Goal: Task Accomplishment & Management: Use online tool/utility

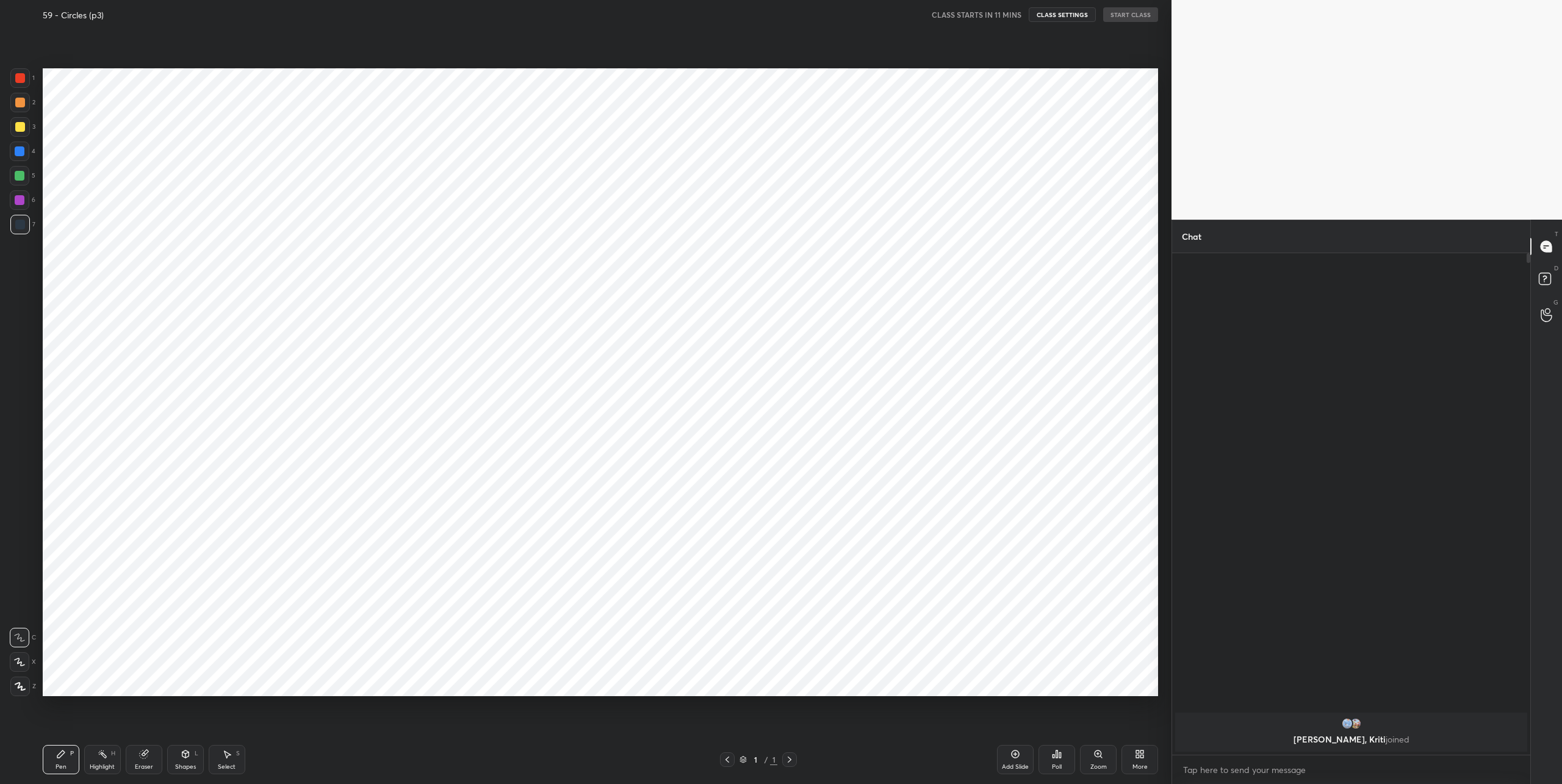
scroll to position [60294, 59886]
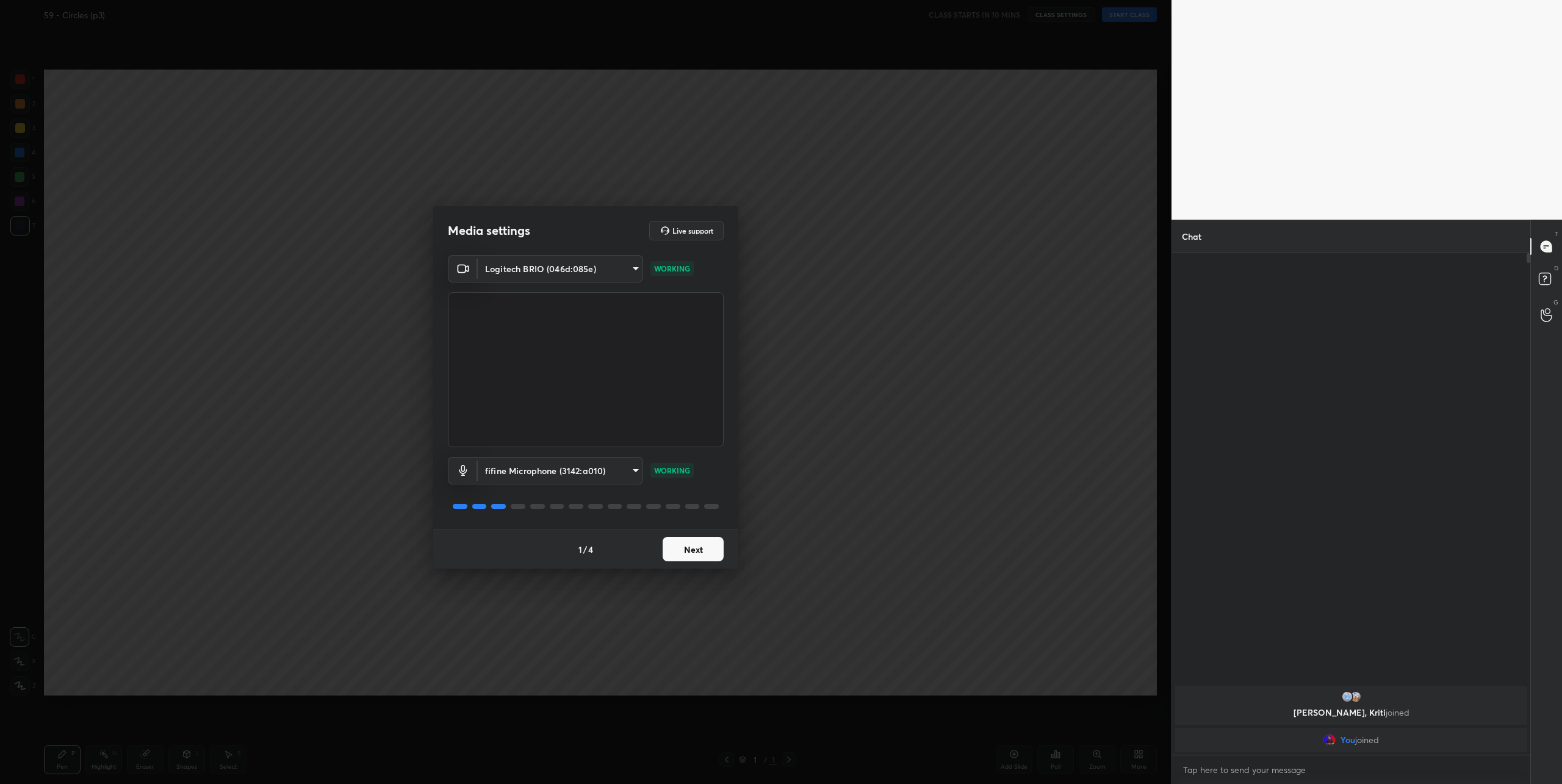
click at [703, 554] on button "Next" at bounding box center [693, 549] width 61 height 24
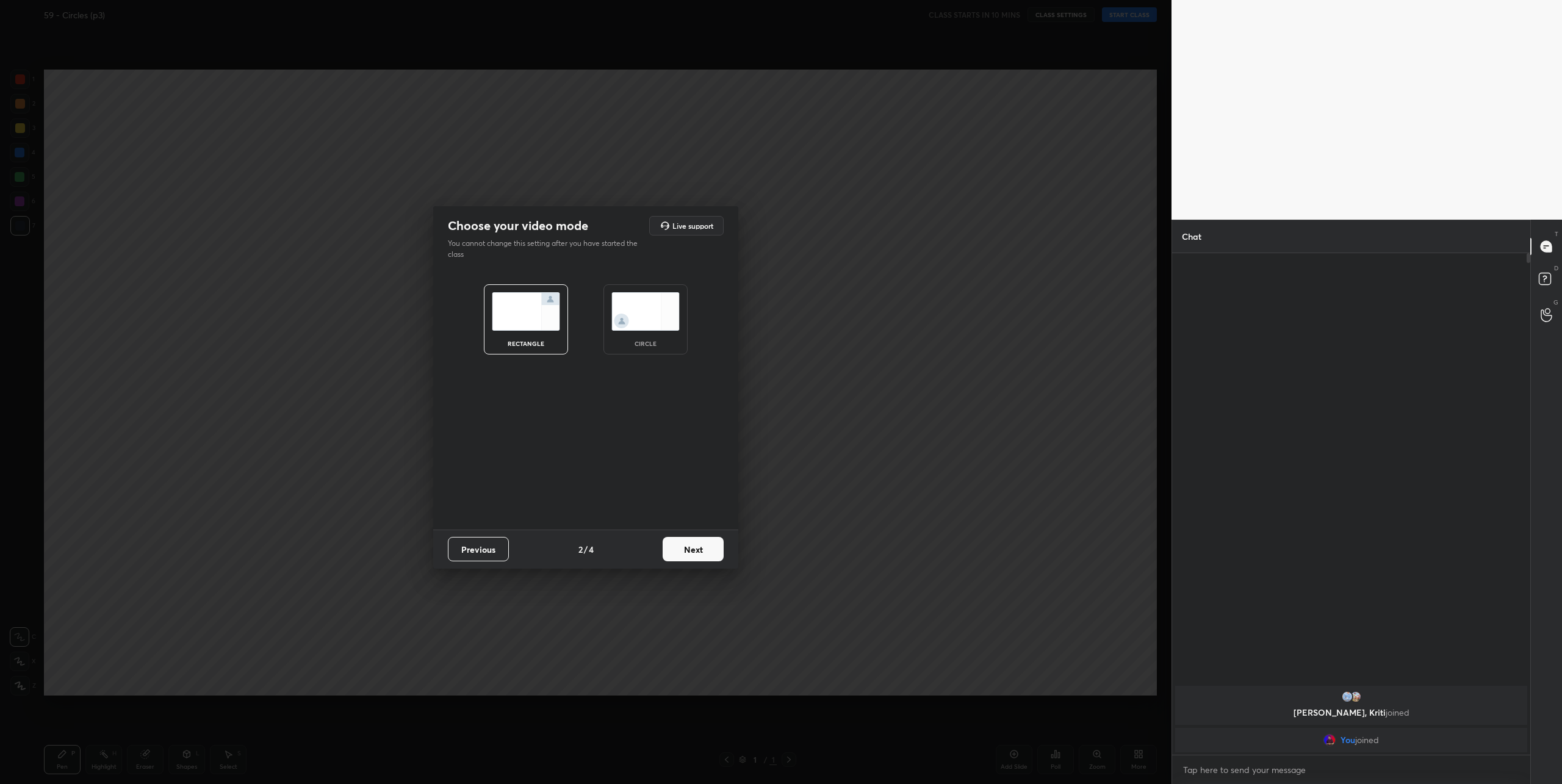
click at [645, 313] on img at bounding box center [645, 311] width 68 height 38
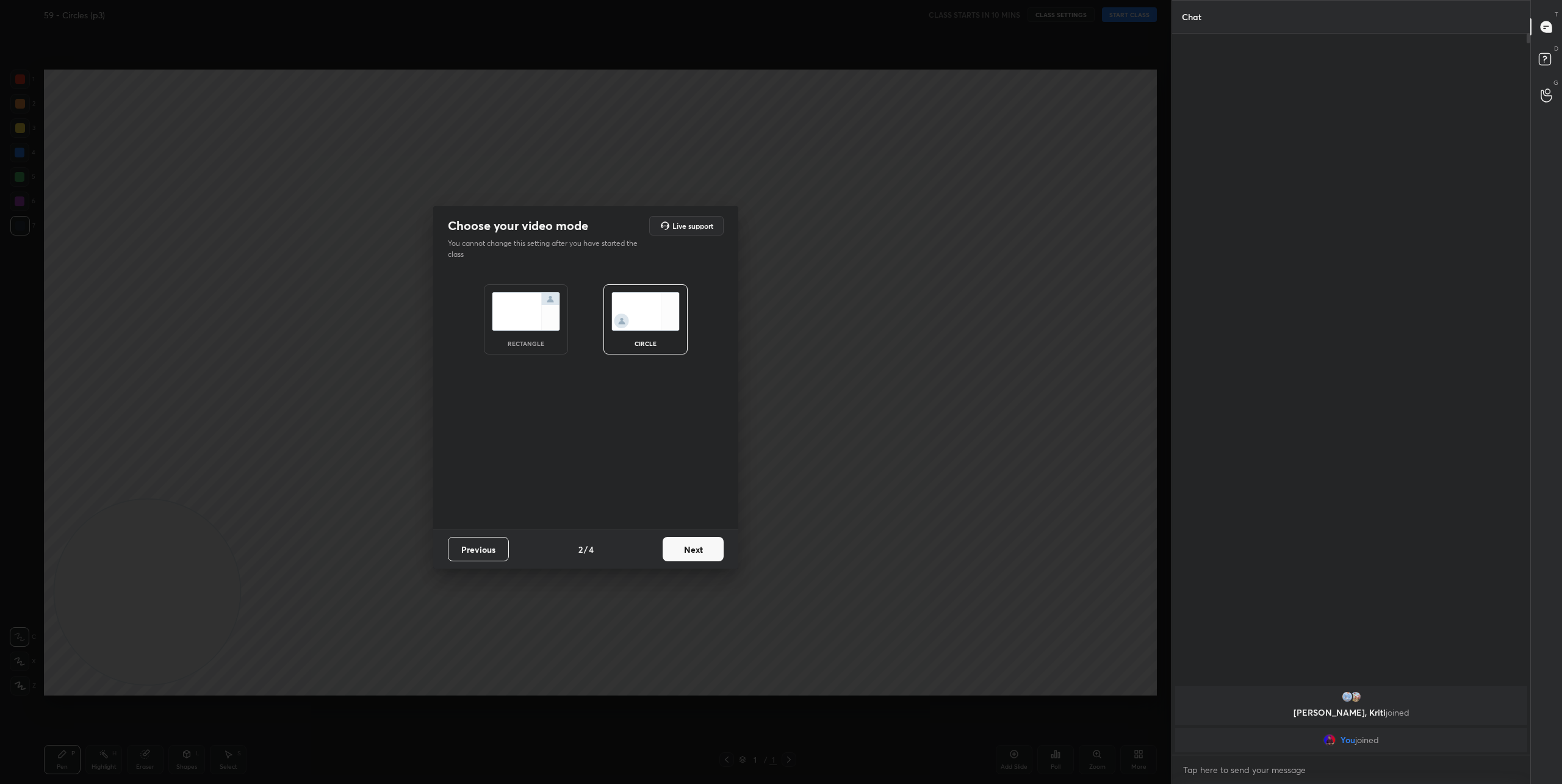
click at [705, 552] on button "Next" at bounding box center [693, 549] width 61 height 24
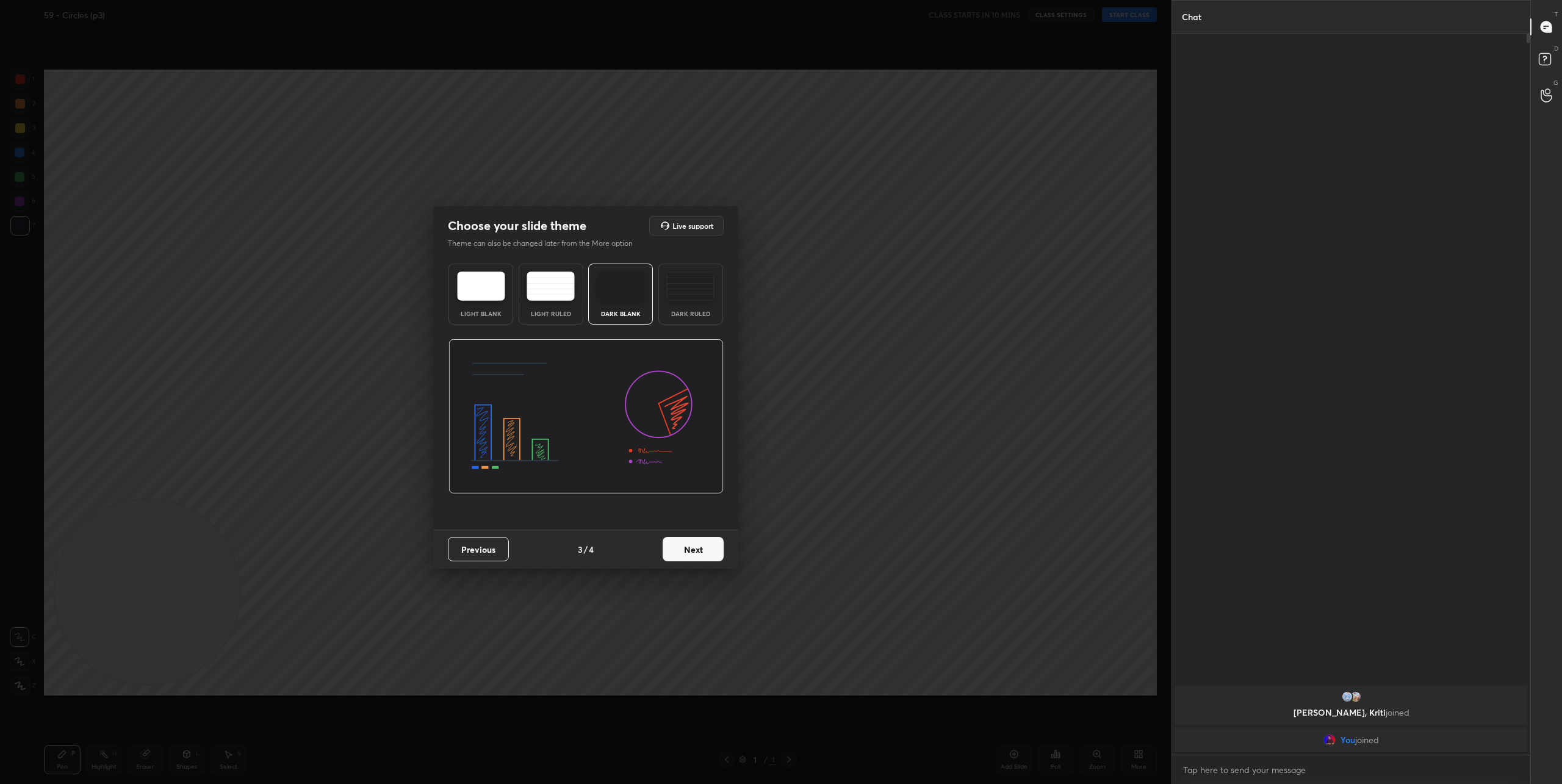
click at [695, 543] on button "Next" at bounding box center [693, 549] width 61 height 24
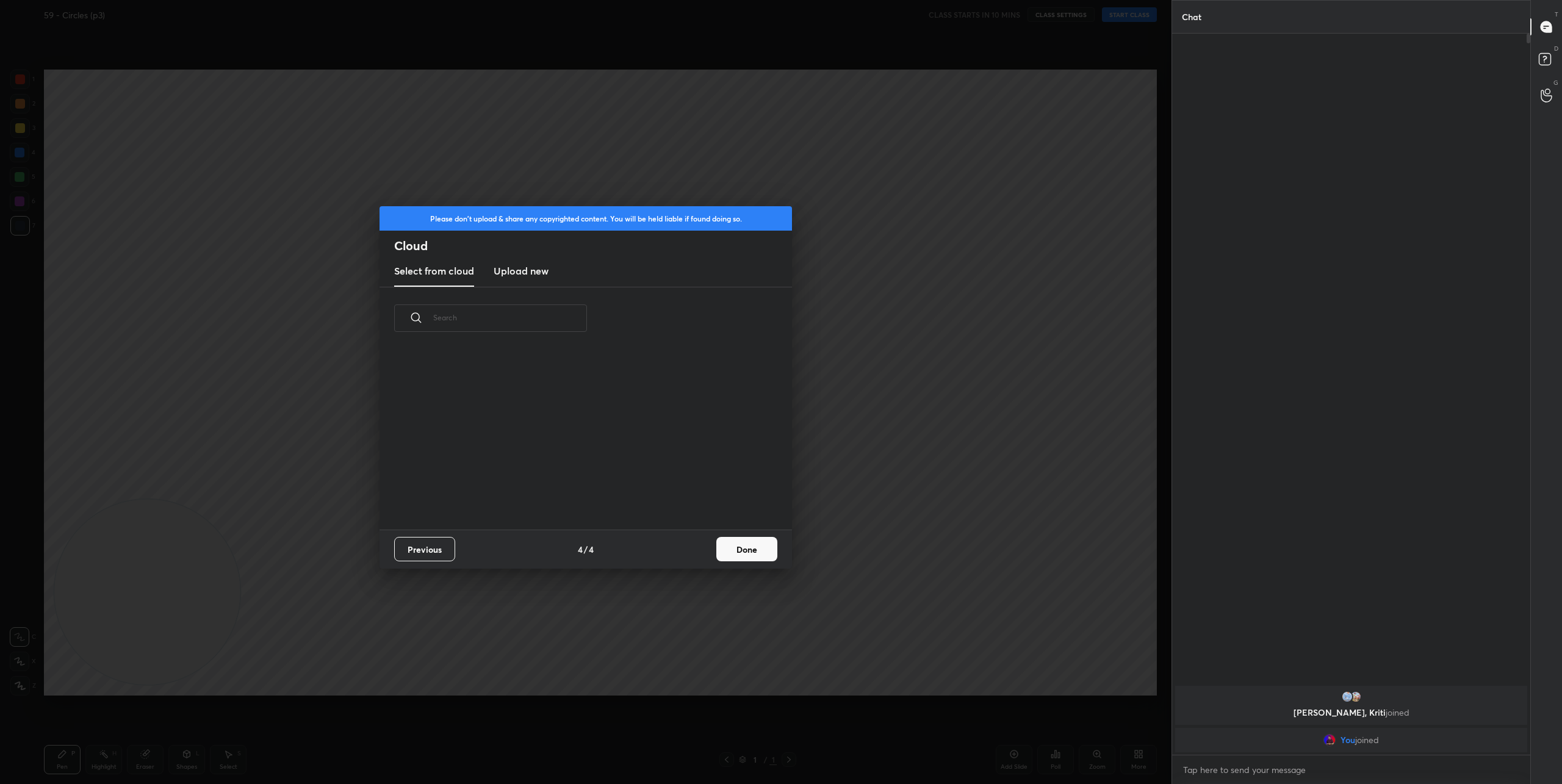
scroll to position [180, 392]
click at [531, 276] on h3 "Upload new" at bounding box center [521, 271] width 55 height 14
click at [590, 487] on label "Browse" at bounding box center [585, 479] width 54 height 20
click at [559, 487] on input "Browse" at bounding box center [559, 479] width 0 height 20
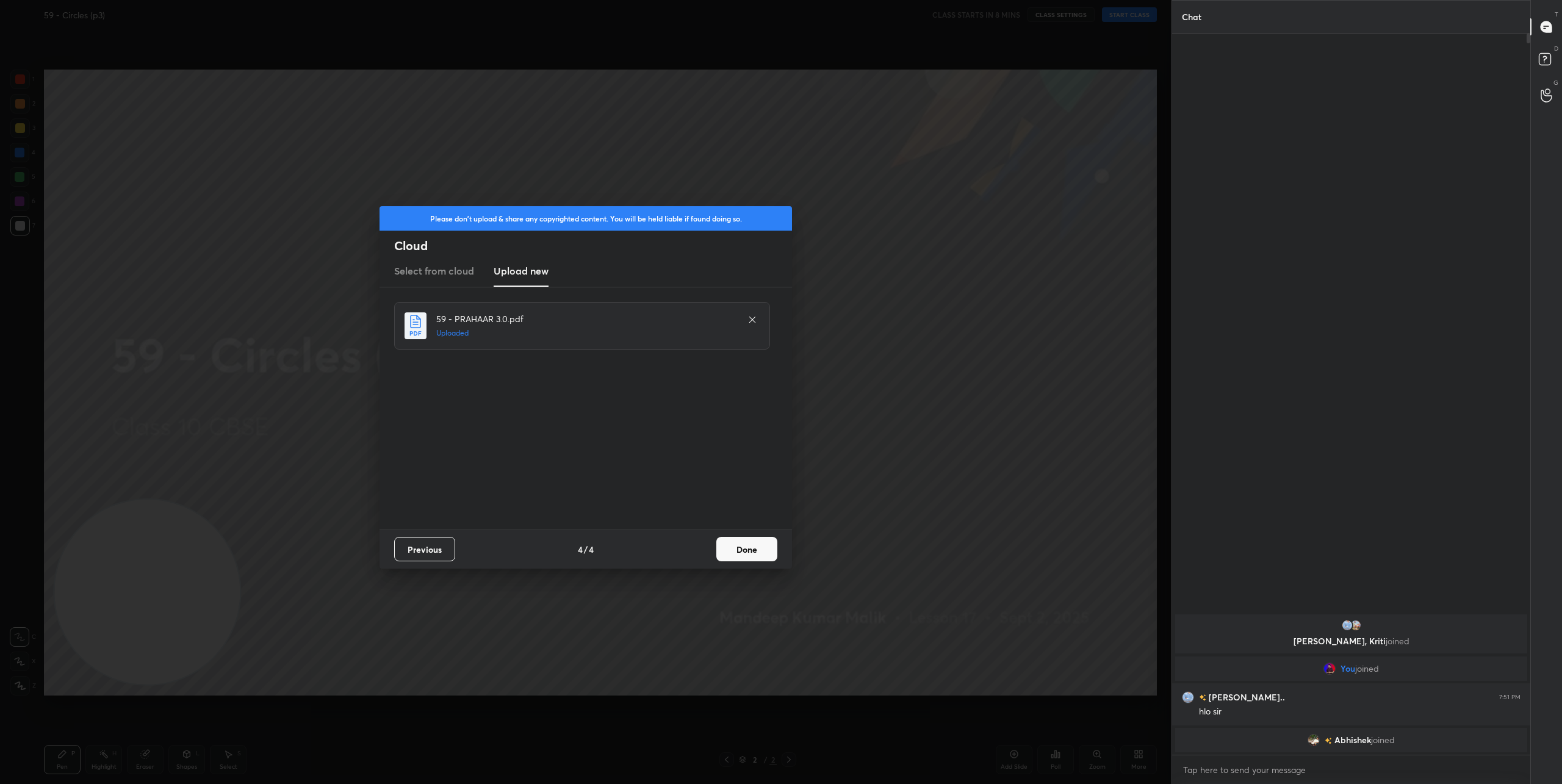
click at [765, 552] on button "Done" at bounding box center [747, 549] width 61 height 24
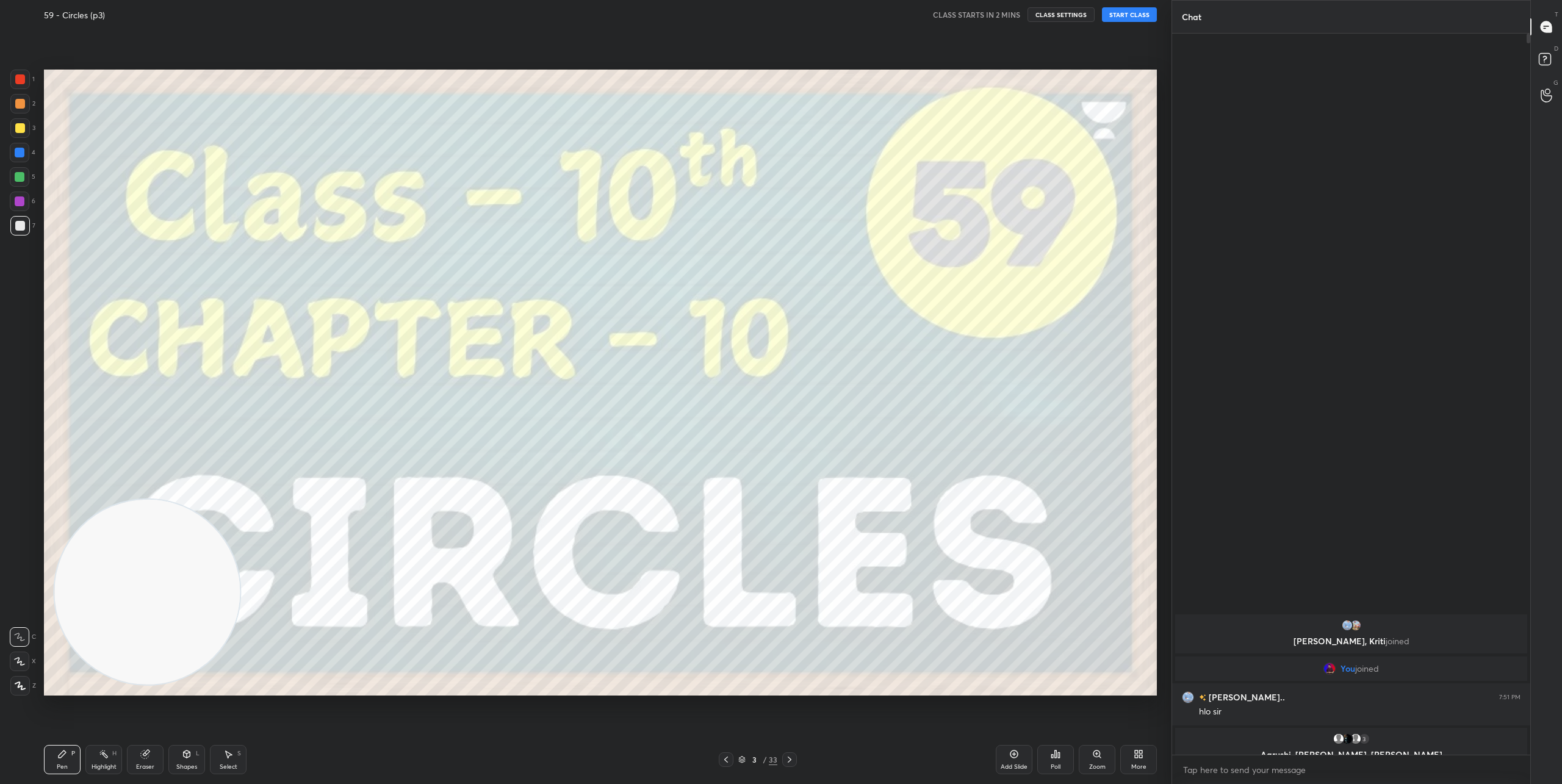
click at [788, 759] on icon at bounding box center [789, 759] width 10 height 10
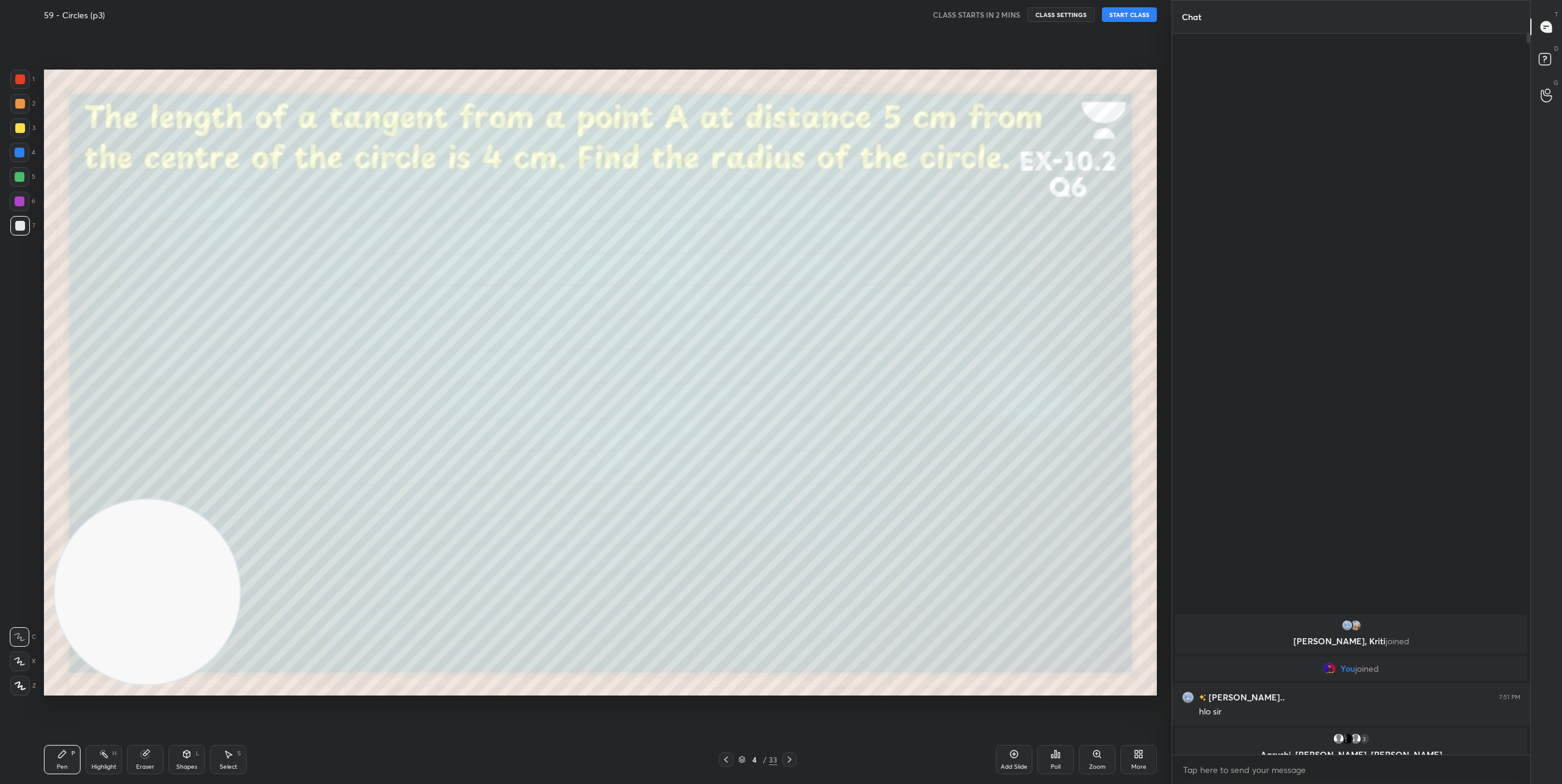
click at [727, 758] on icon at bounding box center [725, 759] width 10 height 10
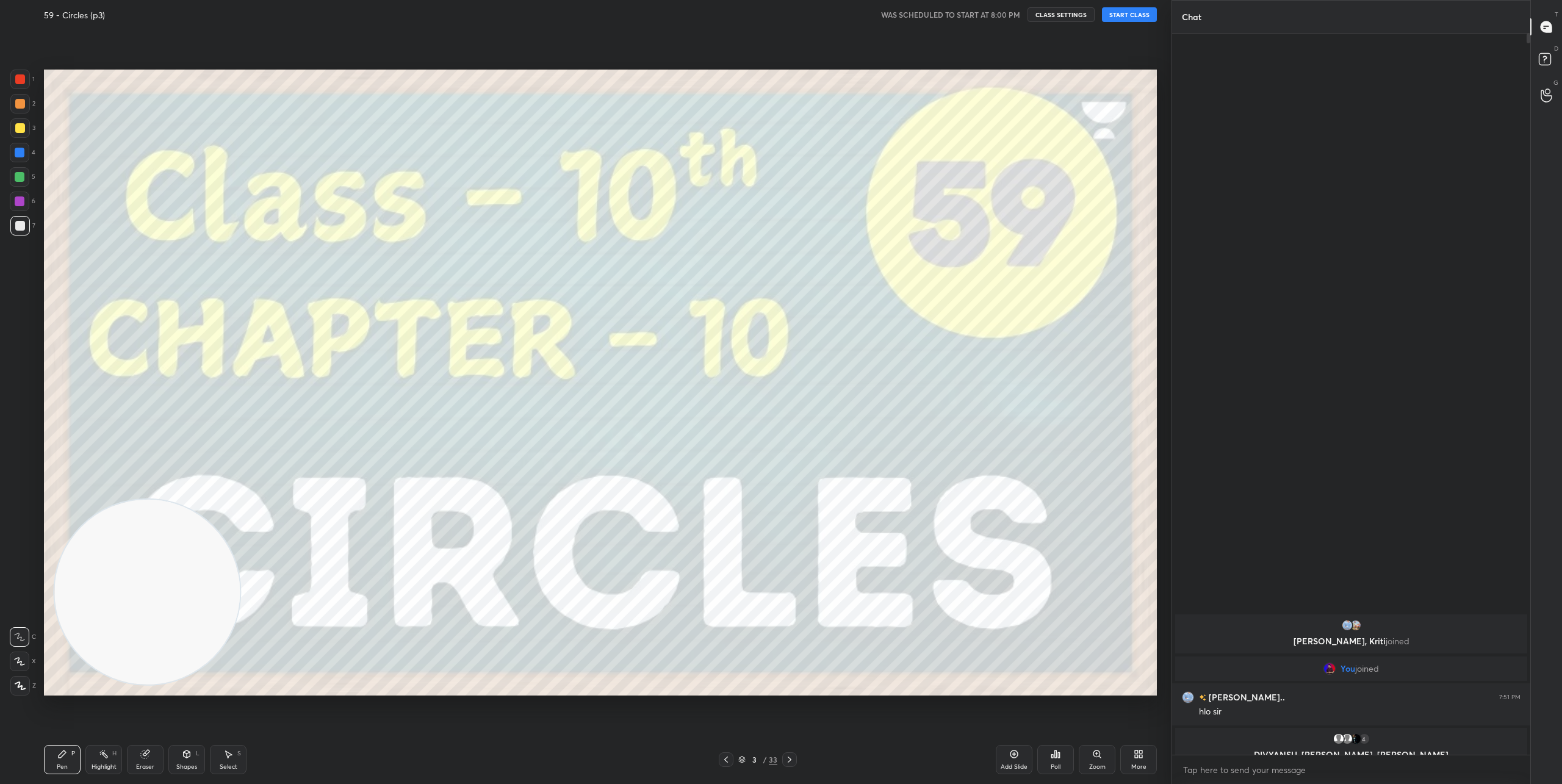
click at [1131, 12] on button "START CLASS" at bounding box center [1130, 14] width 55 height 14
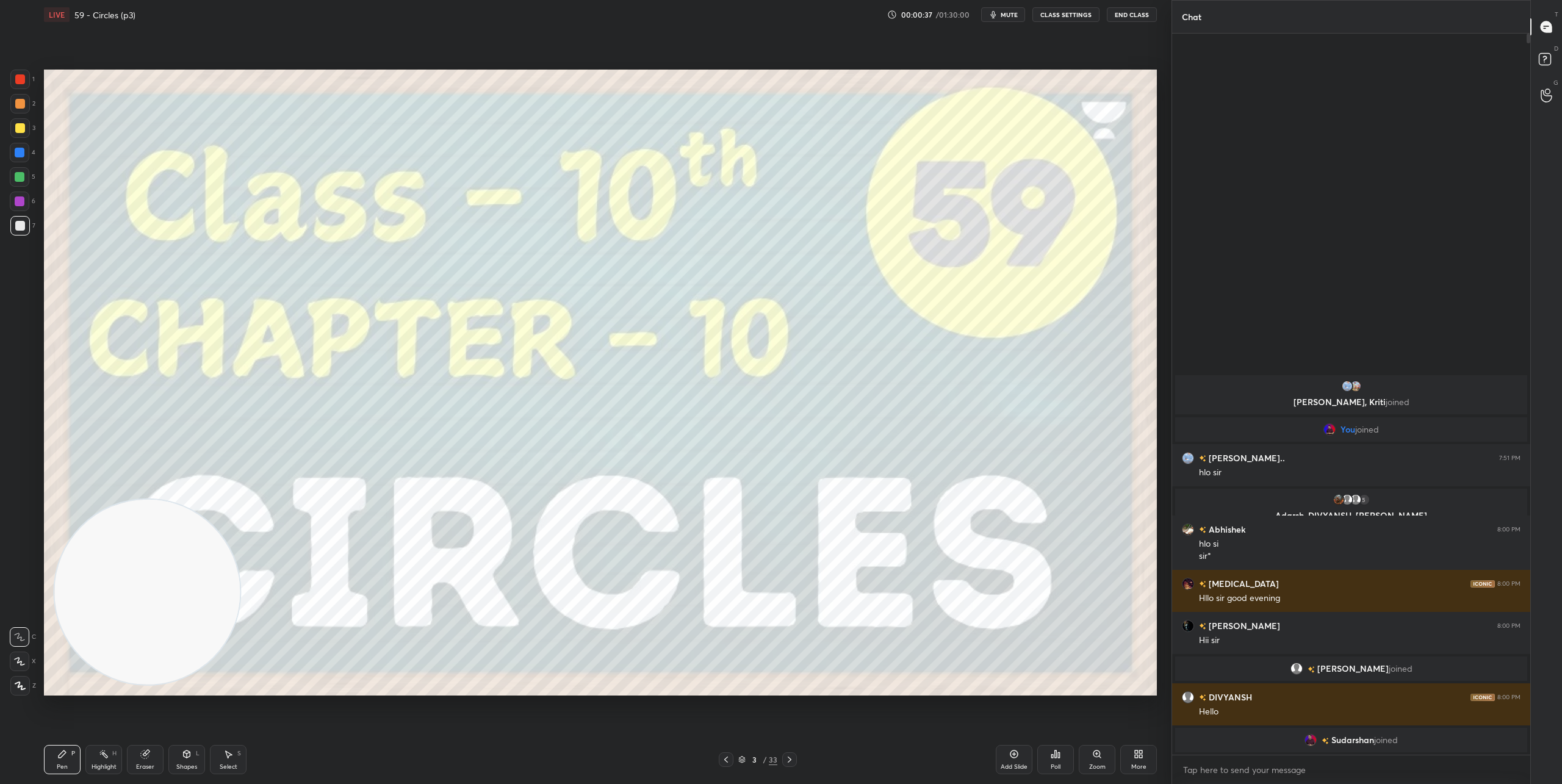
click at [23, 661] on icon at bounding box center [20, 661] width 11 height 9
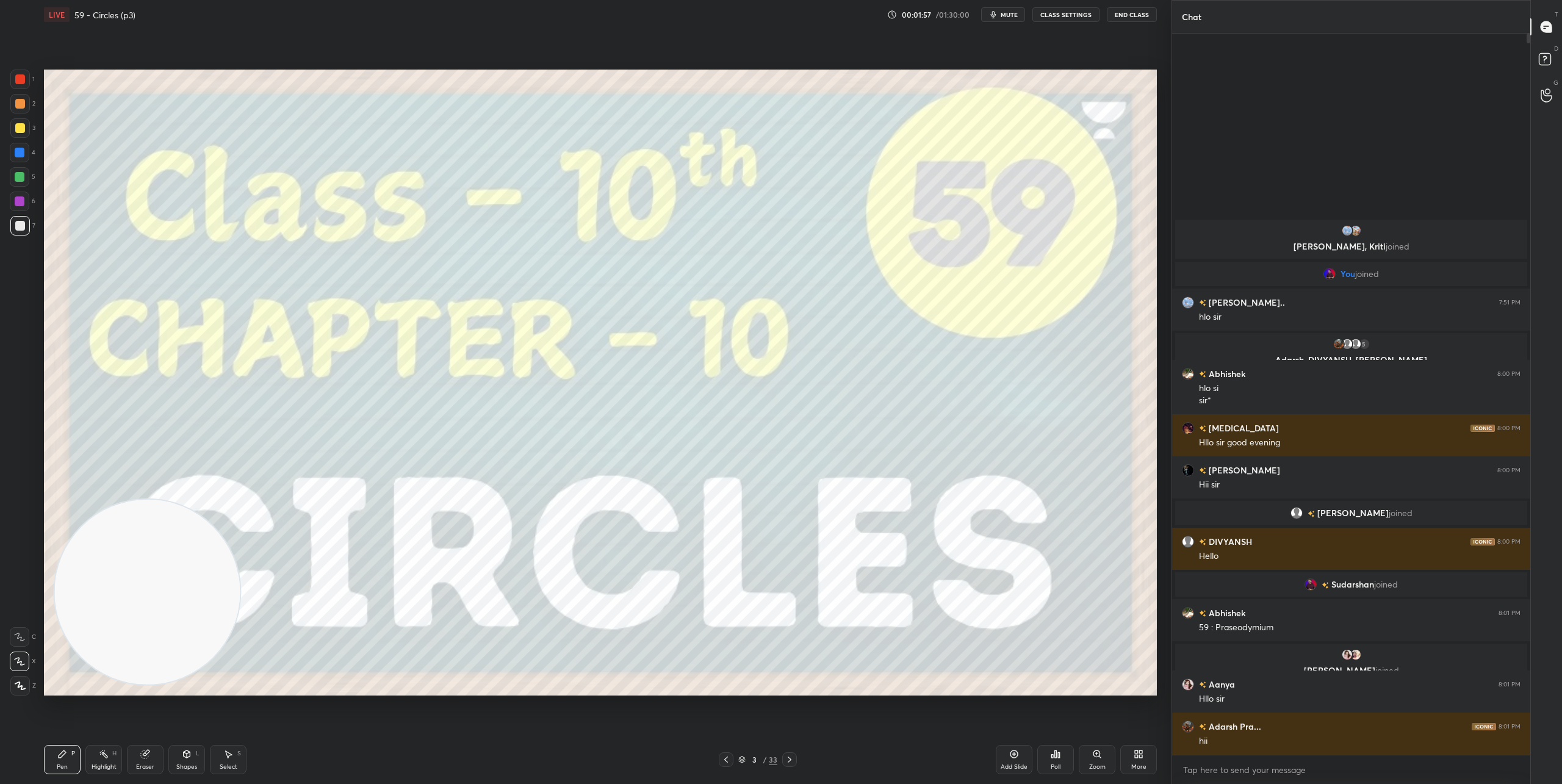
click at [793, 762] on icon at bounding box center [789, 759] width 10 height 10
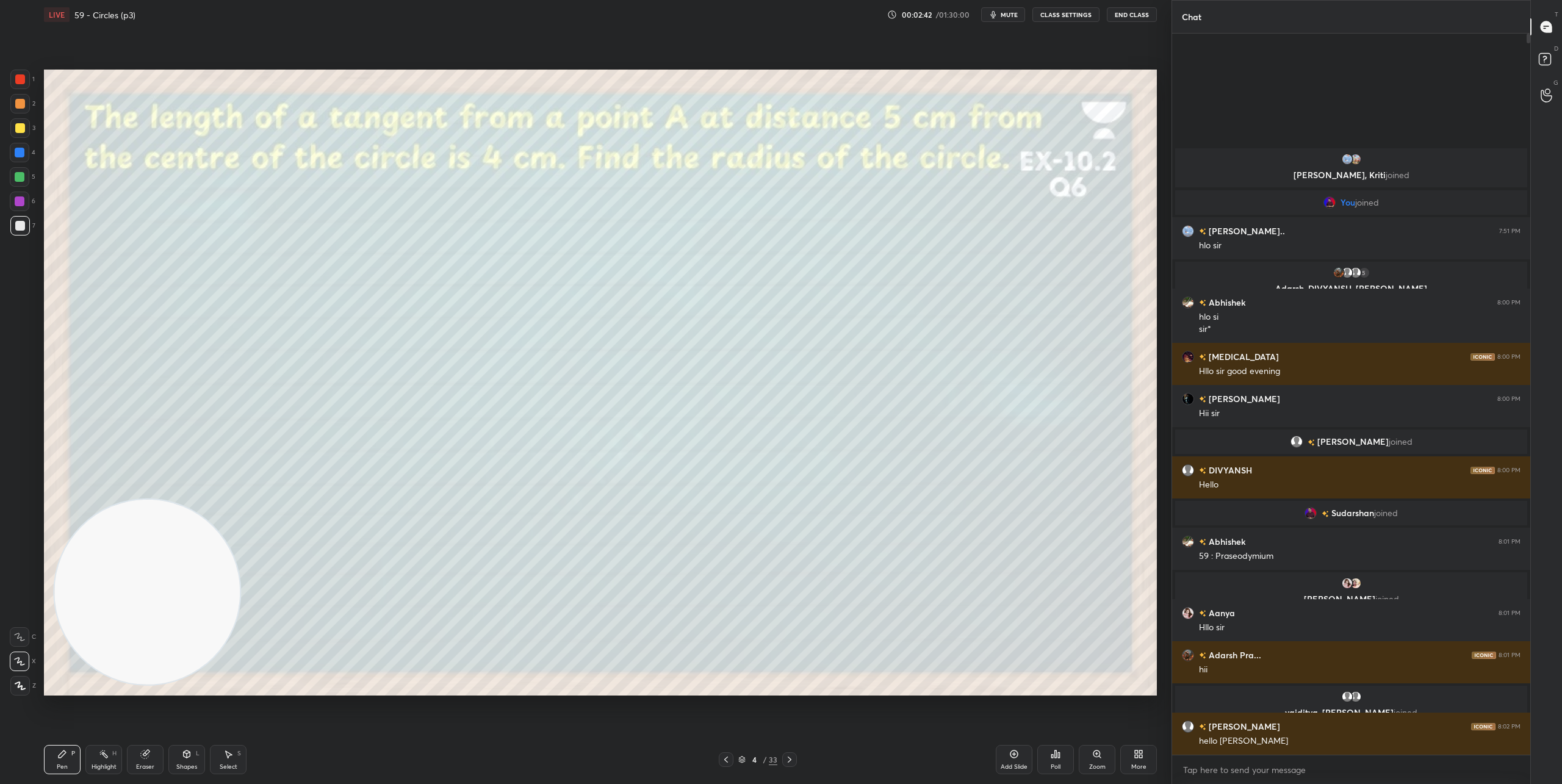
click at [190, 758] on icon at bounding box center [186, 754] width 10 height 10
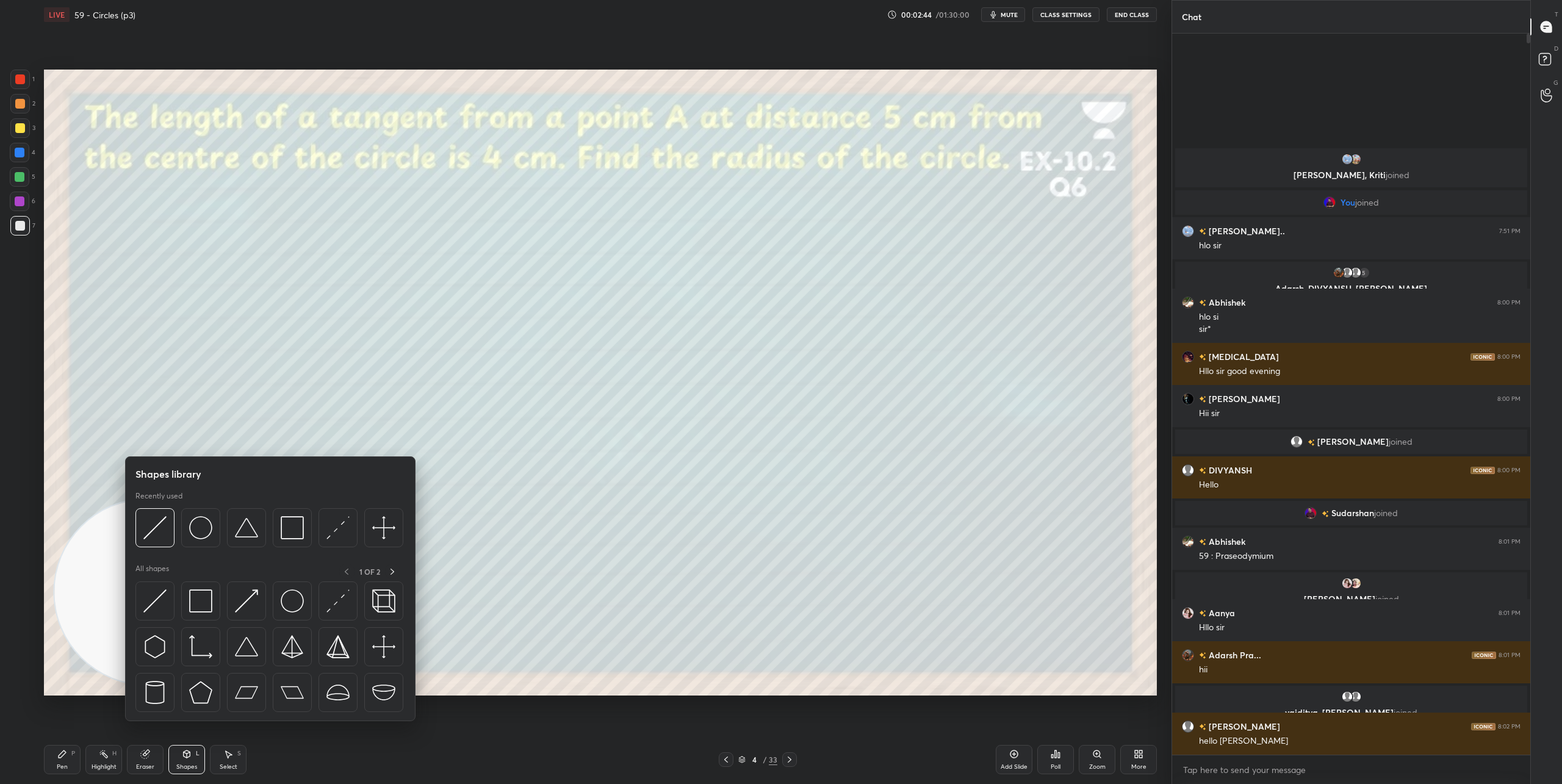
drag, startPoint x: 192, startPoint y: 520, endPoint x: 223, endPoint y: 506, distance: 34.0
click at [192, 520] on img at bounding box center [201, 527] width 23 height 23
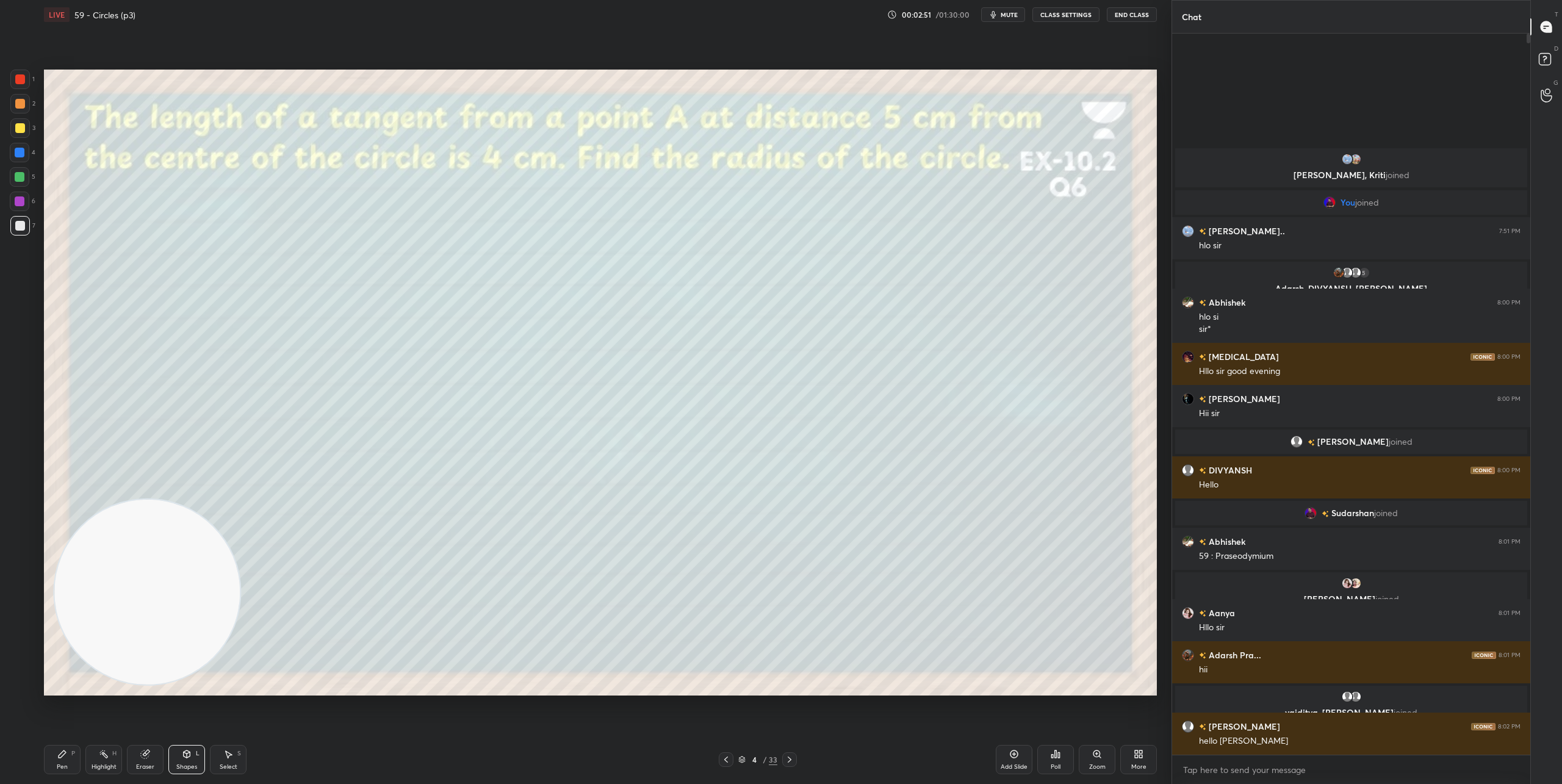
click at [183, 758] on icon at bounding box center [186, 754] width 10 height 10
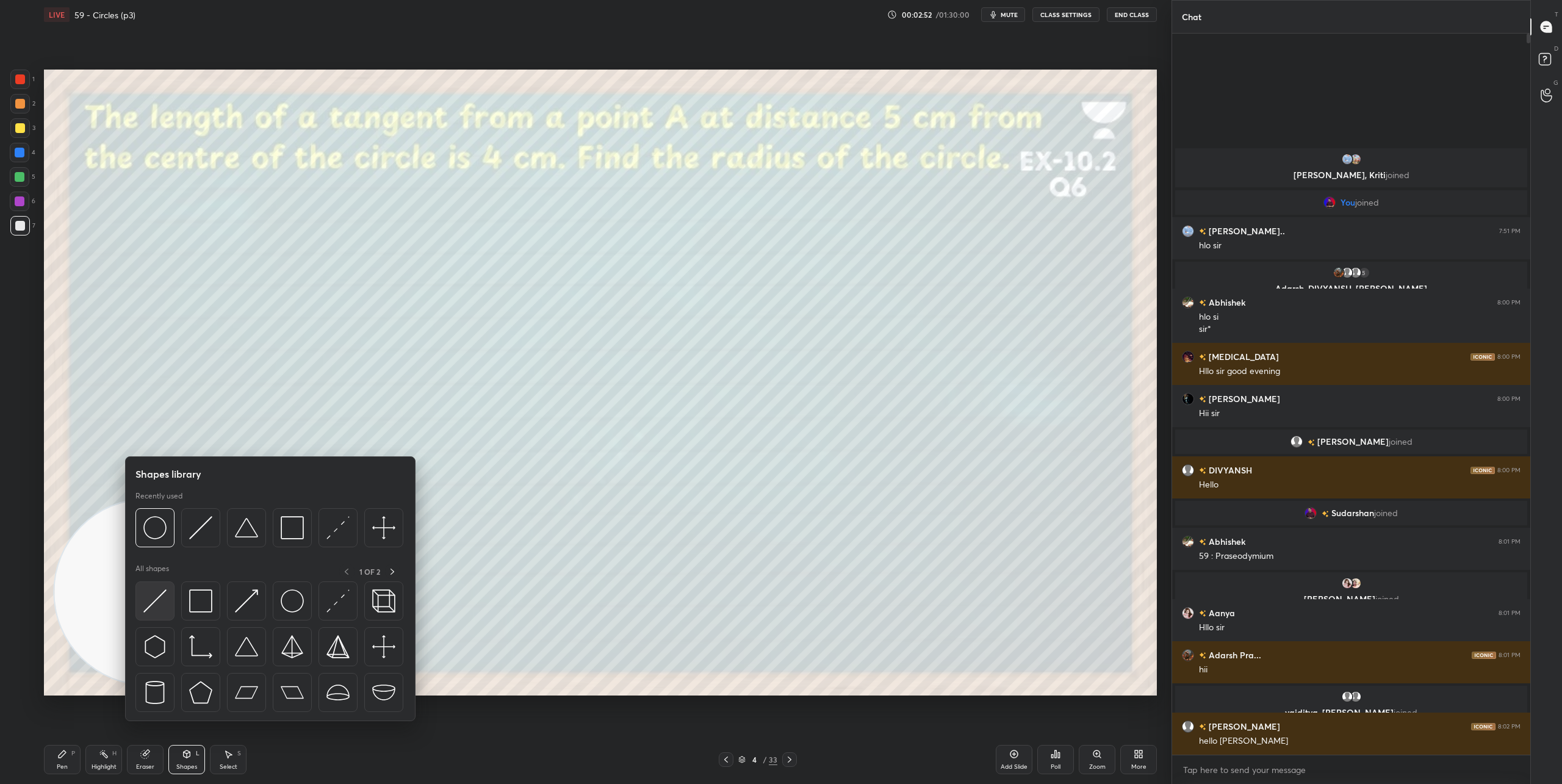
click at [155, 610] on img at bounding box center [155, 601] width 23 height 23
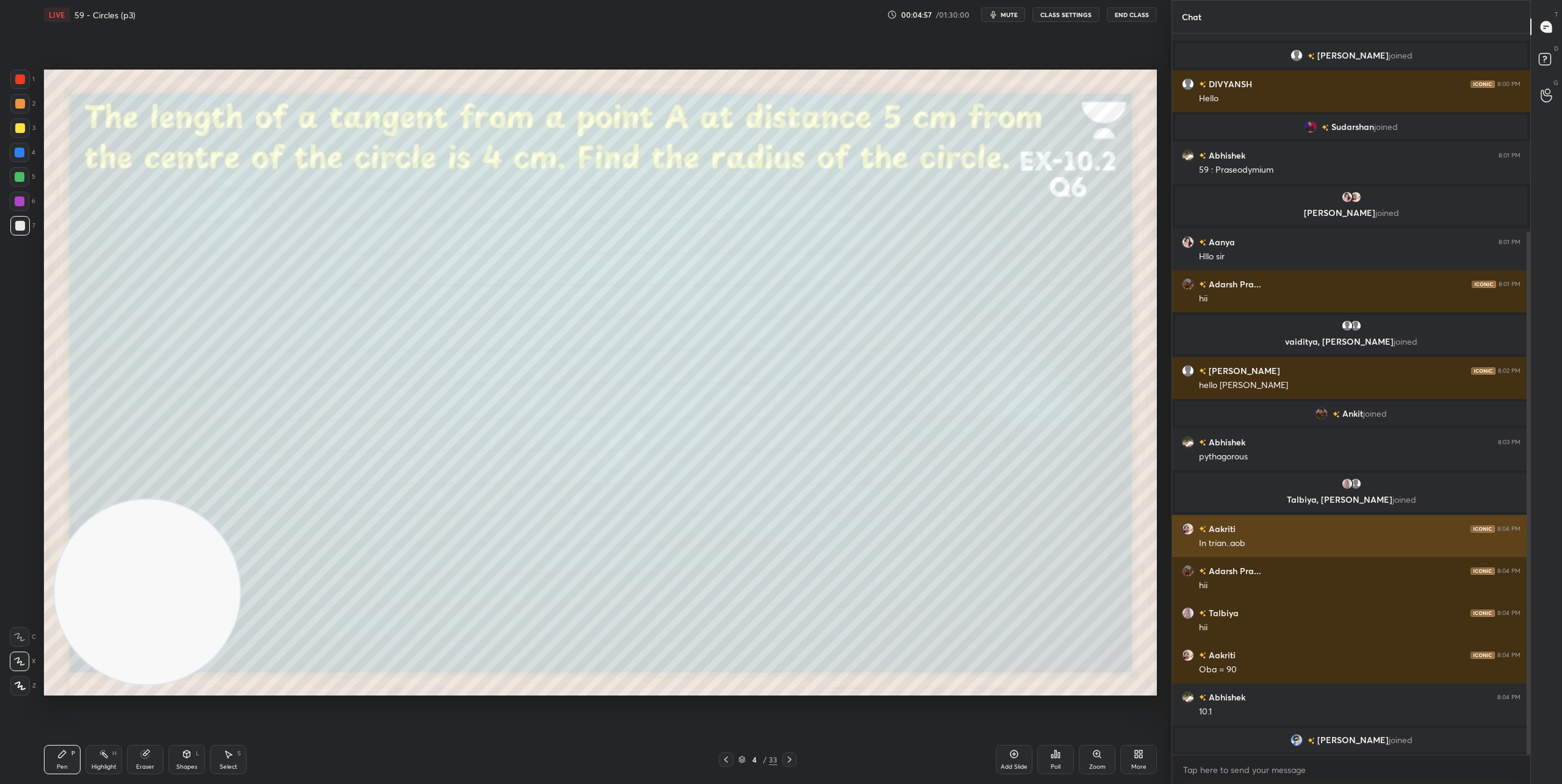
scroll to position [296, 0]
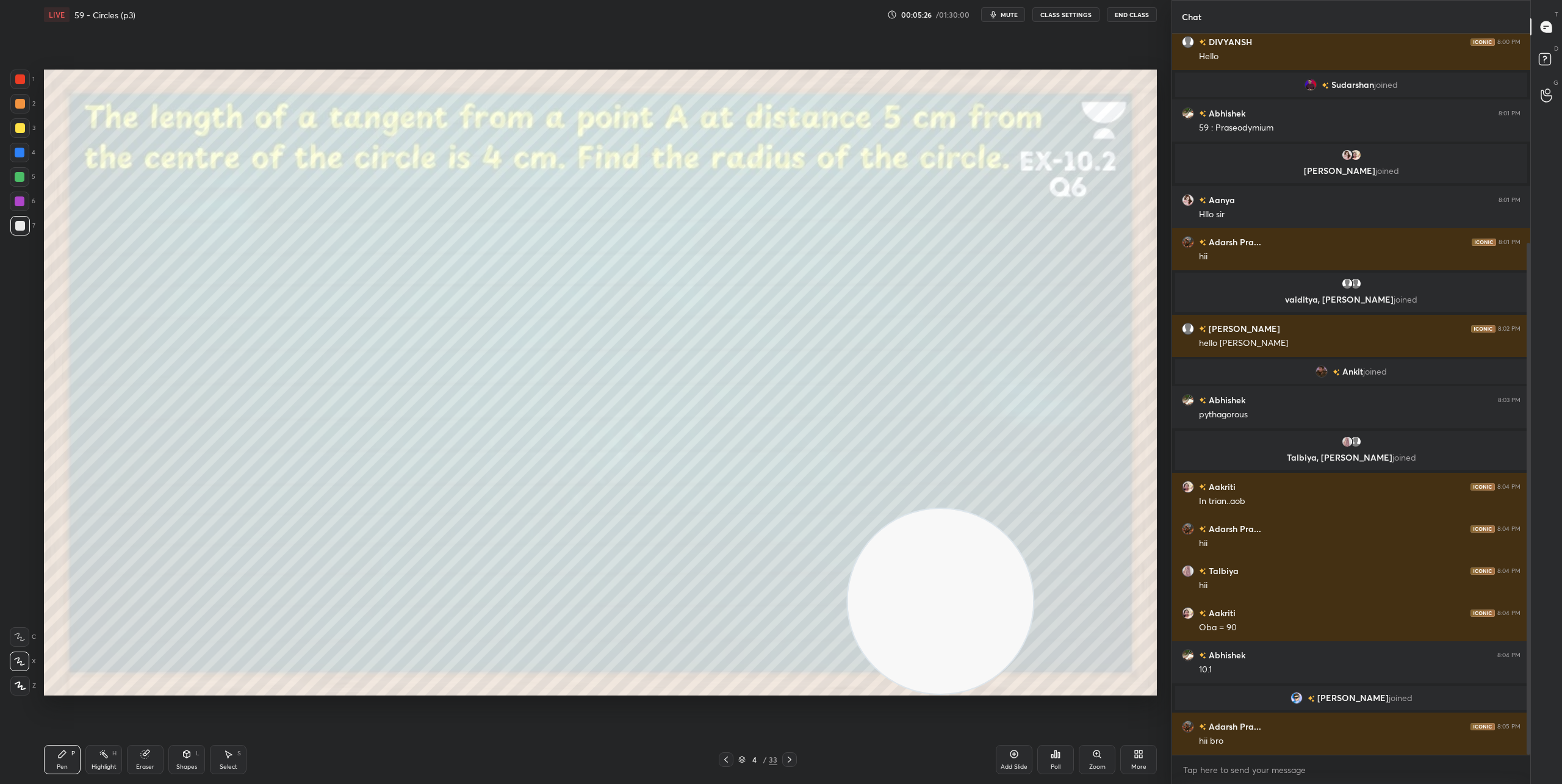
drag, startPoint x: 170, startPoint y: 562, endPoint x: 1120, endPoint y: 664, distance: 955.5
click at [1033, 636] on video at bounding box center [940, 601] width 186 height 186
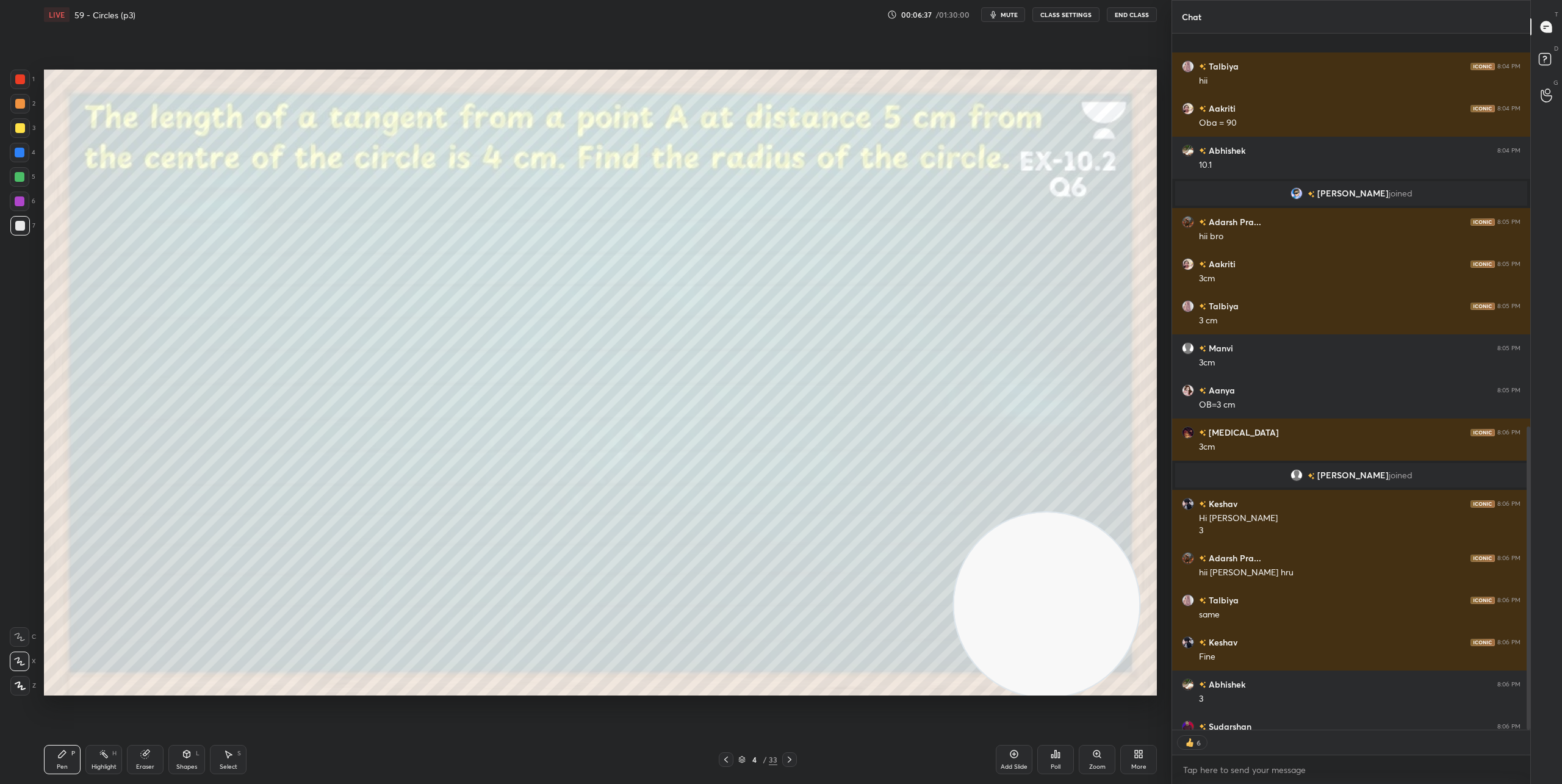
scroll to position [901, 0]
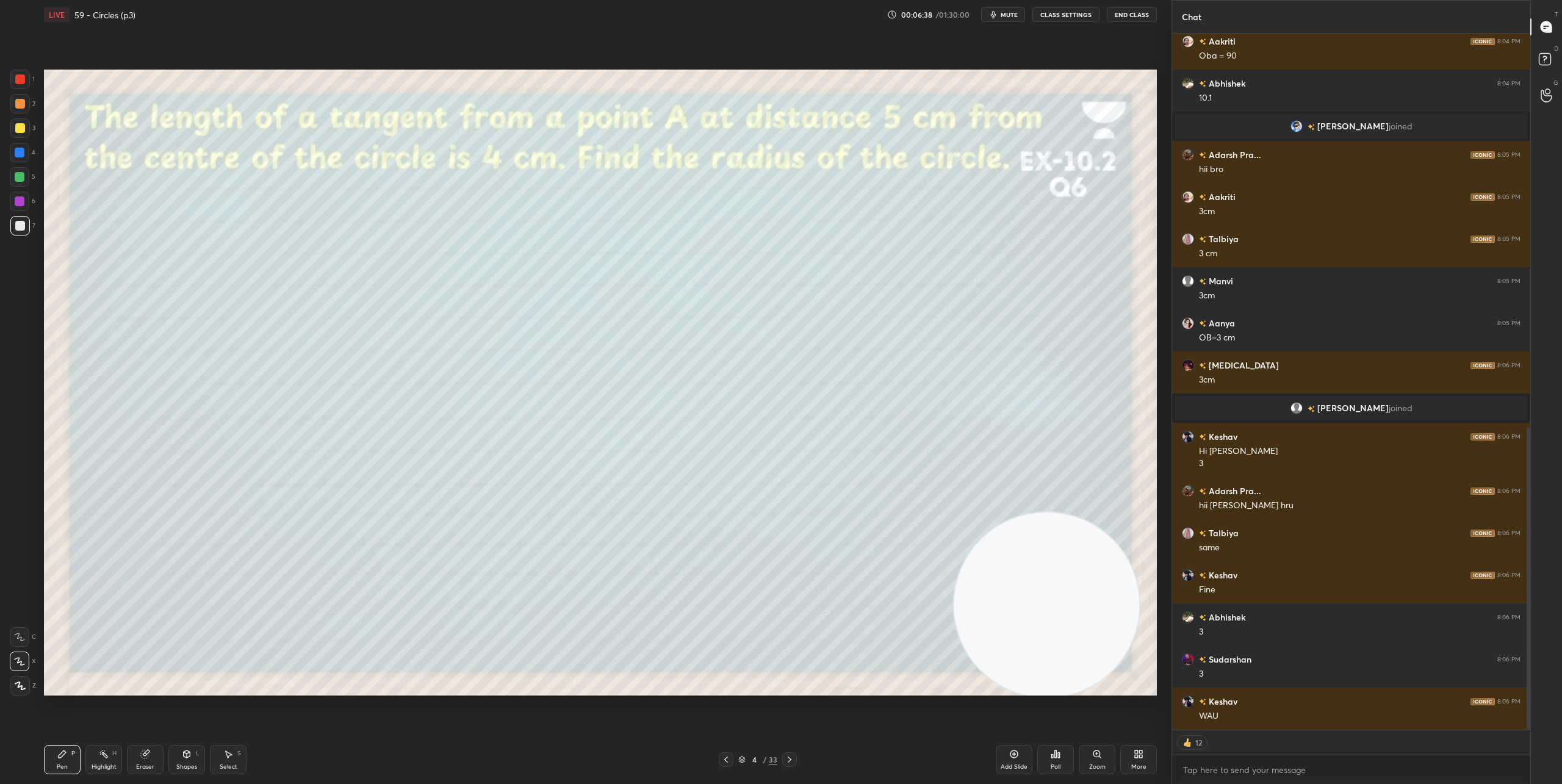
click at [790, 758] on icon at bounding box center [789, 759] width 10 height 10
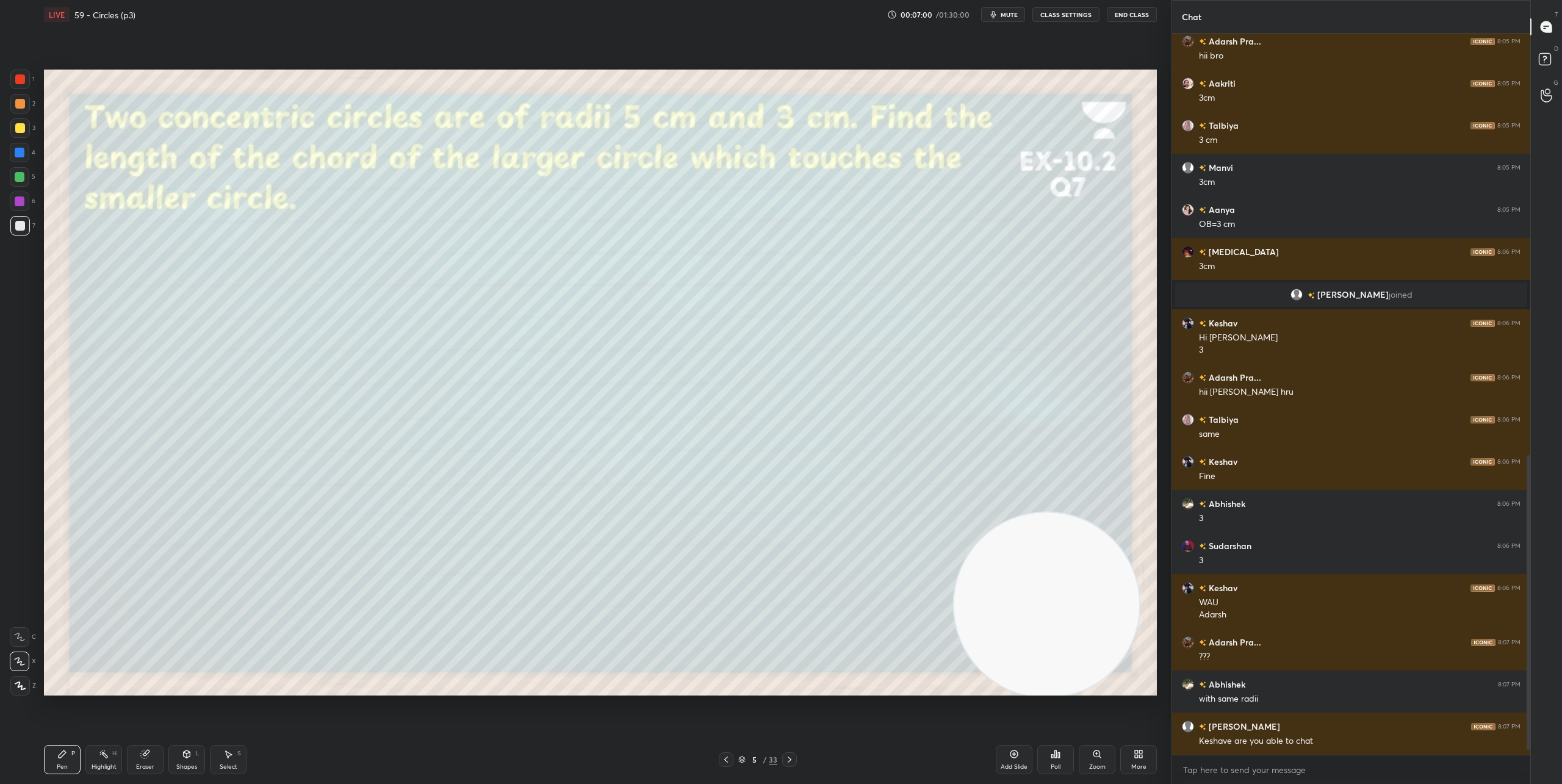
scroll to position [1057, 0]
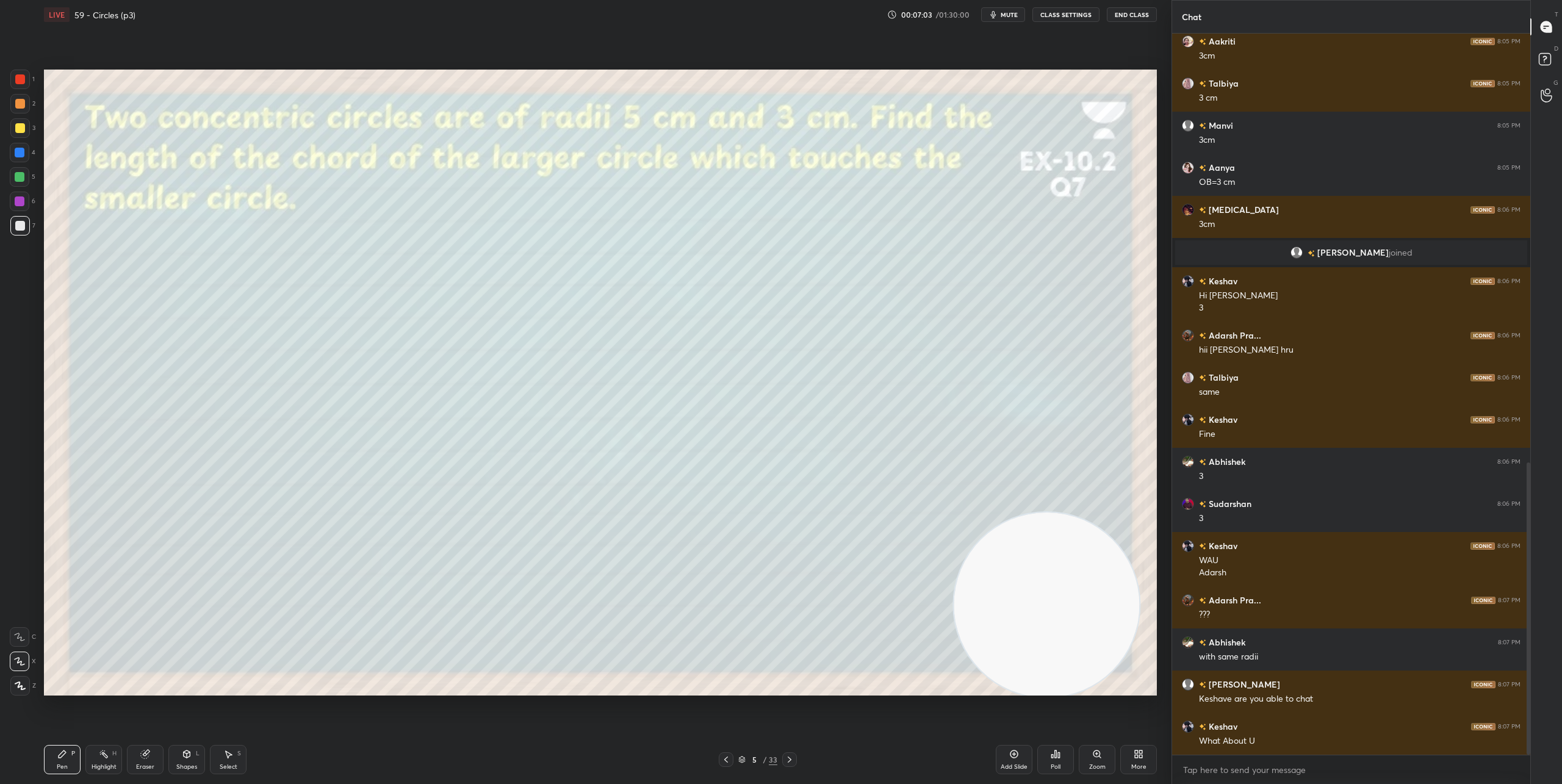
click at [192, 757] on div "Shapes L" at bounding box center [186, 759] width 36 height 29
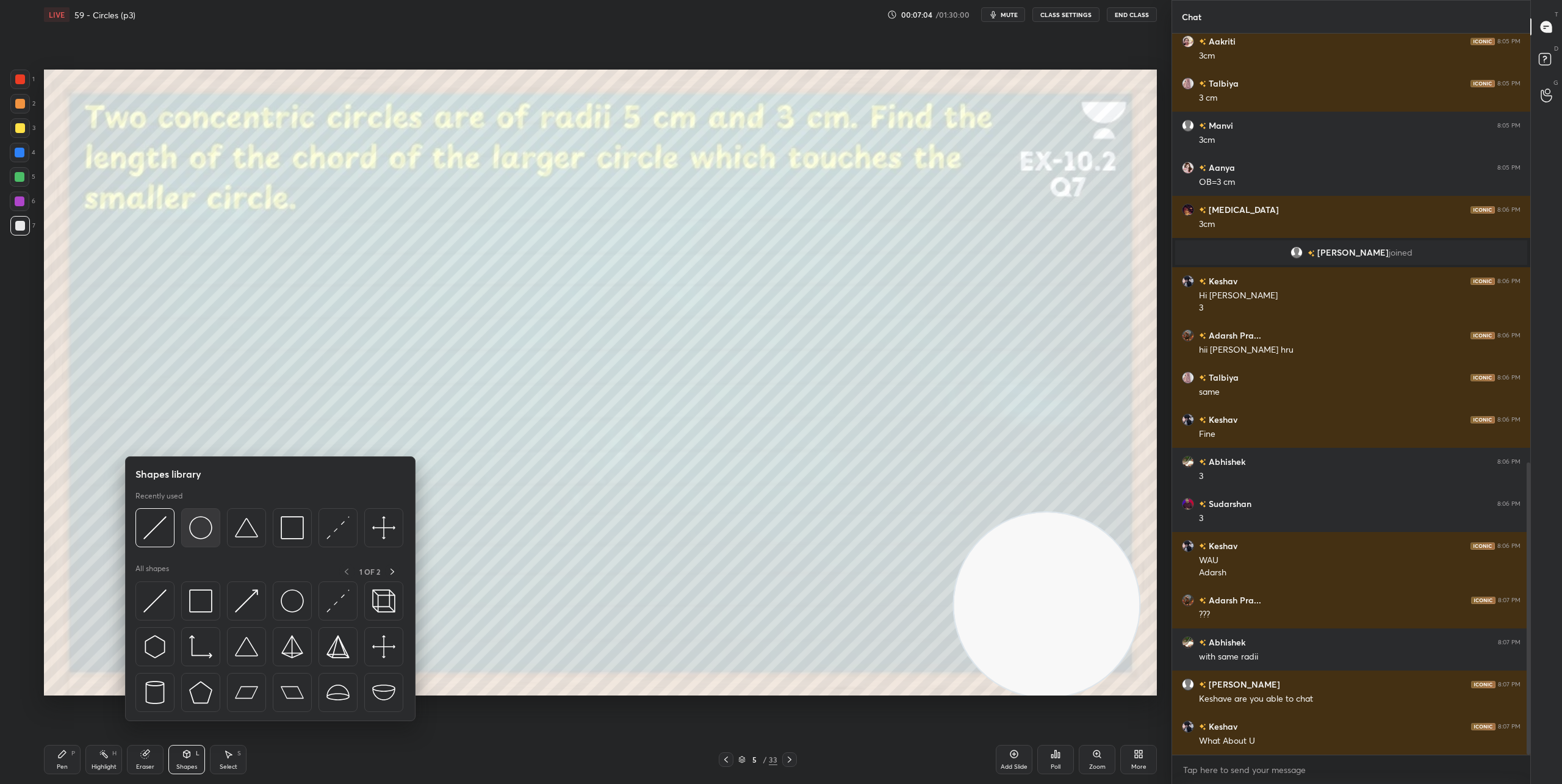
click at [208, 531] on img at bounding box center [201, 527] width 23 height 23
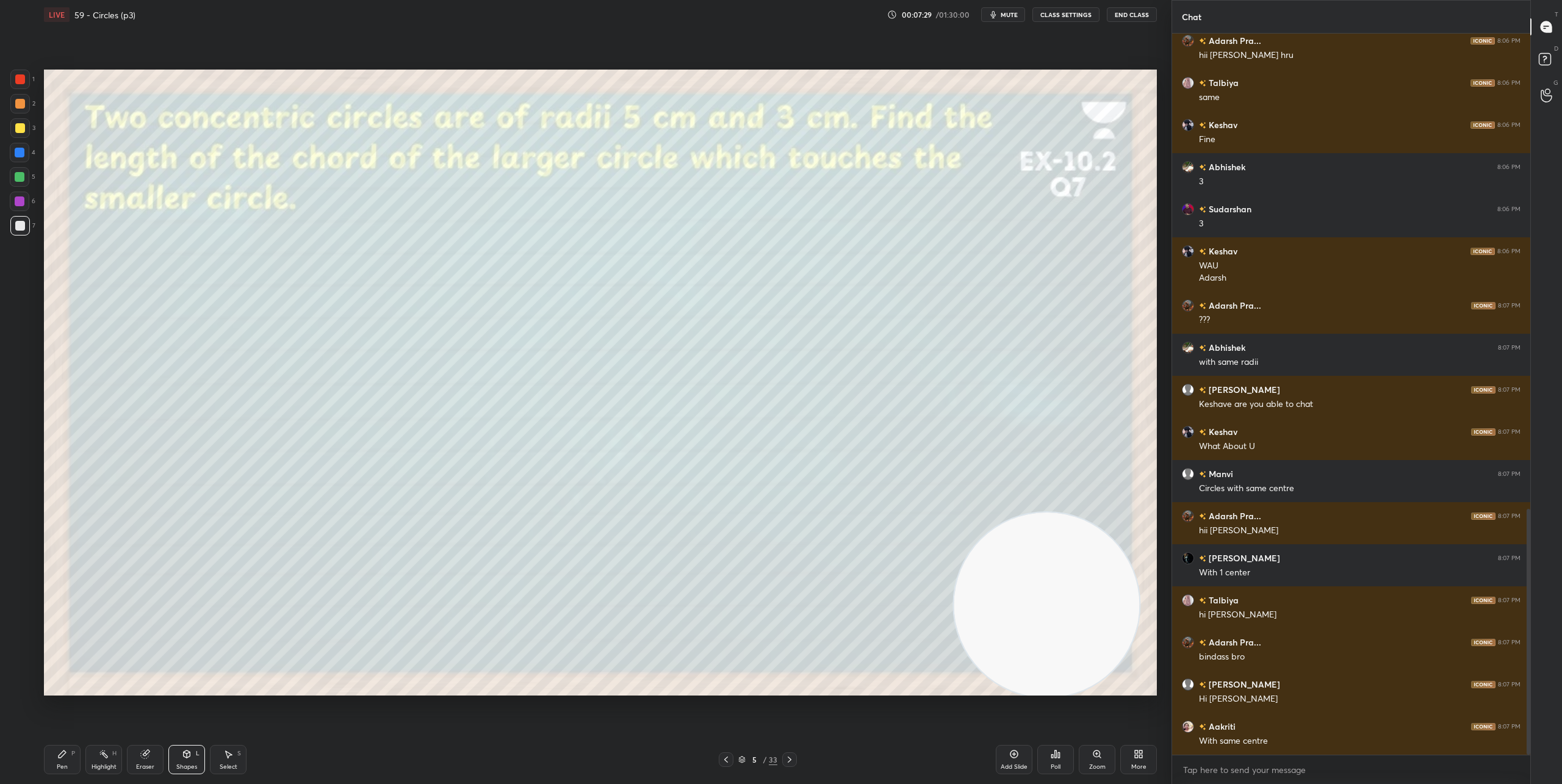
scroll to position [1394, 0]
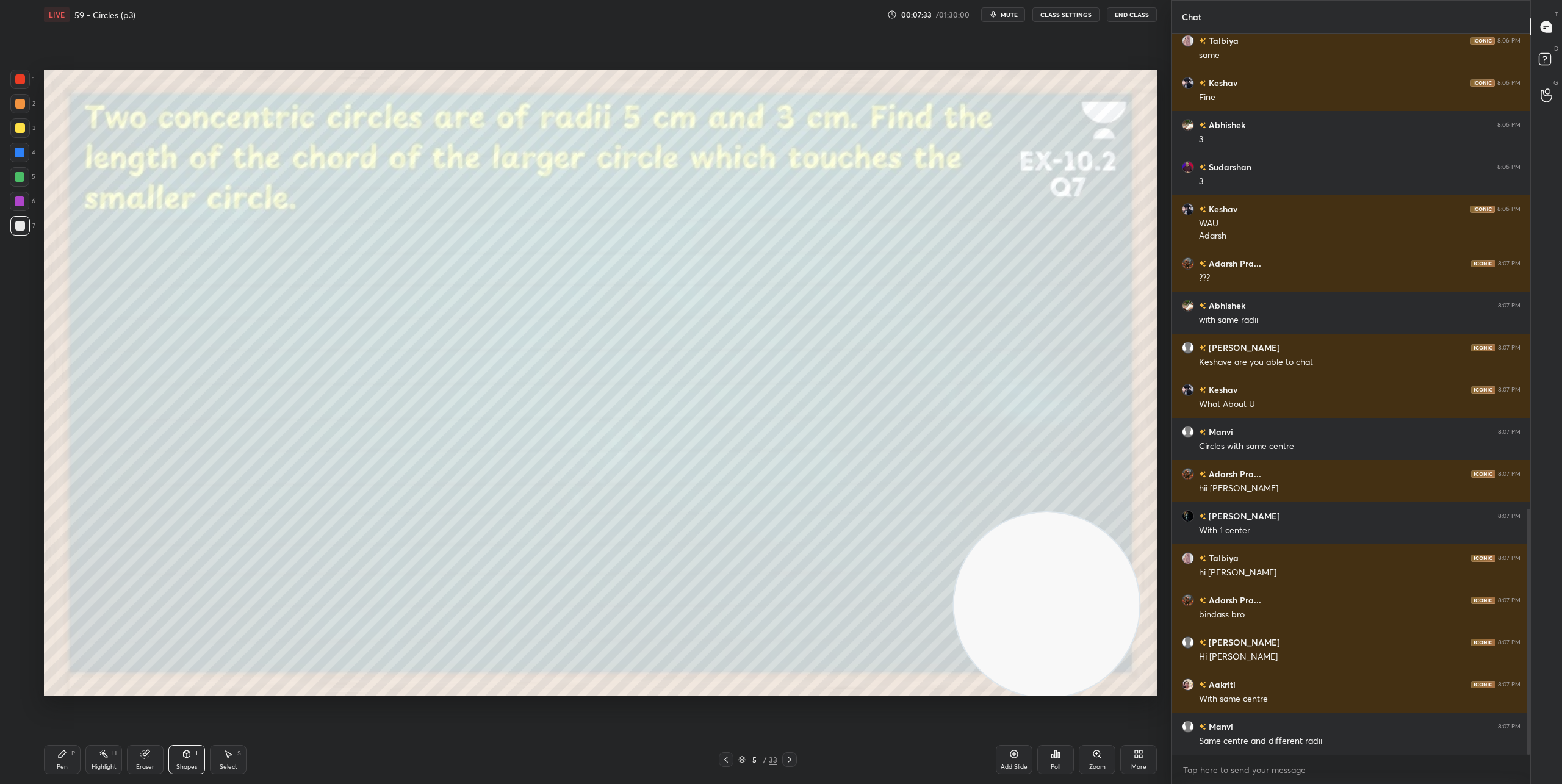
click at [197, 760] on div "Shapes L" at bounding box center [186, 759] width 36 height 29
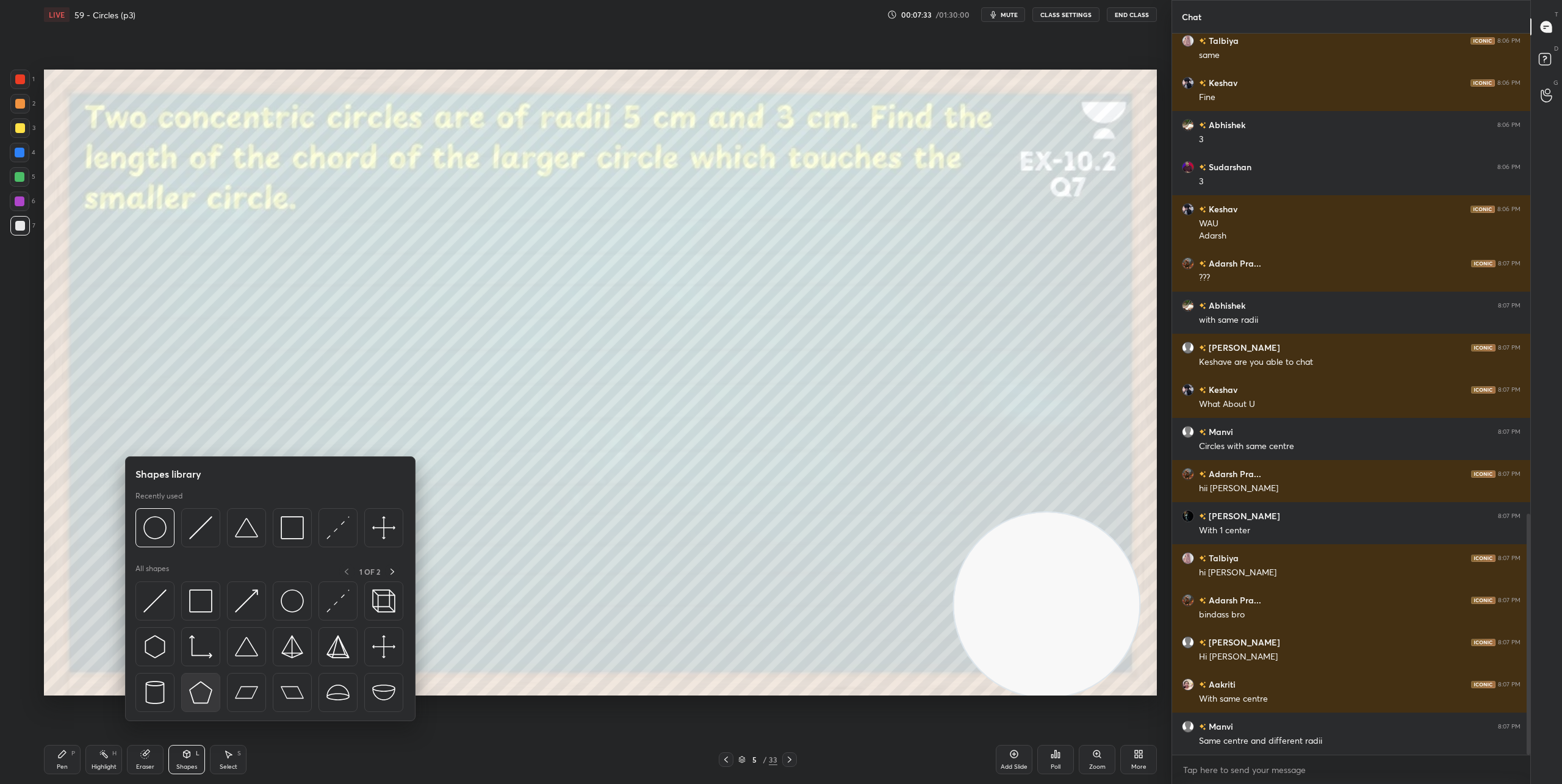
scroll to position [1436, 0]
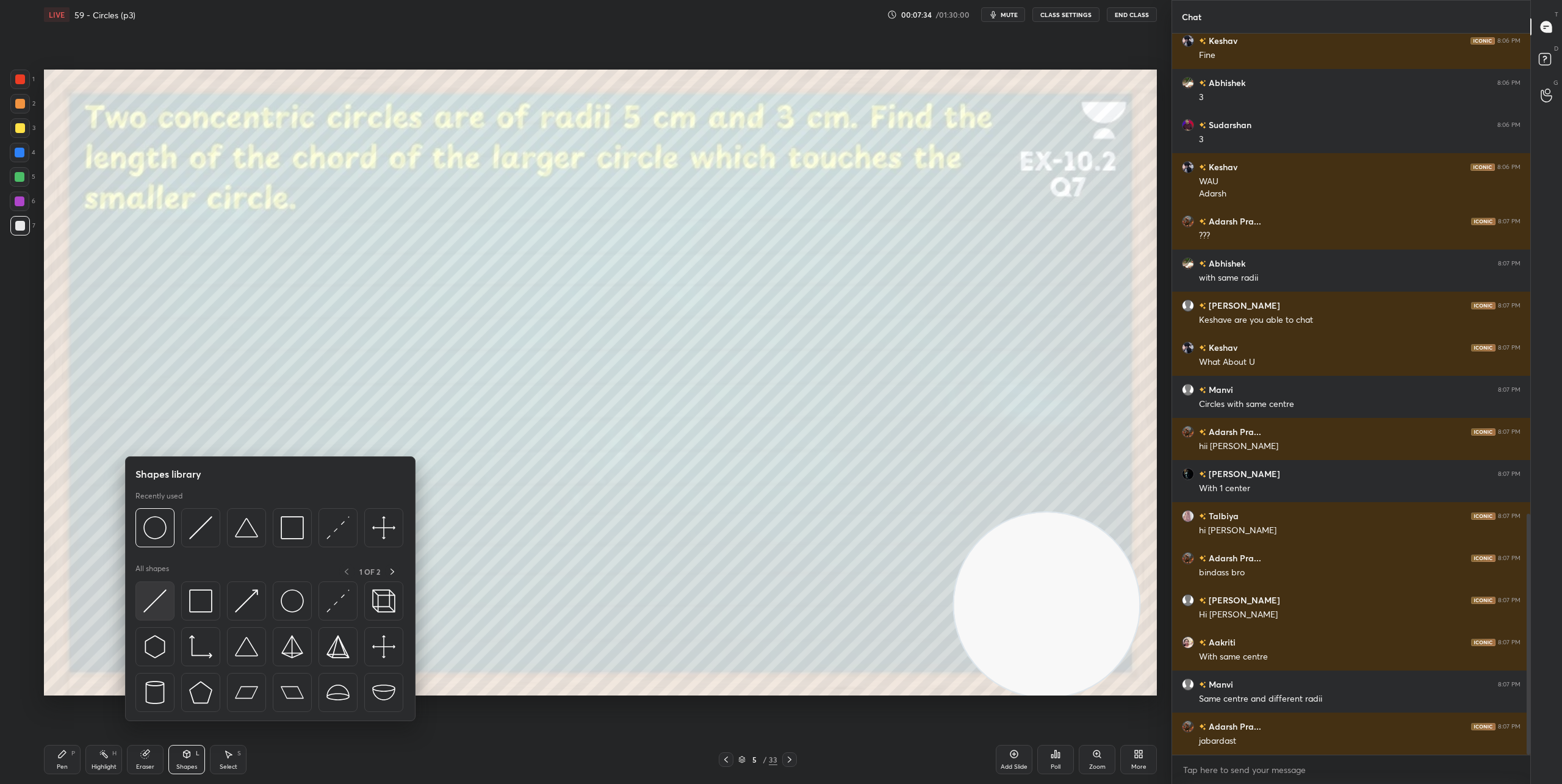
click at [153, 606] on img at bounding box center [155, 601] width 23 height 23
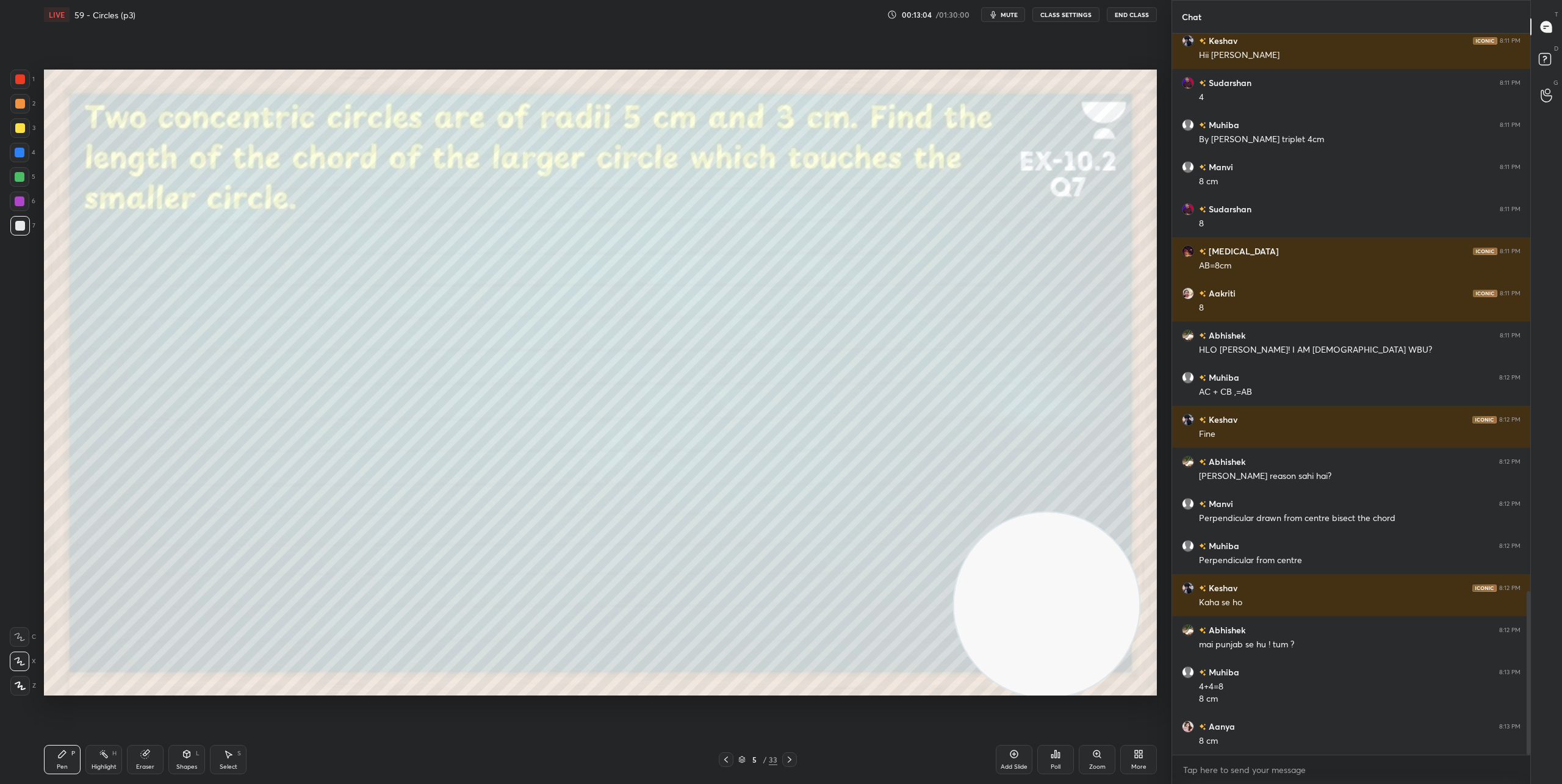
scroll to position [0, 0]
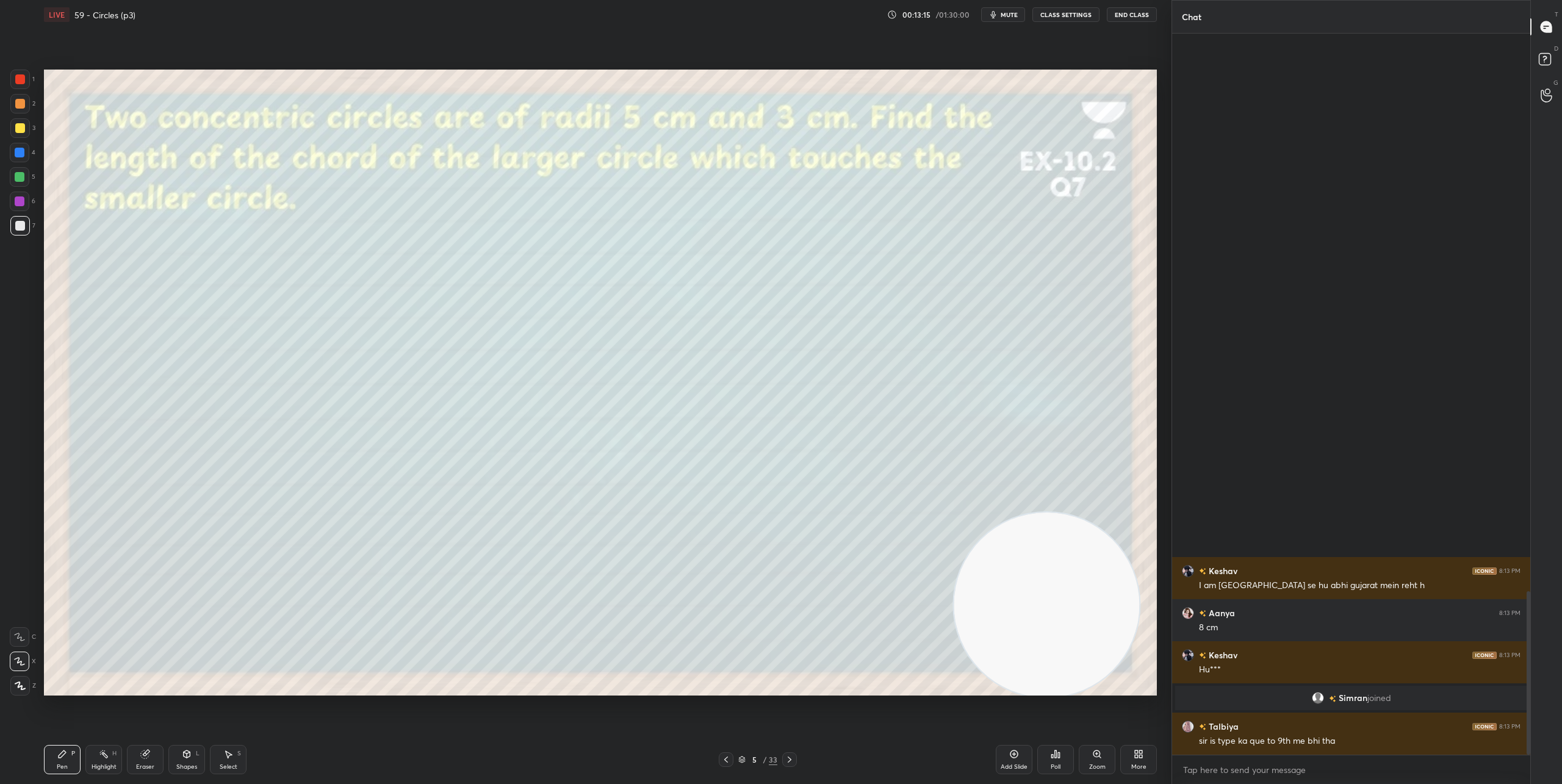
drag, startPoint x: 1527, startPoint y: 625, endPoint x: 1264, endPoint y: 487, distance: 297.0
click at [1514, 519] on div "[PERSON_NAME] 8:13 PM I am [GEOGRAPHIC_DATA] se hu abhi gujarat mein reht h [PE…" at bounding box center [1351, 394] width 358 height 721
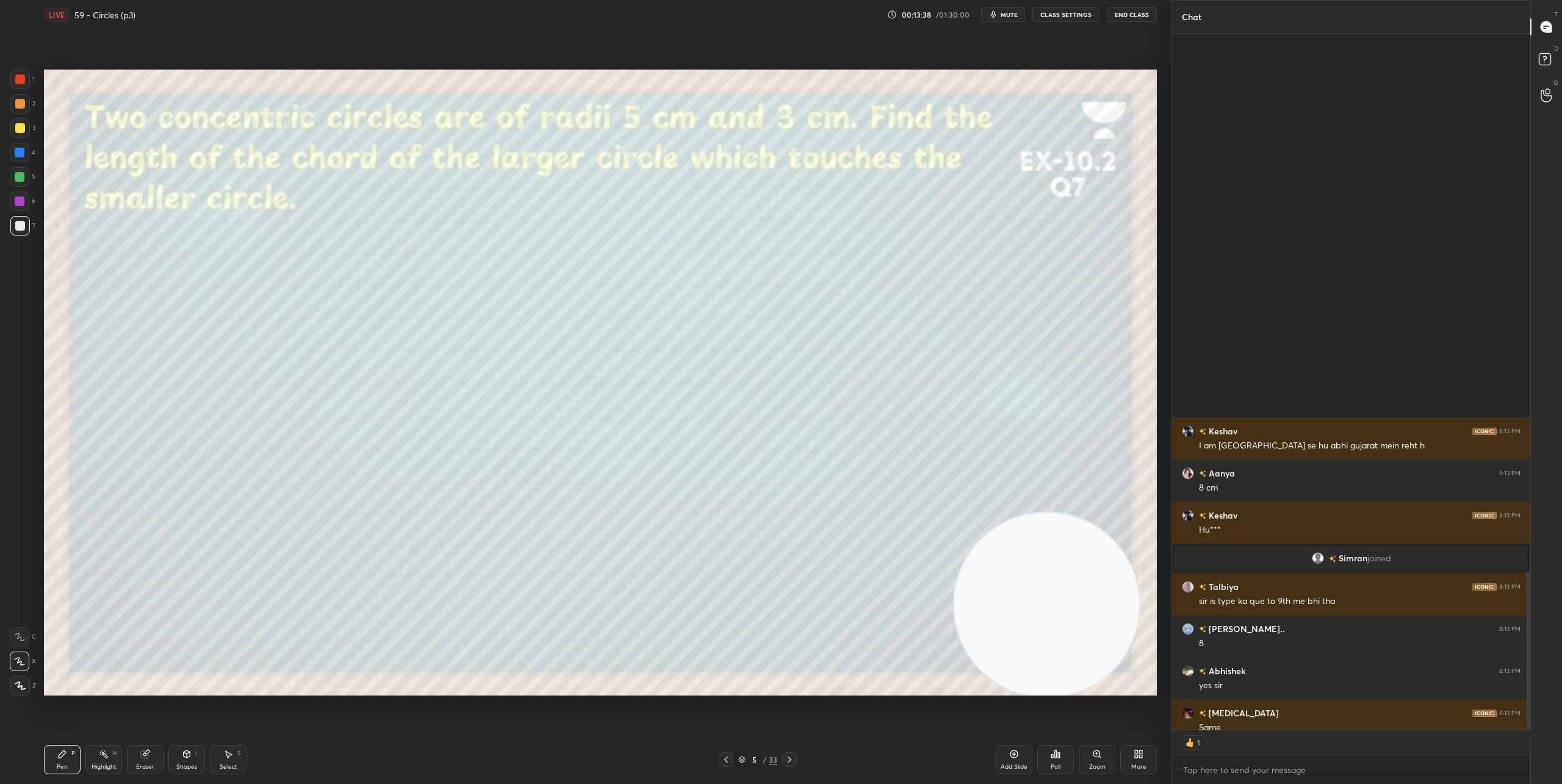
scroll to position [4, 4]
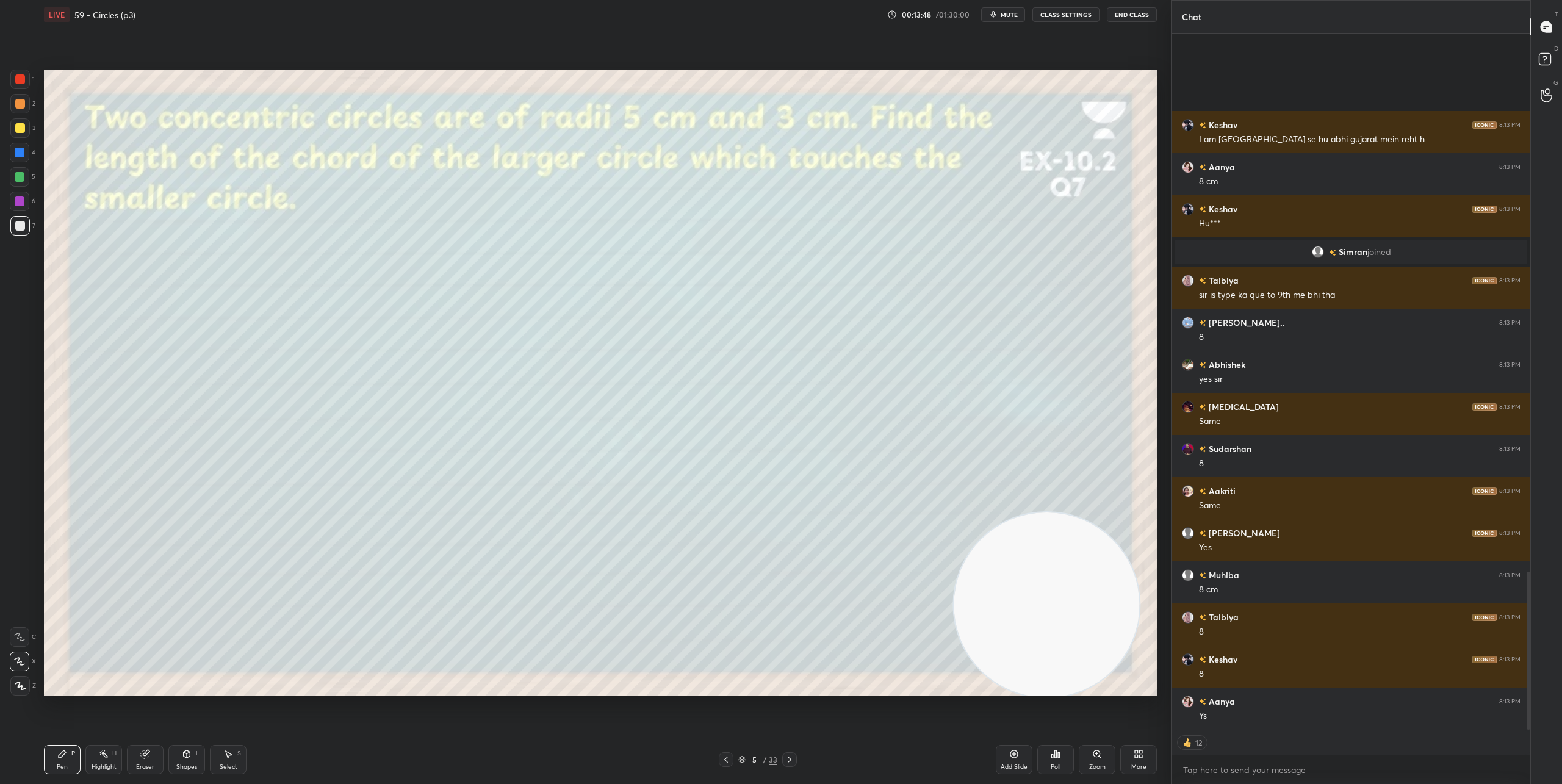
click at [789, 758] on icon at bounding box center [789, 759] width 4 height 6
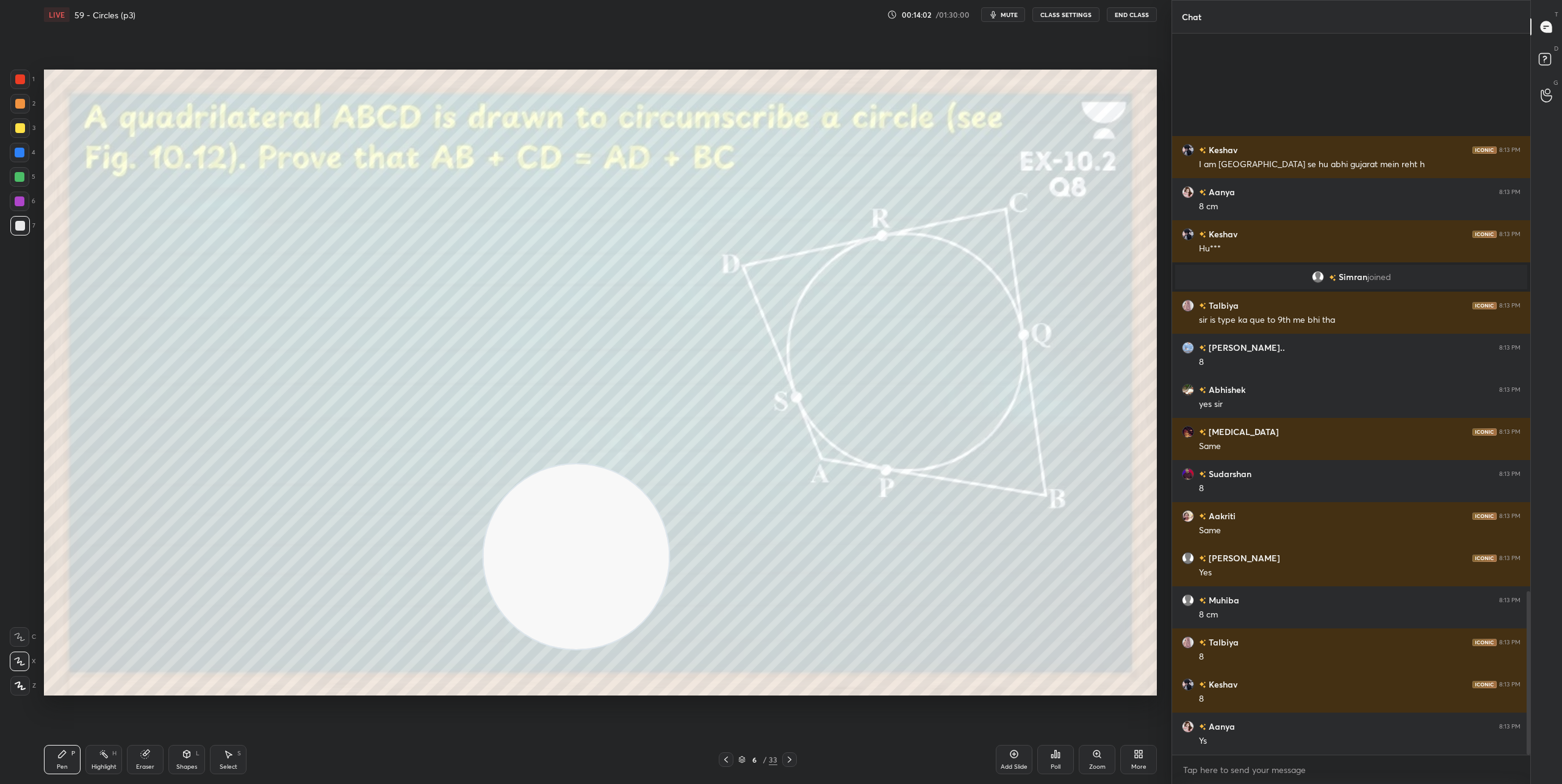
drag, startPoint x: 1001, startPoint y: 593, endPoint x: 198, endPoint y: 543, distance: 804.6
click at [483, 558] on video at bounding box center [575, 557] width 186 height 186
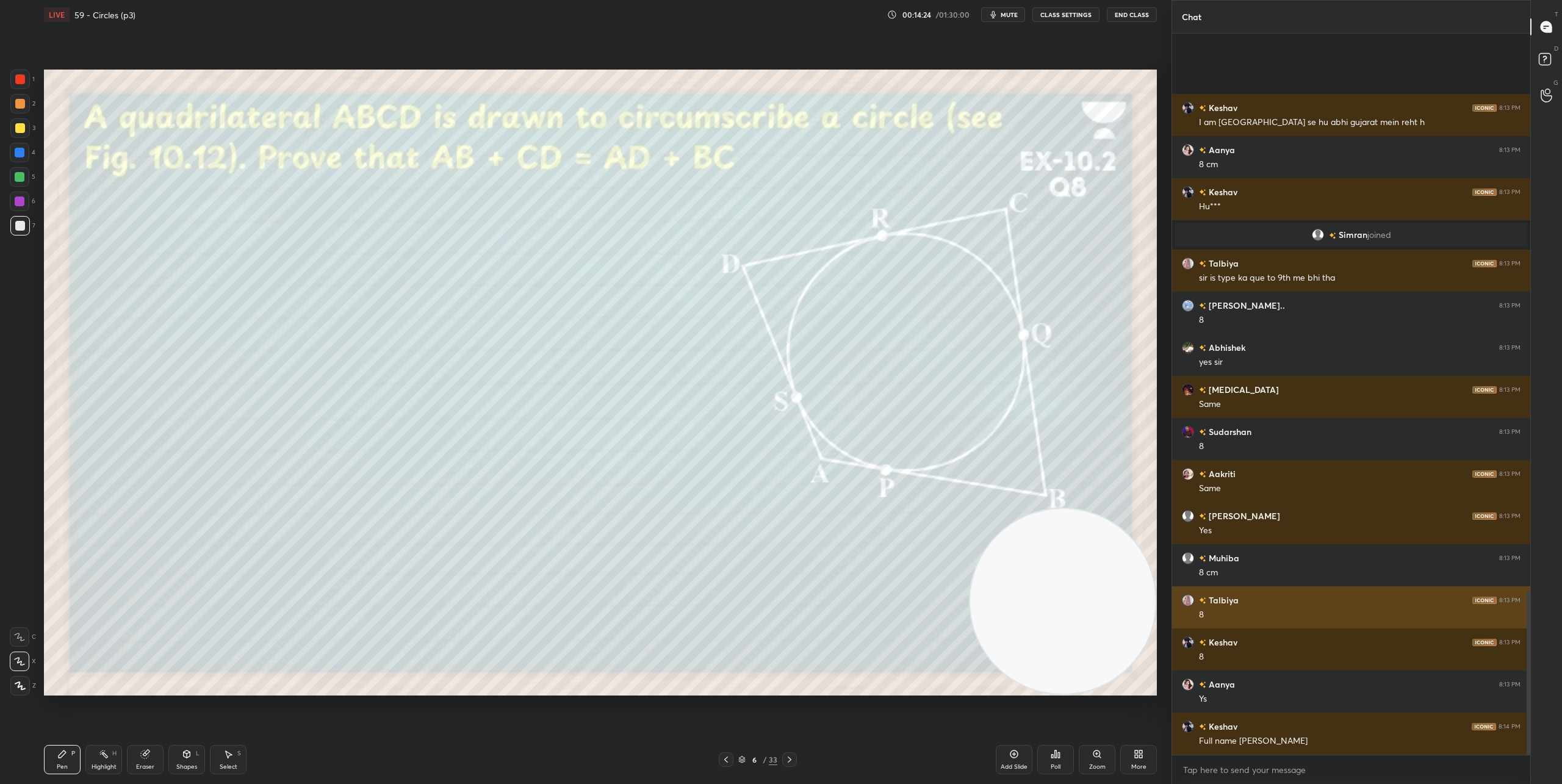
drag, startPoint x: 276, startPoint y: 584, endPoint x: 1175, endPoint y: 619, distance: 899.7
click at [1175, 619] on div "1 2 3 4 5 6 7 C X Z C X Z E E Erase all H H LIVE 59 - Circles (p3) 00:14:24 / 0…" at bounding box center [781, 392] width 1562 height 784
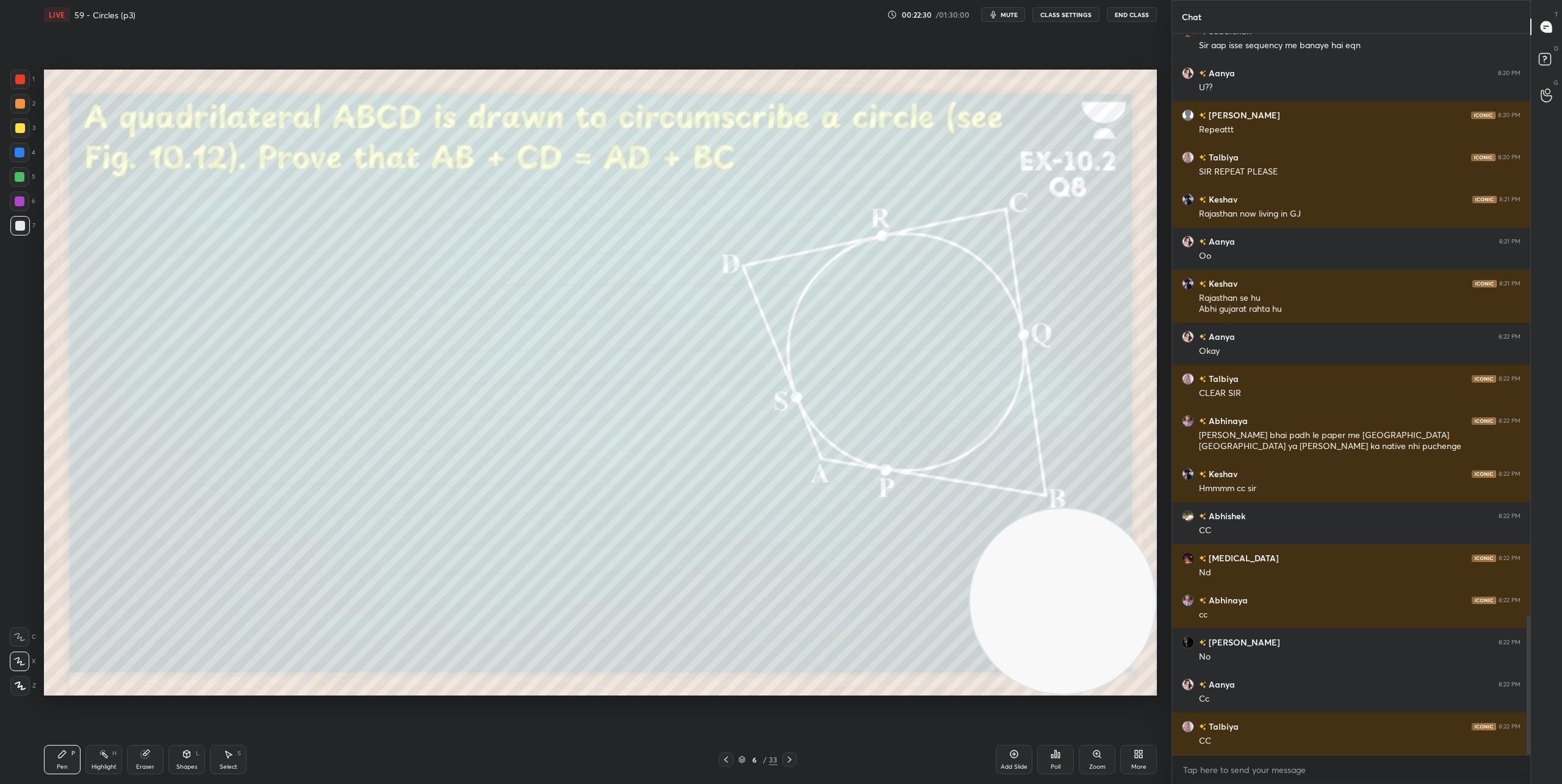
scroll to position [3009, 0]
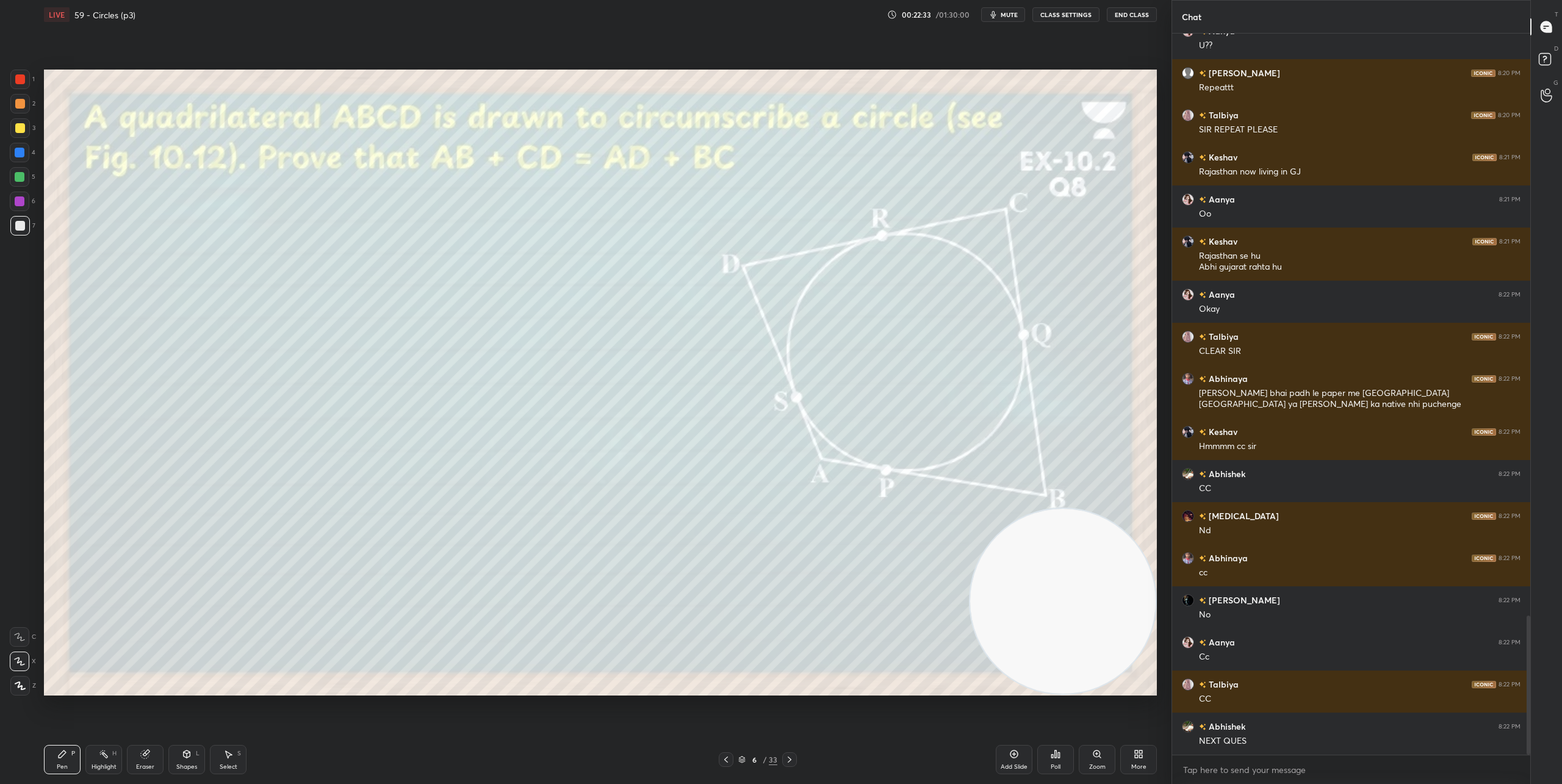
click at [790, 761] on icon at bounding box center [789, 759] width 10 height 10
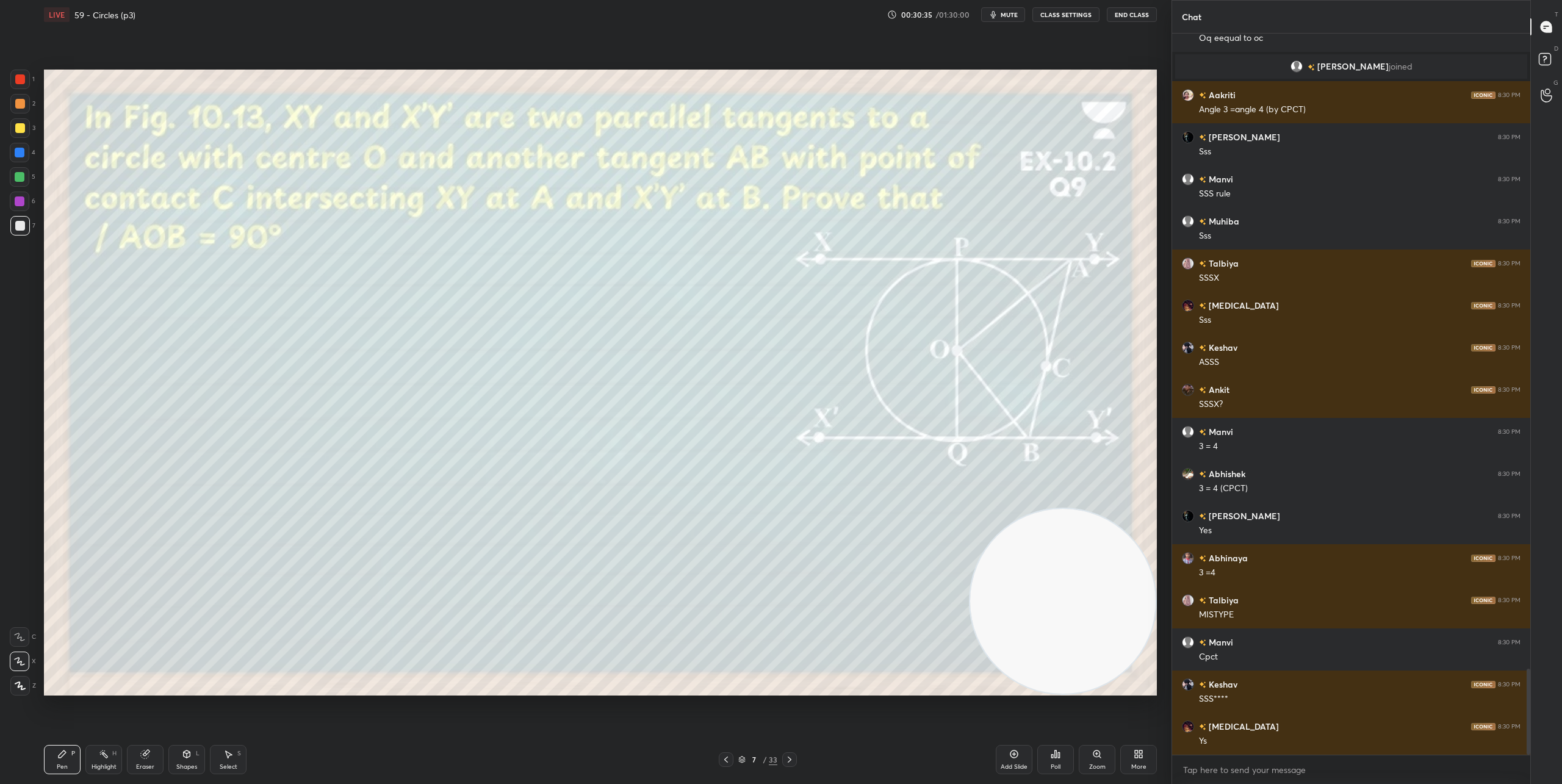
scroll to position [5311, 0]
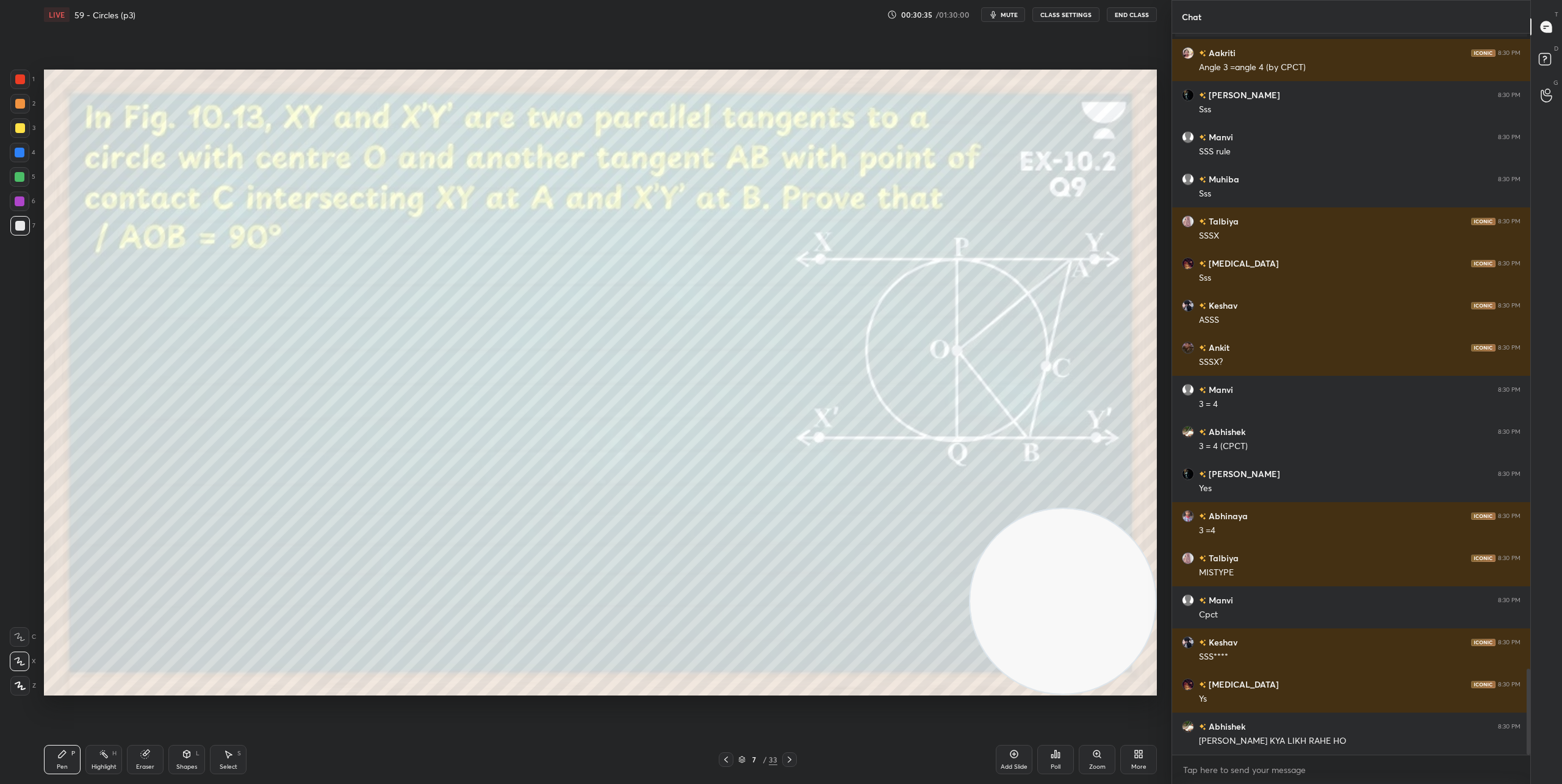
drag, startPoint x: 138, startPoint y: 759, endPoint x: 128, endPoint y: 709, distance: 51.0
click at [138, 759] on div "Eraser" at bounding box center [145, 759] width 36 height 29
click at [18, 594] on icon at bounding box center [20, 597] width 11 height 11
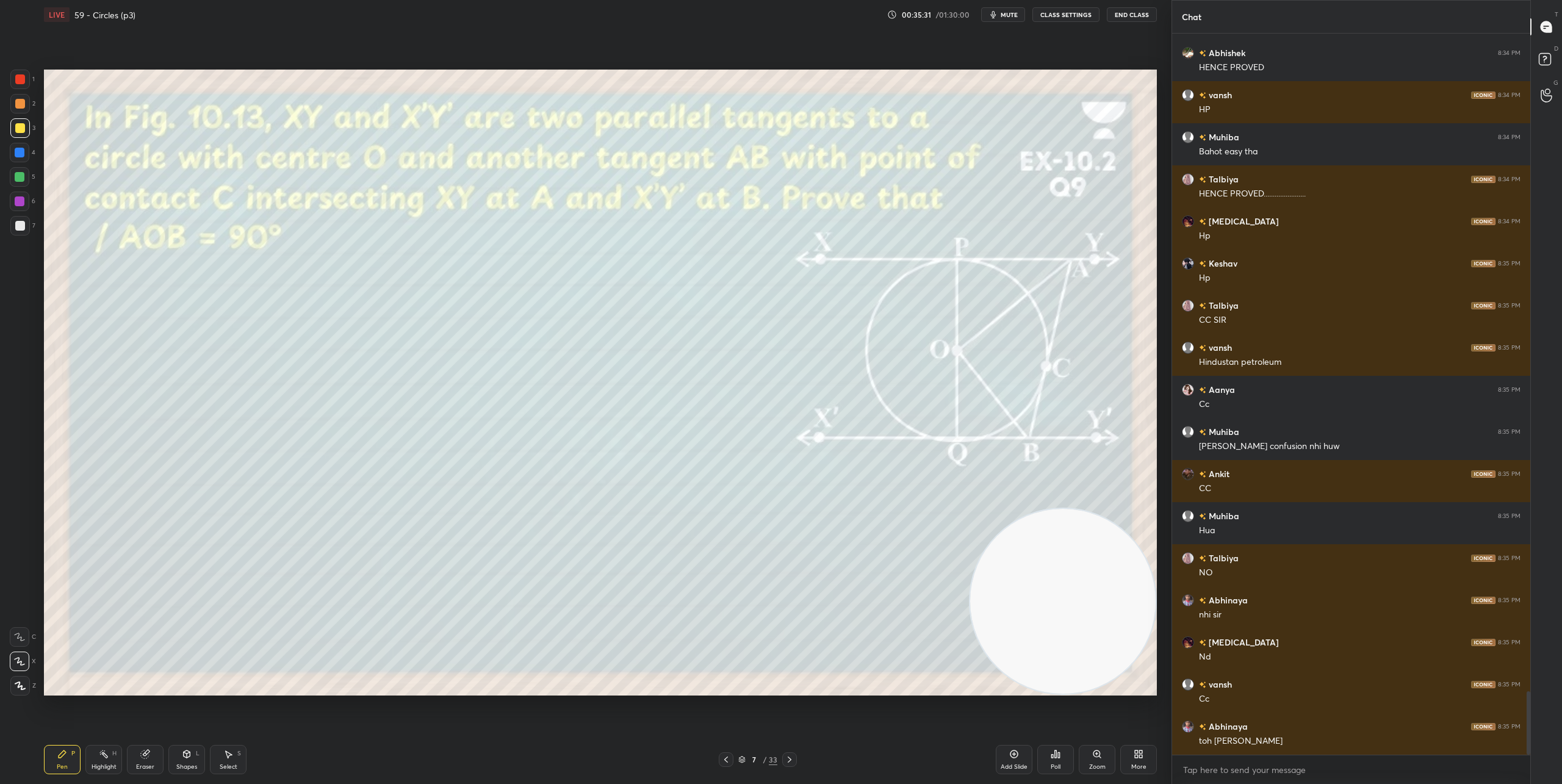
scroll to position [7480, 0]
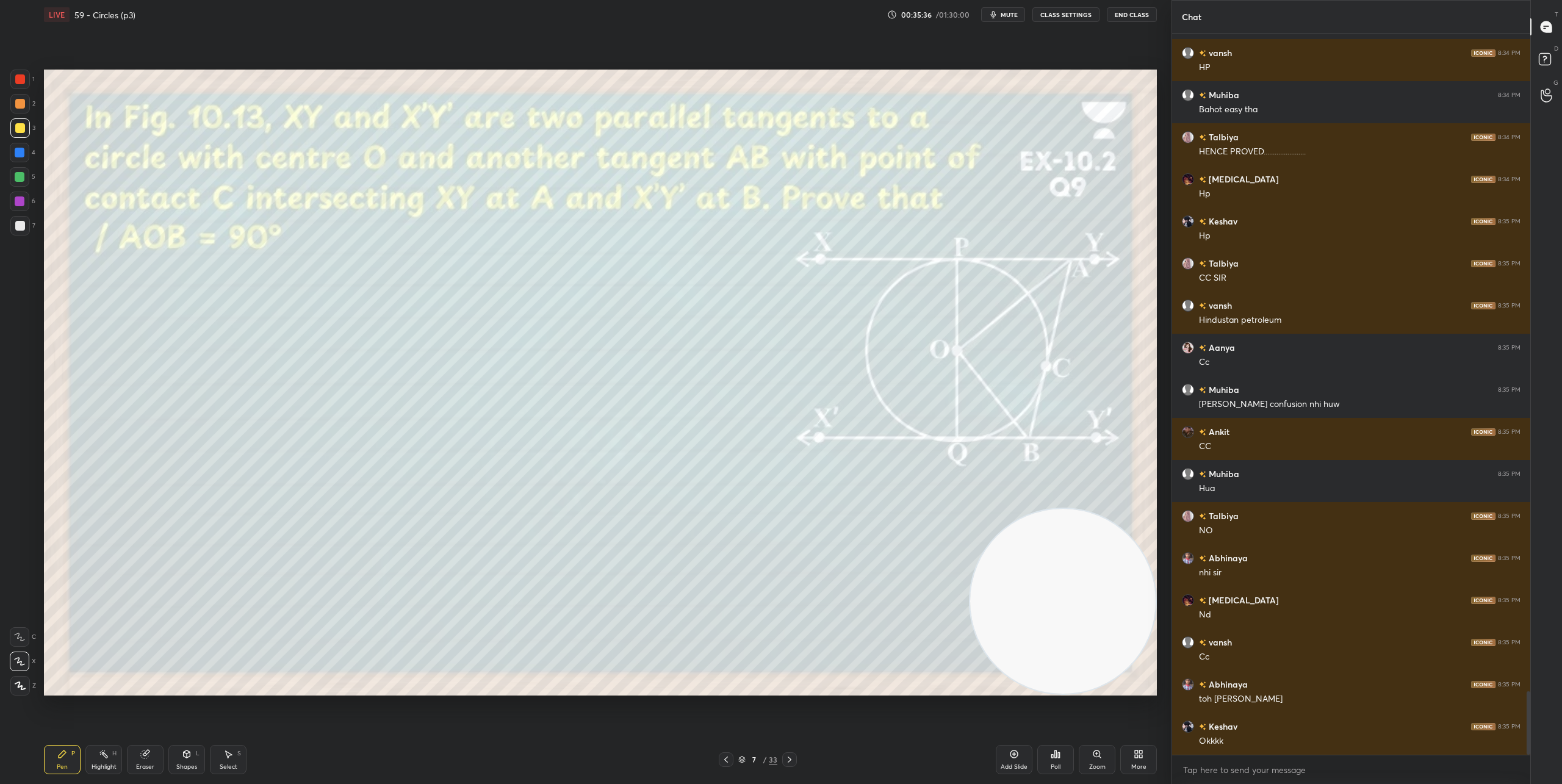
click at [792, 763] on icon at bounding box center [789, 759] width 10 height 10
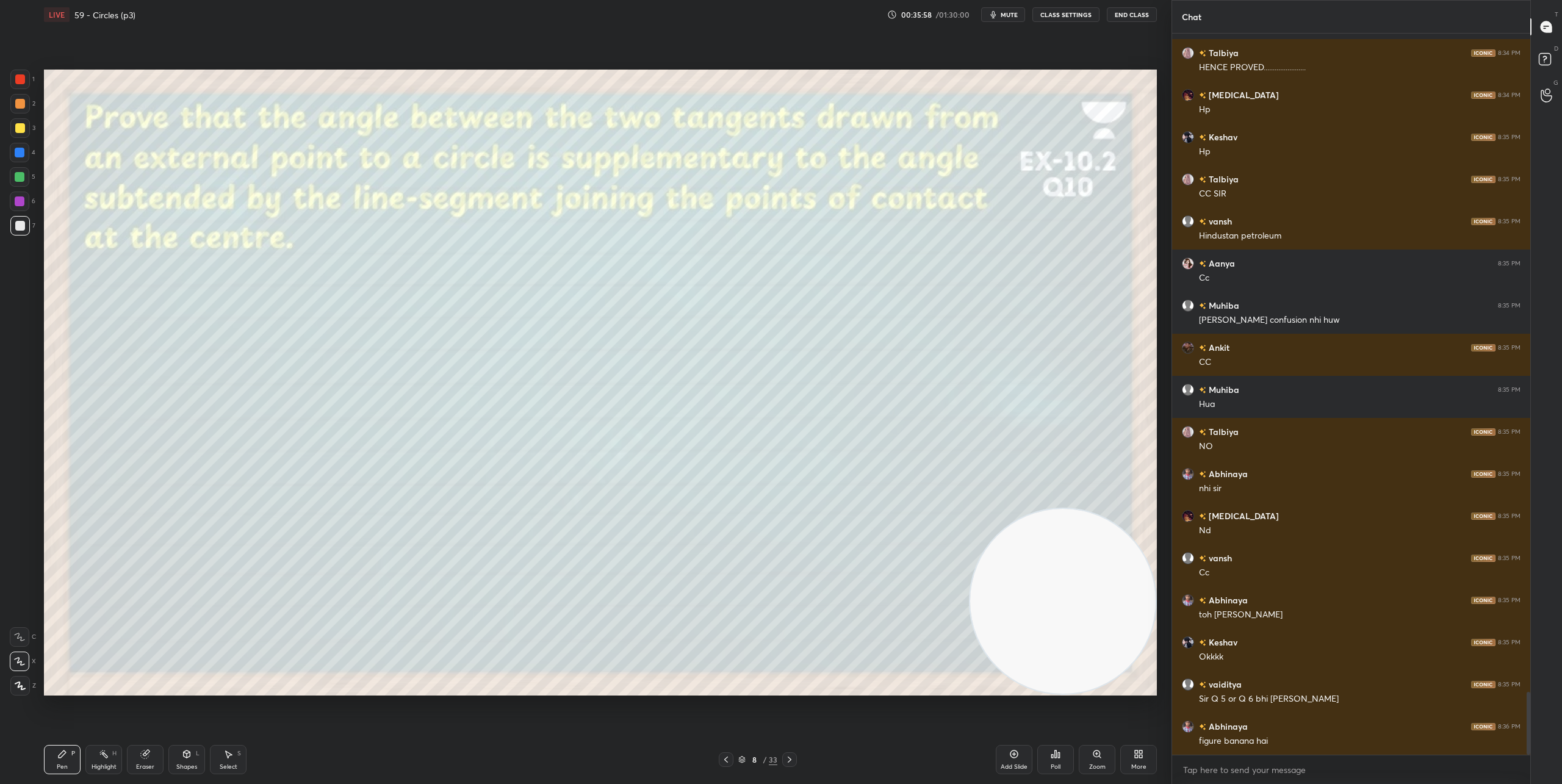
scroll to position [7606, 0]
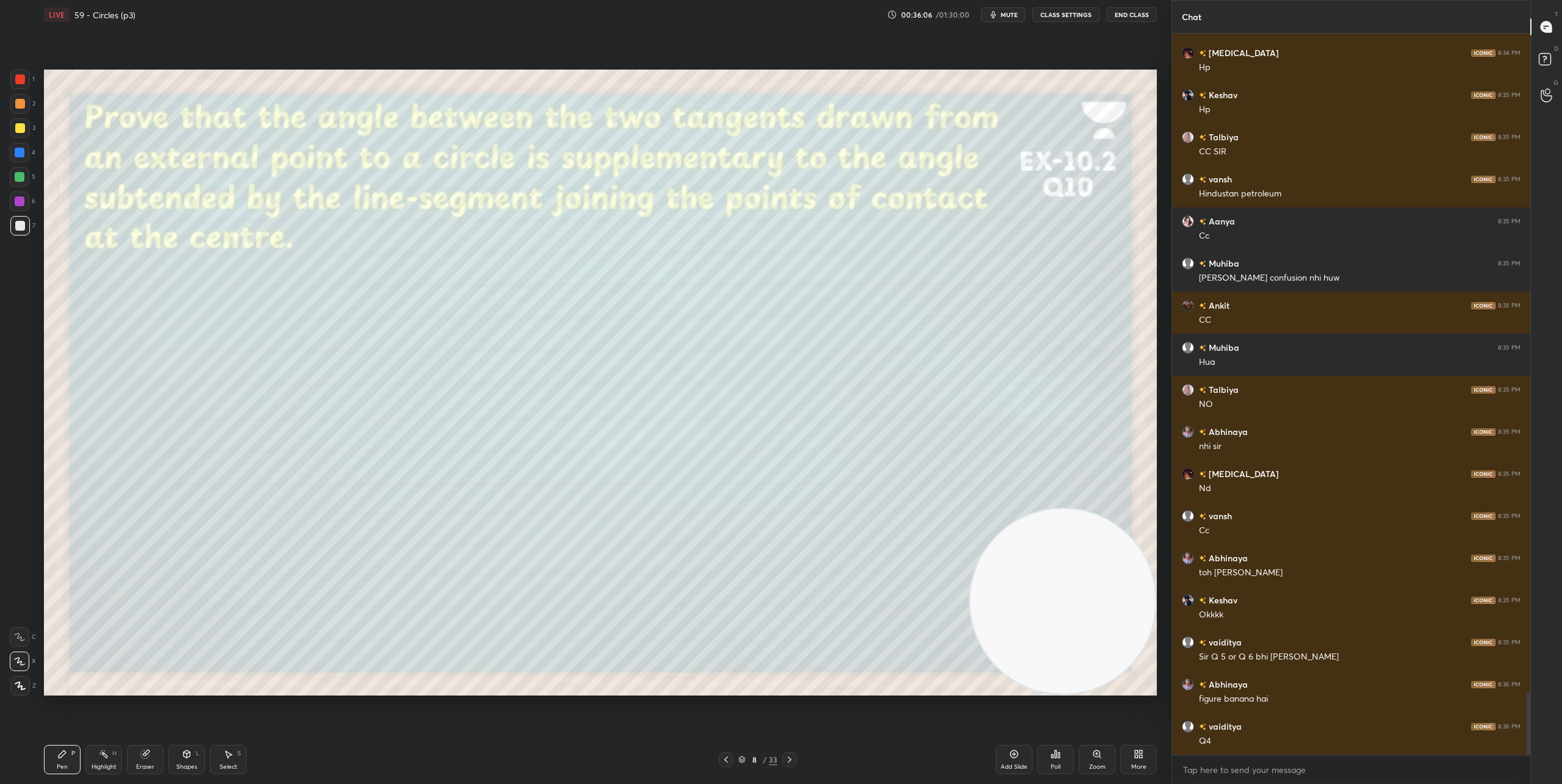
click at [192, 764] on div "Shapes" at bounding box center [186, 766] width 20 height 6
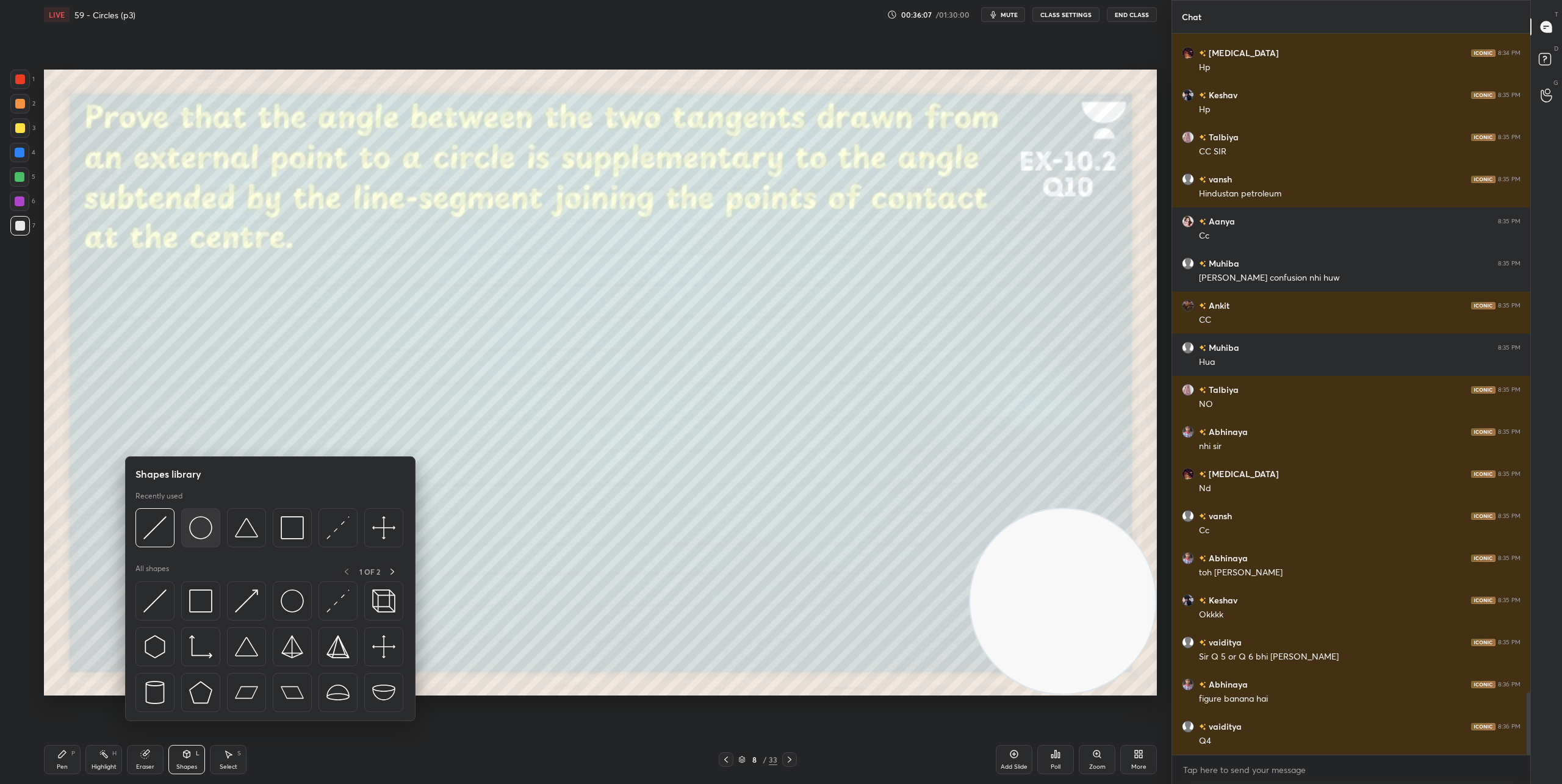
click at [206, 529] on img at bounding box center [201, 527] width 23 height 23
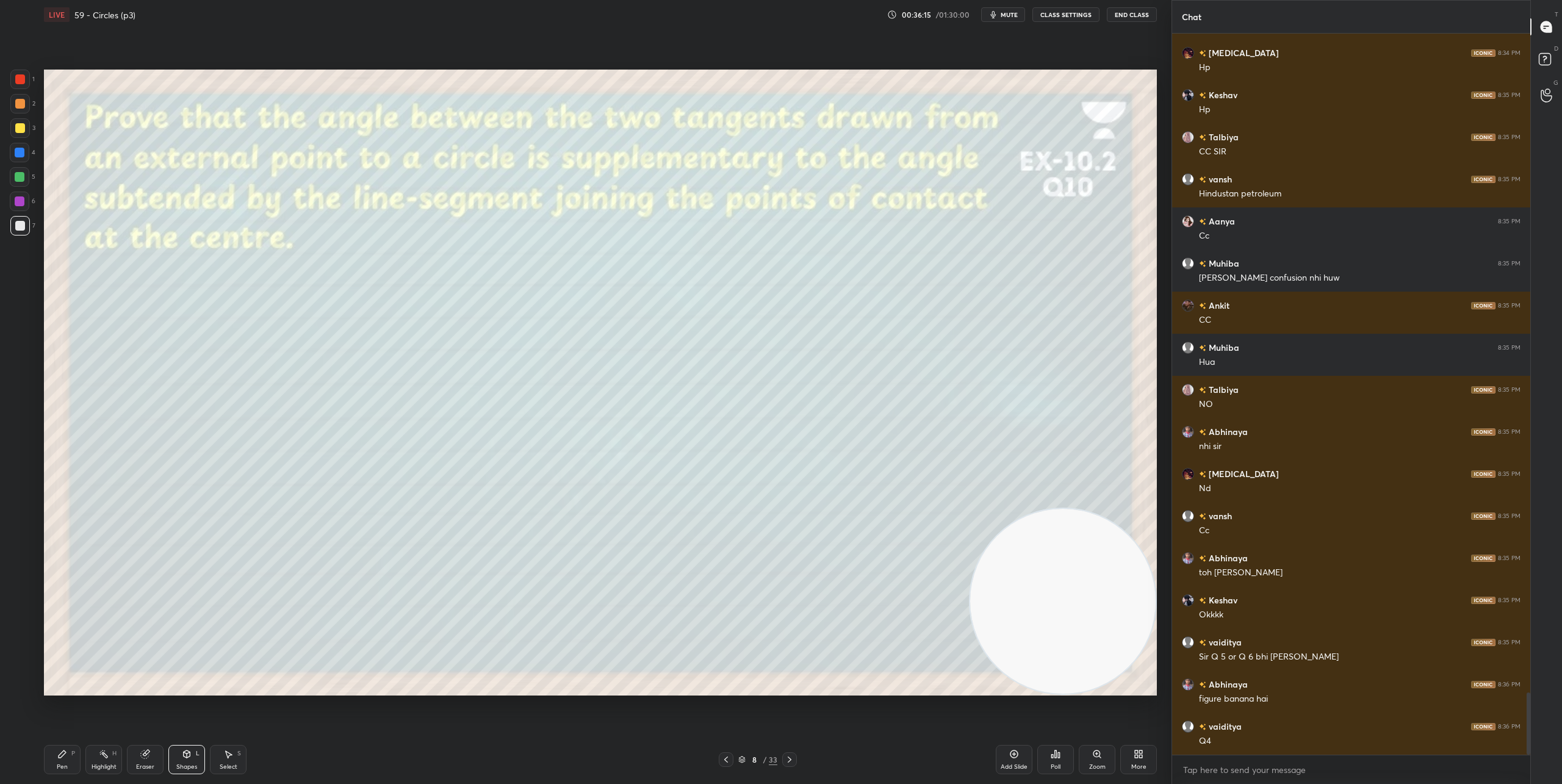
scroll to position [7648, 0]
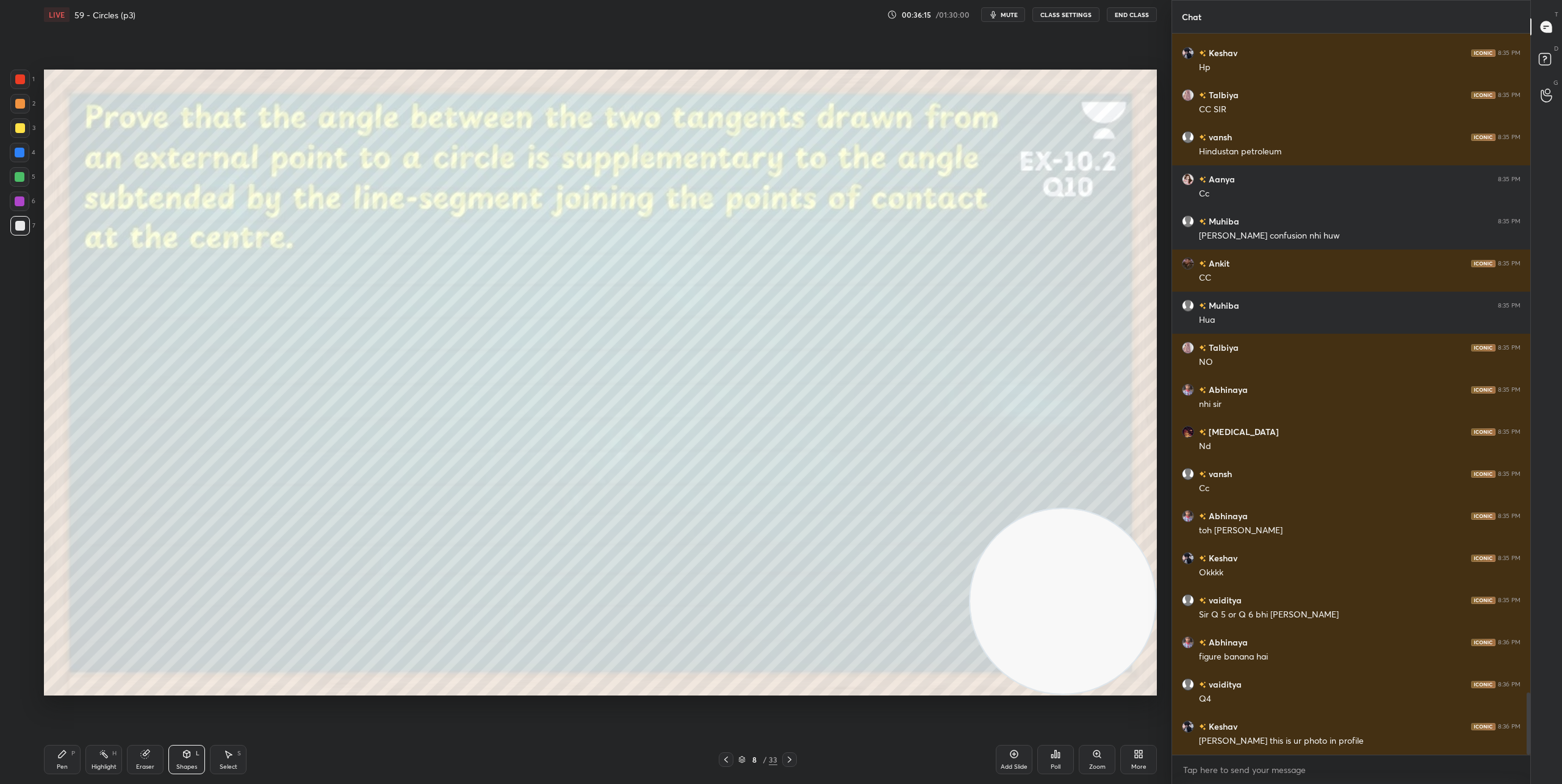
click at [195, 755] on div "Shapes L" at bounding box center [186, 759] width 36 height 29
drag, startPoint x: 181, startPoint y: 756, endPoint x: 172, endPoint y: 736, distance: 21.9
click at [180, 756] on div "Shapes L" at bounding box center [186, 759] width 36 height 29
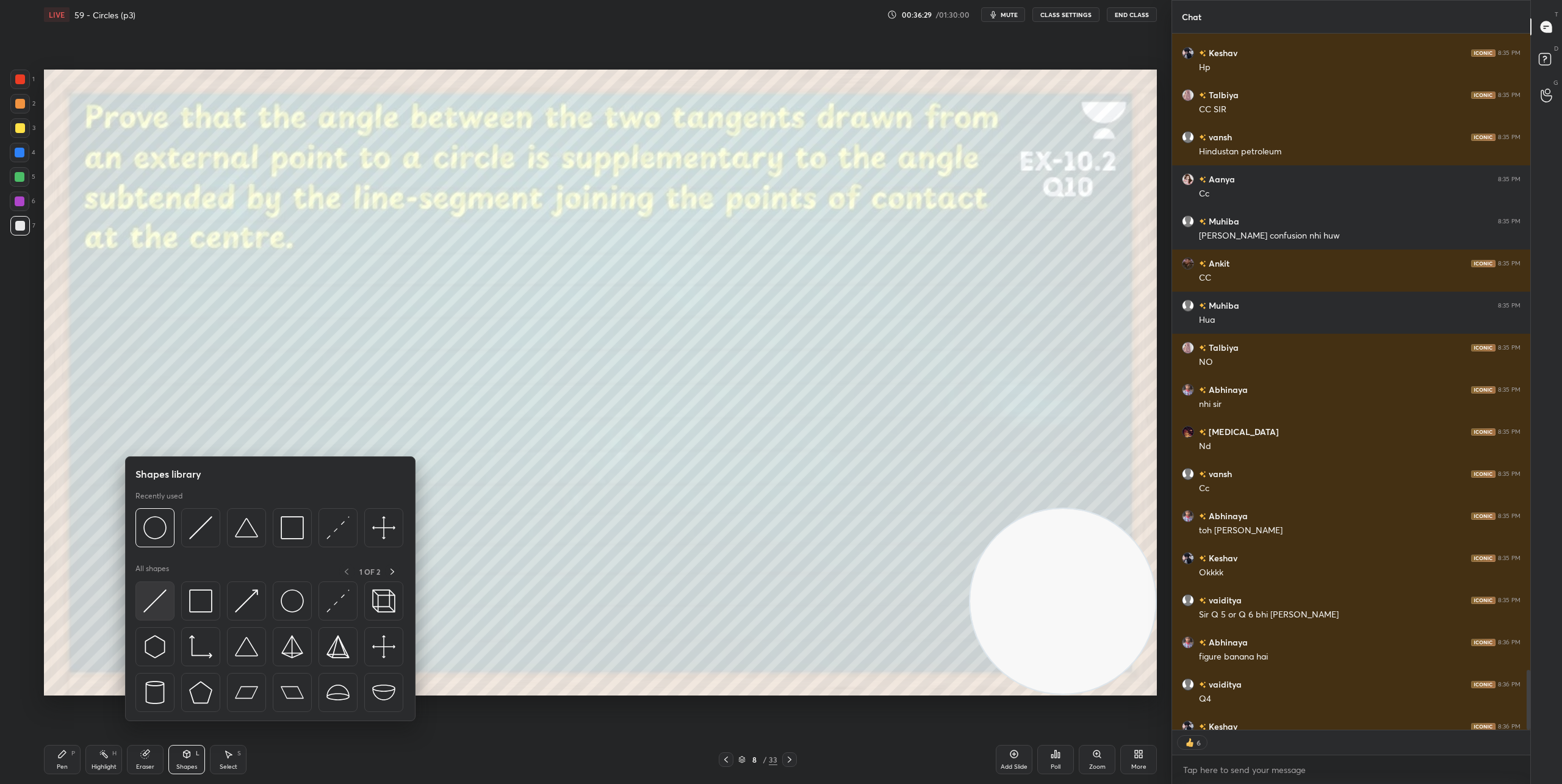
click at [151, 605] on img at bounding box center [155, 601] width 23 height 23
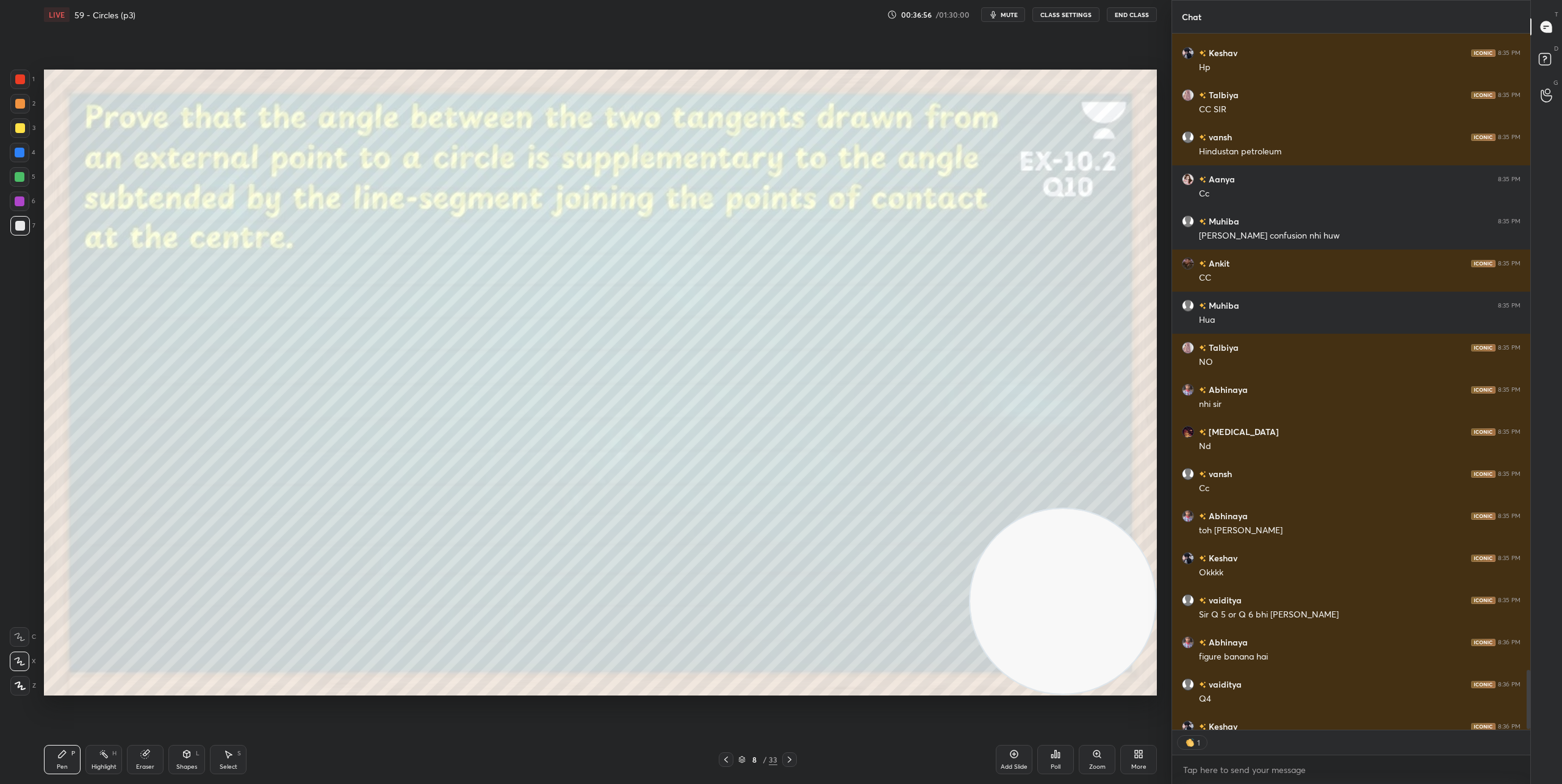
scroll to position [7716, 0]
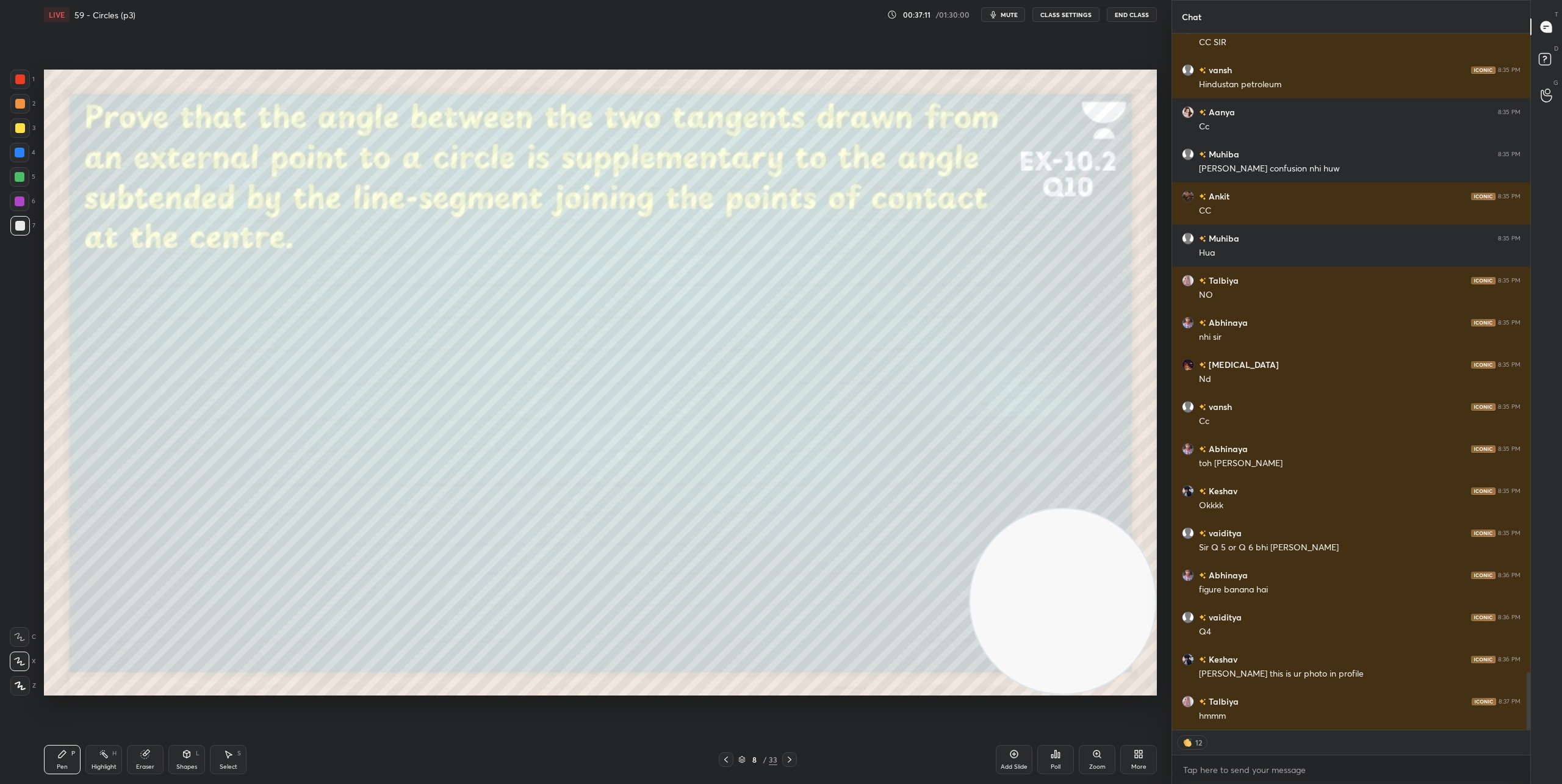
click at [181, 753] on div "Shapes L" at bounding box center [186, 759] width 36 height 29
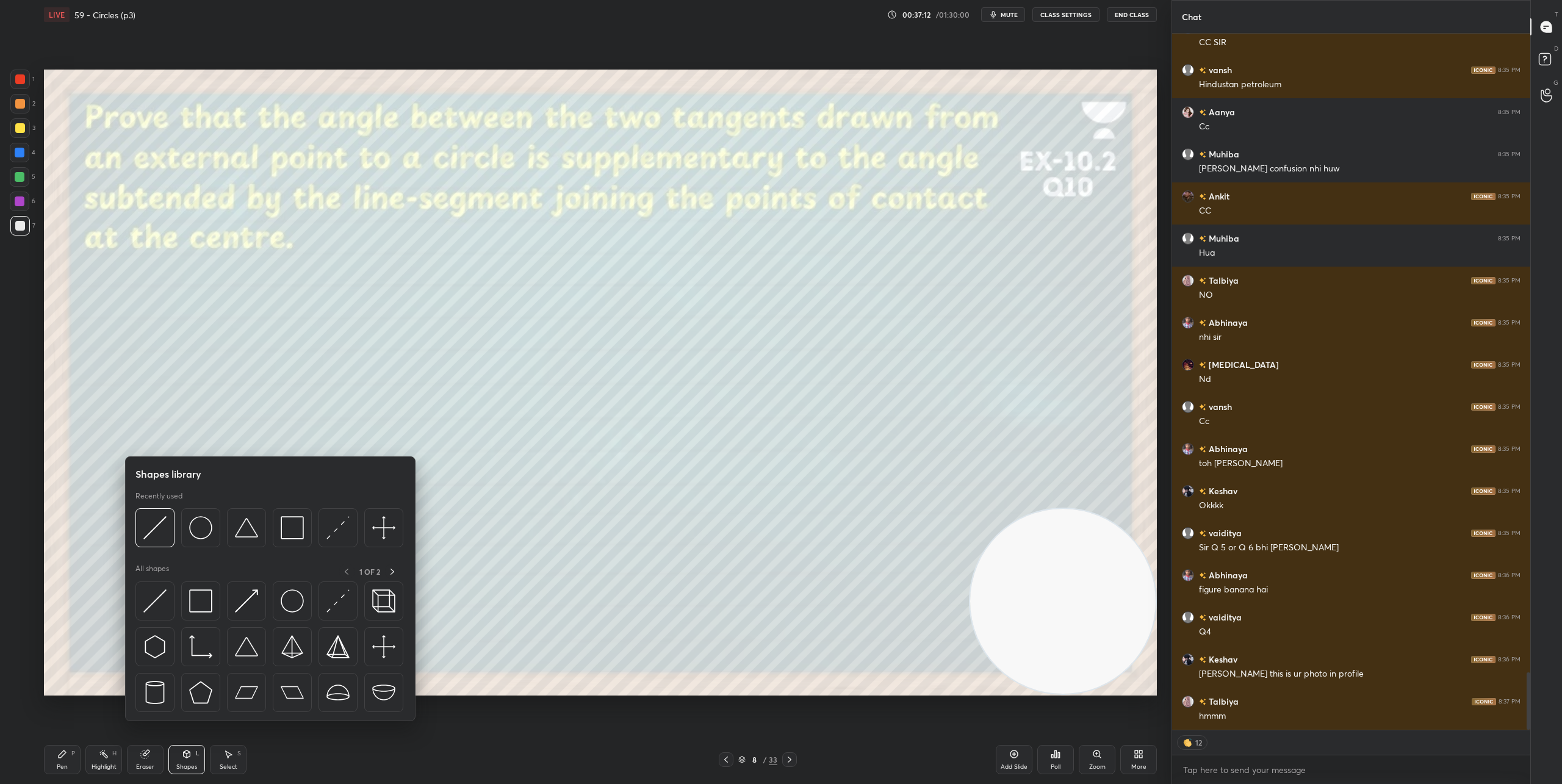
scroll to position [7757, 0]
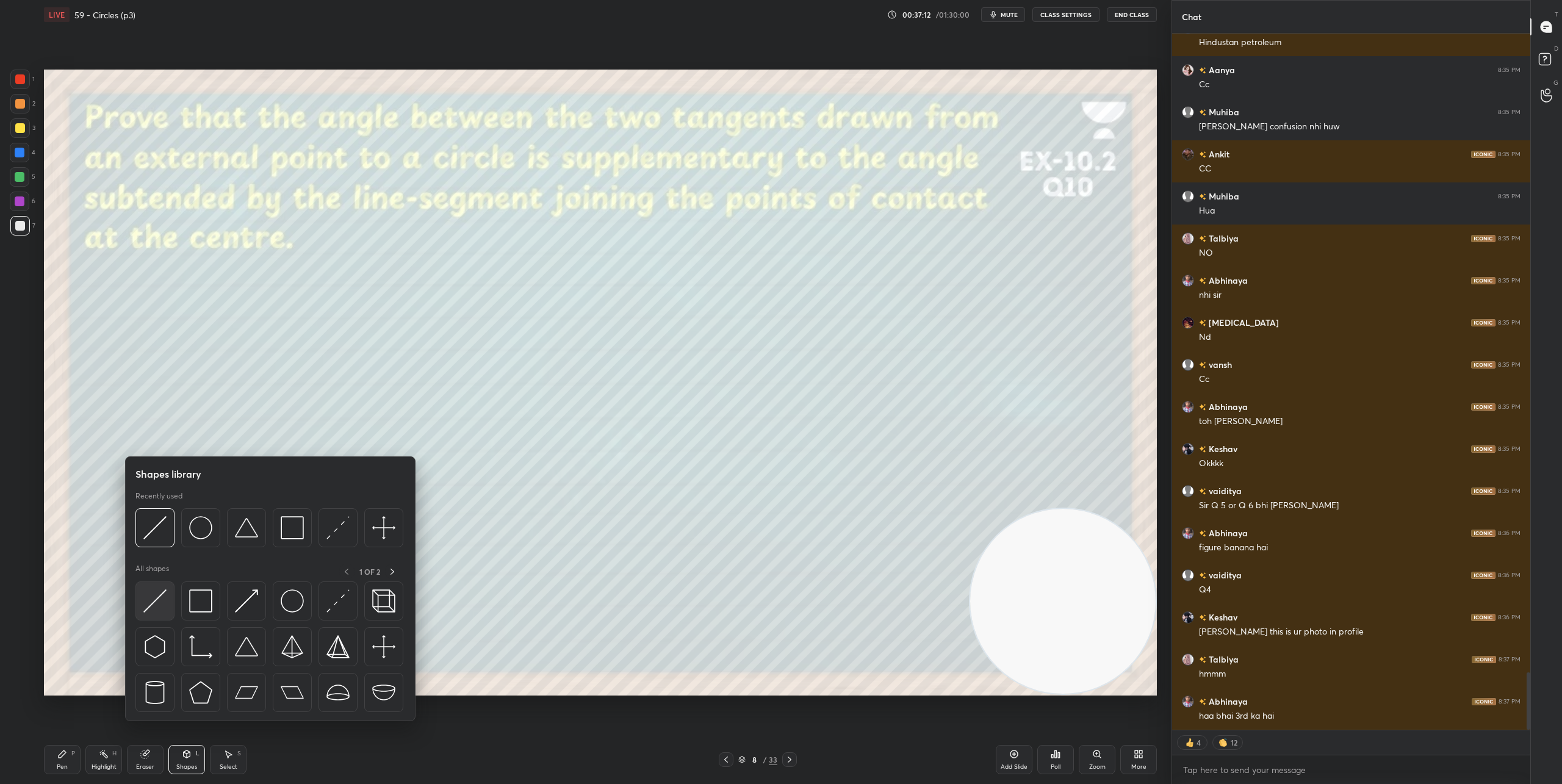
click at [156, 601] on img at bounding box center [155, 601] width 23 height 23
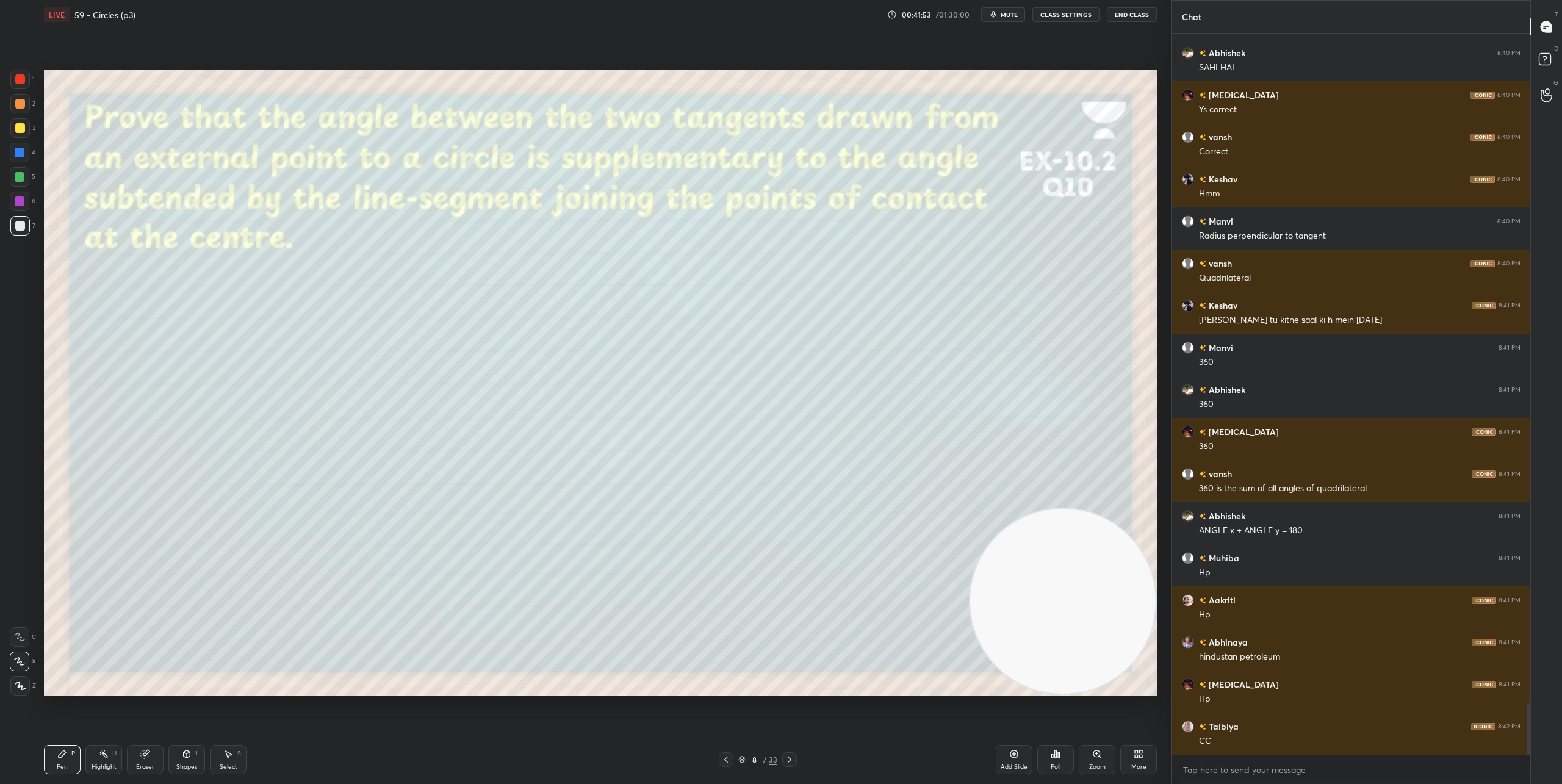
scroll to position [9416, 0]
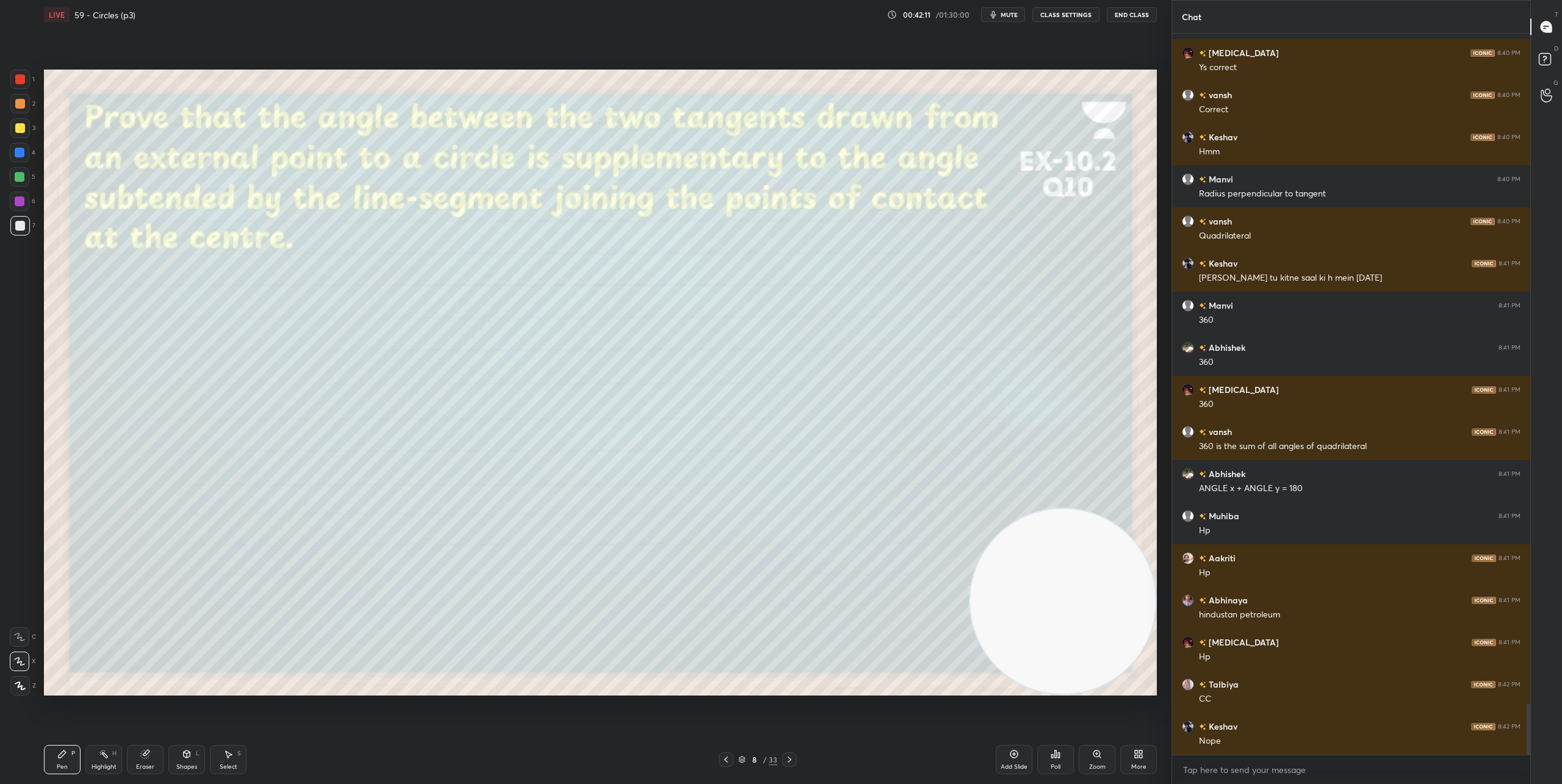
click at [790, 756] on icon at bounding box center [789, 759] width 10 height 10
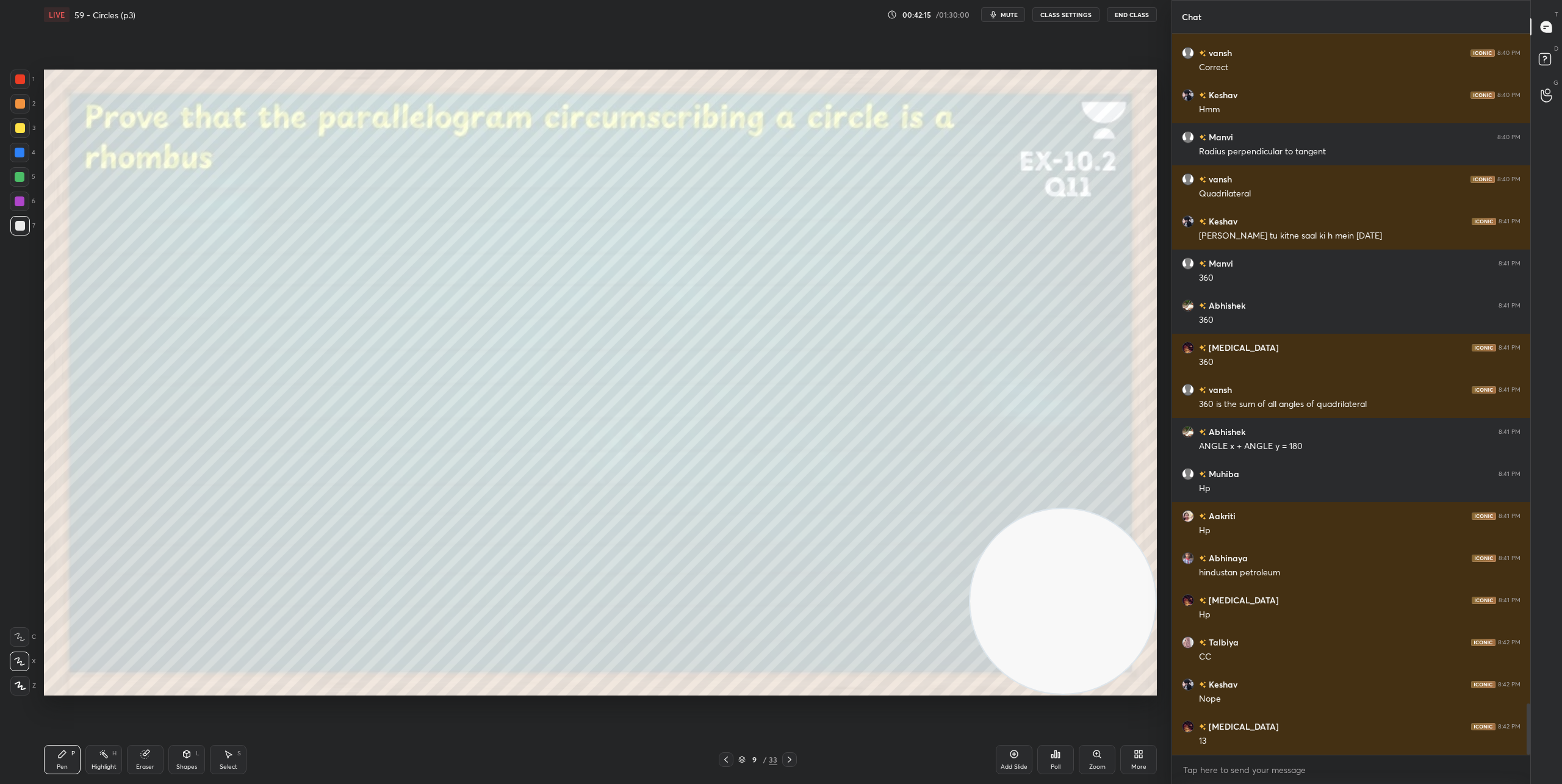
scroll to position [9500, 0]
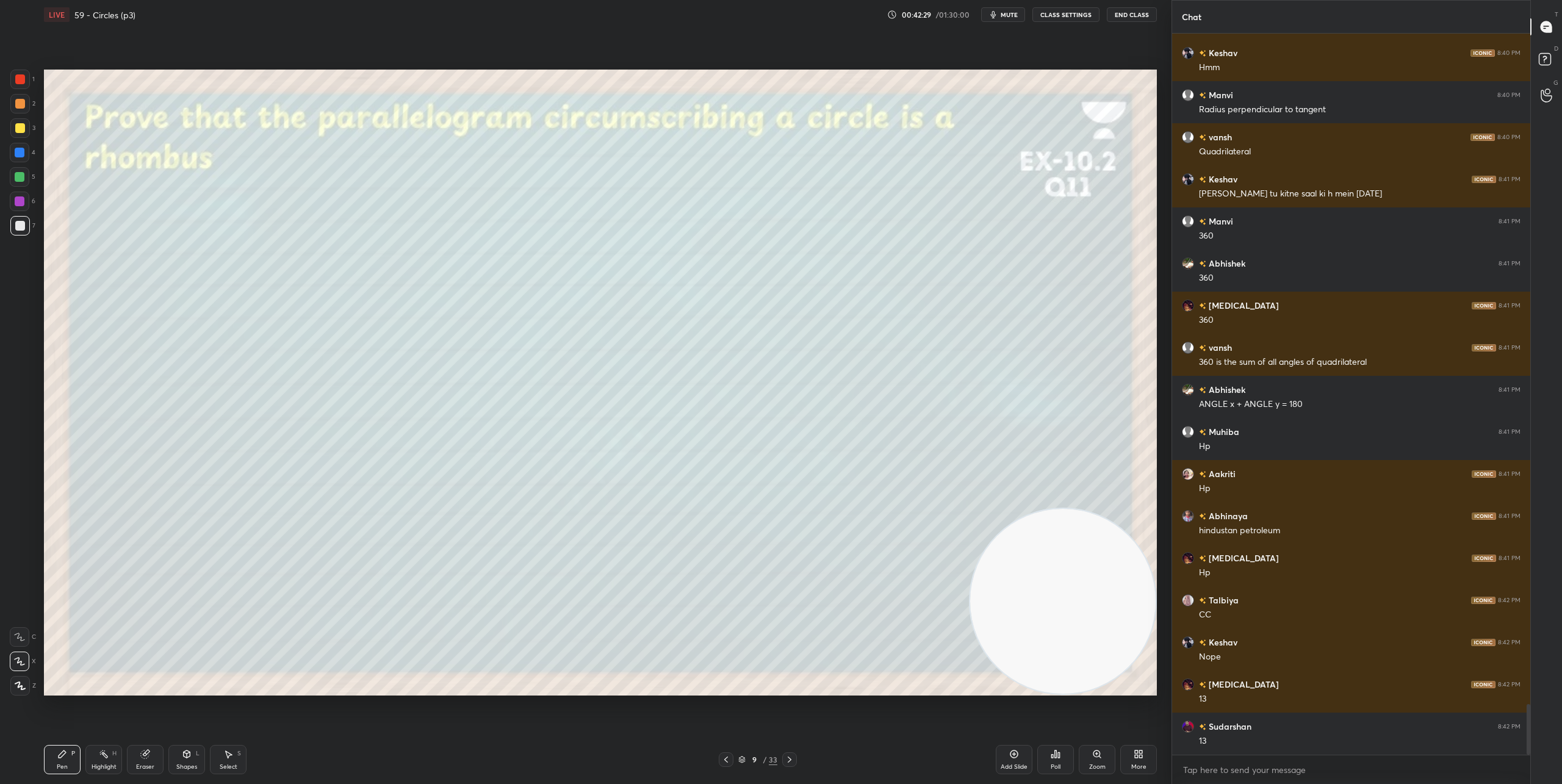
click at [192, 756] on div "Shapes L" at bounding box center [186, 759] width 36 height 29
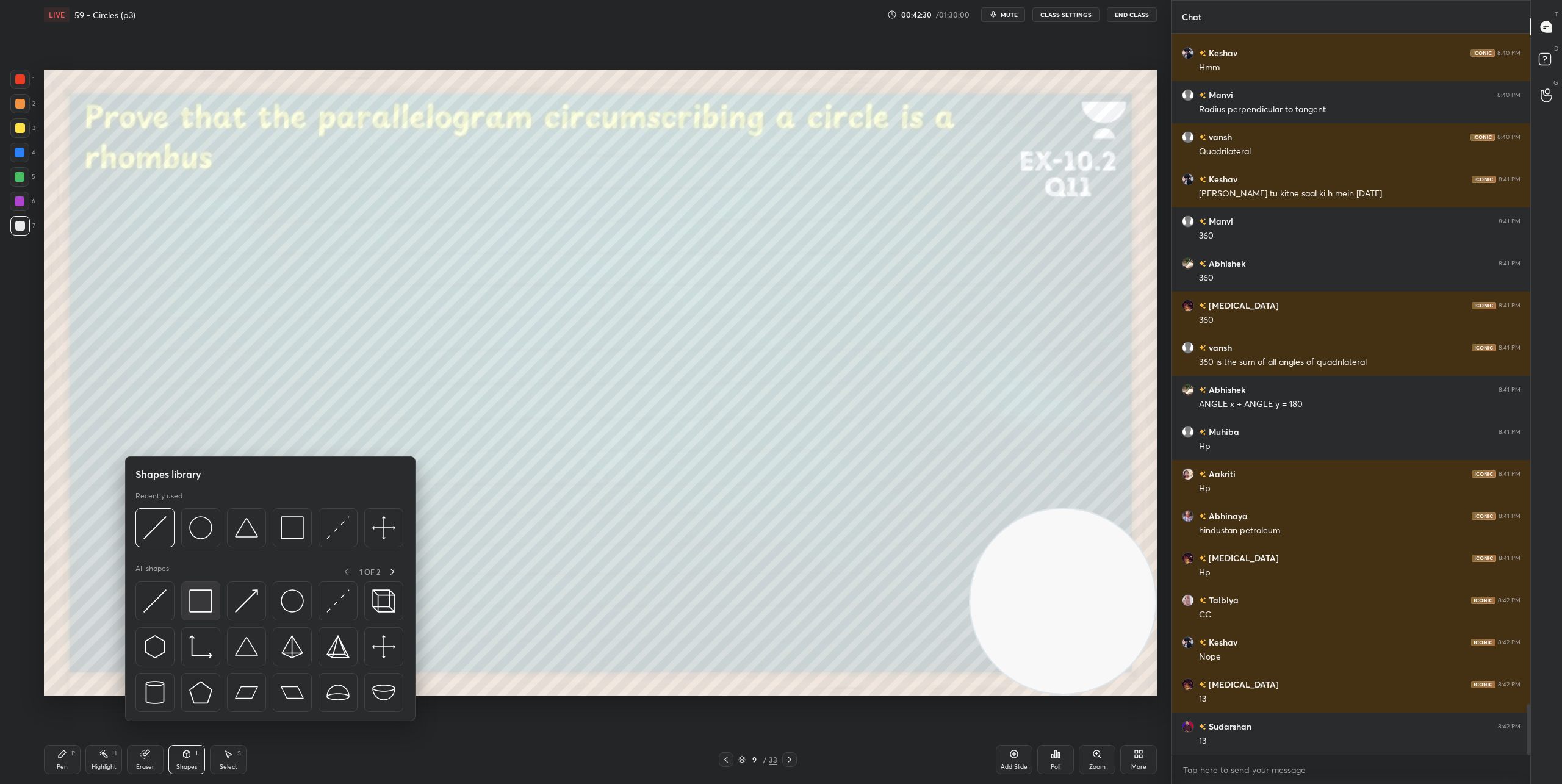
click at [208, 606] on img at bounding box center [201, 601] width 23 height 23
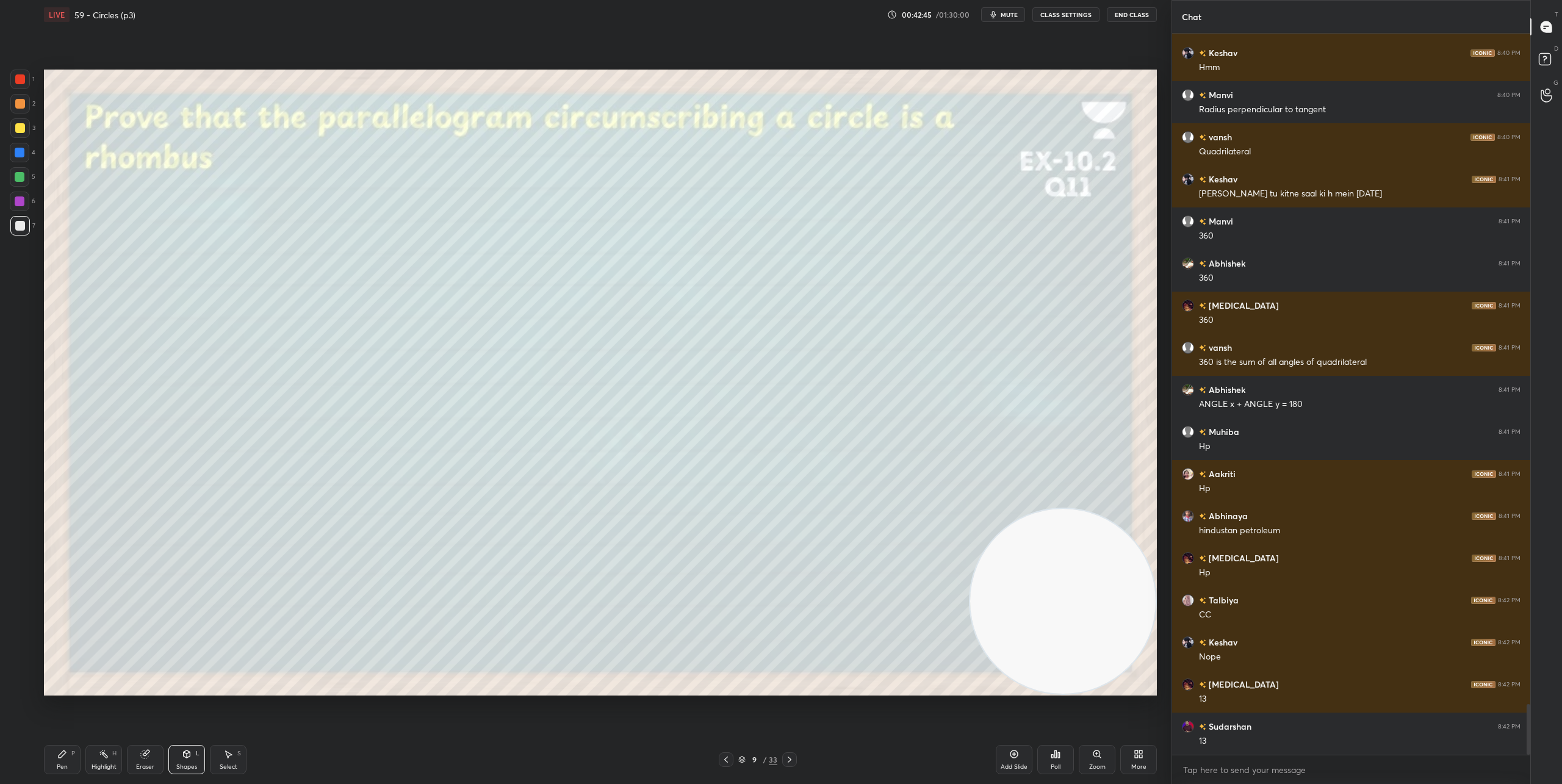
click at [186, 764] on div "Shapes" at bounding box center [186, 766] width 20 height 6
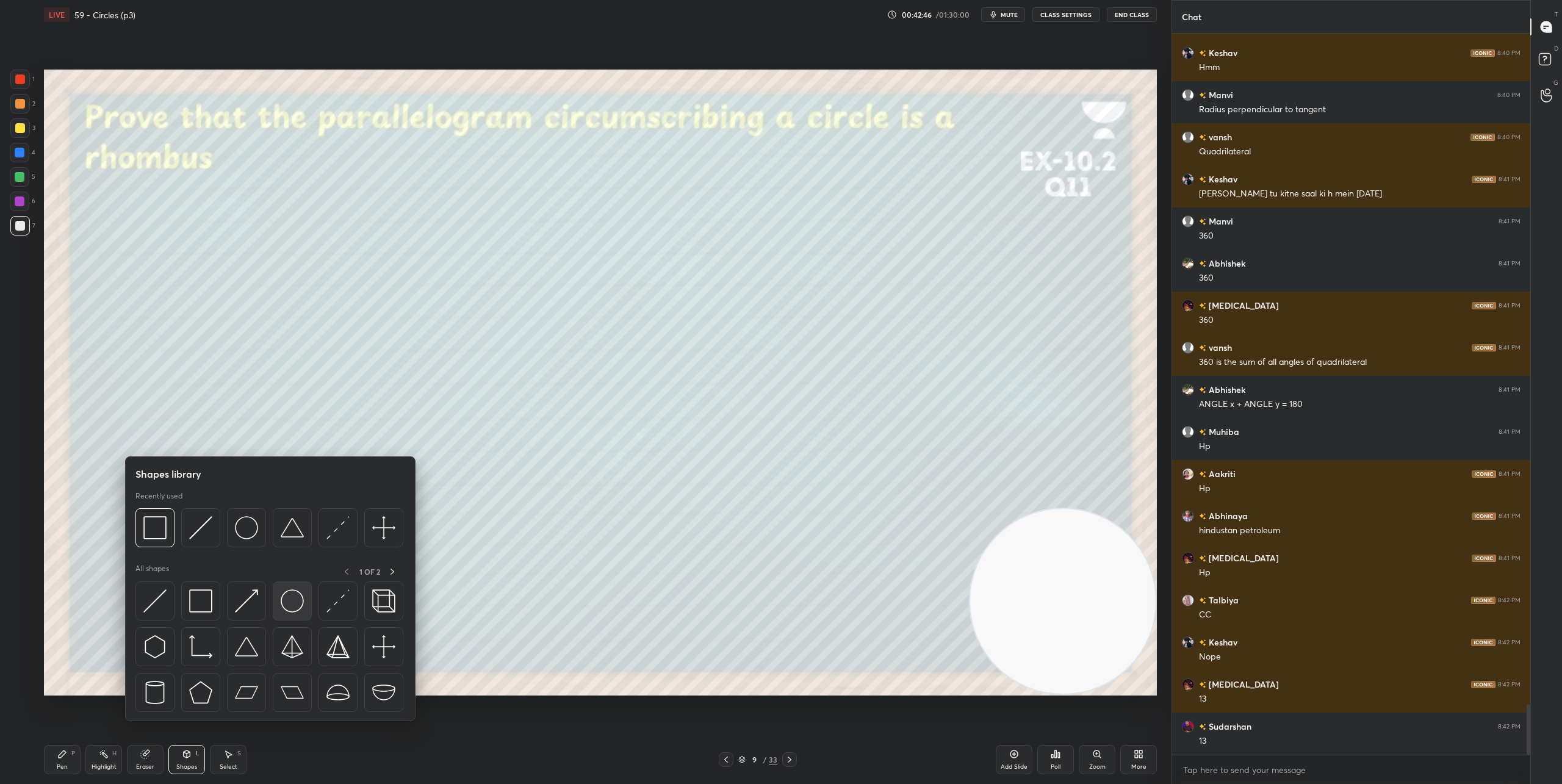
click at [283, 605] on img at bounding box center [292, 601] width 23 height 23
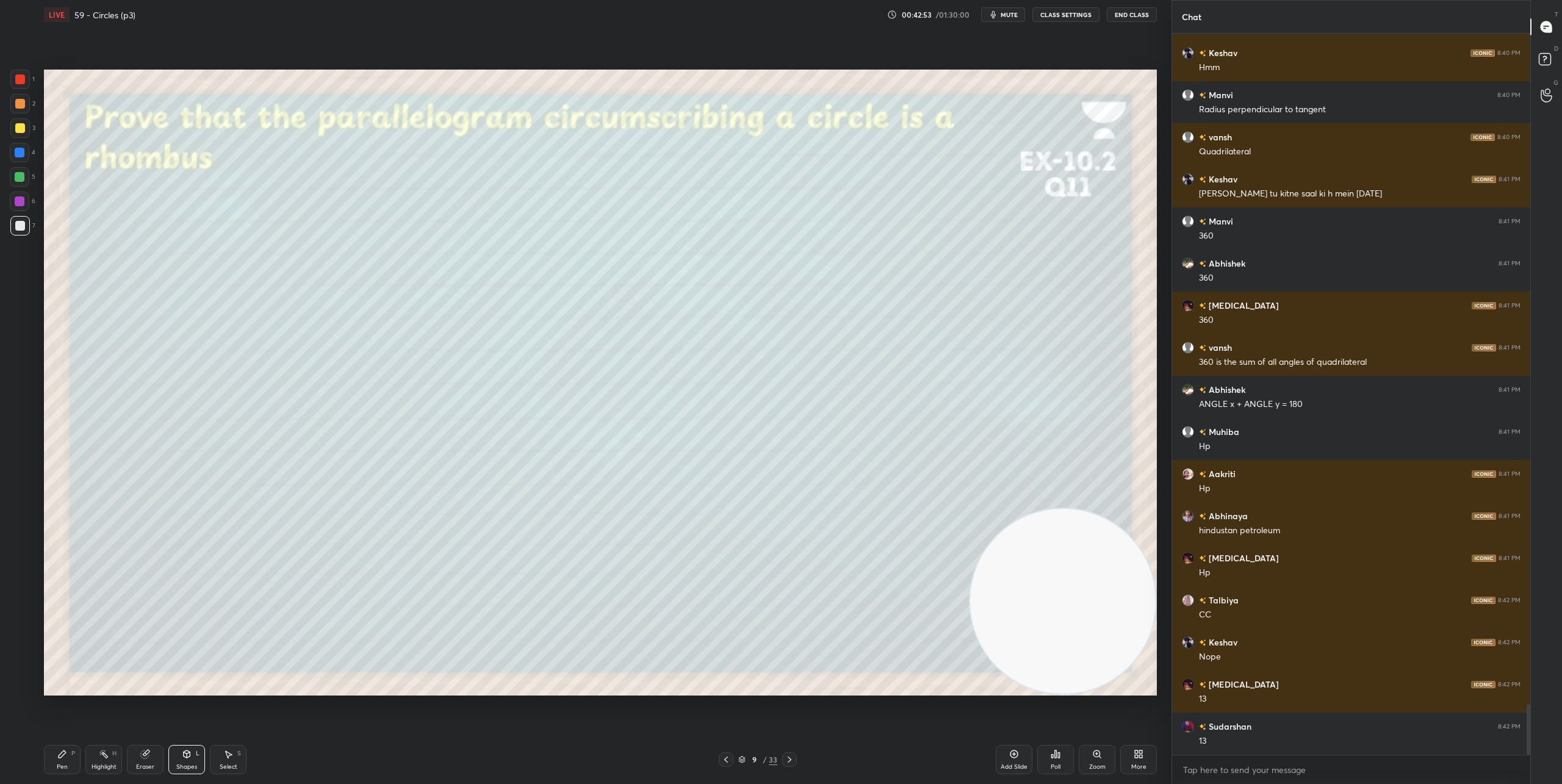
scroll to position [9542, 0]
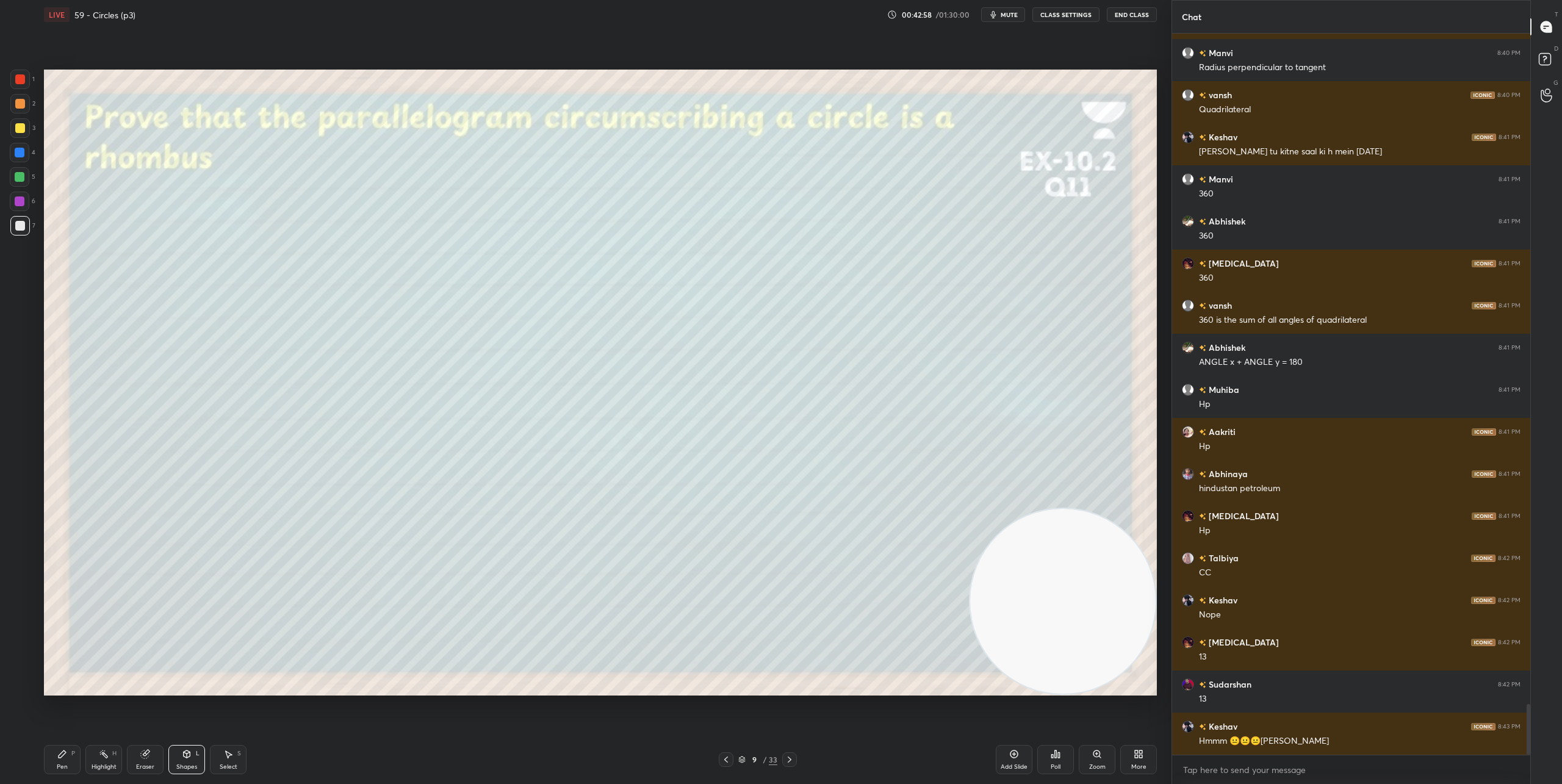
click at [182, 757] on icon at bounding box center [186, 754] width 10 height 10
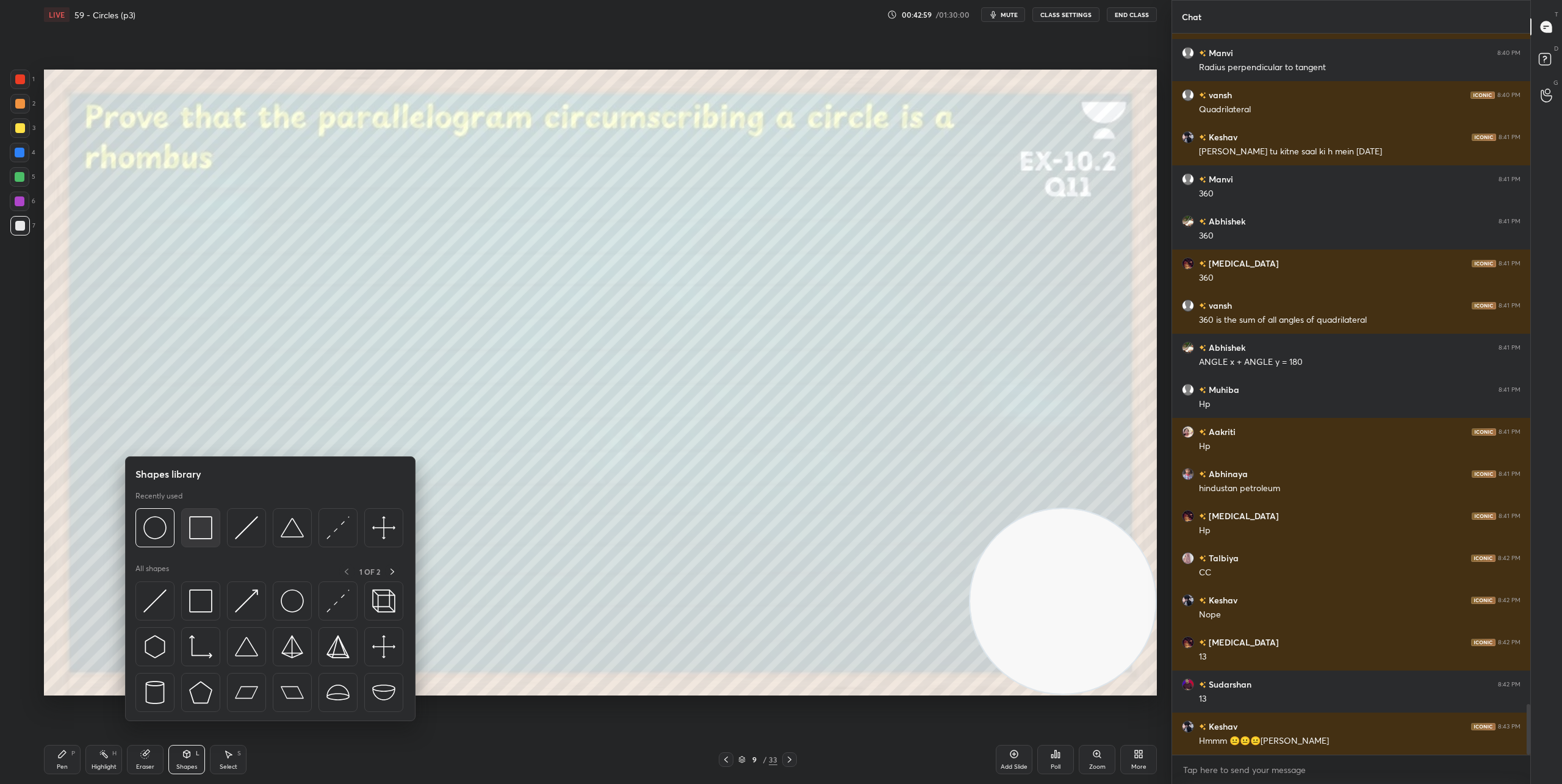
click at [187, 535] on div at bounding box center [201, 527] width 39 height 39
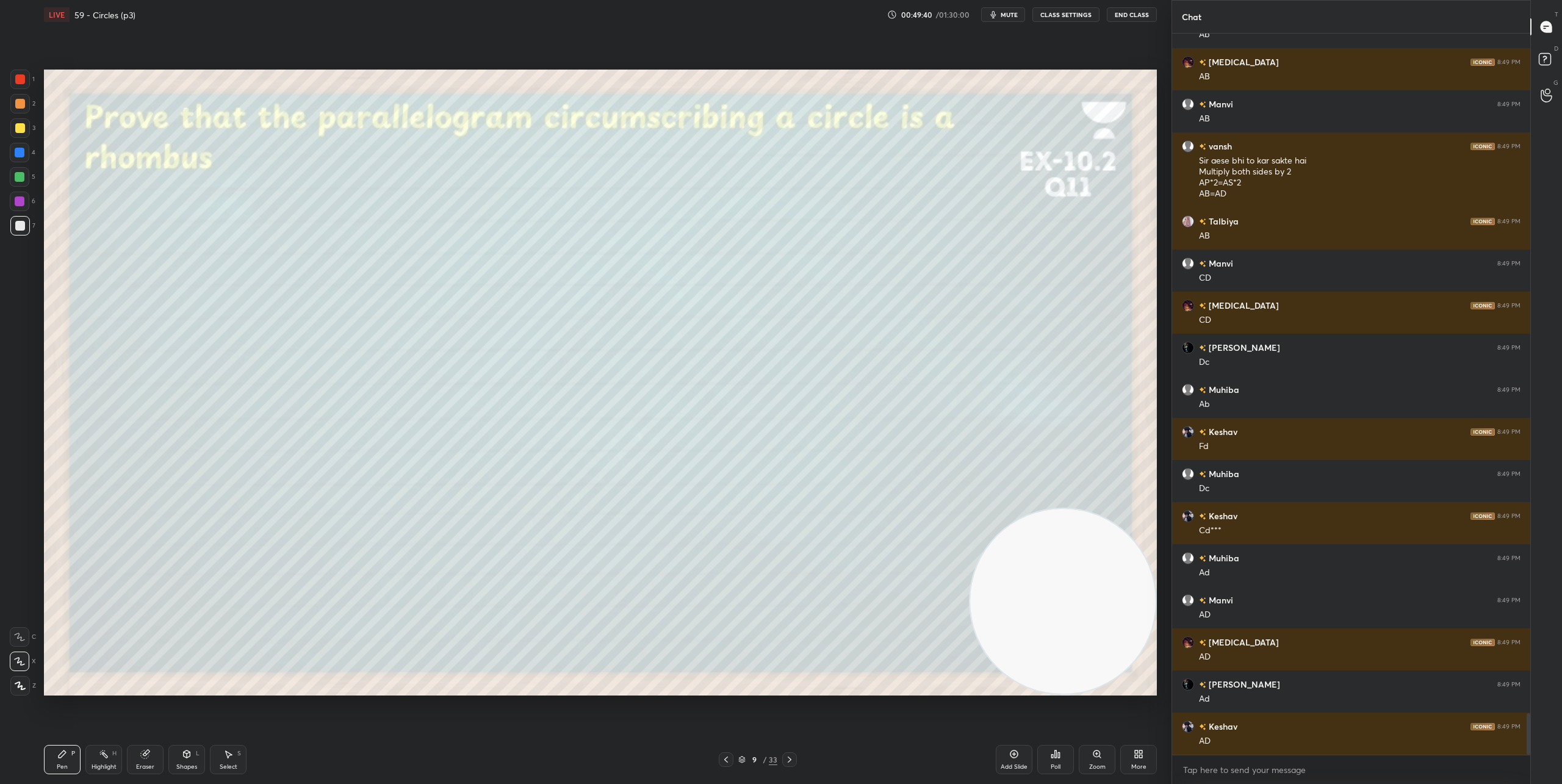
scroll to position [11806, 0]
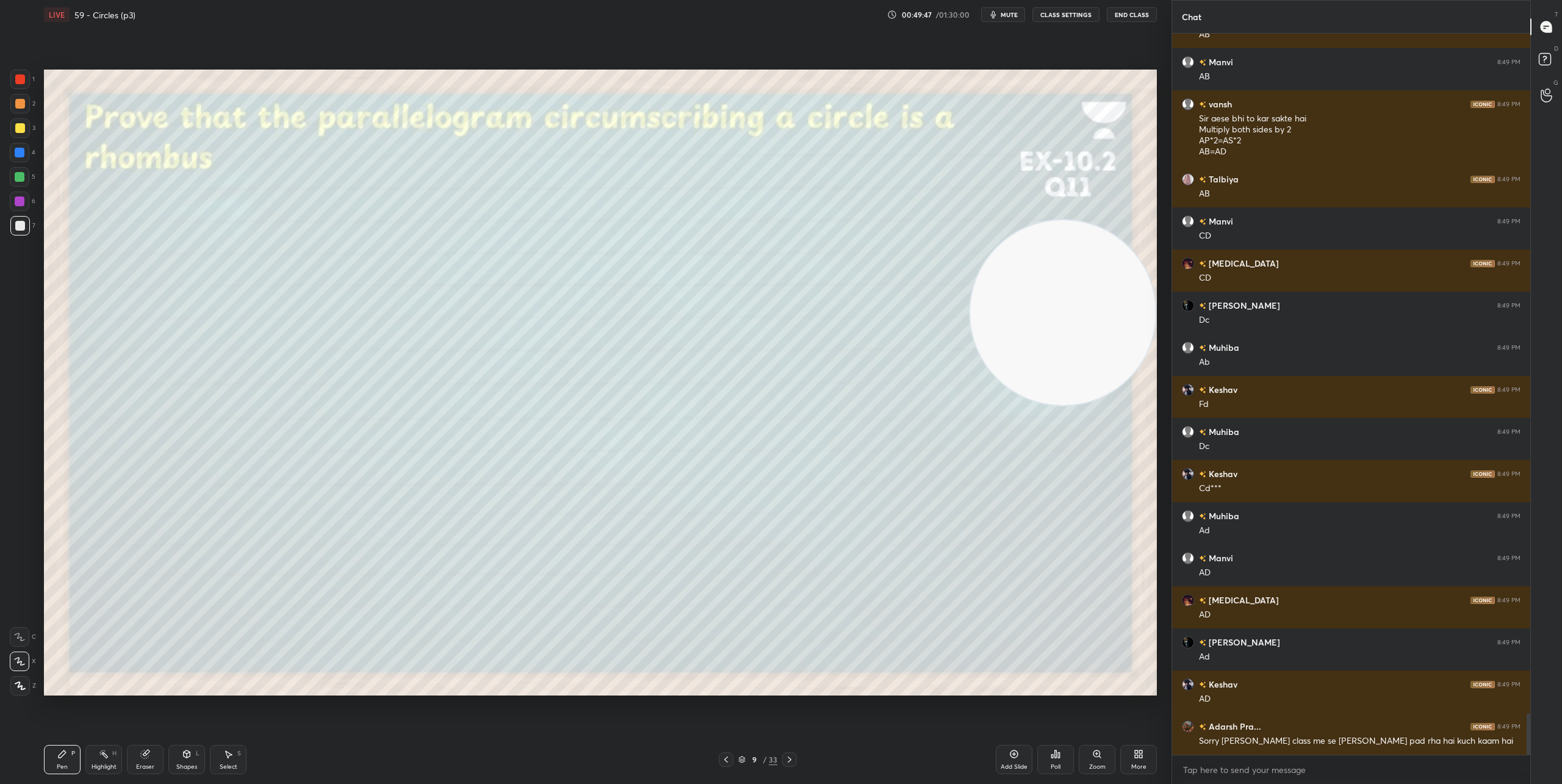
drag, startPoint x: 1066, startPoint y: 618, endPoint x: 1159, endPoint y: 155, distance: 472.2
click at [1159, 174] on div "Setting up your live class Poll for secs No correct answer Start poll" at bounding box center [600, 382] width 1122 height 706
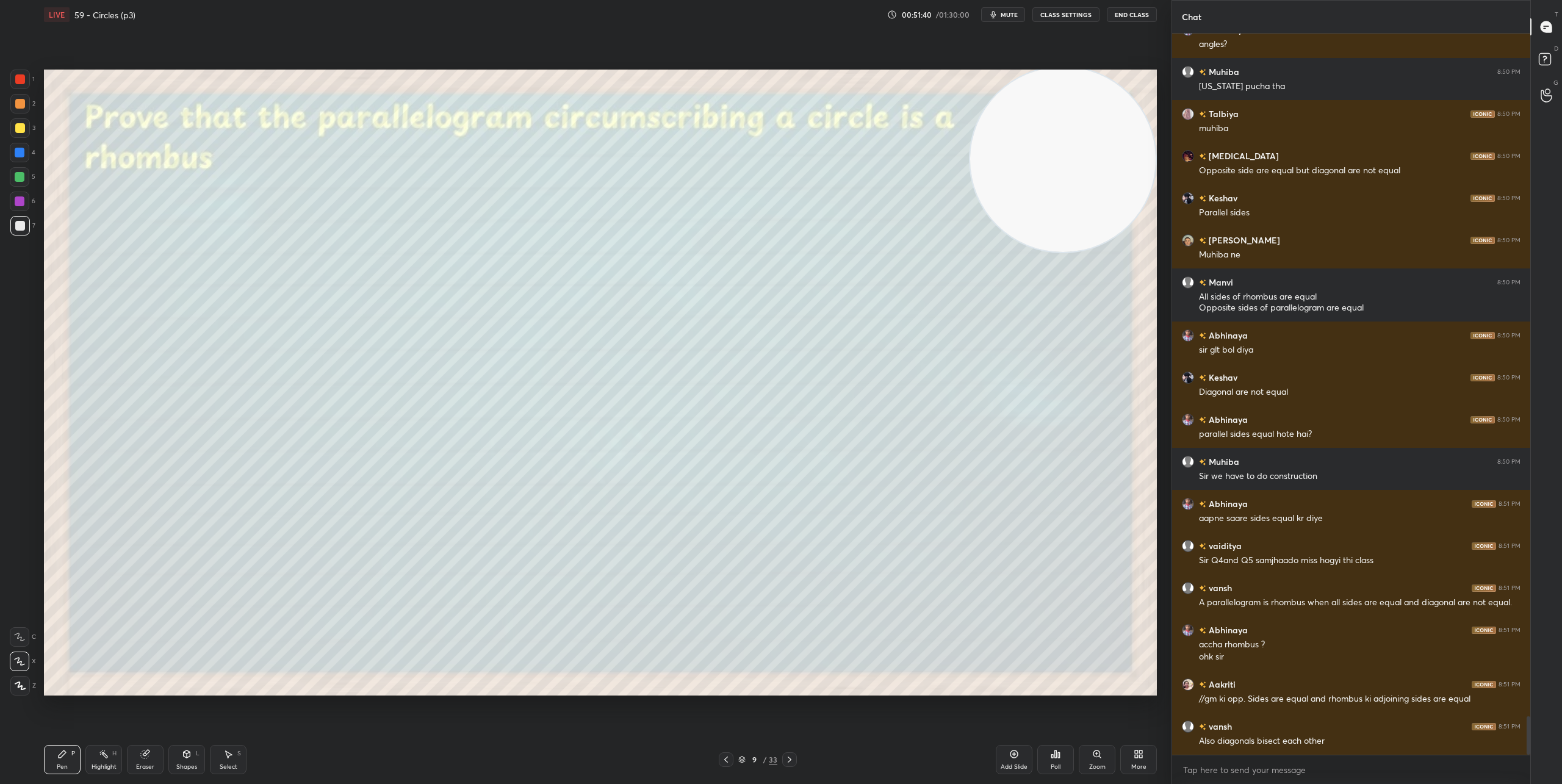
scroll to position [12766, 0]
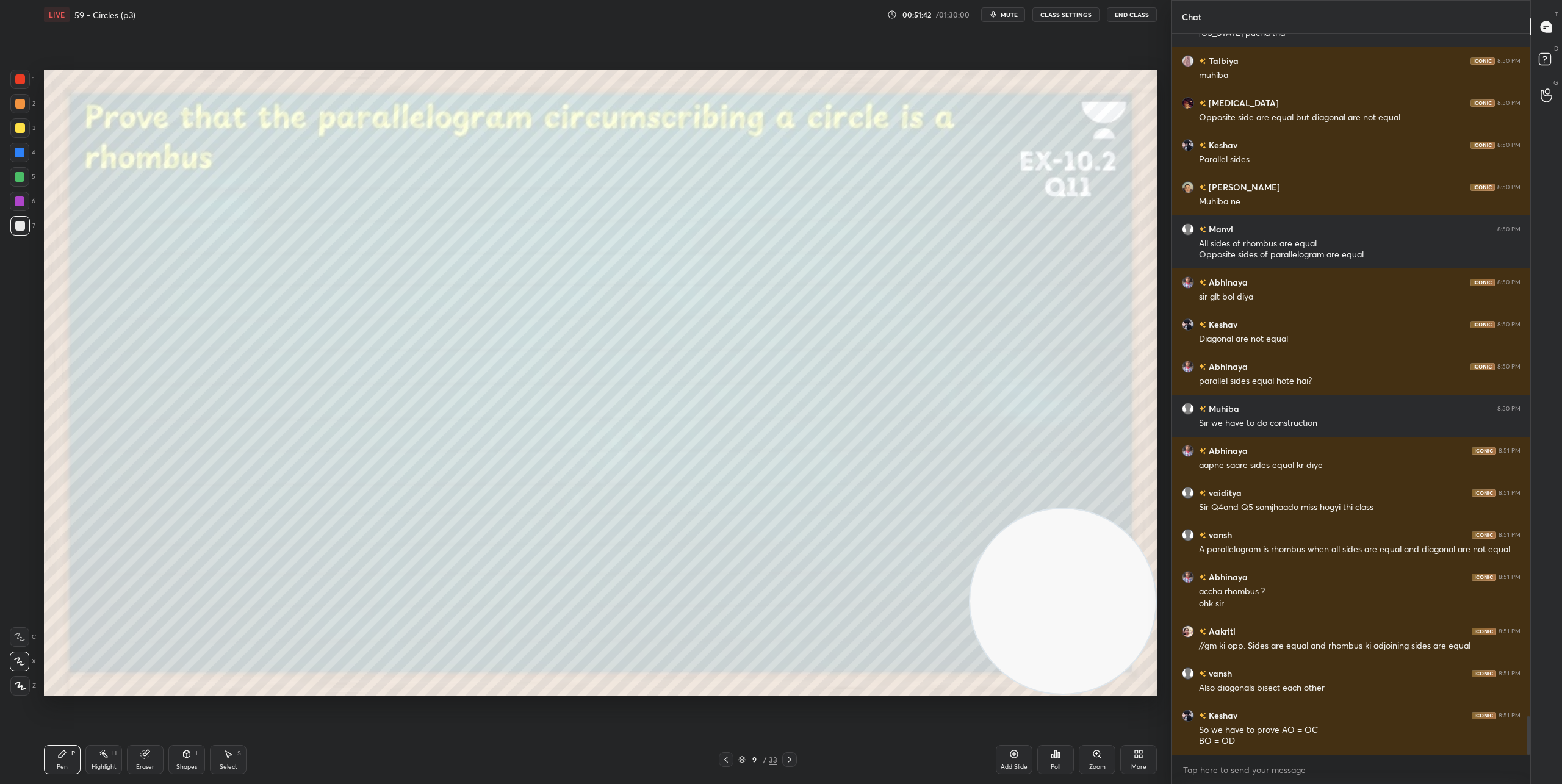
drag, startPoint x: 1037, startPoint y: 170, endPoint x: 1060, endPoint y: 516, distance: 346.8
click at [1074, 619] on video at bounding box center [1062, 601] width 186 height 186
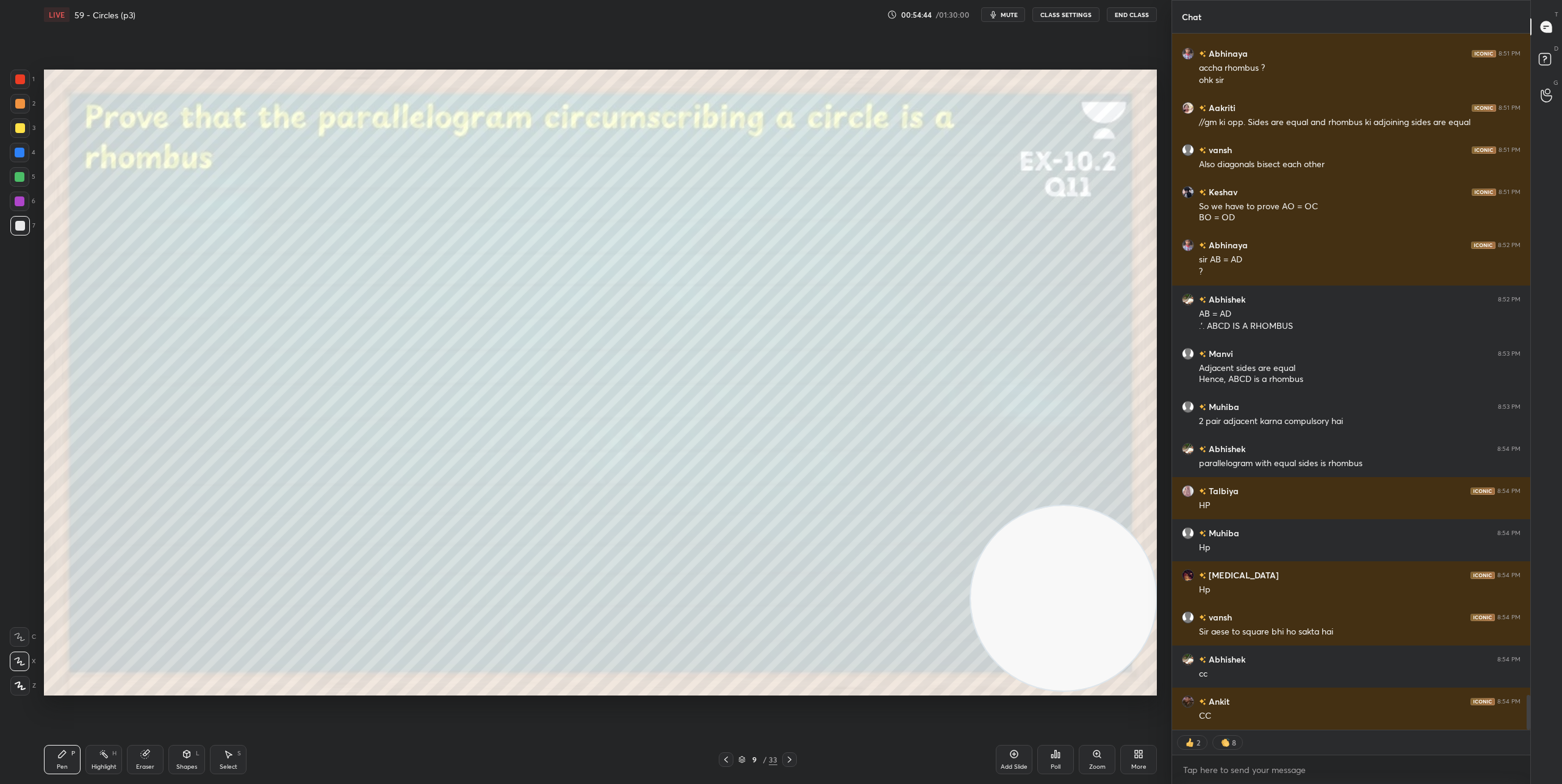
scroll to position [13332, 0]
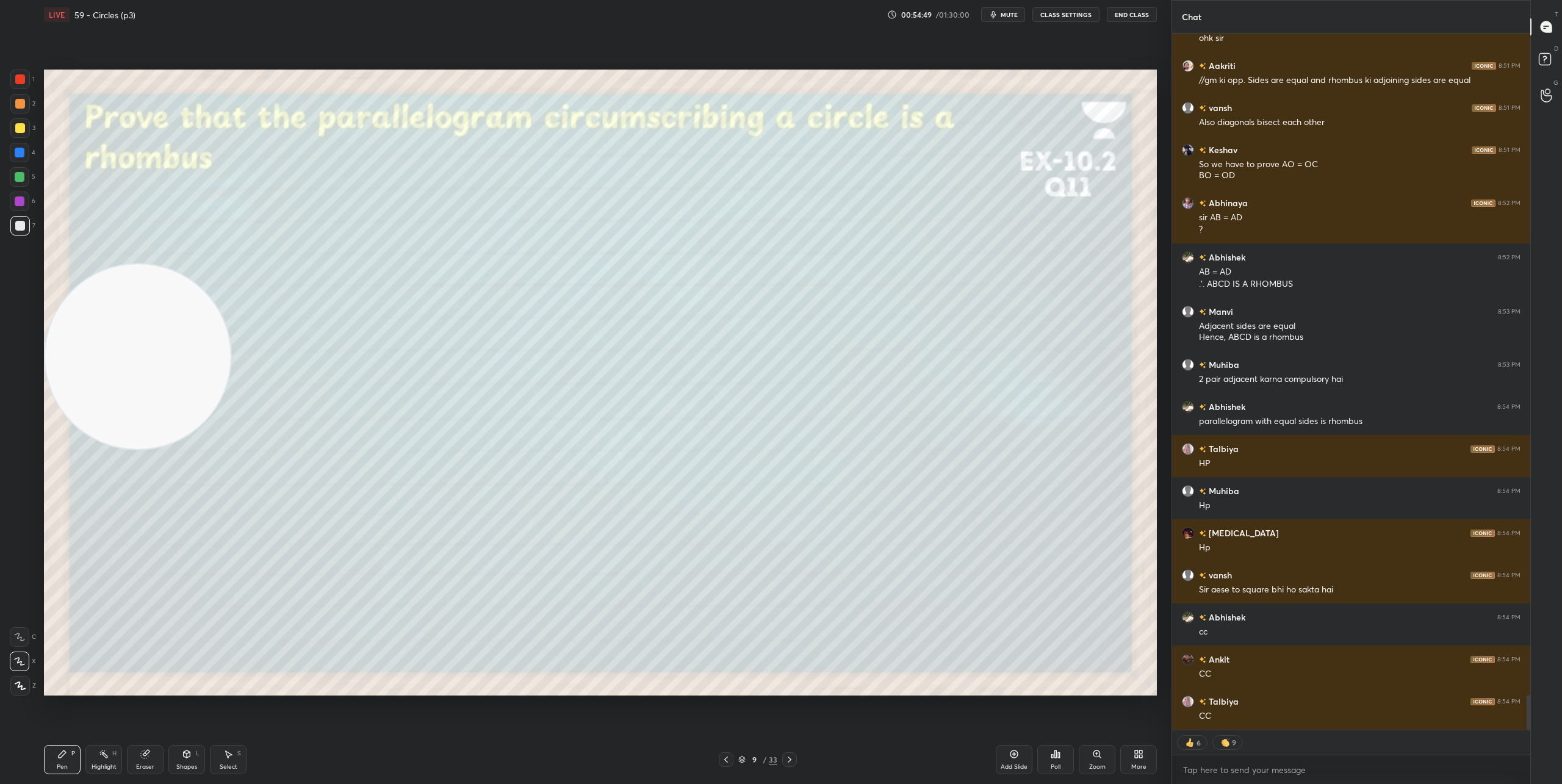
drag, startPoint x: 1067, startPoint y: 567, endPoint x: 54, endPoint y: 321, distance: 1042.4
click at [54, 326] on video at bounding box center [138, 356] width 186 height 186
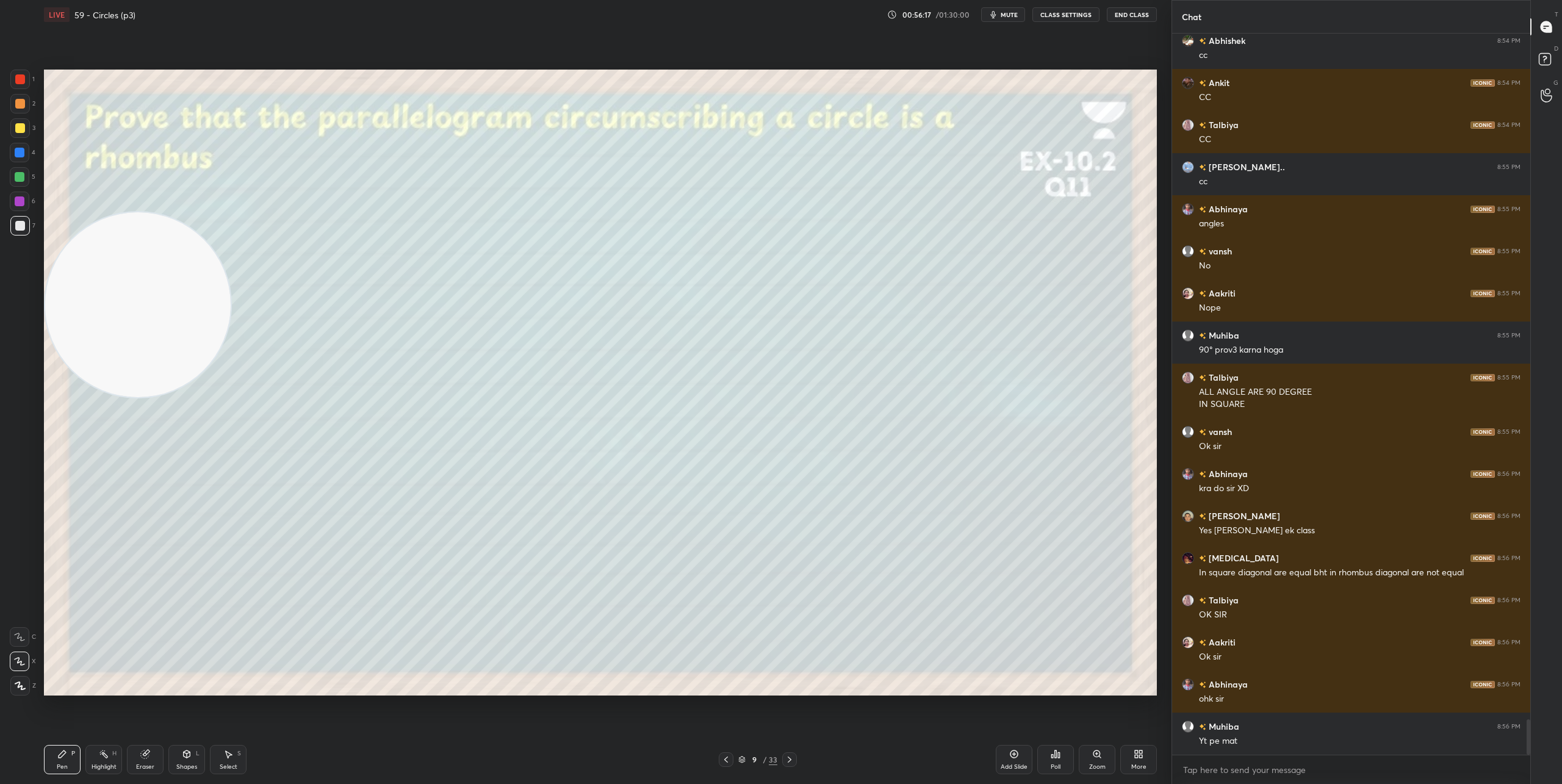
scroll to position [13950, 0]
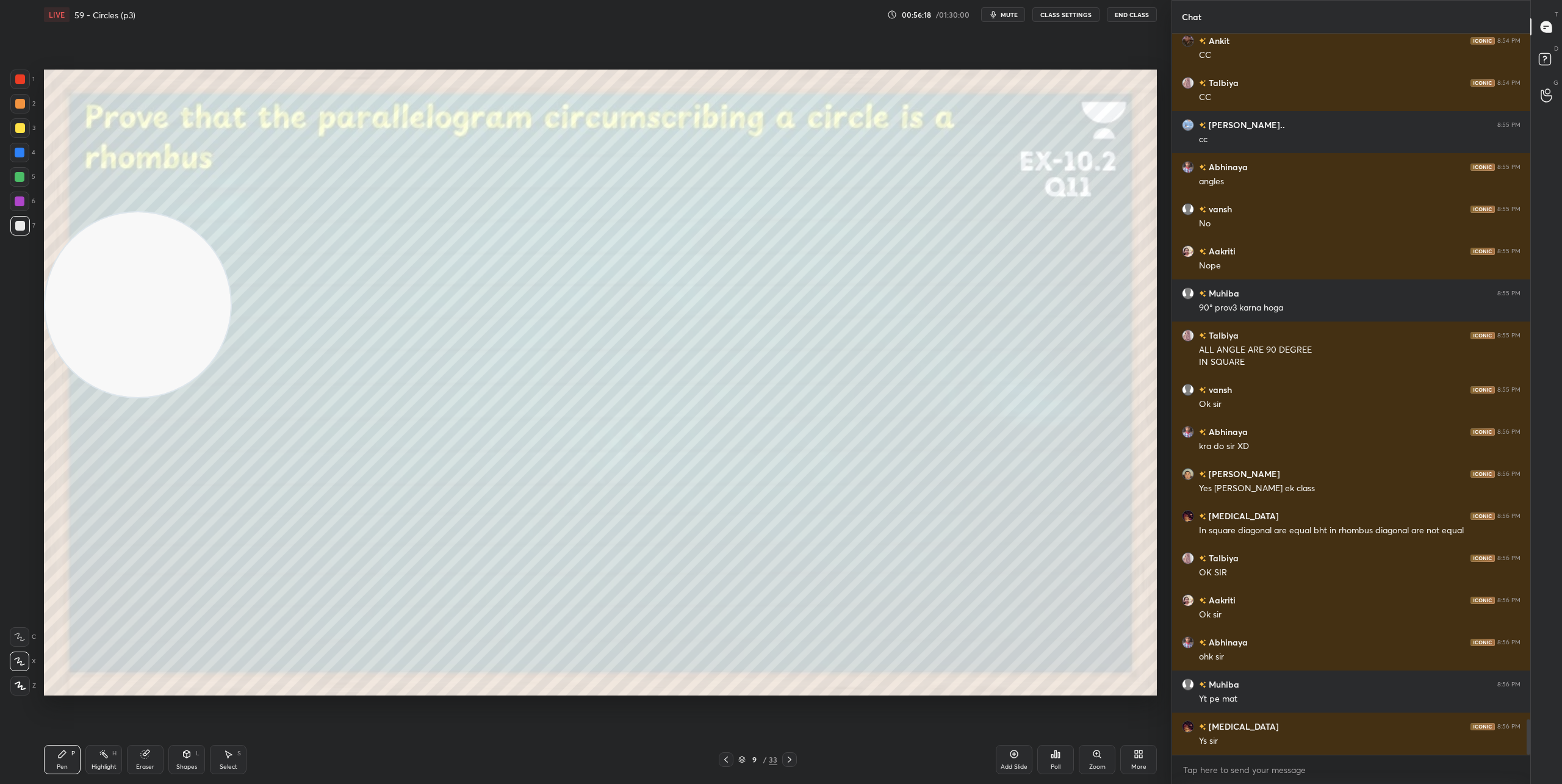
click at [793, 763] on icon at bounding box center [789, 759] width 10 height 10
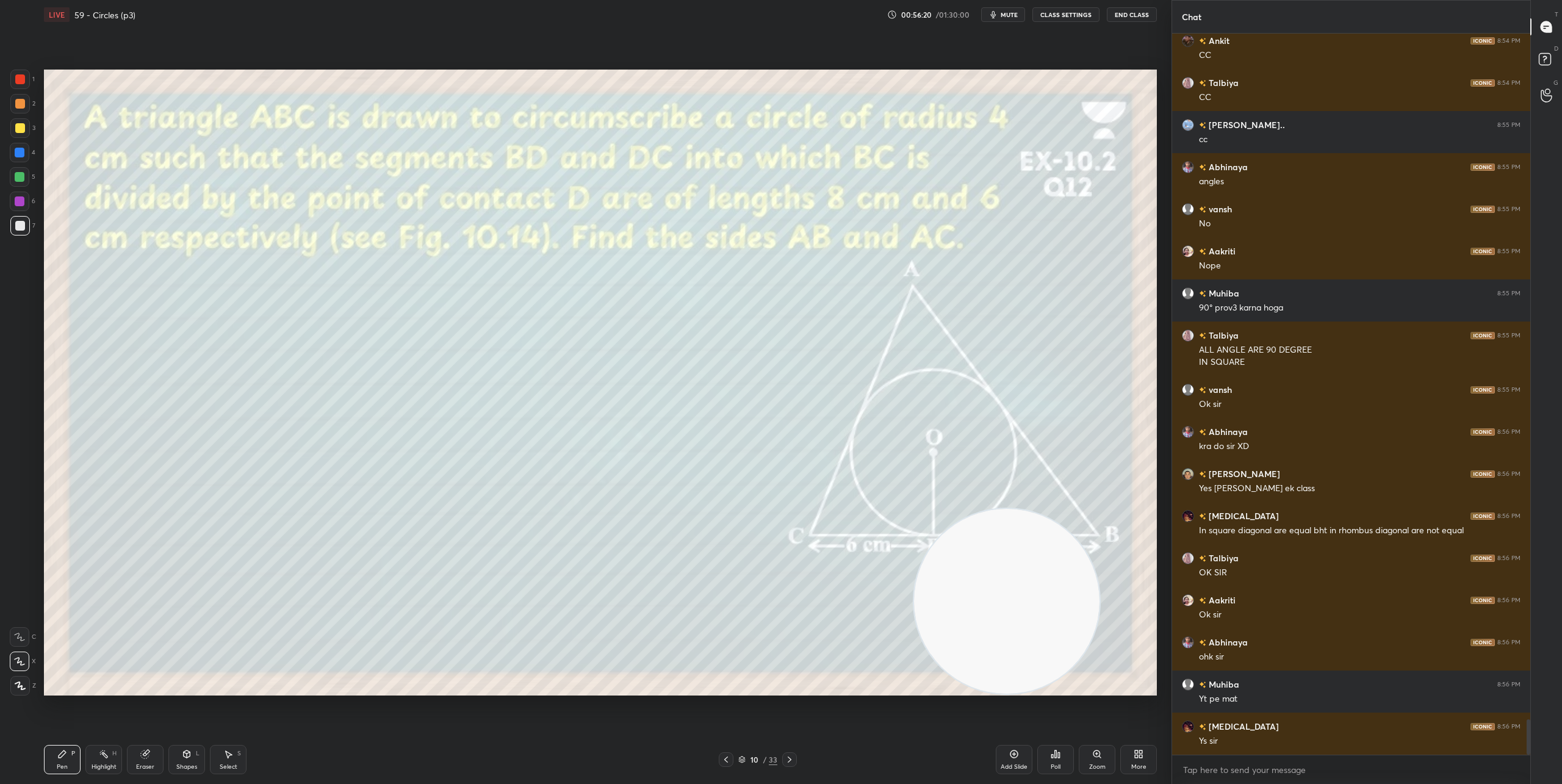
drag, startPoint x: 160, startPoint y: 300, endPoint x: 1066, endPoint y: 688, distance: 985.6
click at [1066, 688] on video at bounding box center [1006, 601] width 186 height 186
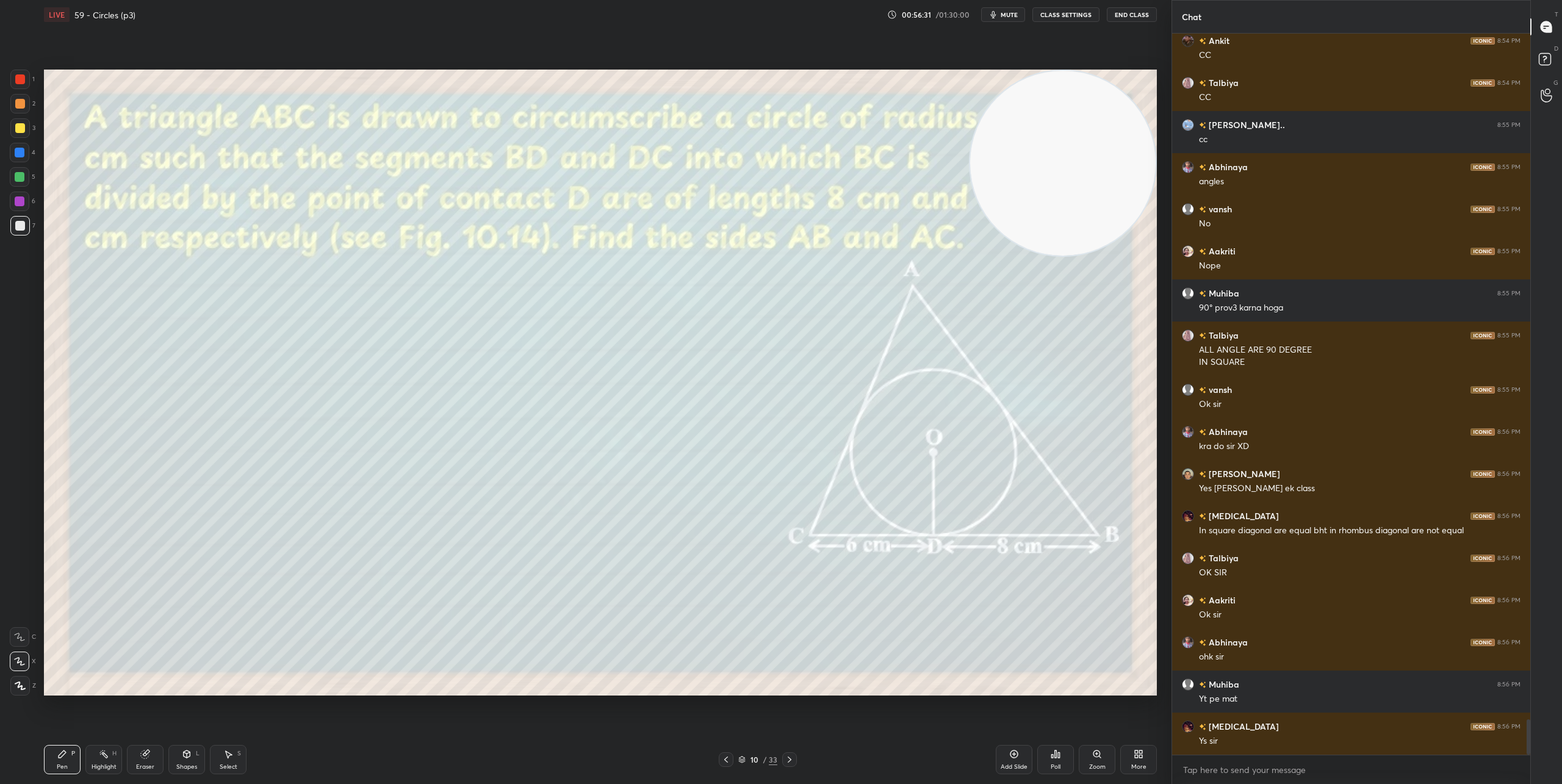
drag, startPoint x: 1059, startPoint y: 542, endPoint x: 1159, endPoint y: 102, distance: 451.2
click at [1159, 102] on div "Setting up your live class Poll for secs No correct answer Start poll" at bounding box center [600, 382] width 1122 height 706
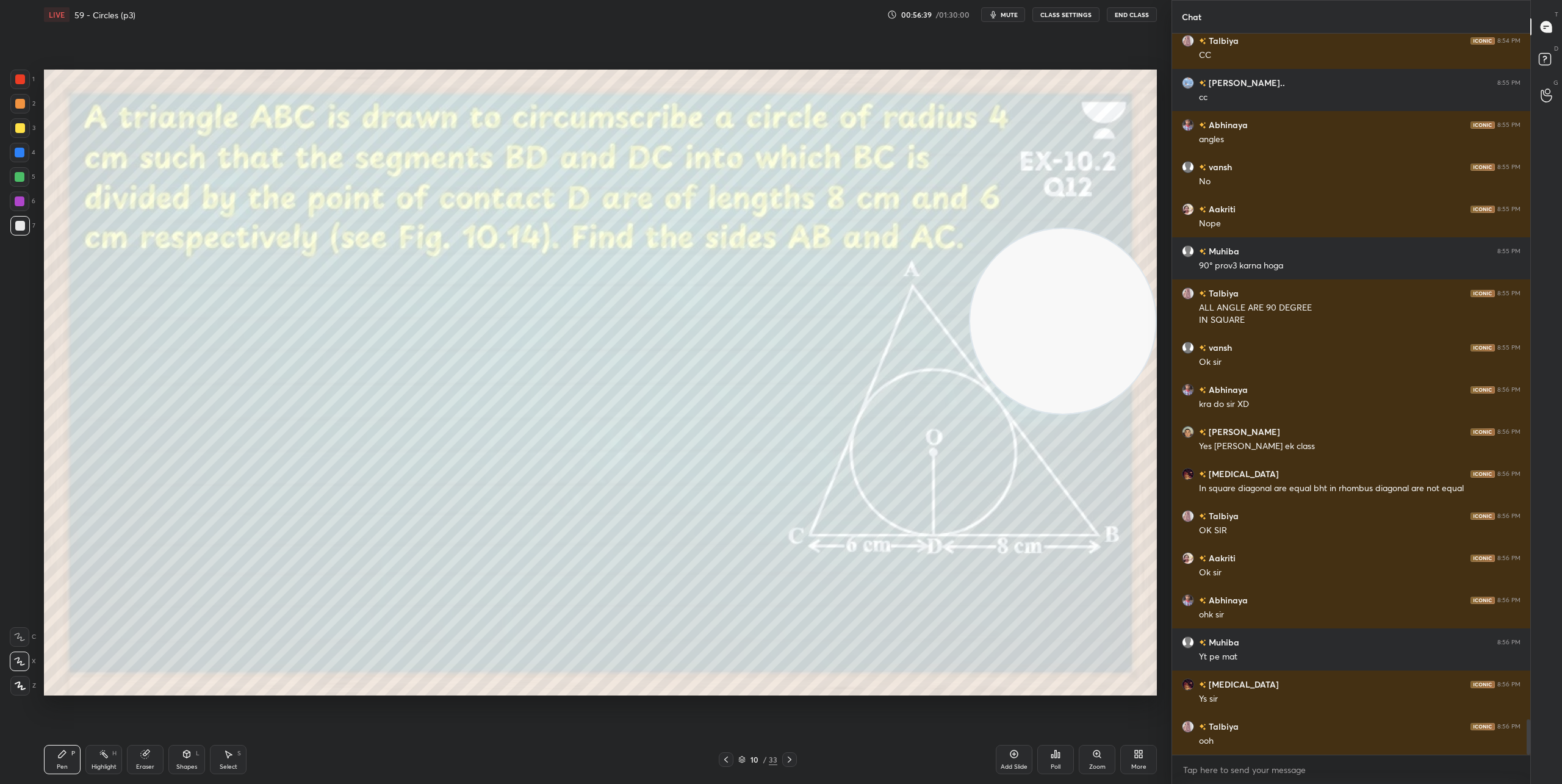
drag, startPoint x: 1058, startPoint y: 170, endPoint x: 1114, endPoint y: 326, distance: 165.7
click at [1116, 327] on video at bounding box center [1062, 321] width 186 height 186
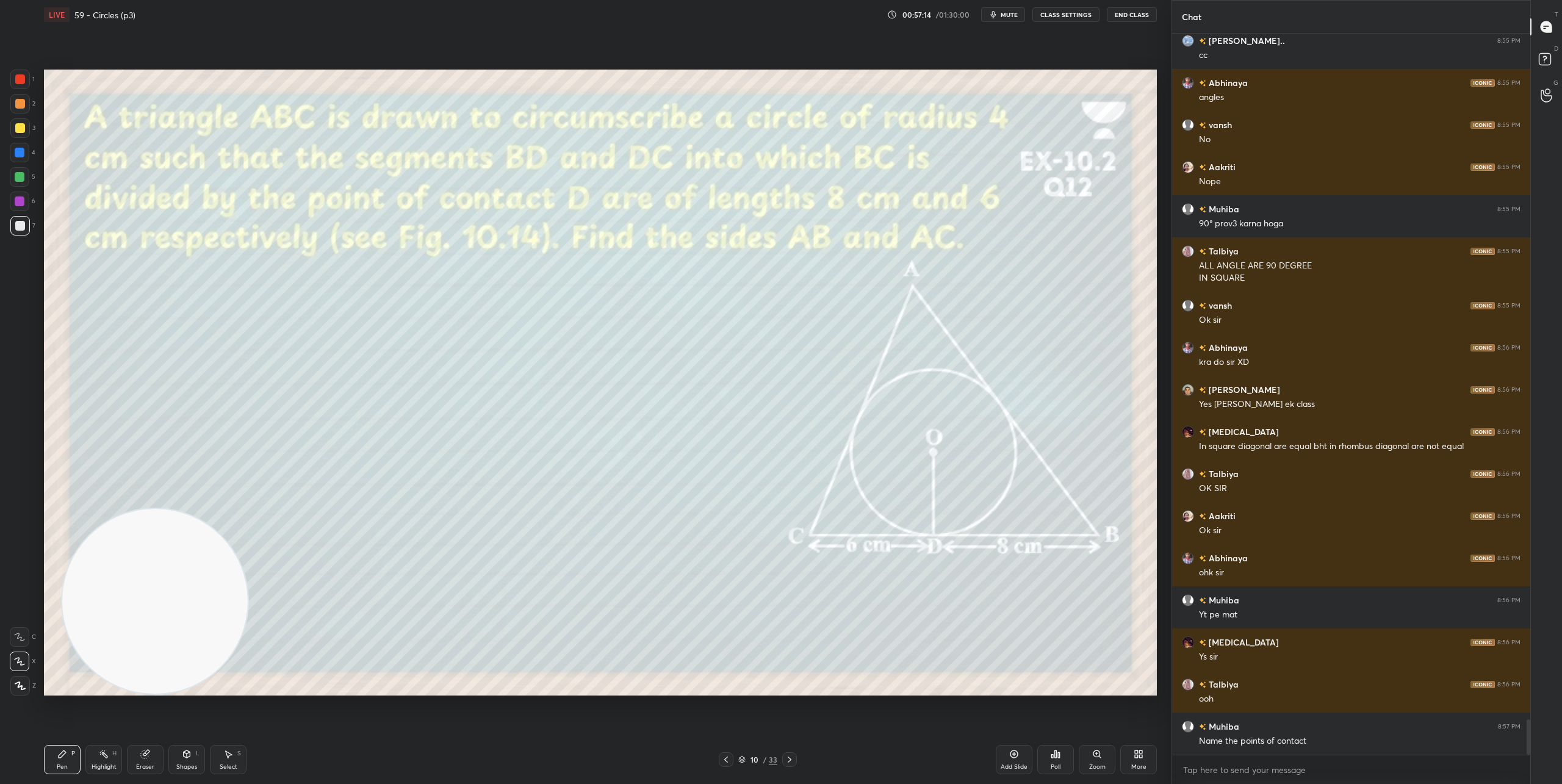
drag, startPoint x: 1053, startPoint y: 316, endPoint x: 143, endPoint y: 621, distance: 959.8
click at [143, 621] on video at bounding box center [155, 601] width 186 height 186
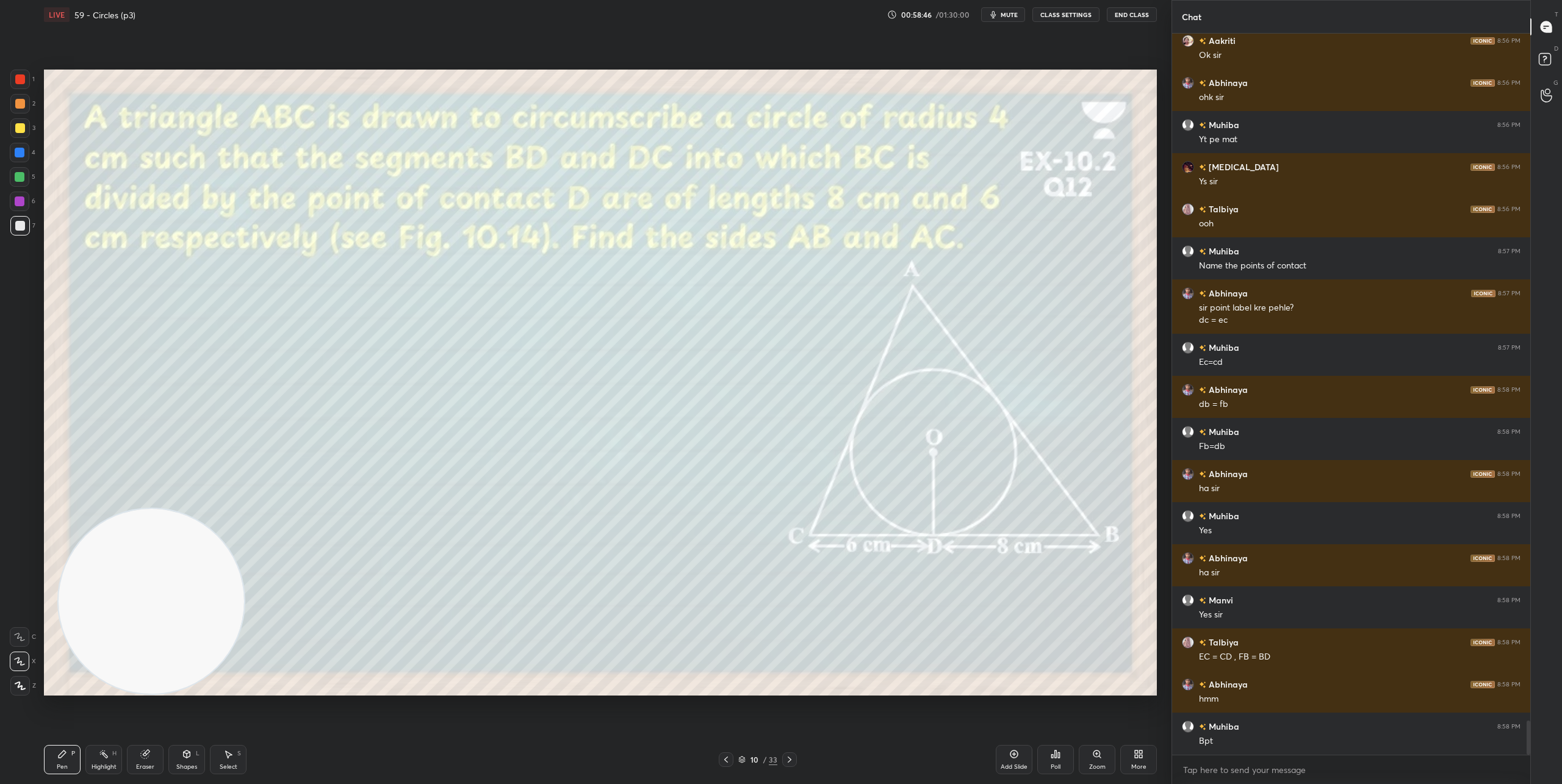
scroll to position [14552, 0]
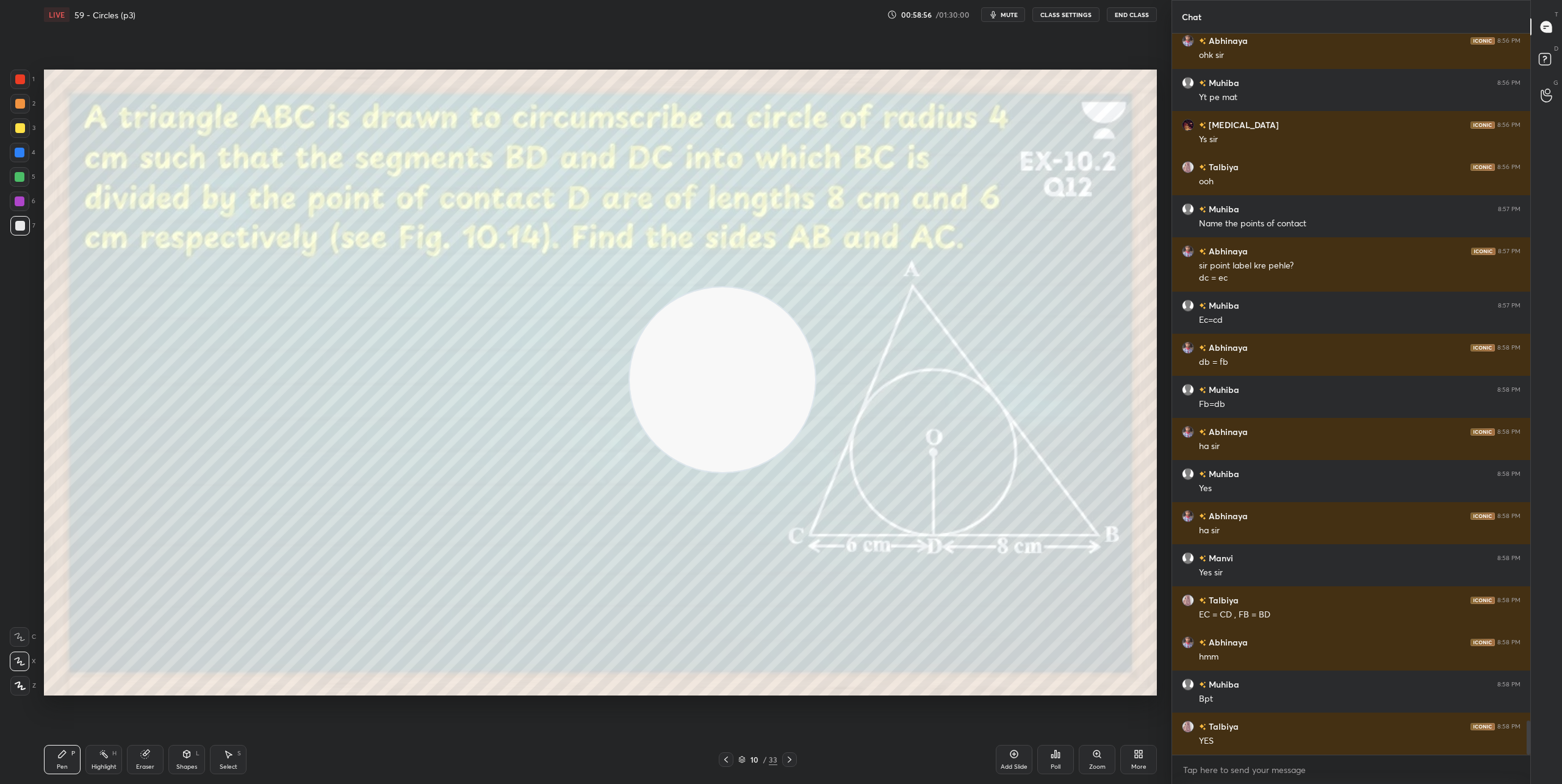
drag, startPoint x: 186, startPoint y: 599, endPoint x: 1159, endPoint y: 237, distance: 1038.2
click at [1159, 237] on div "Setting up your live class Poll for secs No correct answer Start poll" at bounding box center [600, 382] width 1122 height 706
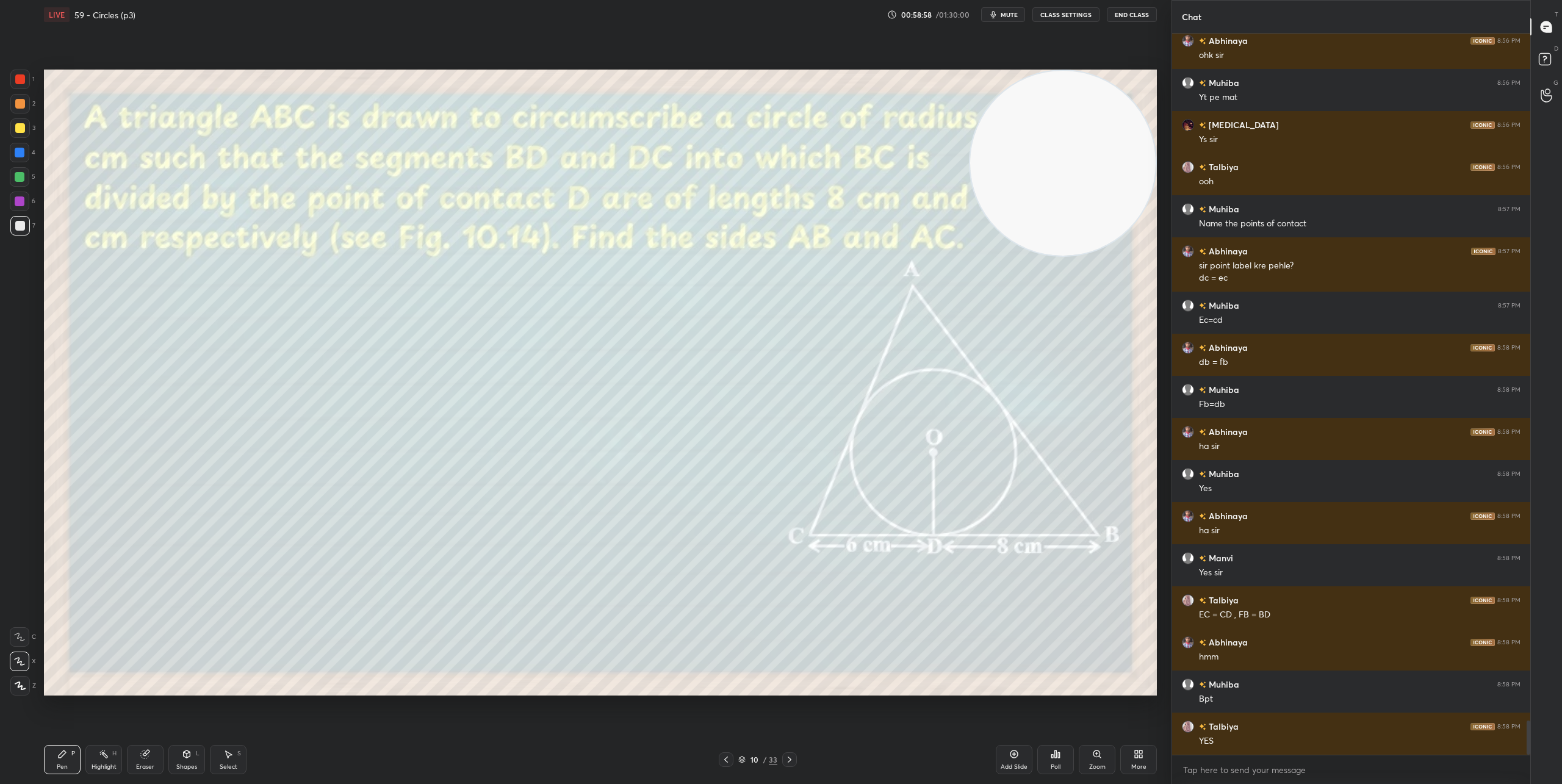
drag, startPoint x: 1061, startPoint y: 220, endPoint x: 1087, endPoint y: 104, distance: 118.9
click at [1088, 104] on video at bounding box center [1062, 163] width 186 height 186
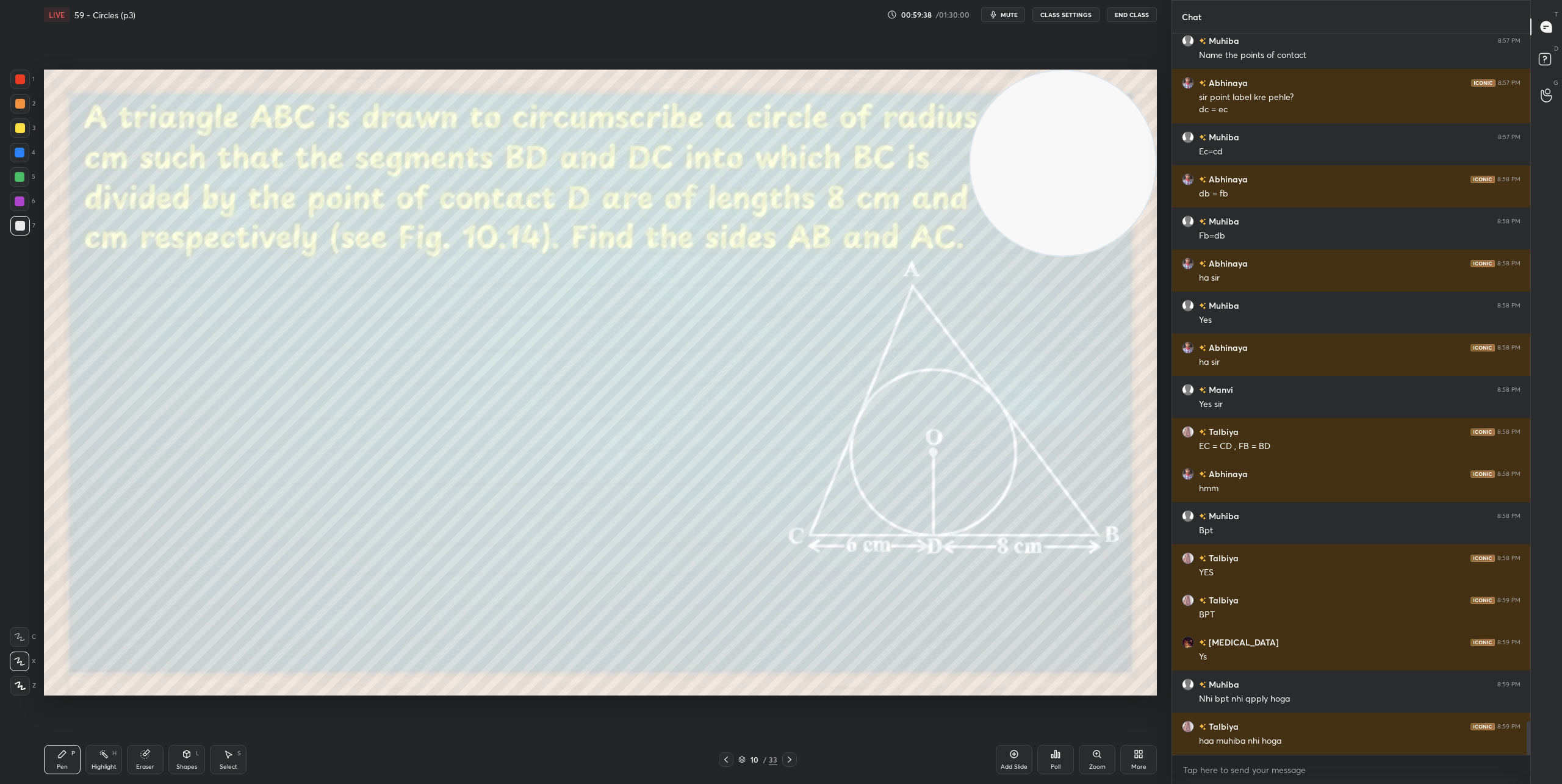
scroll to position [14762, 0]
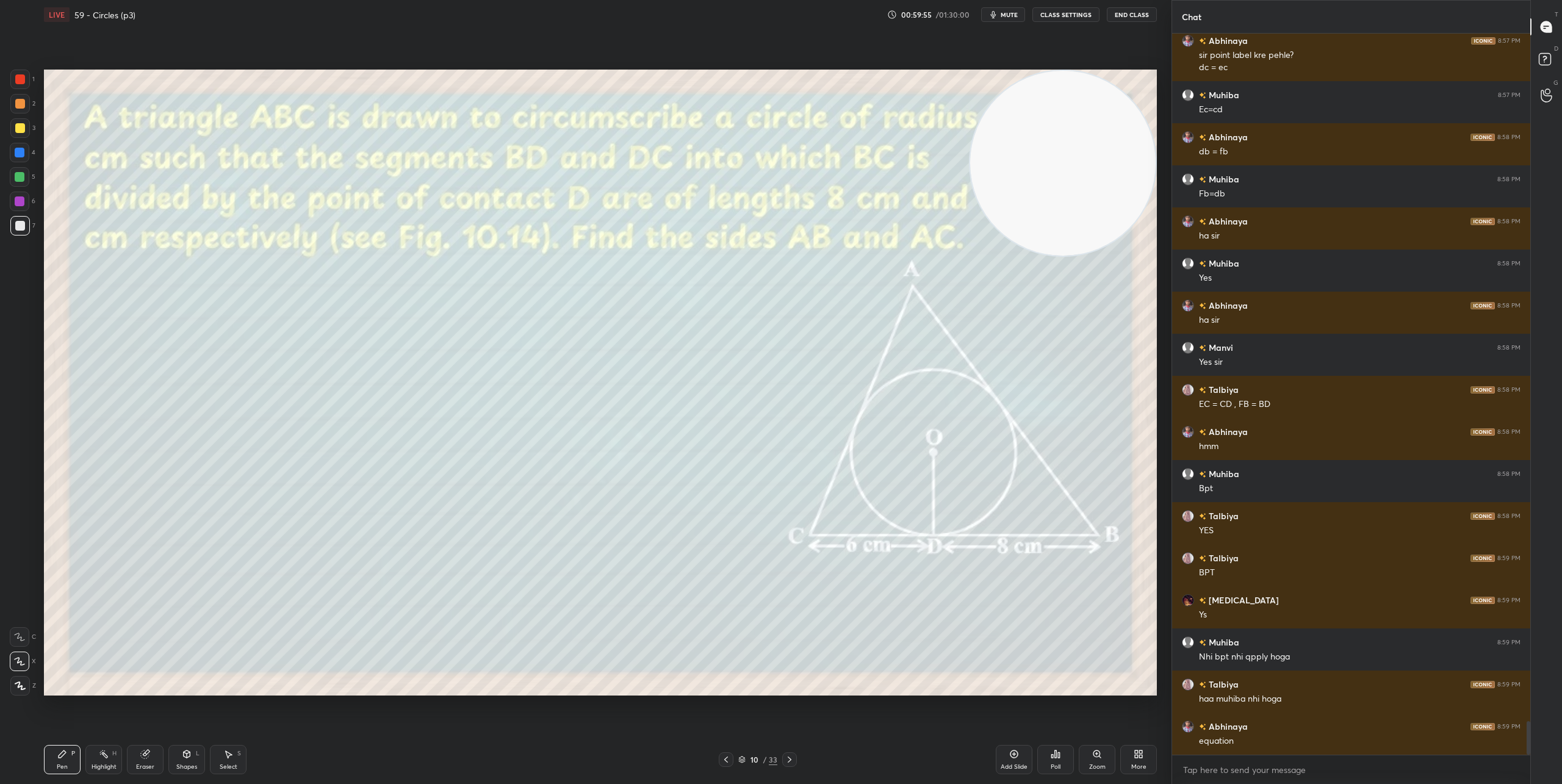
click at [188, 757] on icon at bounding box center [186, 754] width 10 height 10
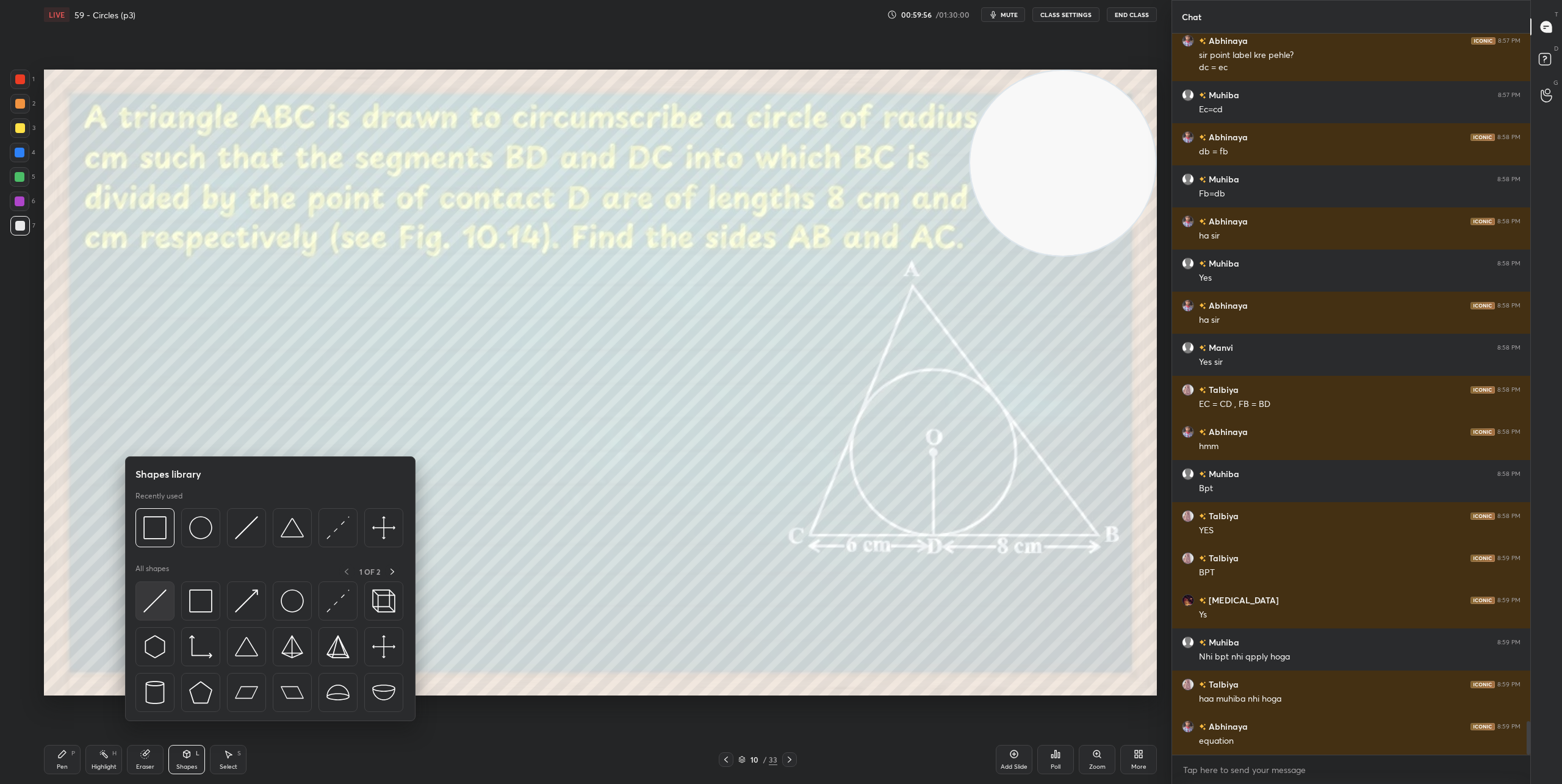
click at [156, 602] on img at bounding box center [155, 601] width 23 height 23
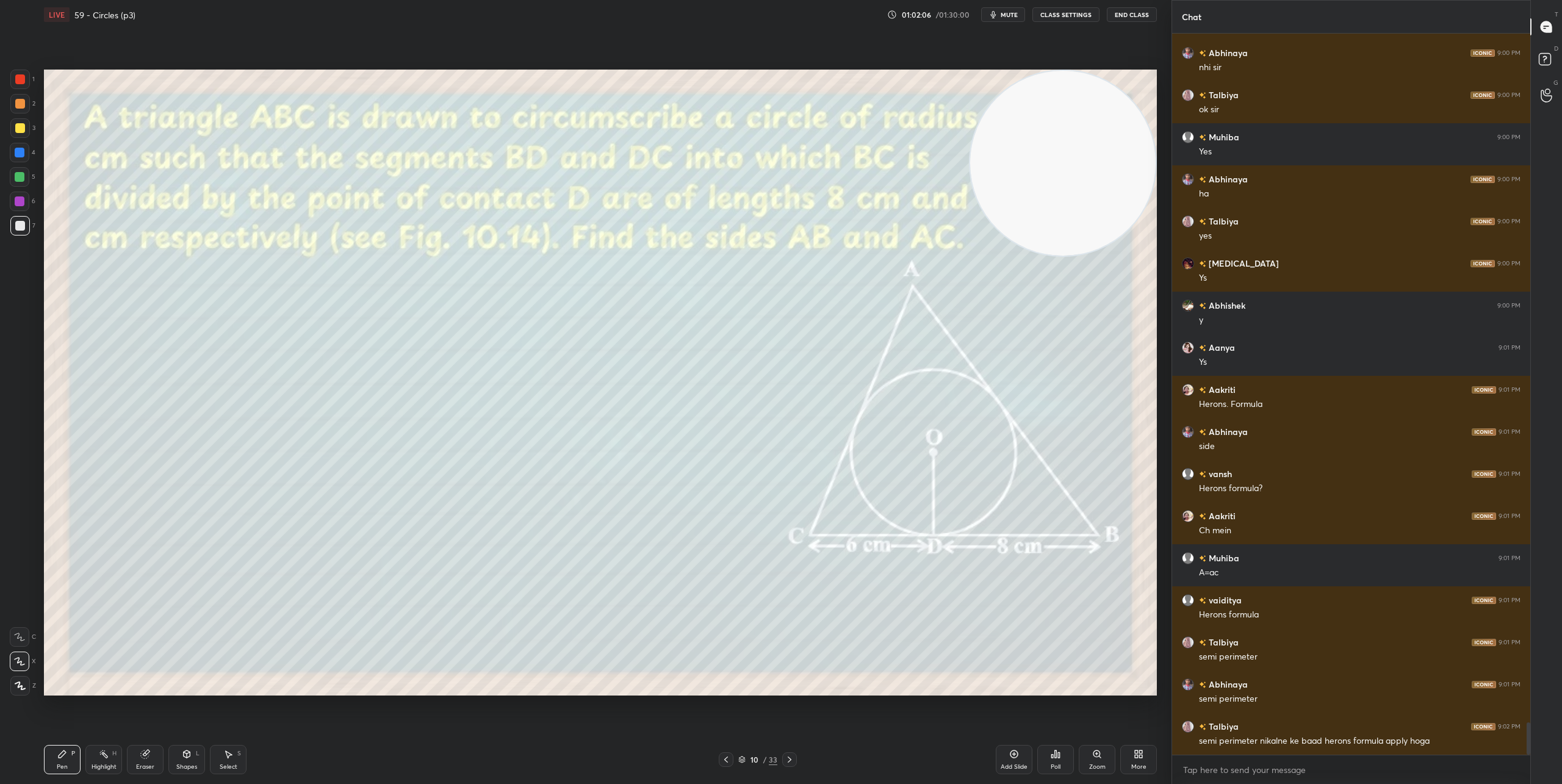
scroll to position [15519, 0]
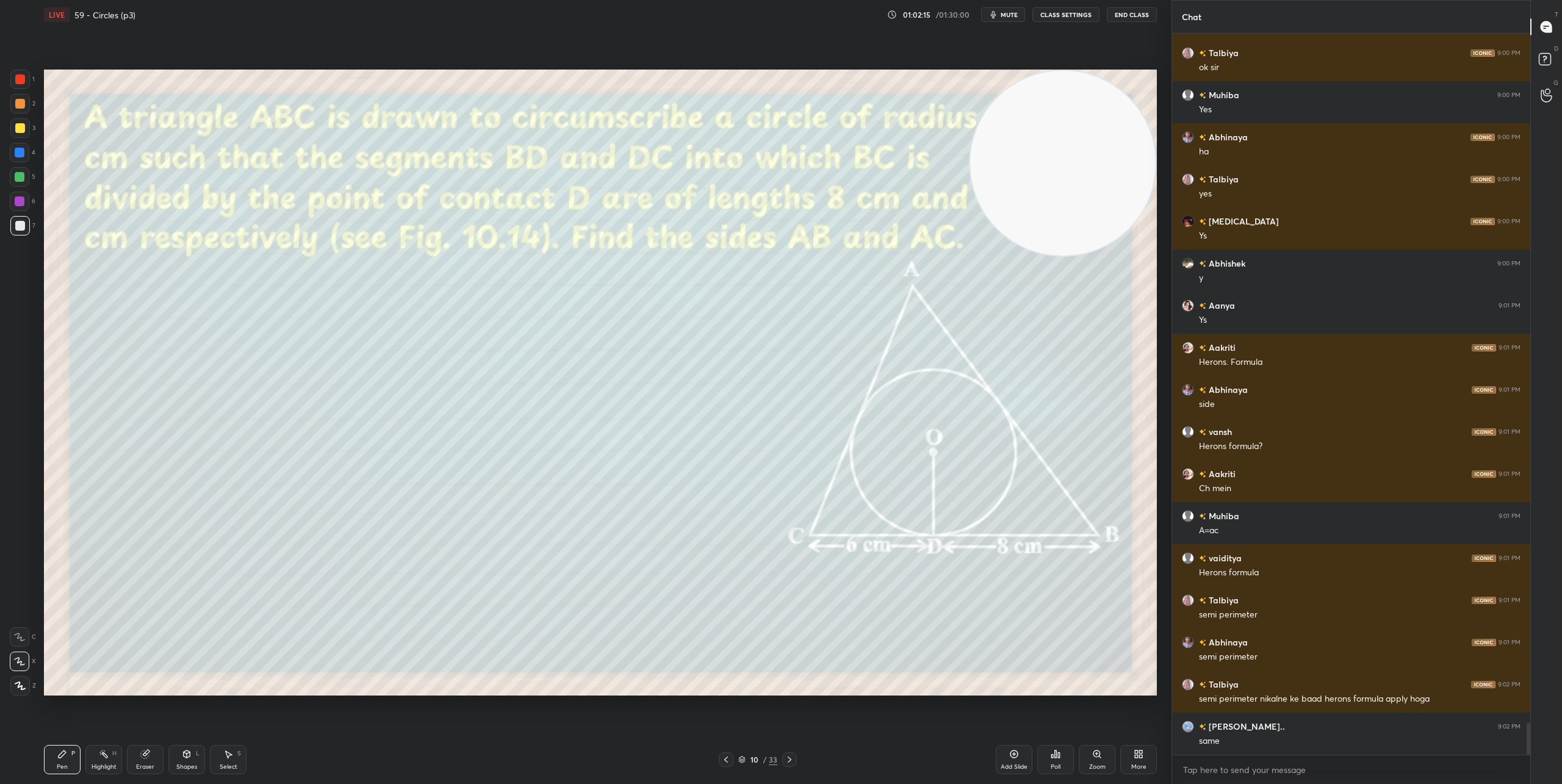
drag, startPoint x: 147, startPoint y: 759, endPoint x: 157, endPoint y: 750, distance: 13.5
click at [147, 759] on div "Eraser" at bounding box center [145, 759] width 36 height 29
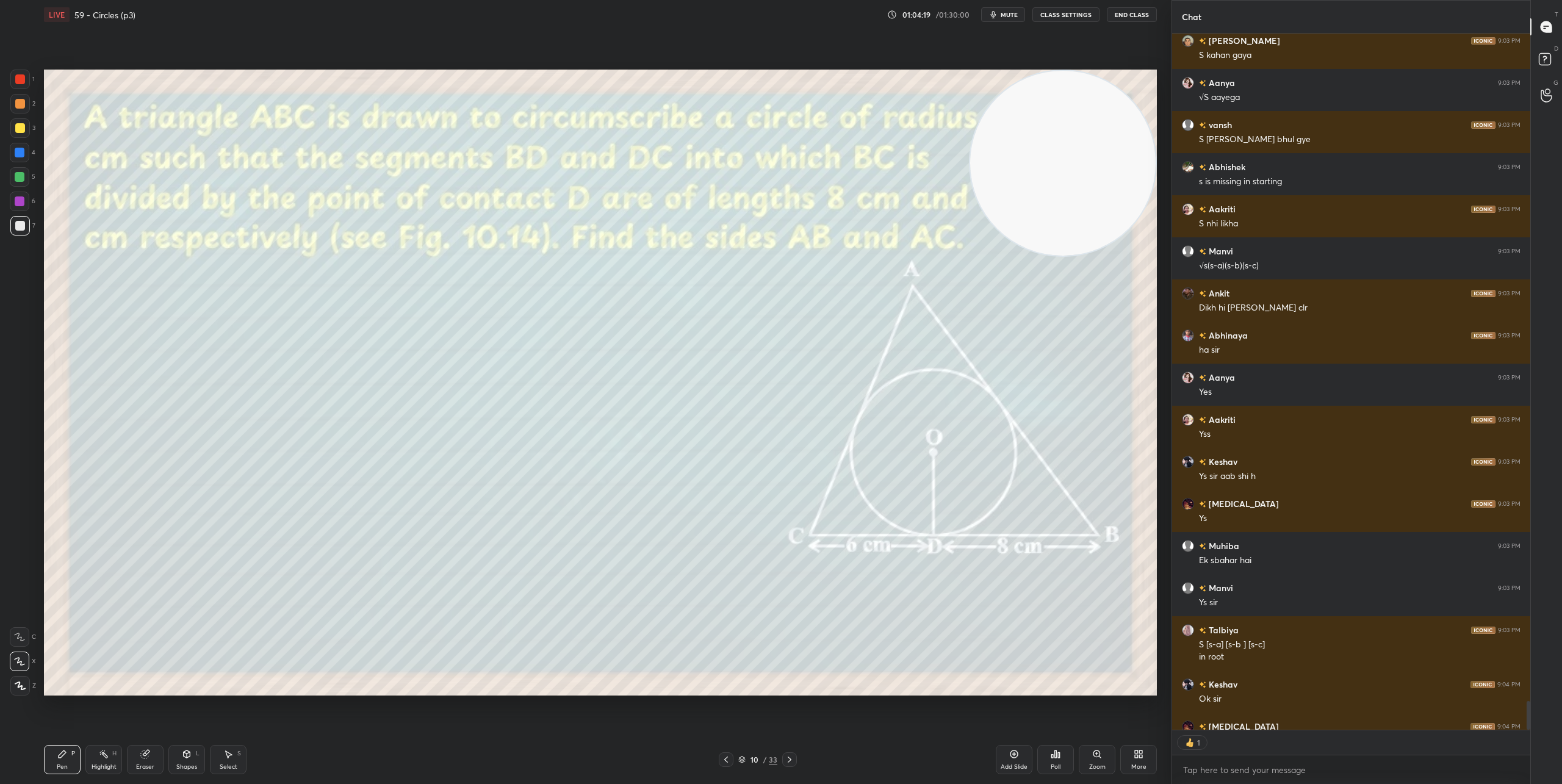
scroll to position [4, 4]
type textarea "x"
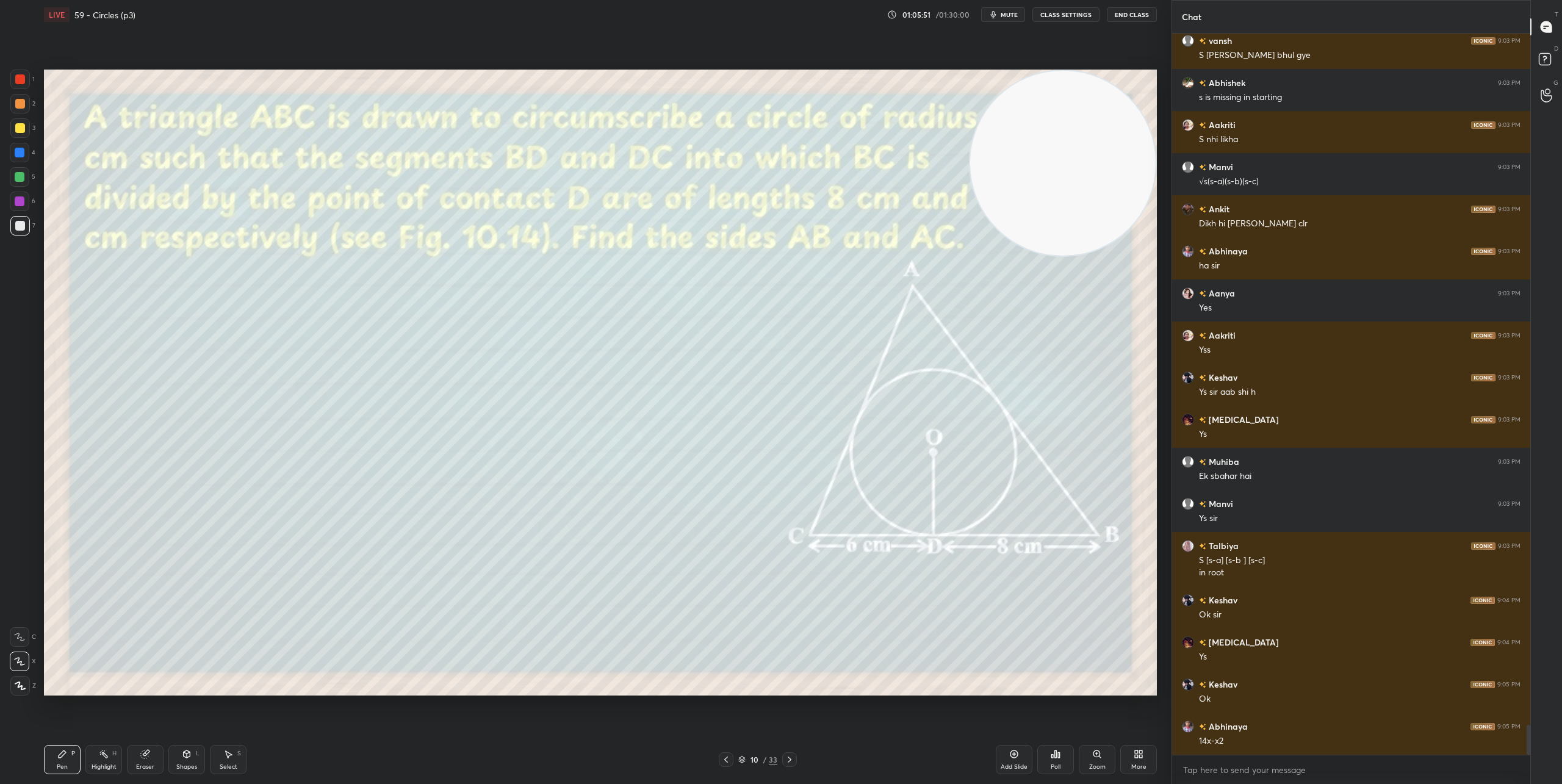
scroll to position [16794, 0]
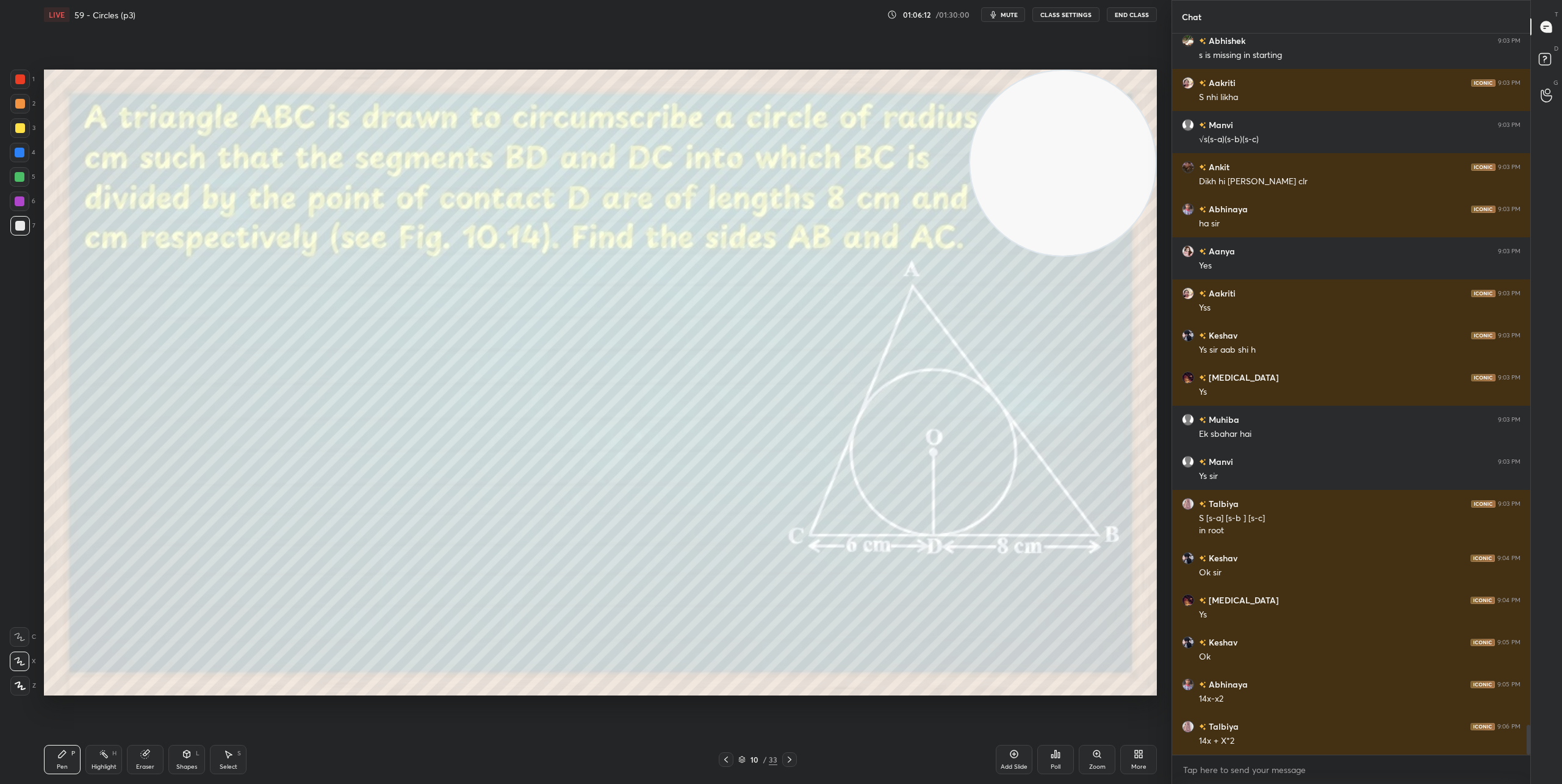
drag, startPoint x: 149, startPoint y: 756, endPoint x: 157, endPoint y: 751, distance: 9.4
click at [149, 756] on icon at bounding box center [145, 754] width 10 height 10
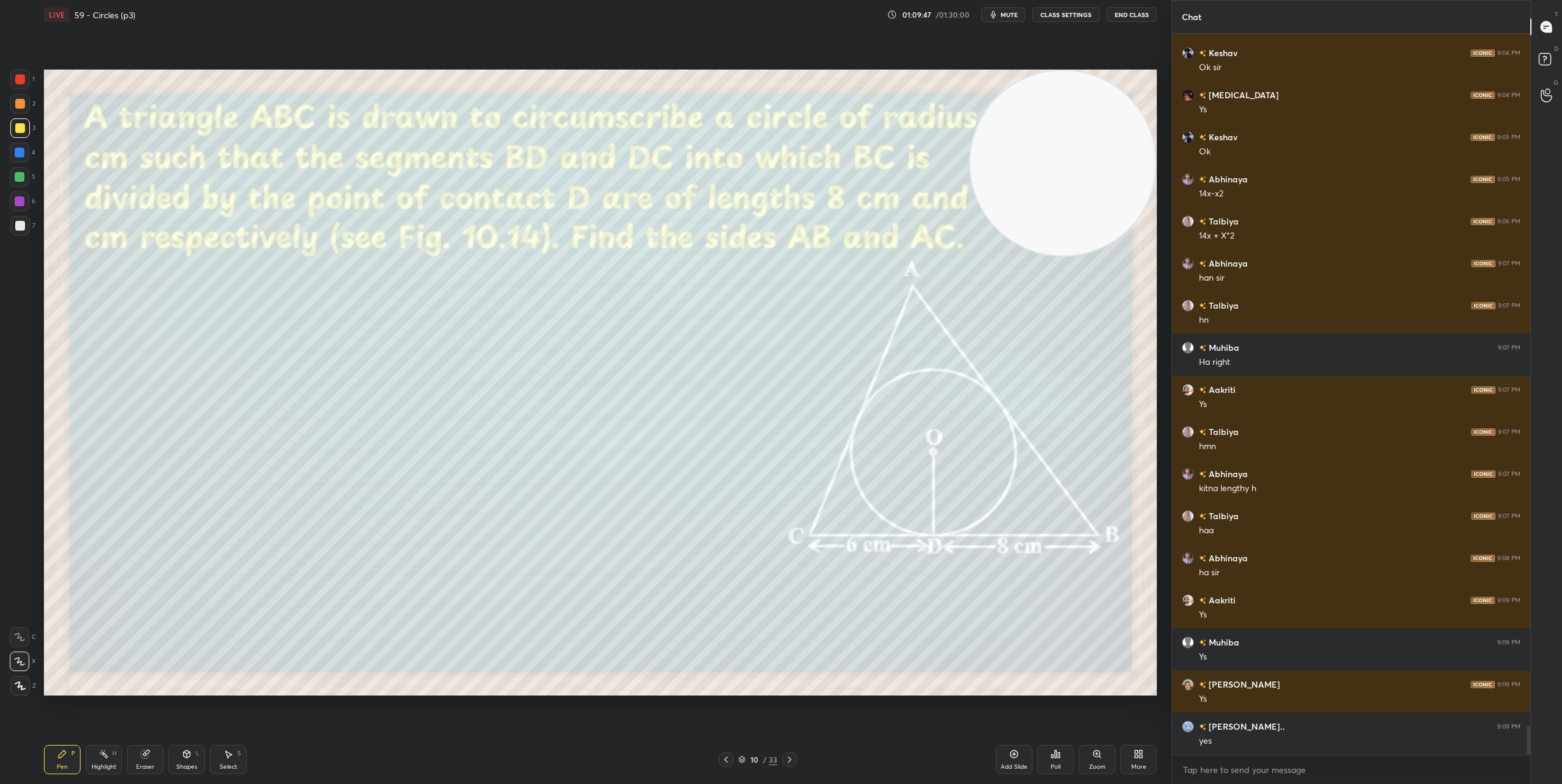
scroll to position [17342, 0]
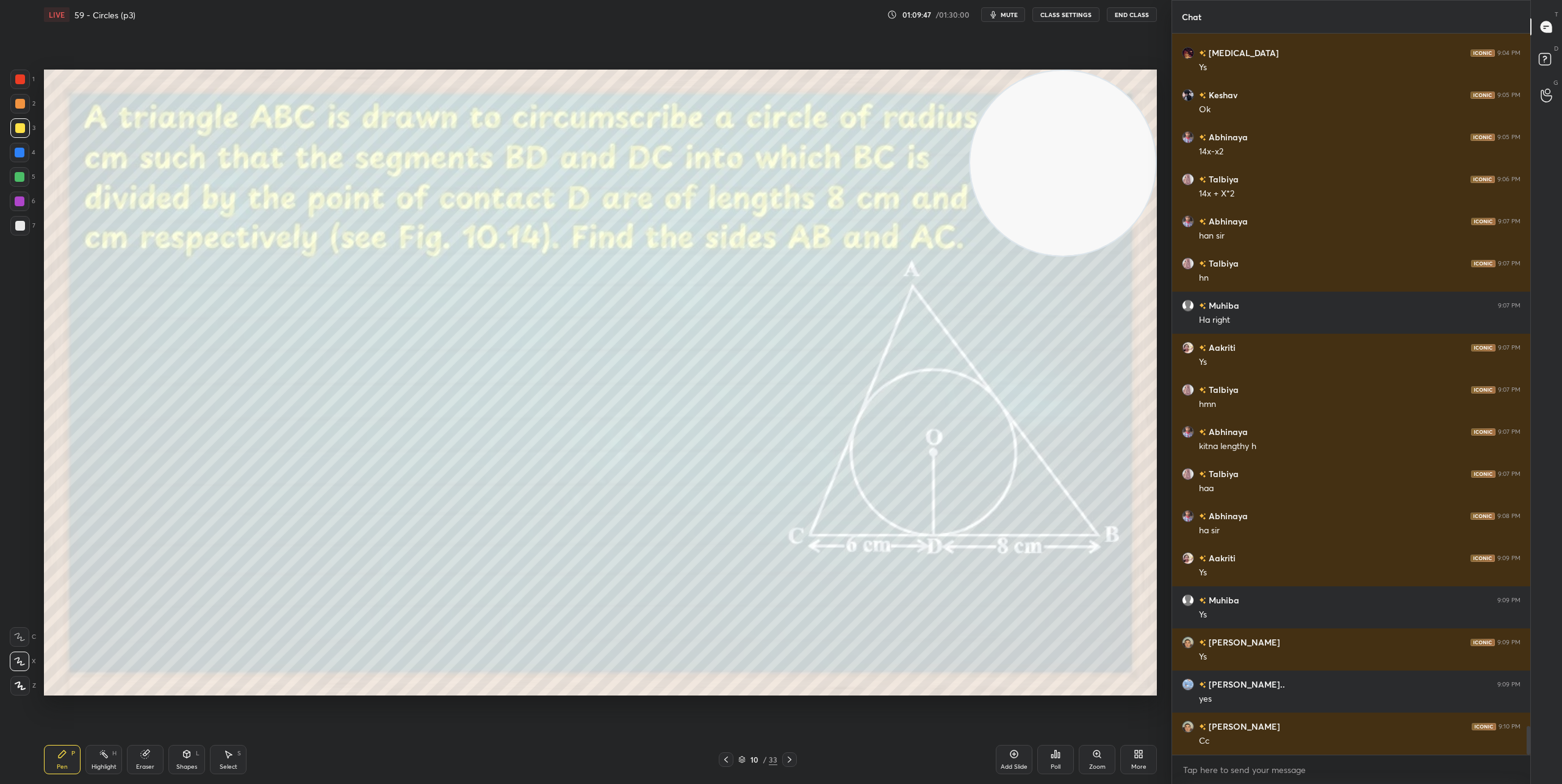
click at [229, 764] on div "Select" at bounding box center [228, 766] width 18 height 6
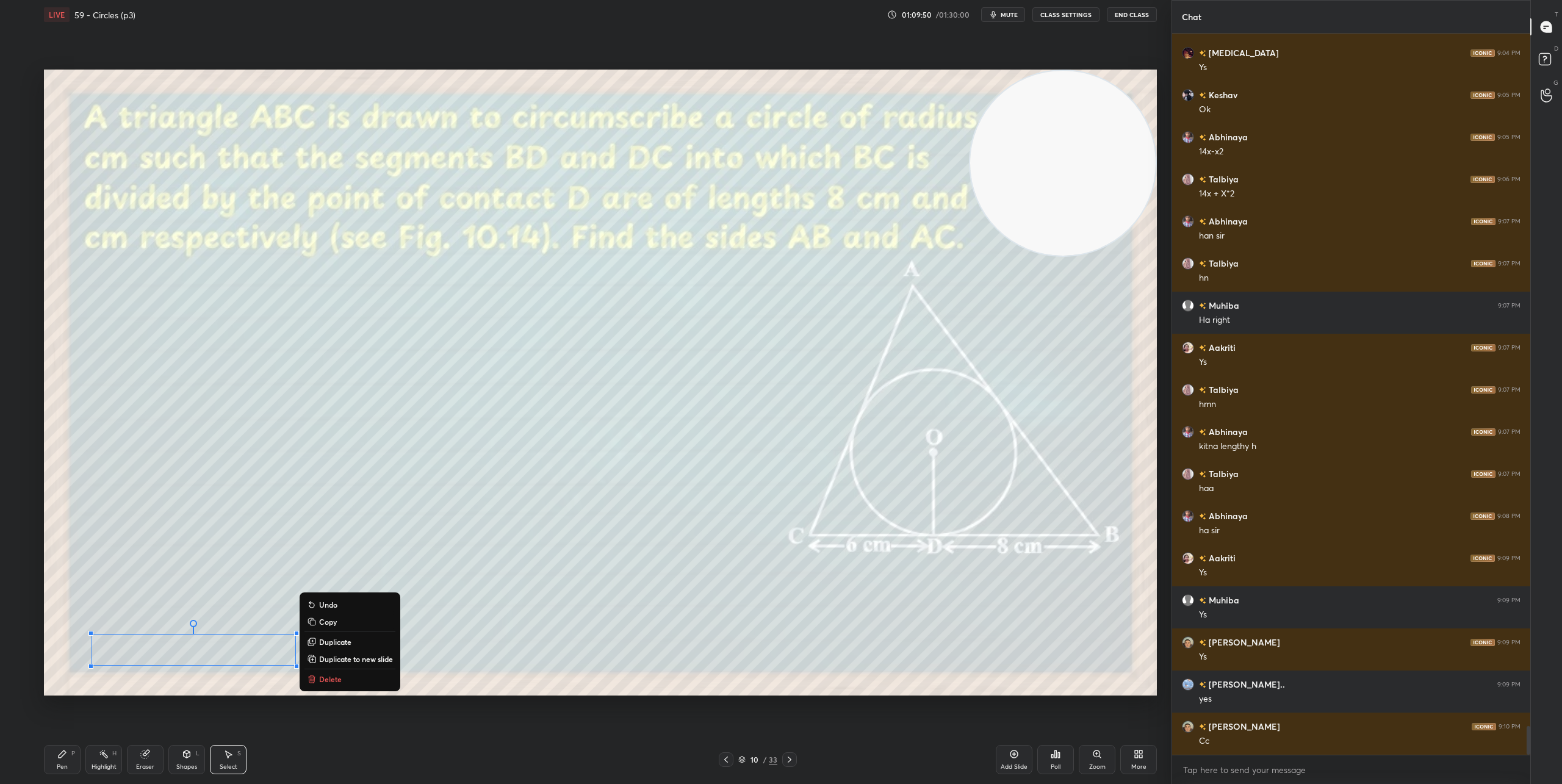
drag, startPoint x: 75, startPoint y: 622, endPoint x: 519, endPoint y: 695, distance: 450.0
click at [519, 695] on div "0 ° Undo Copy Duplicate Duplicate to new slide Delete Setting up your live clas…" at bounding box center [600, 382] width 1122 height 706
click at [241, 691] on div "0 ° Undo Copy Duplicate Duplicate to new slide Delete" at bounding box center [599, 382] width 1113 height 626
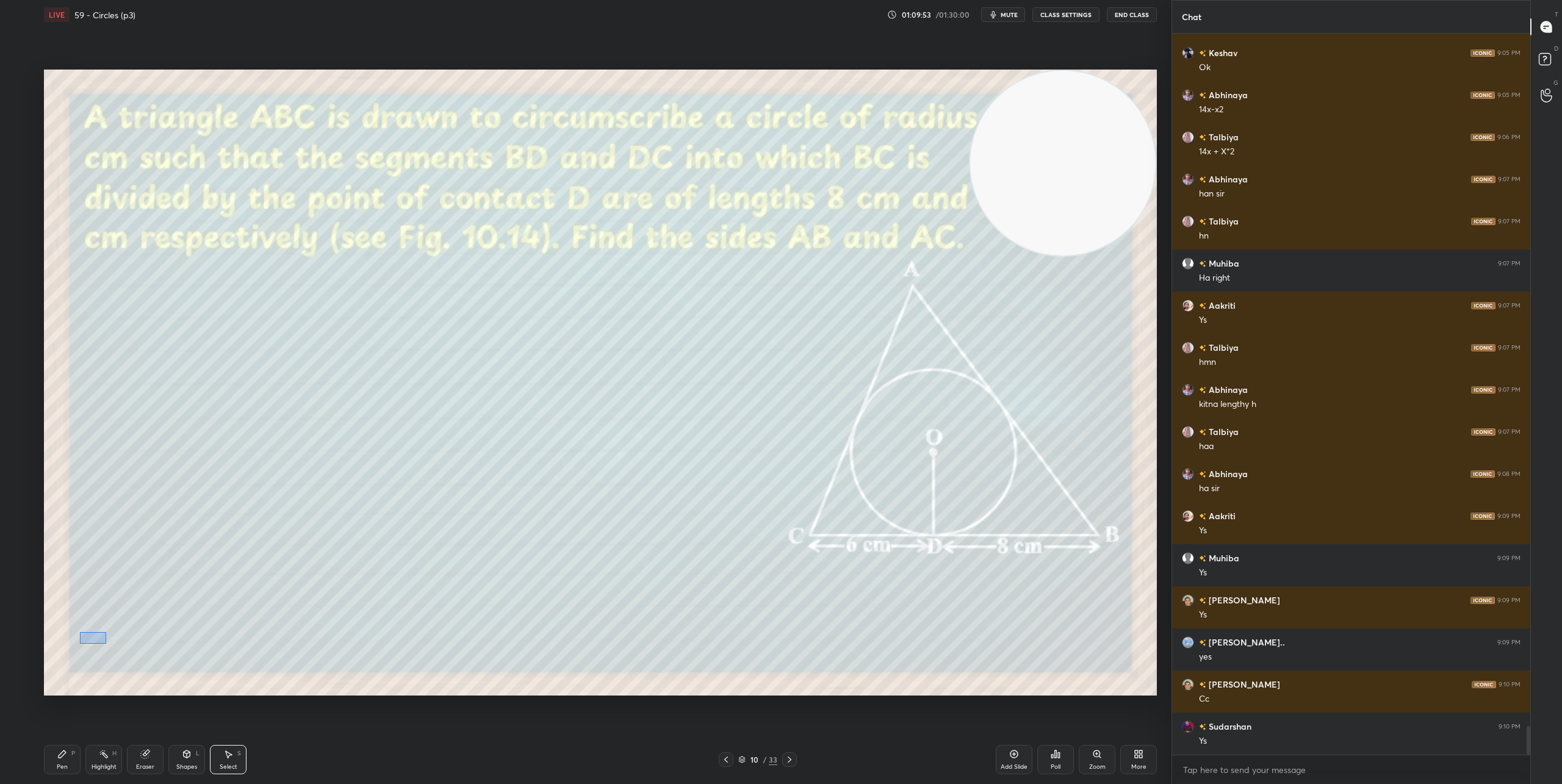
scroll to position [17426, 0]
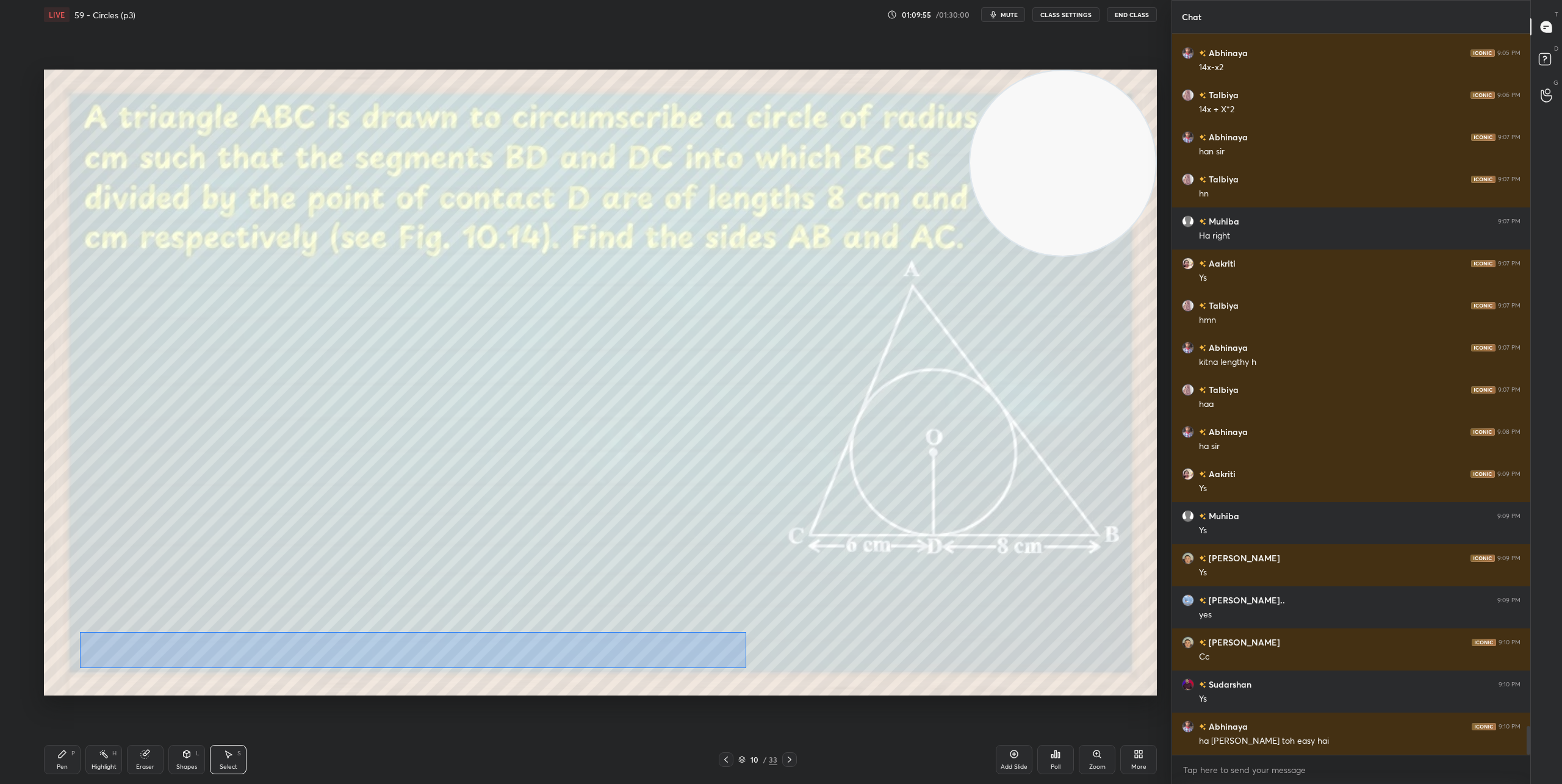
drag, startPoint x: 80, startPoint y: 632, endPoint x: 746, endPoint y: 668, distance: 667.0
click at [746, 668] on div "0 ° Undo Copy Duplicate Duplicate to new slide Delete" at bounding box center [599, 382] width 1113 height 626
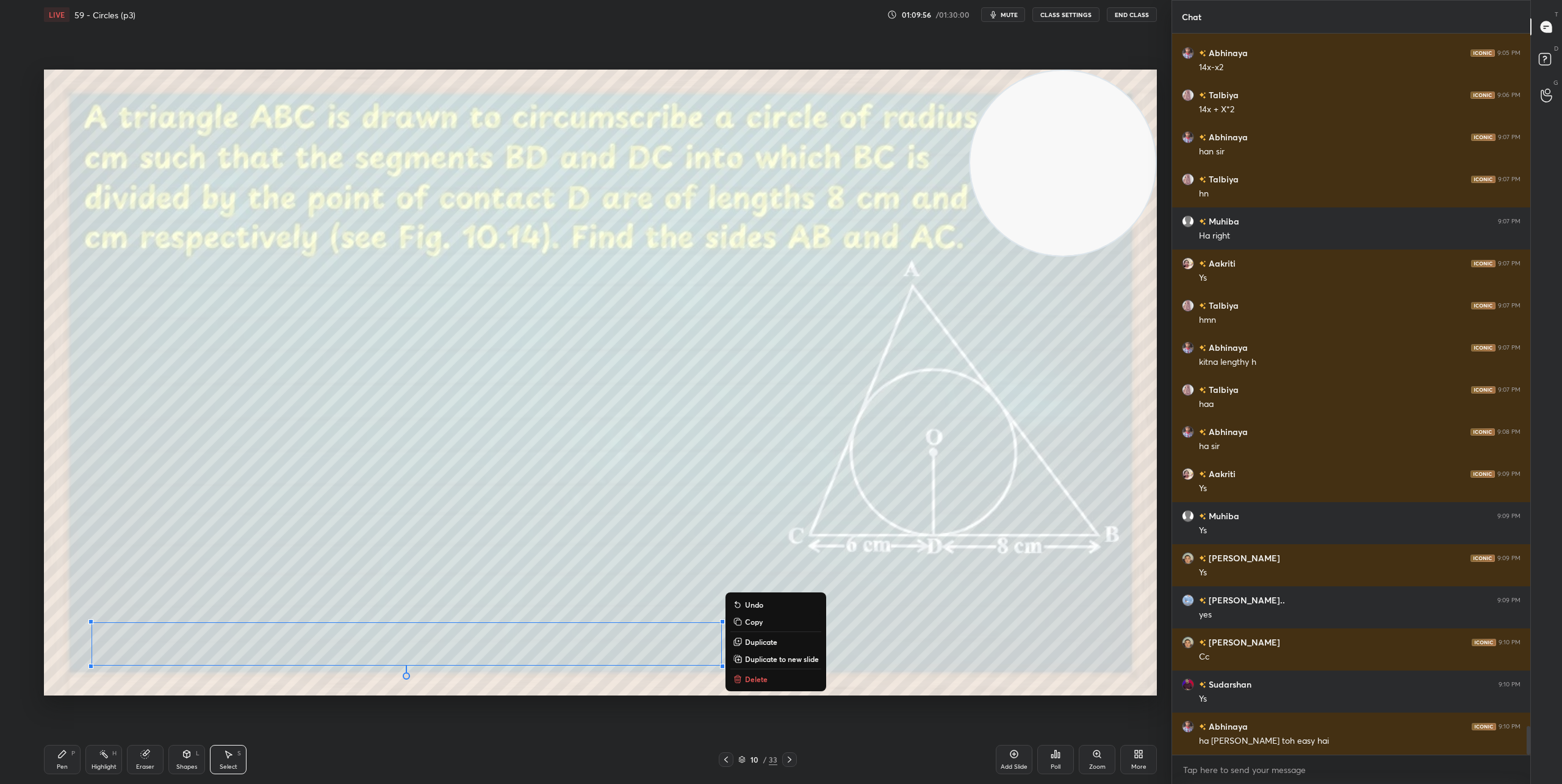
click at [757, 619] on p "Copy" at bounding box center [754, 622] width 18 height 10
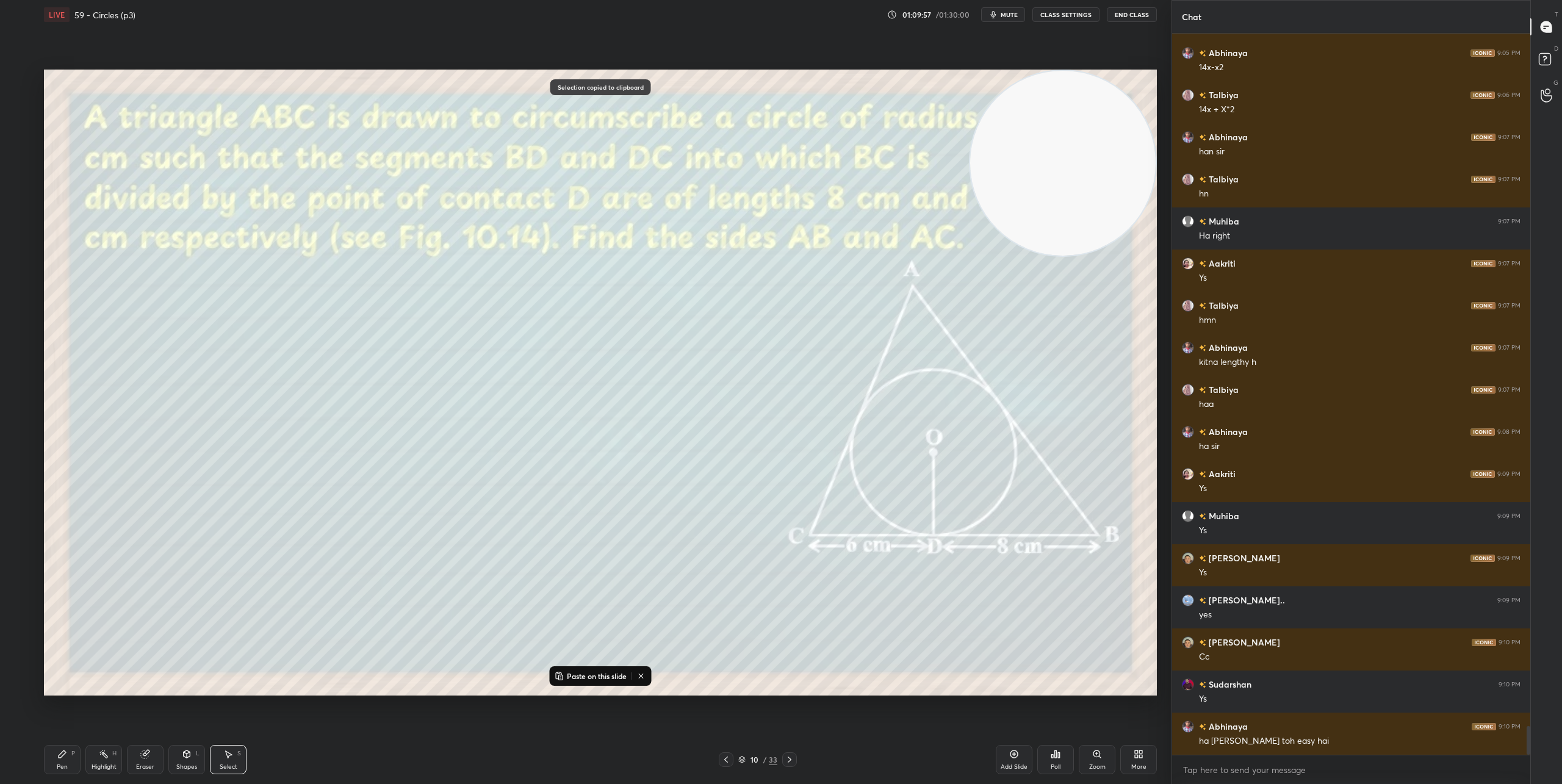
click at [782, 757] on div at bounding box center [789, 759] width 14 height 14
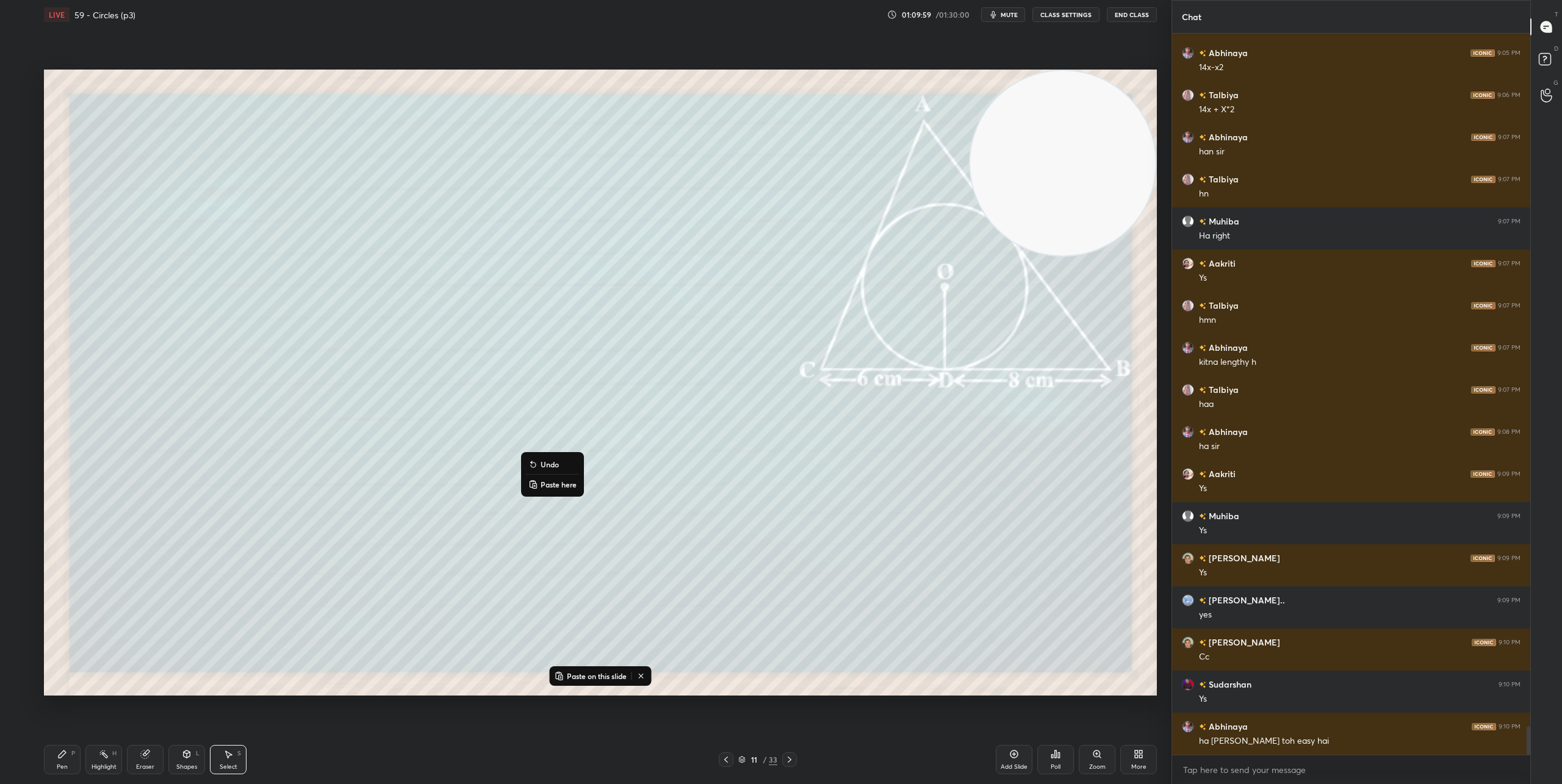
click at [564, 487] on p "Paste here" at bounding box center [559, 484] width 36 height 10
drag, startPoint x: 623, startPoint y: 477, endPoint x: 174, endPoint y: 125, distance: 570.5
click at [172, 123] on div "0 ° Undo Copy Paste here Duplicate Duplicate to new slide Delete" at bounding box center [599, 382] width 1113 height 626
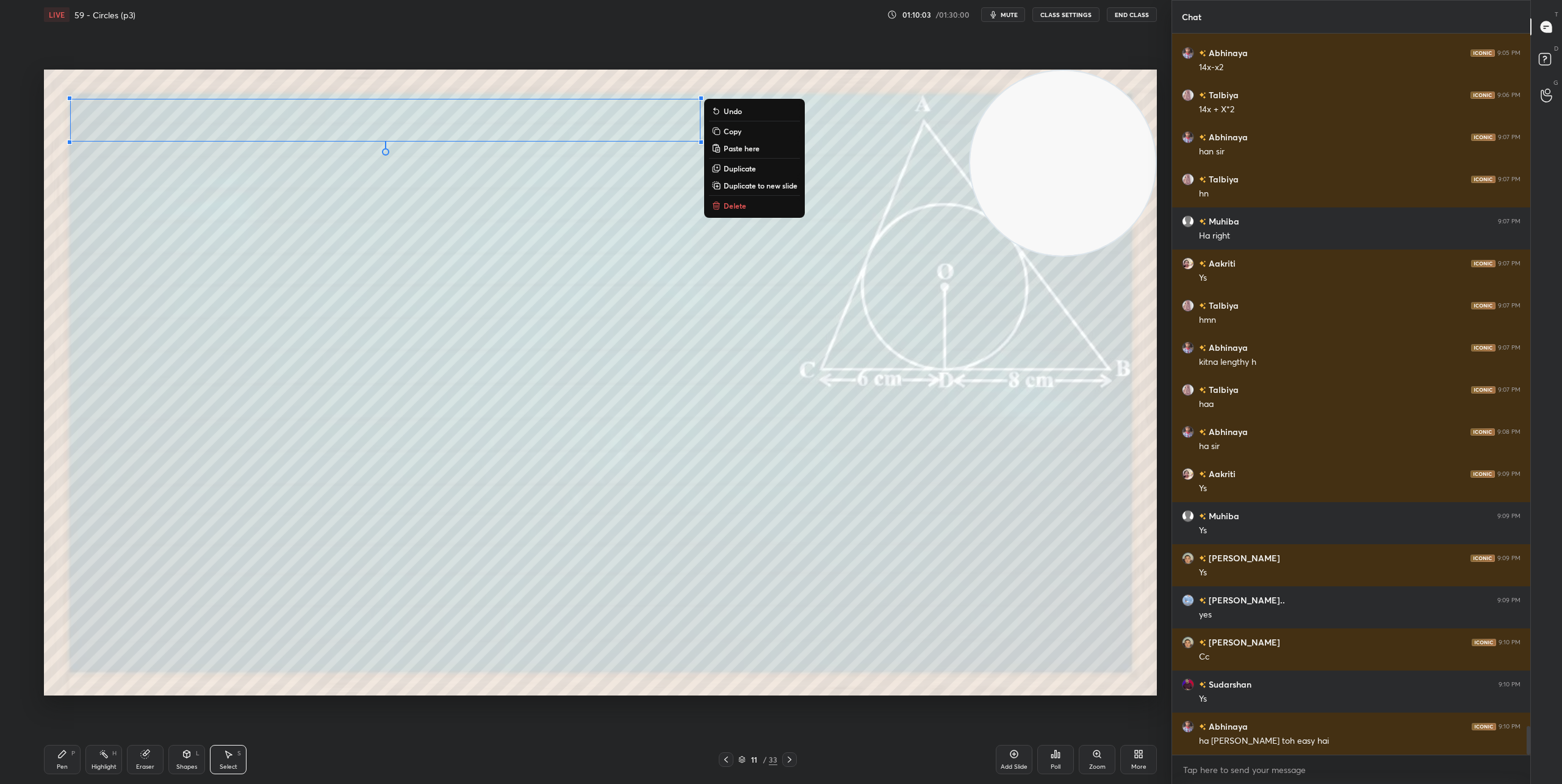
click at [235, 265] on div "0 ° Undo Copy Paste here Duplicate Duplicate to new slide Delete" at bounding box center [599, 382] width 1113 height 626
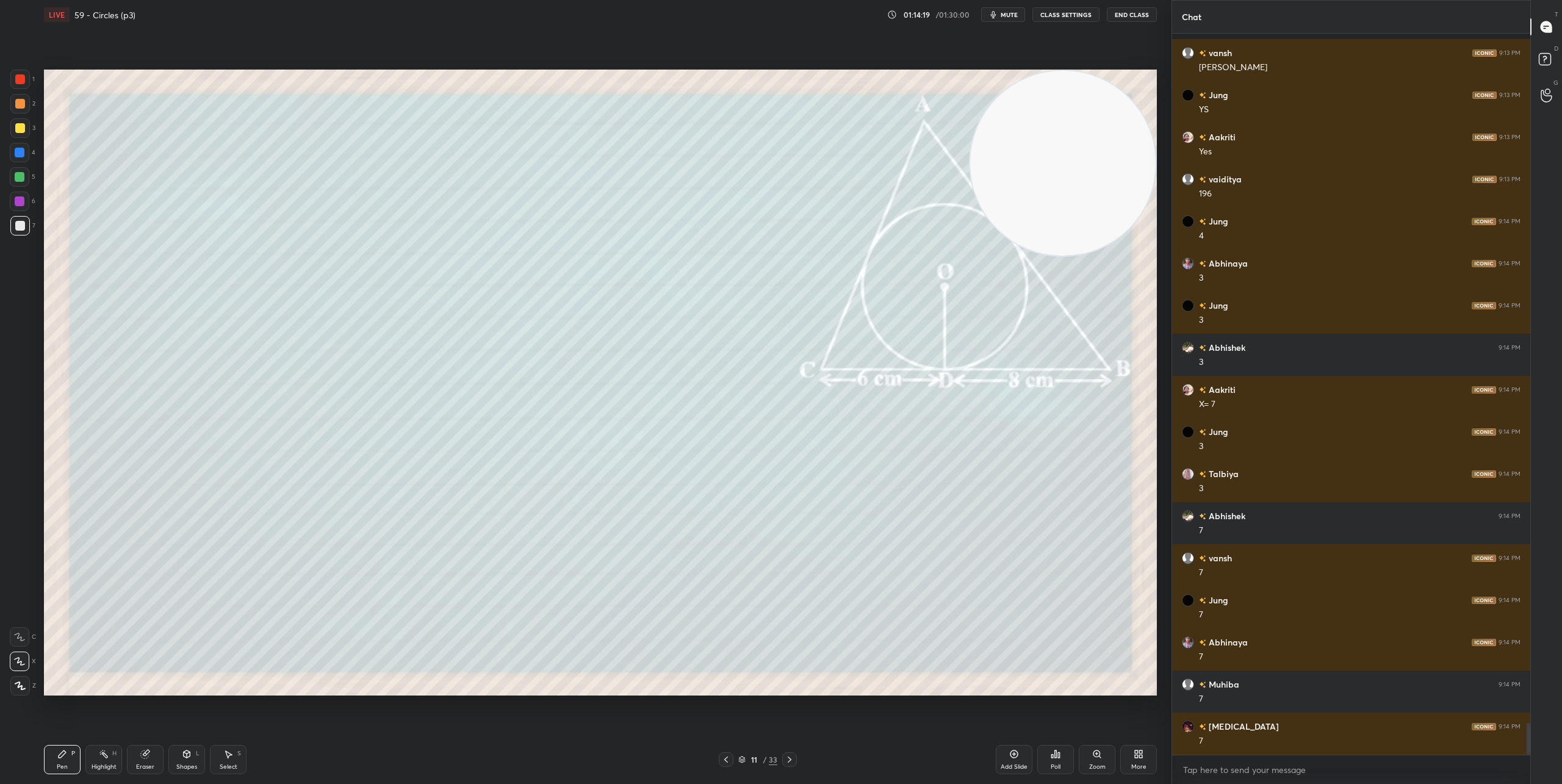
scroll to position [15847, 0]
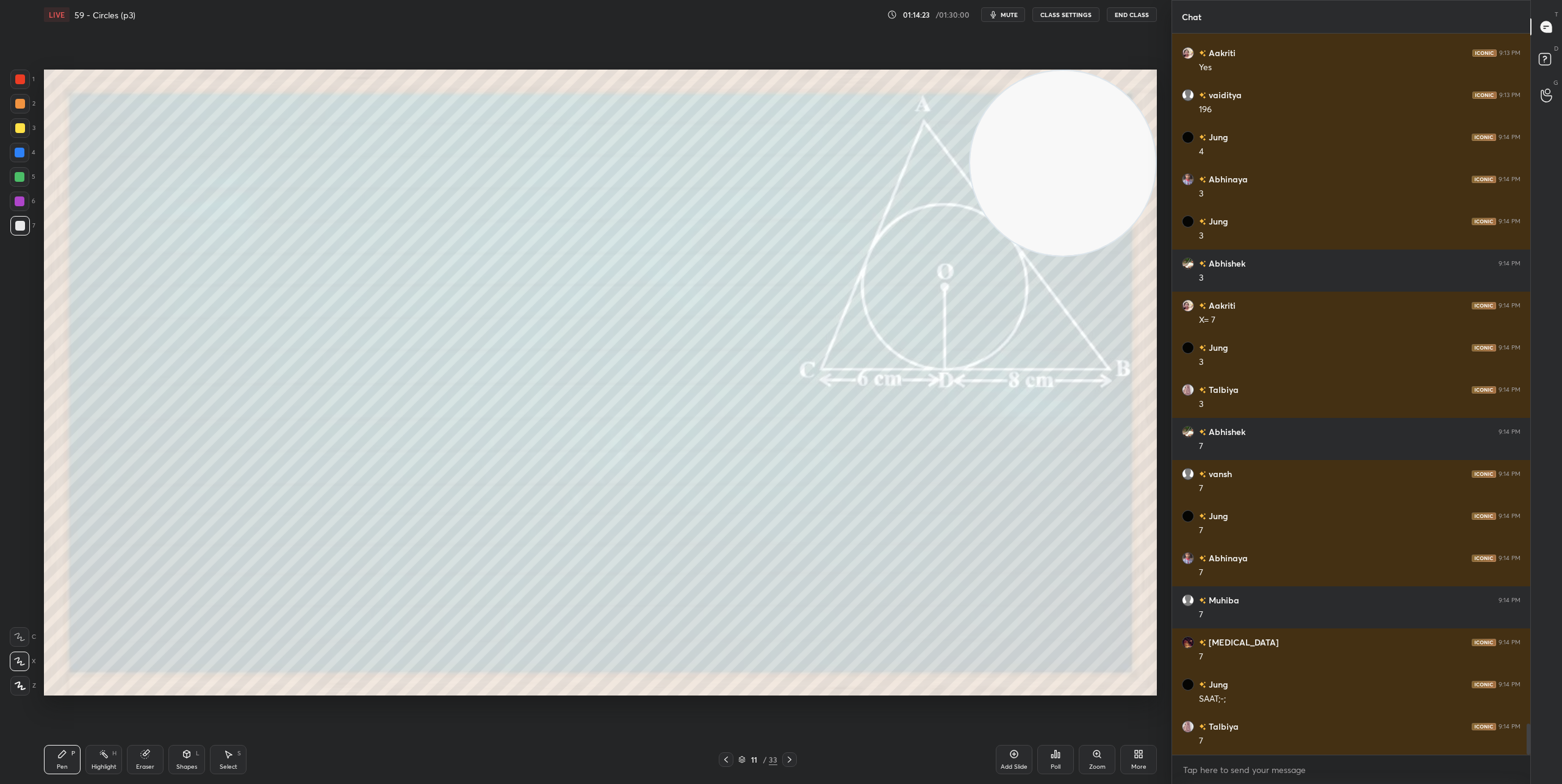
click at [728, 761] on icon at bounding box center [725, 759] width 10 height 10
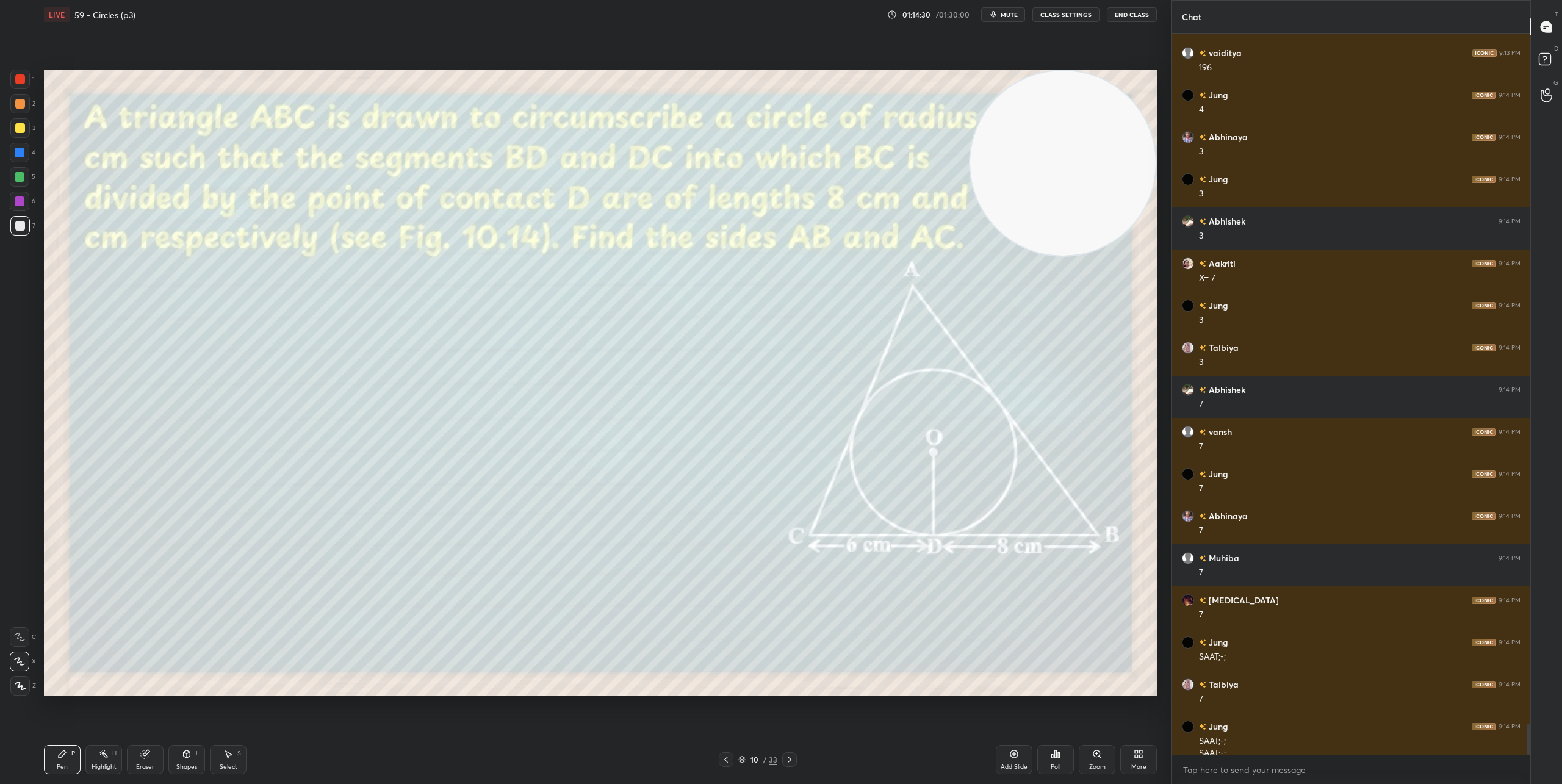
scroll to position [15902, 0]
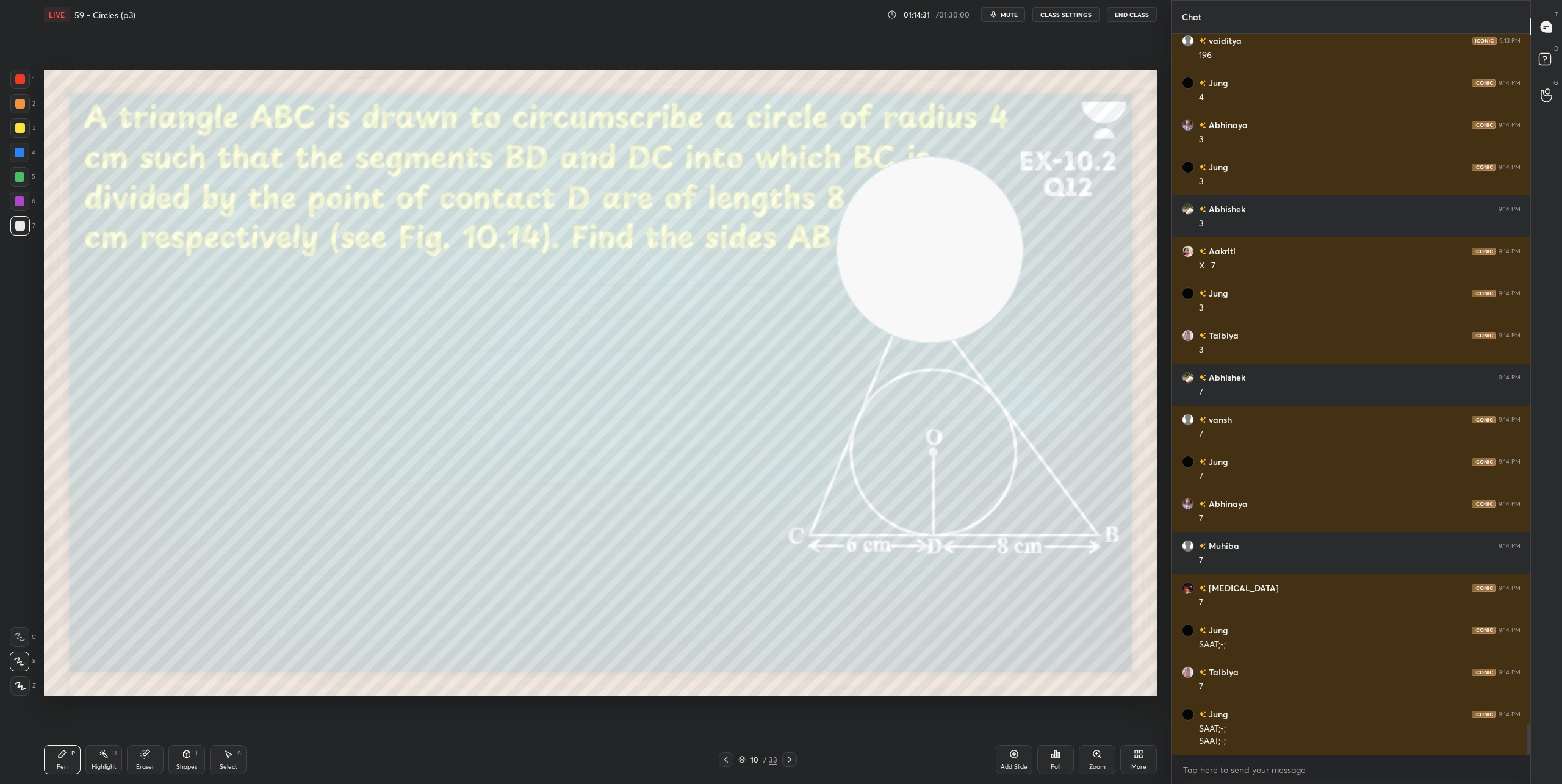
drag, startPoint x: 920, startPoint y: 239, endPoint x: 319, endPoint y: 491, distance: 651.7
click at [837, 343] on video at bounding box center [930, 249] width 186 height 186
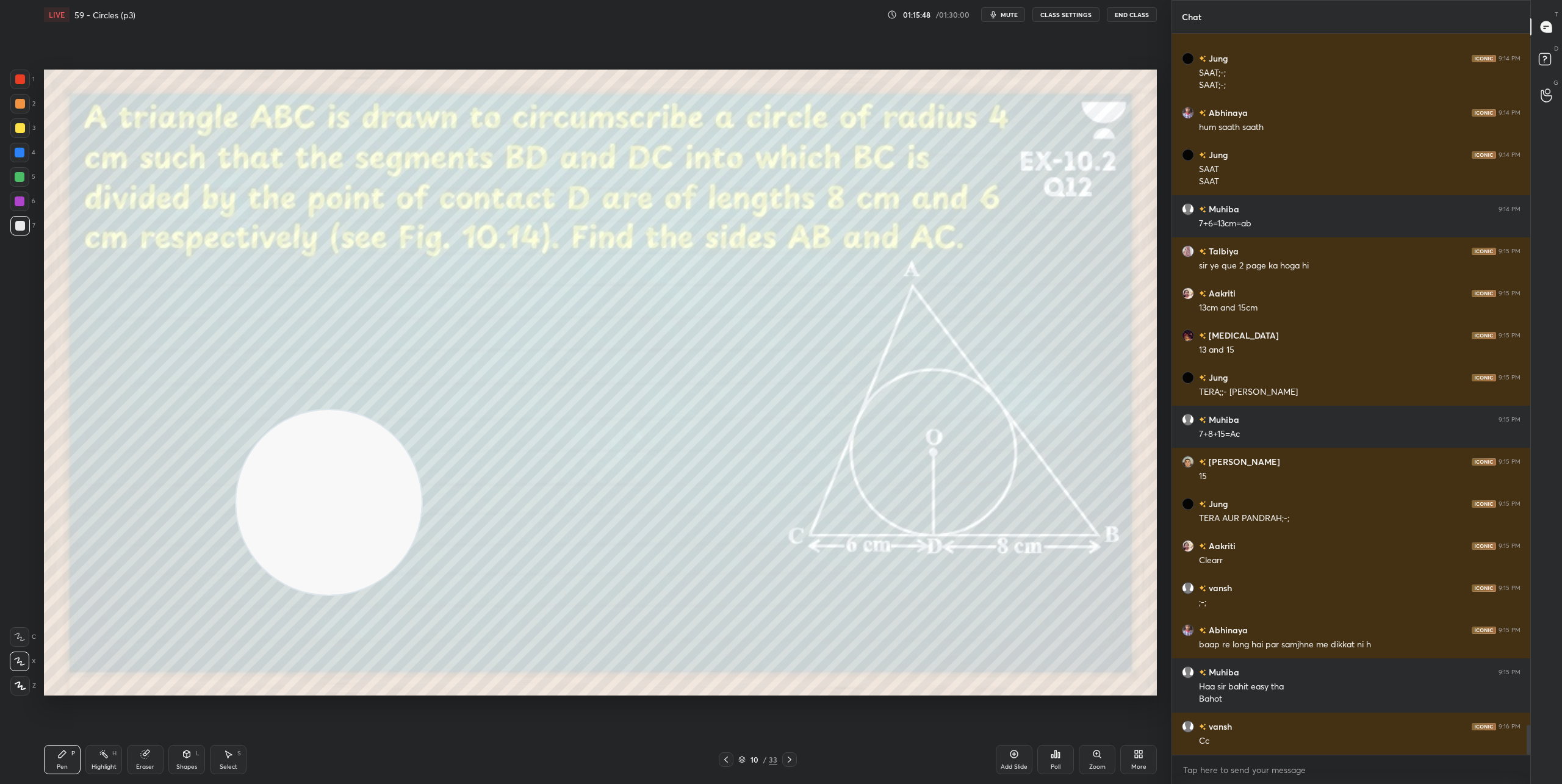
scroll to position [16600, 0]
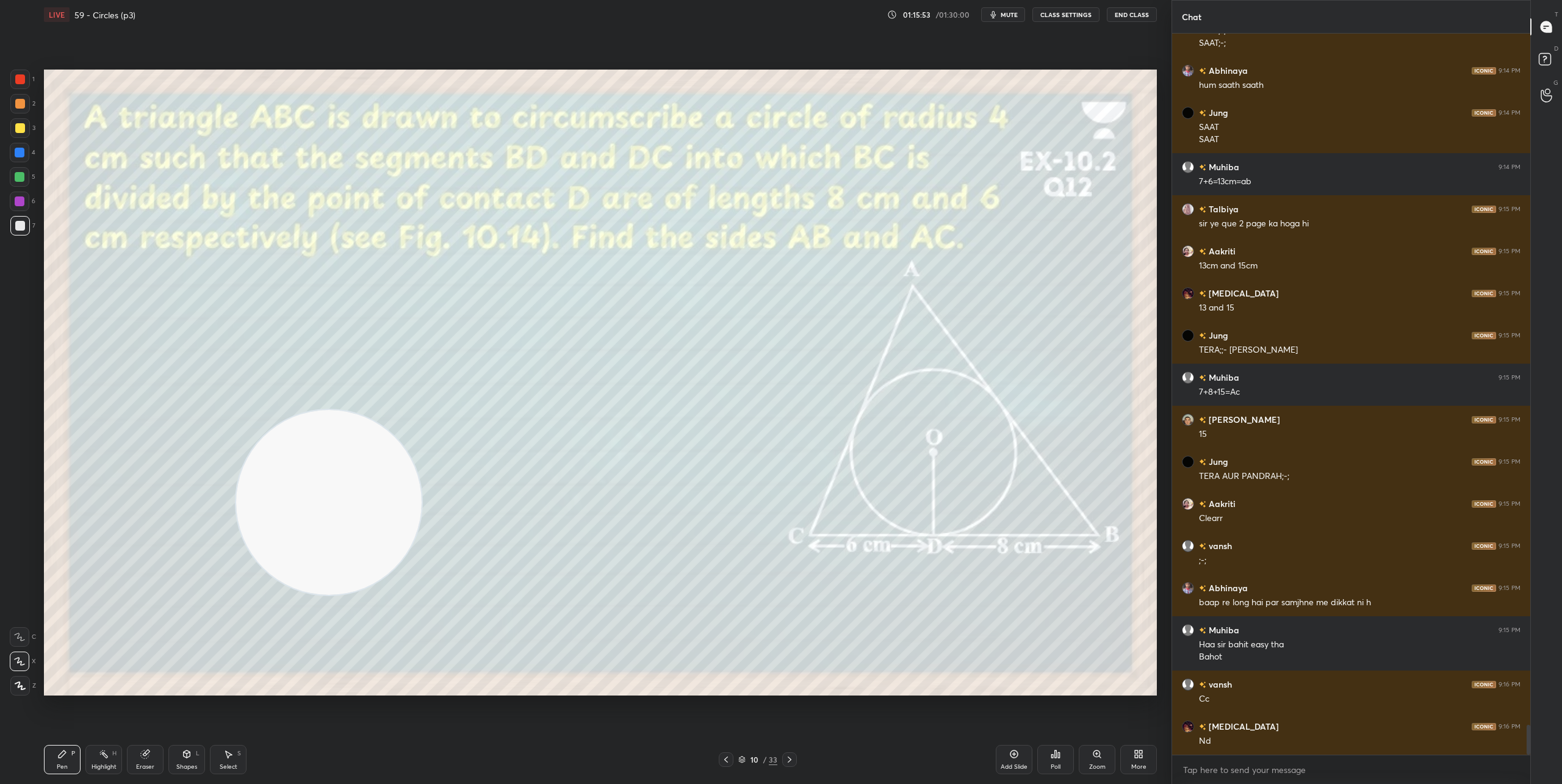
click at [789, 756] on icon at bounding box center [789, 759] width 10 height 10
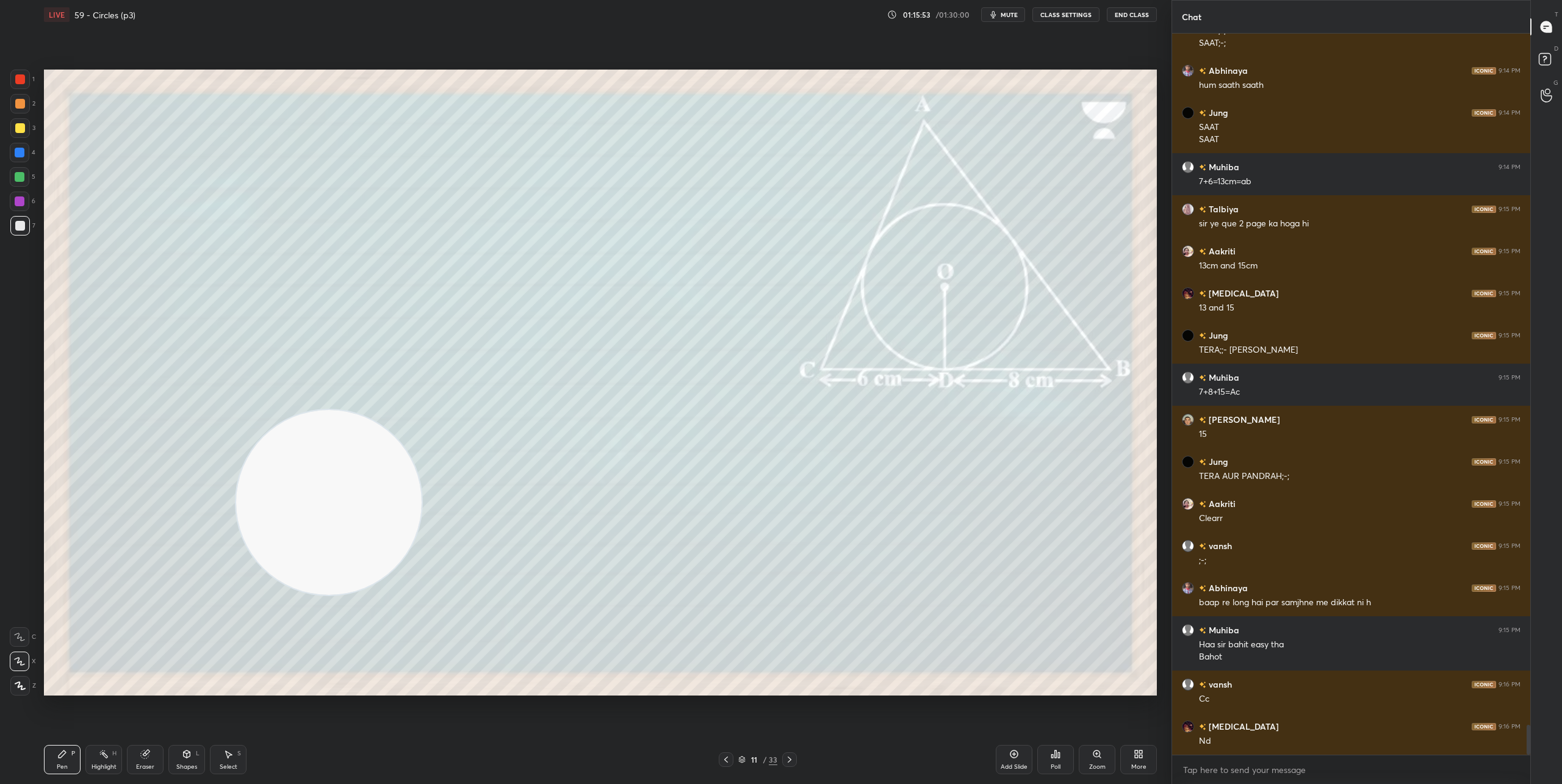
click at [789, 756] on icon at bounding box center [789, 759] width 10 height 10
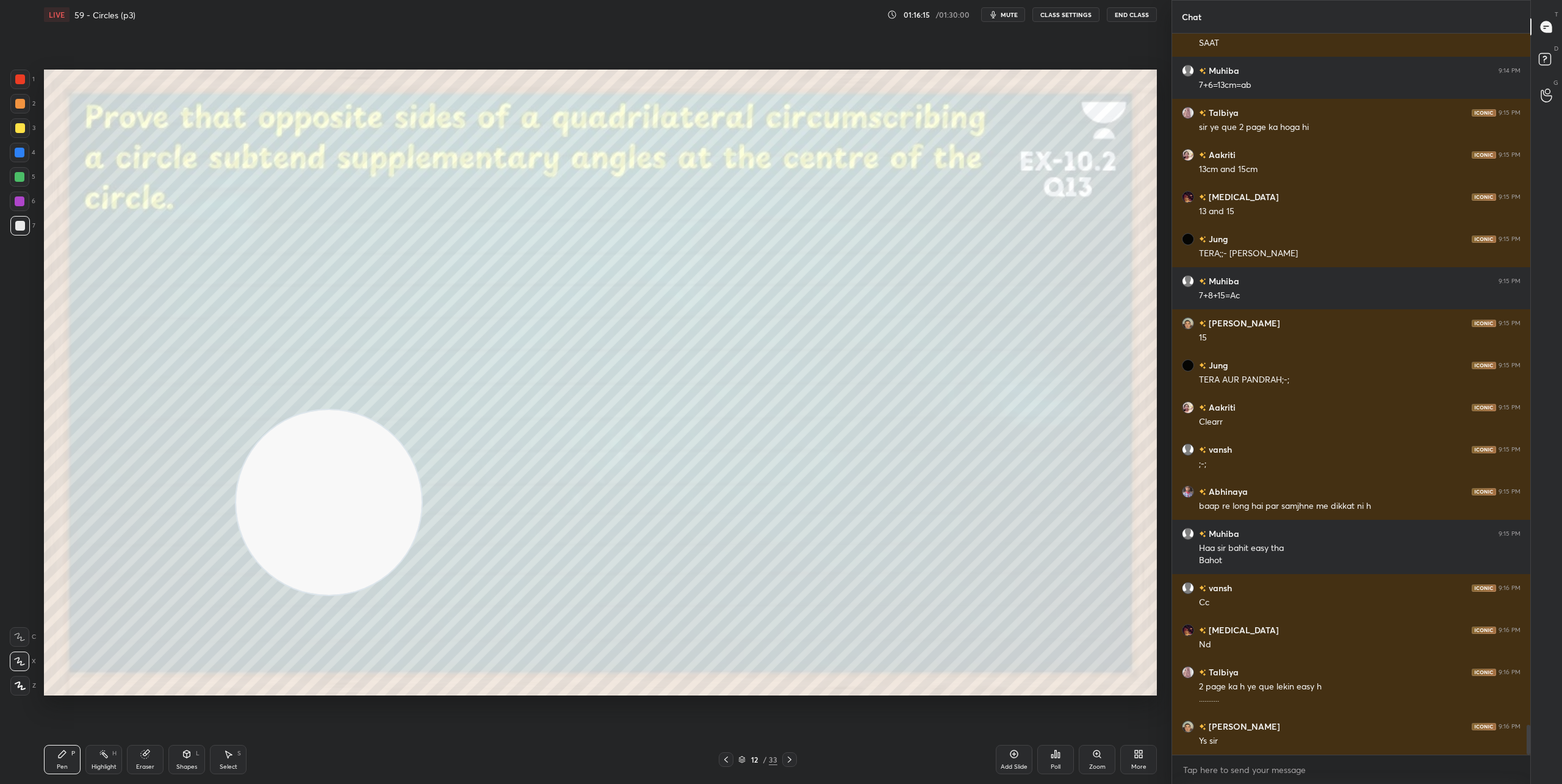
scroll to position [16737, 0]
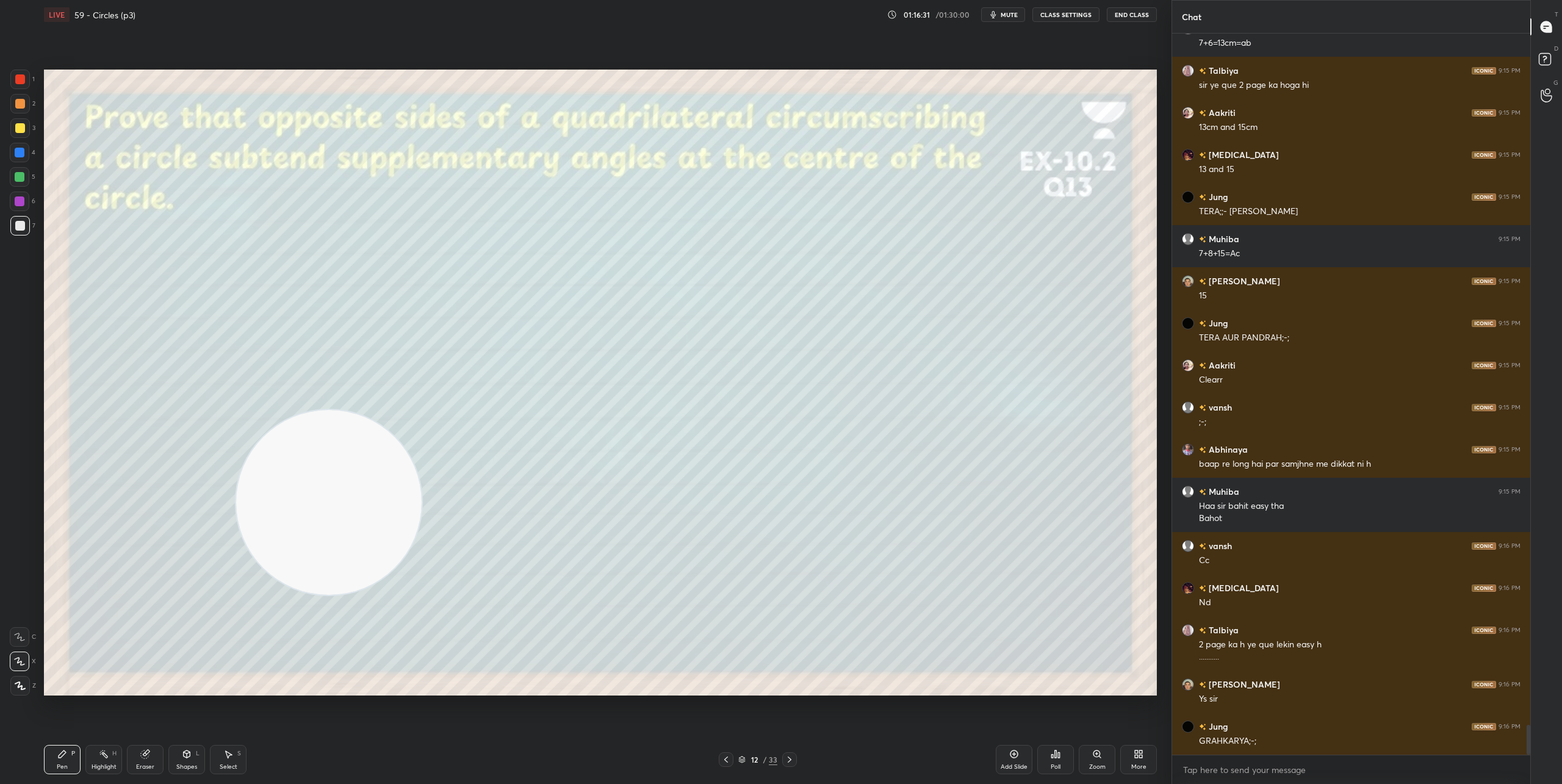
click at [791, 758] on icon at bounding box center [789, 759] width 10 height 10
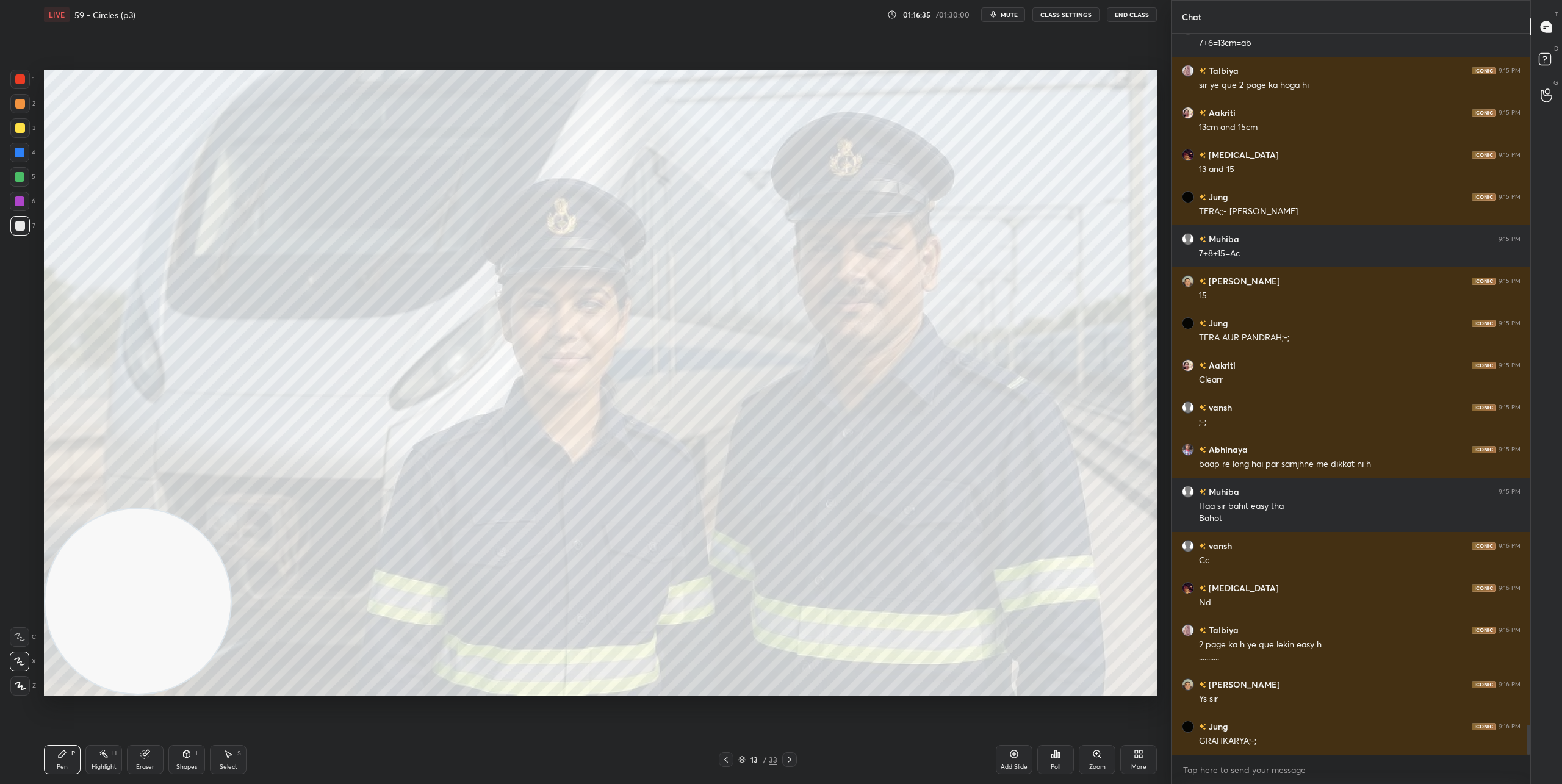
drag, startPoint x: 315, startPoint y: 522, endPoint x: 0, endPoint y: 787, distance: 411.6
click at [0, 0] on html "1 2 3 4 5 6 7 C X Z C X Z E E Erase all H H LIVE 59 - Circles (p3) 01:16:35 / 0…" at bounding box center [781, 0] width 1562 height 0
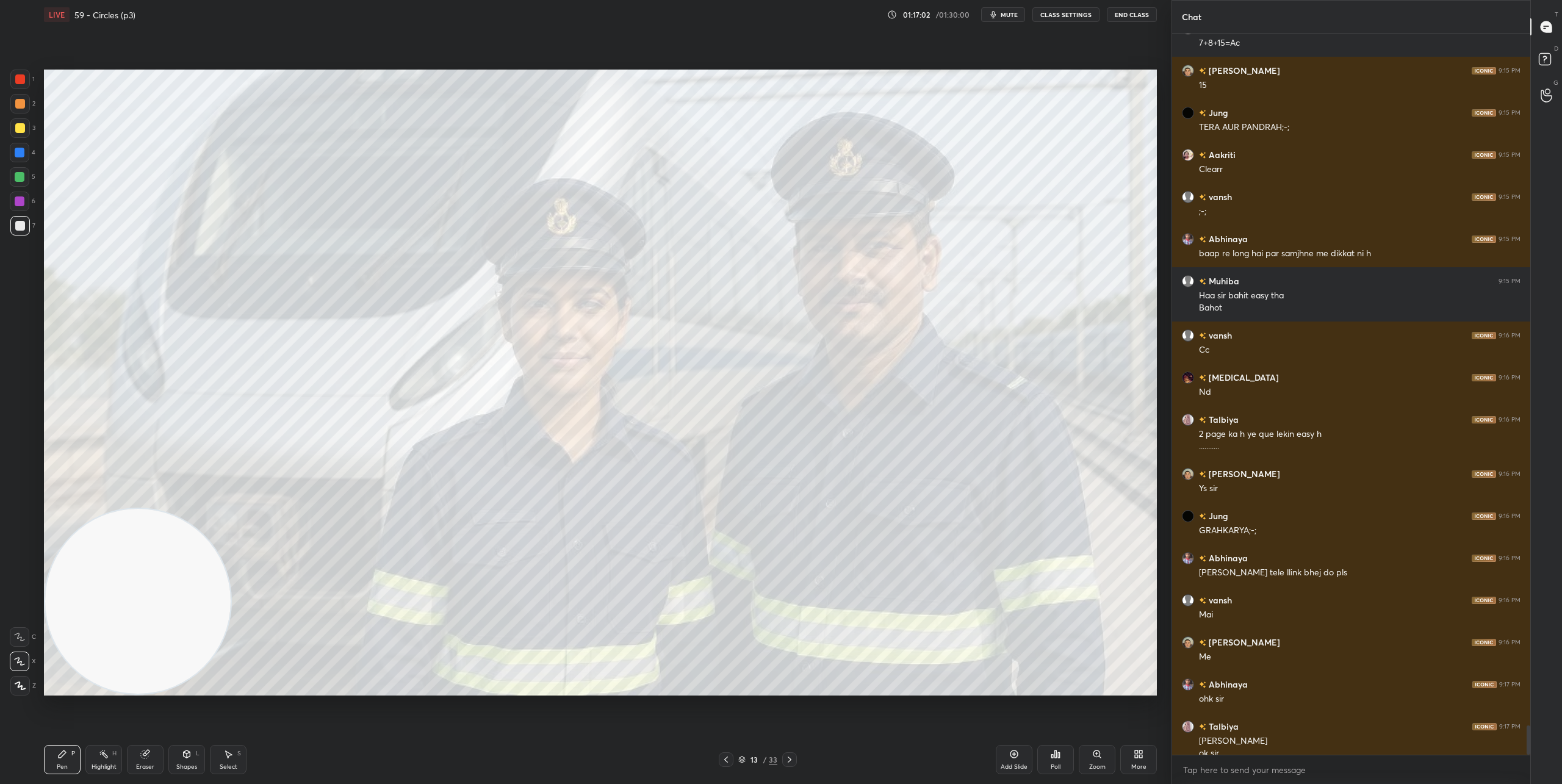
scroll to position [16960, 0]
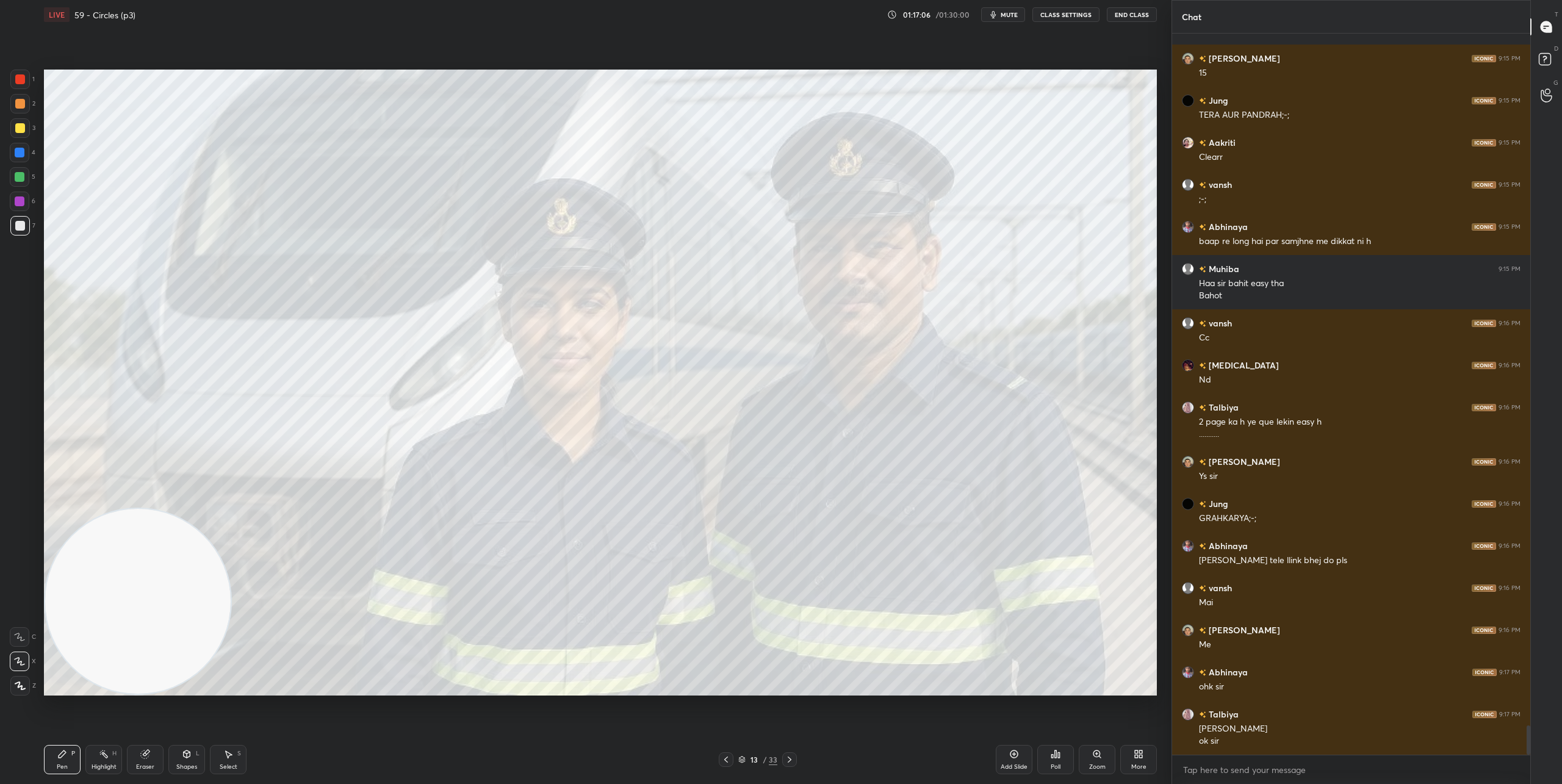
click at [789, 762] on icon at bounding box center [789, 759] width 10 height 10
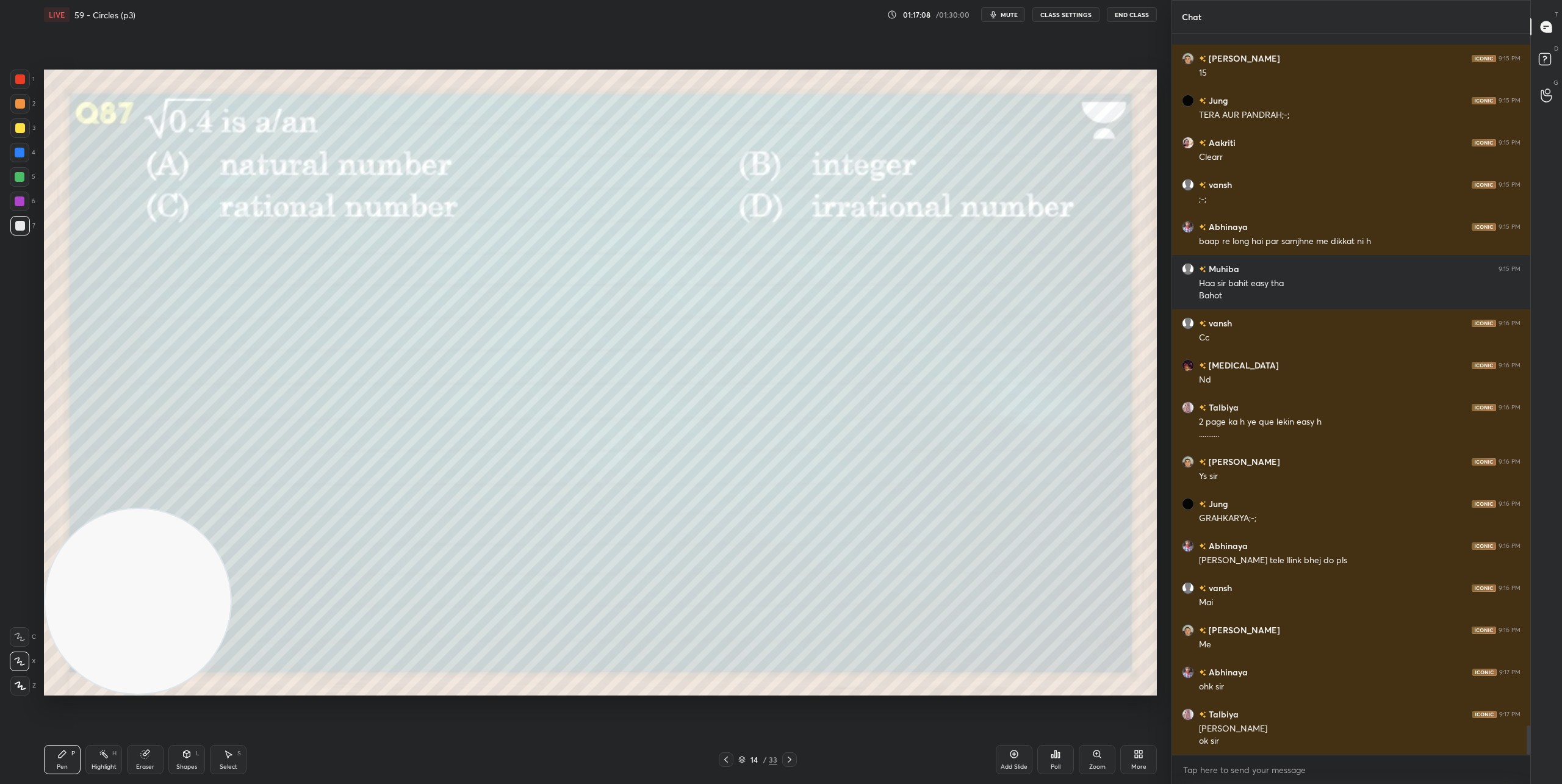
click at [1060, 764] on div "Poll" at bounding box center [1055, 759] width 36 height 29
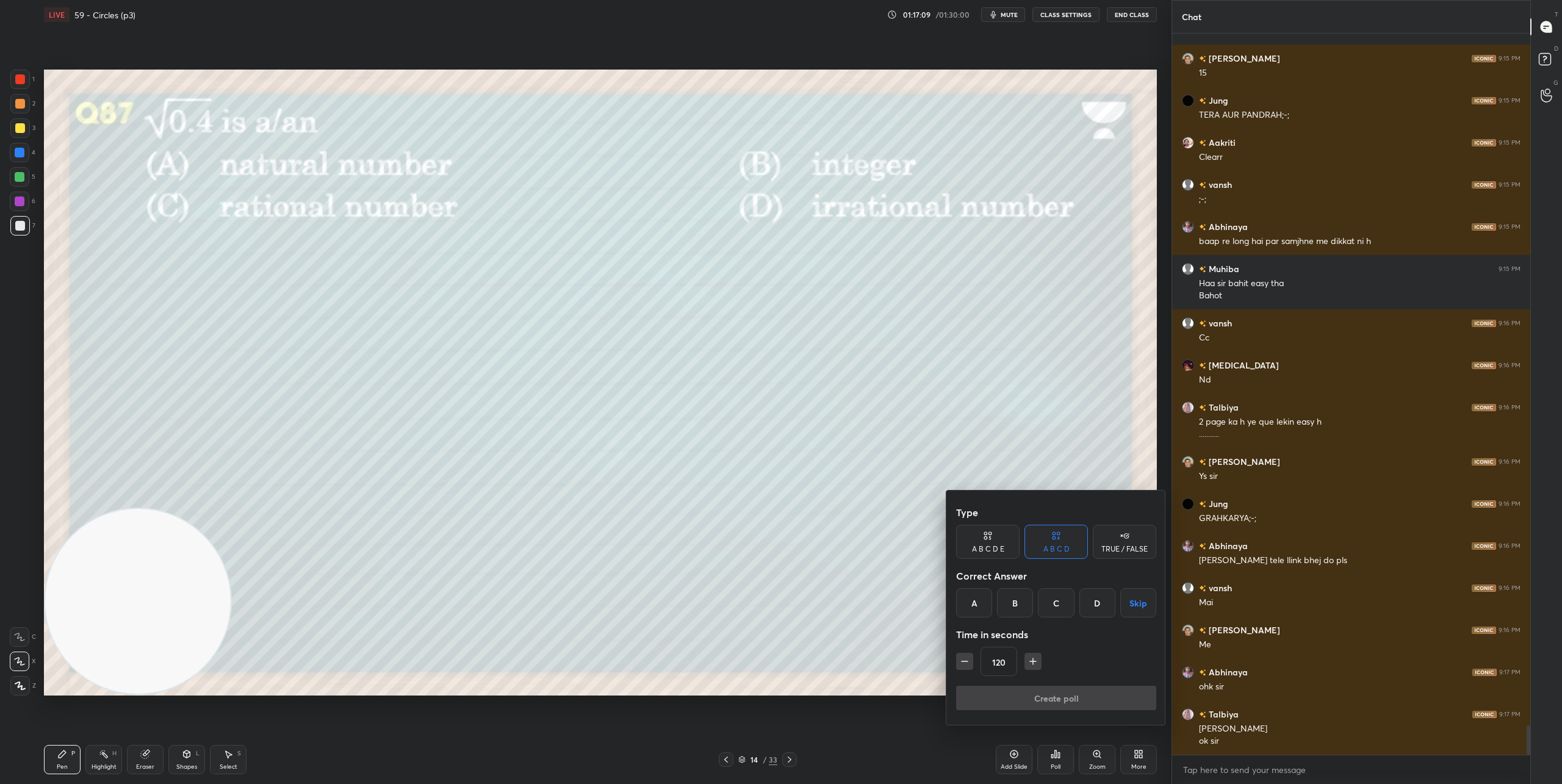
click at [963, 661] on icon "button" at bounding box center [964, 661] width 12 height 12
drag, startPoint x: 963, startPoint y: 661, endPoint x: 1012, endPoint y: 637, distance: 54.6
click at [963, 661] on icon "button" at bounding box center [964, 661] width 12 height 12
type input "90"
click at [1095, 611] on div "D" at bounding box center [1097, 602] width 36 height 29
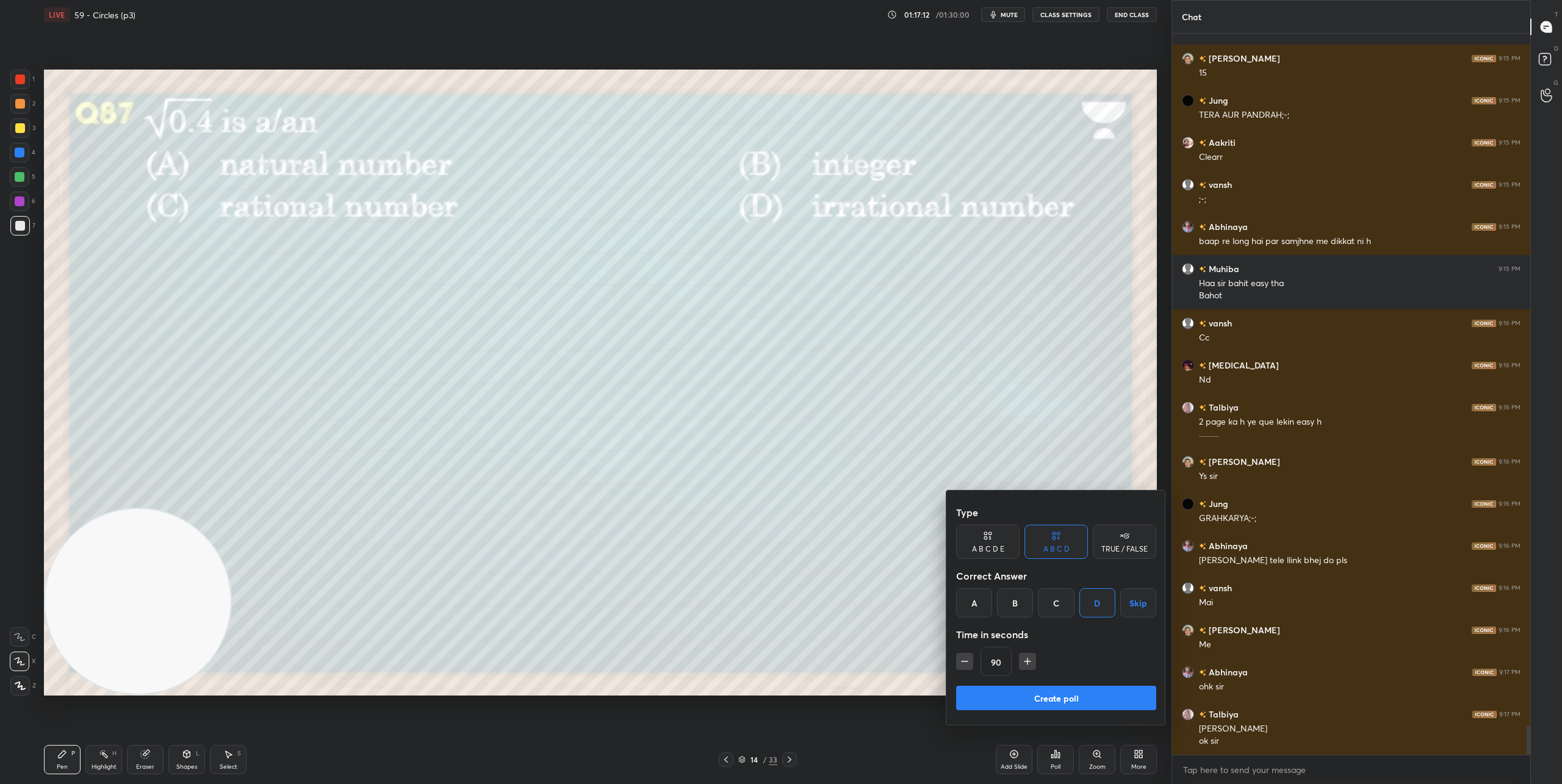
click at [1074, 691] on button "Create poll" at bounding box center [1056, 697] width 200 height 24
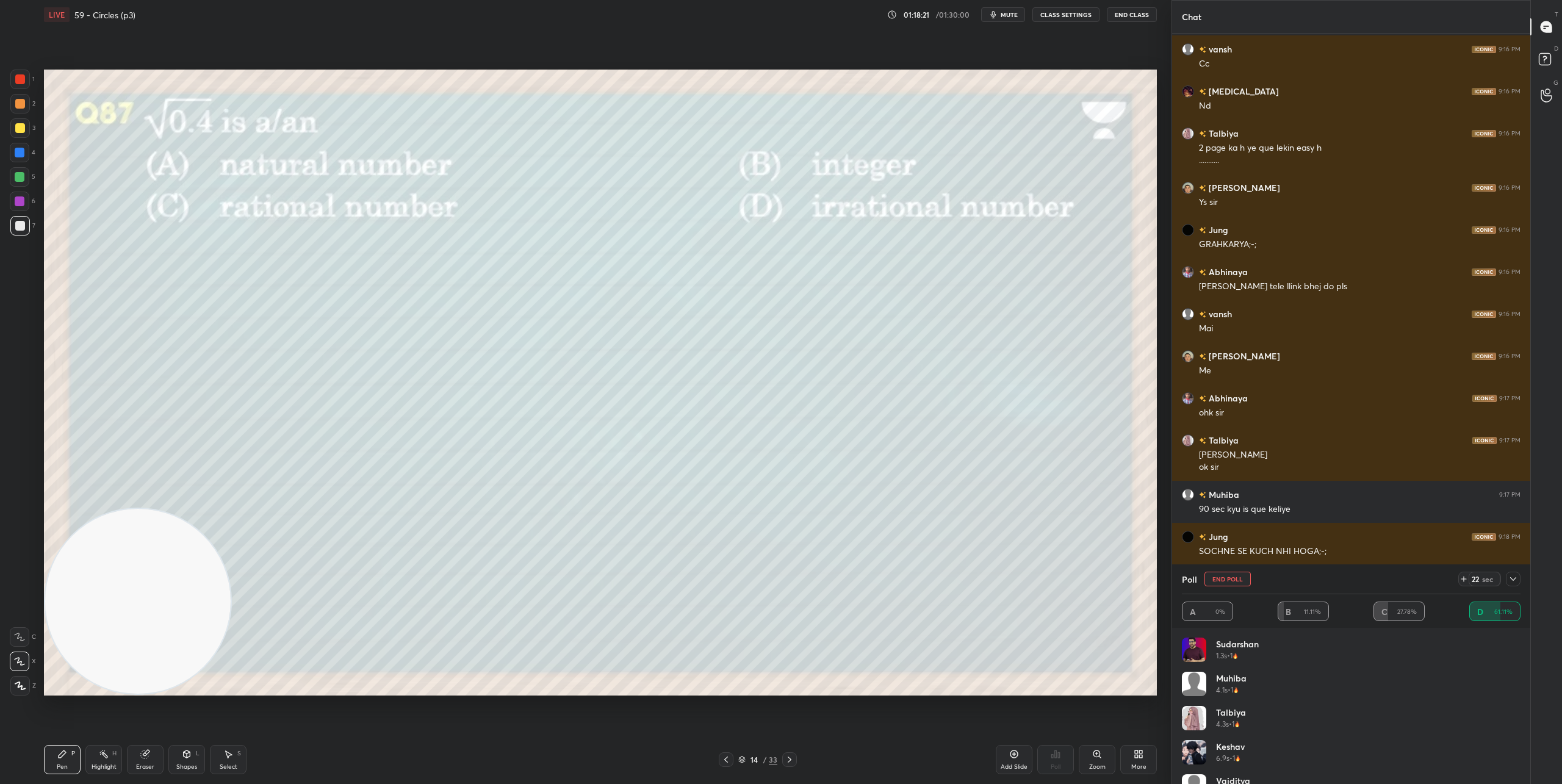
scroll to position [17276, 0]
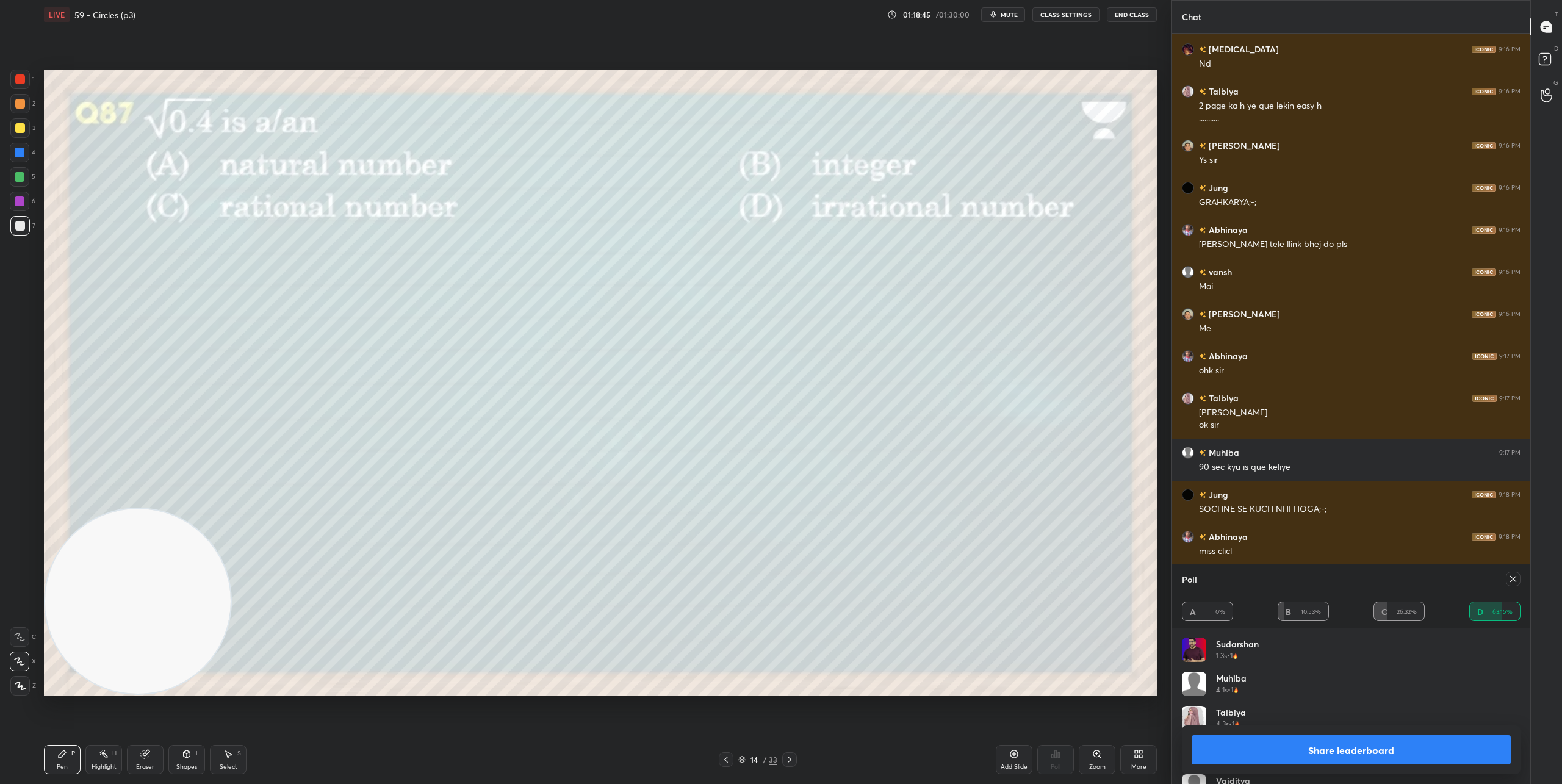
click at [1355, 753] on button "Share leaderboard" at bounding box center [1351, 749] width 319 height 29
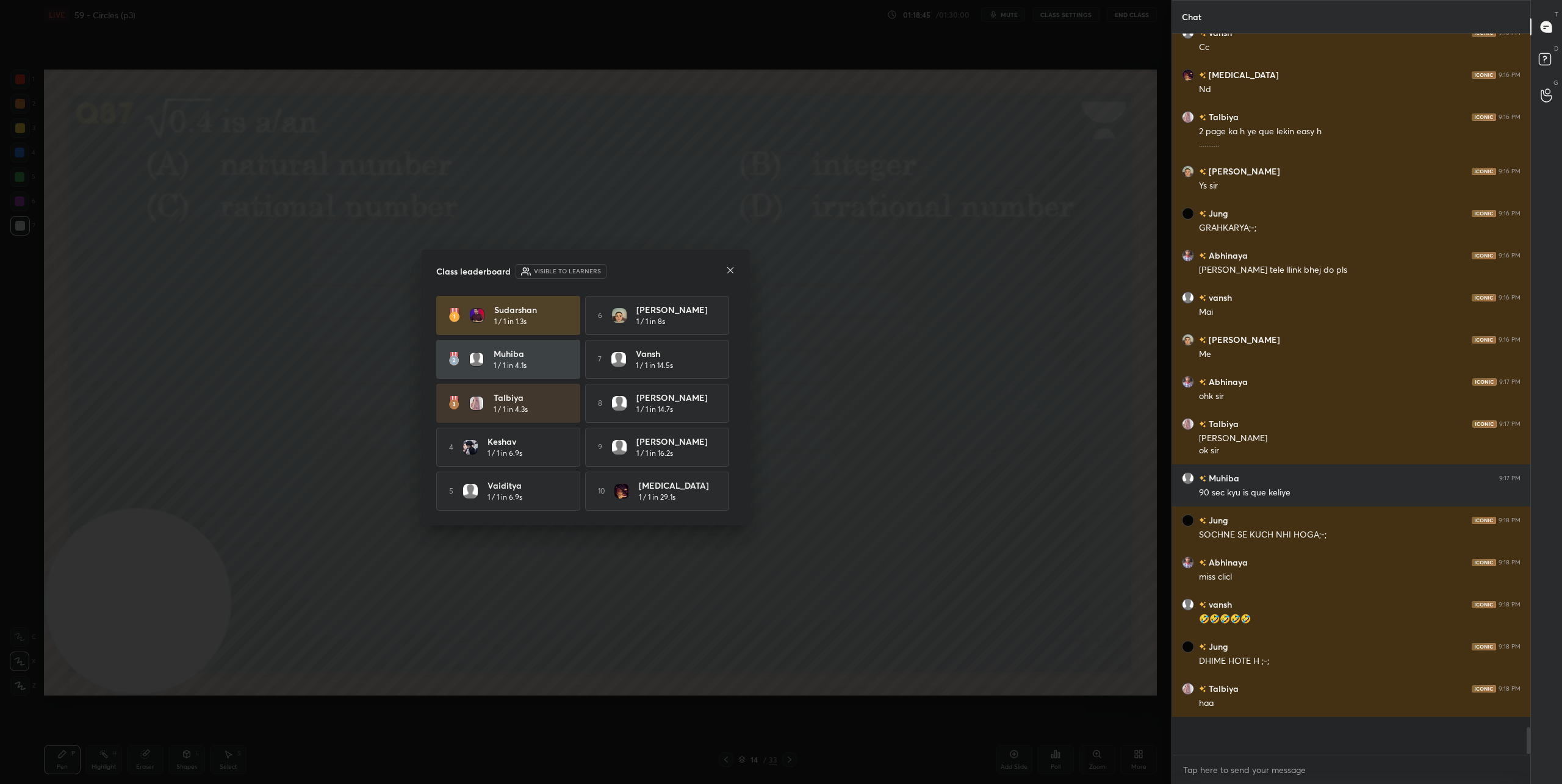
scroll to position [714, 354]
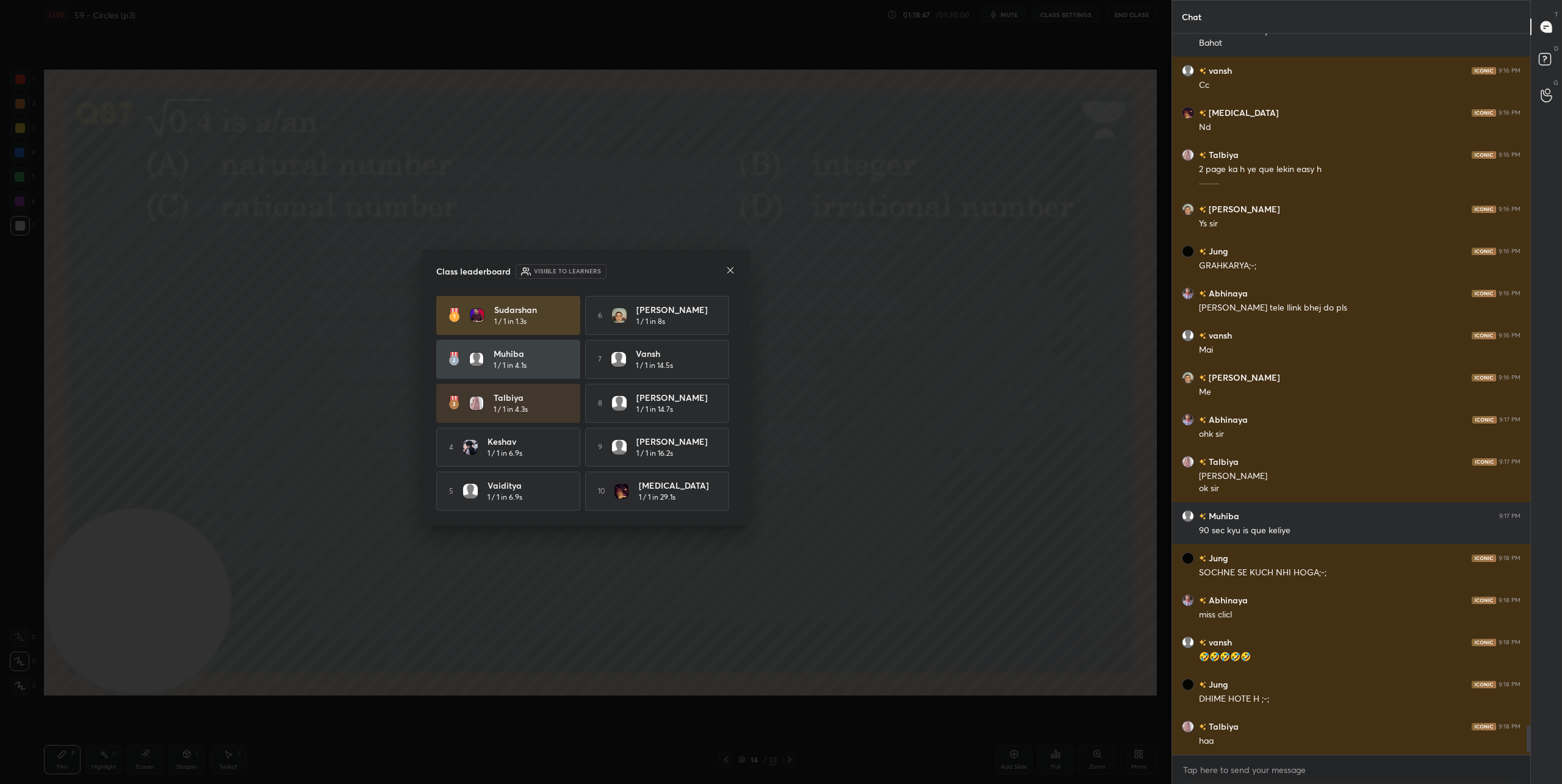
click at [733, 269] on icon at bounding box center [730, 270] width 10 height 10
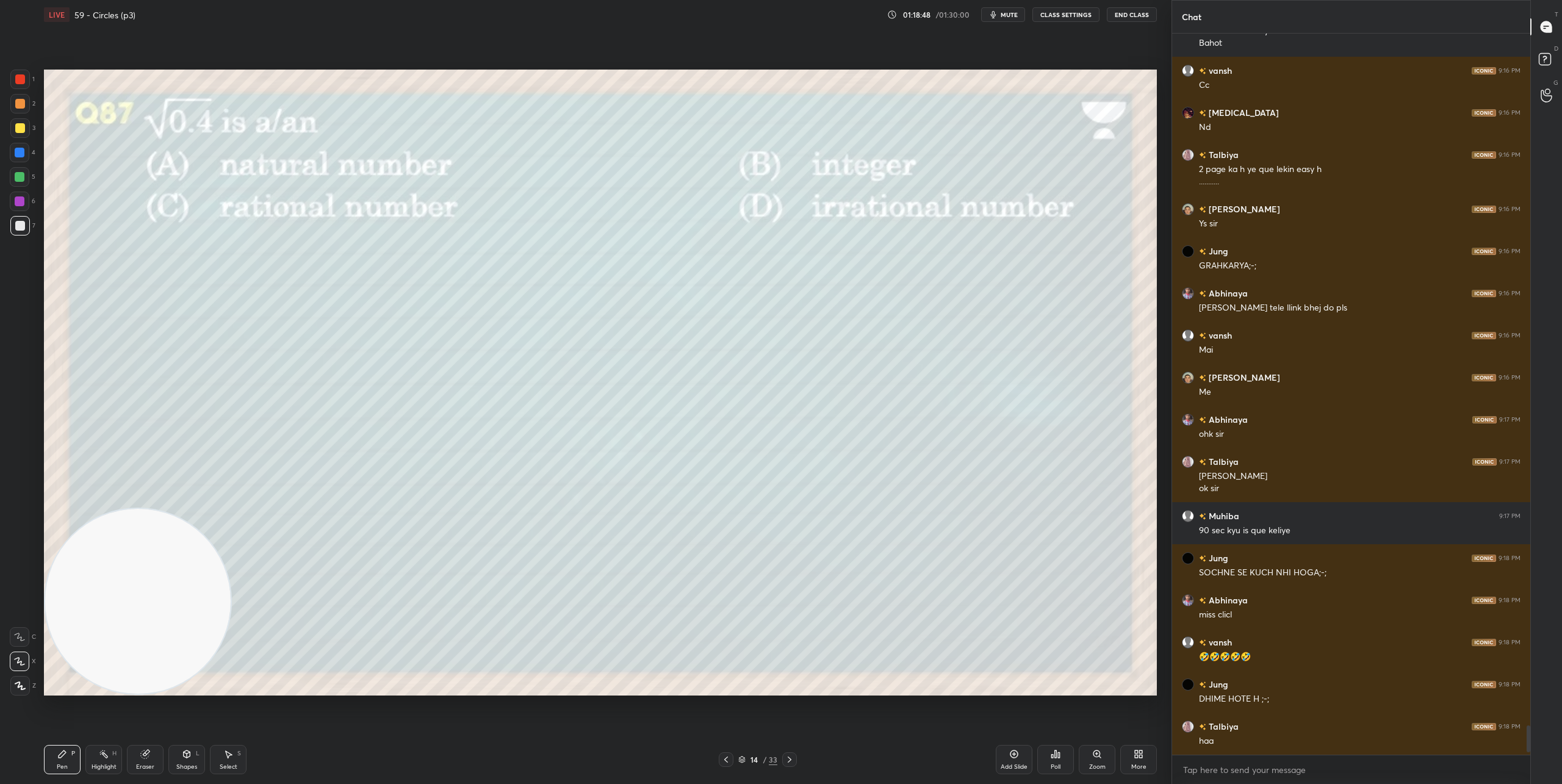
click at [790, 763] on icon at bounding box center [789, 759] width 10 height 10
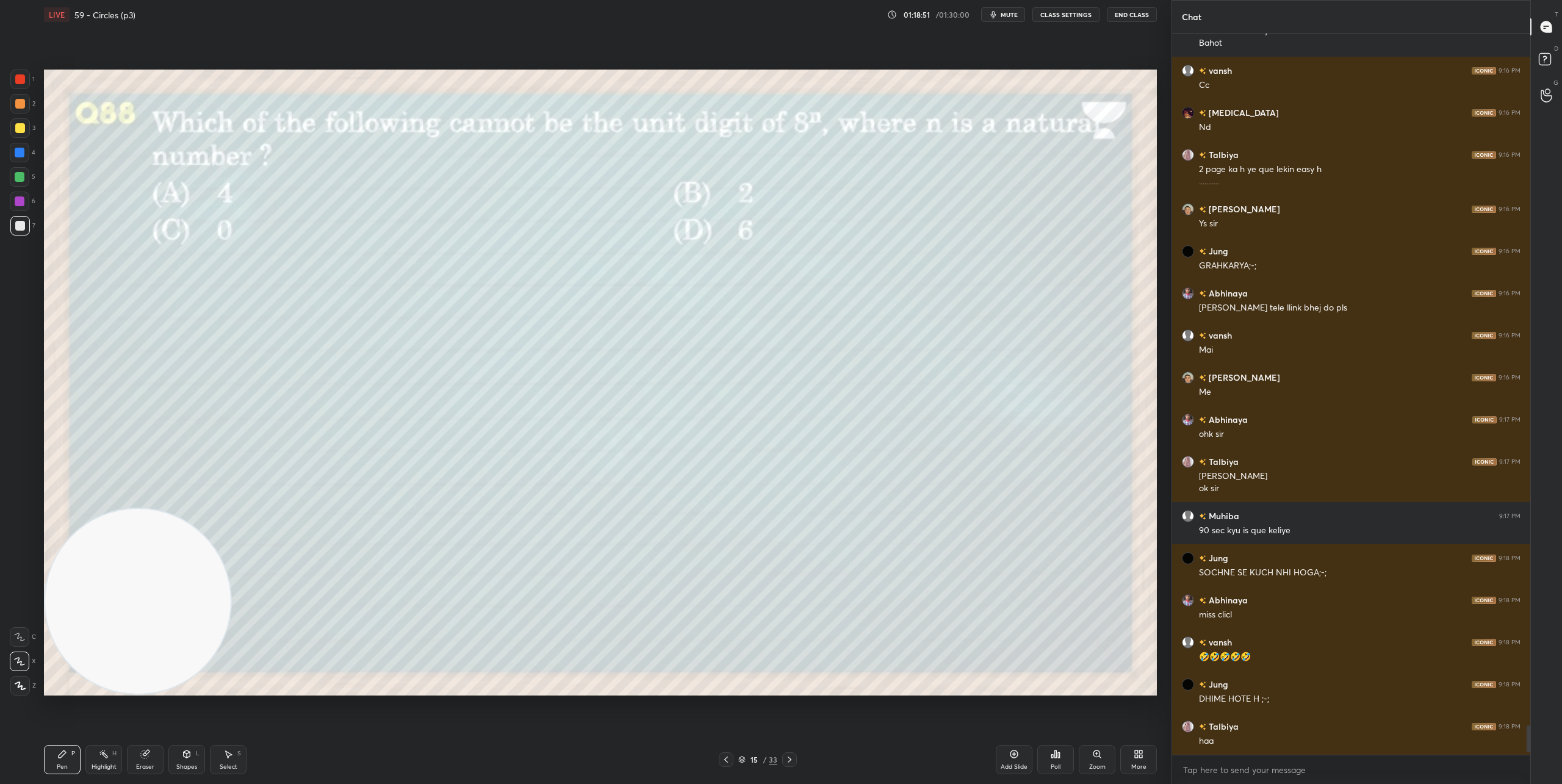
click at [1058, 771] on div "Poll" at bounding box center [1055, 759] width 36 height 29
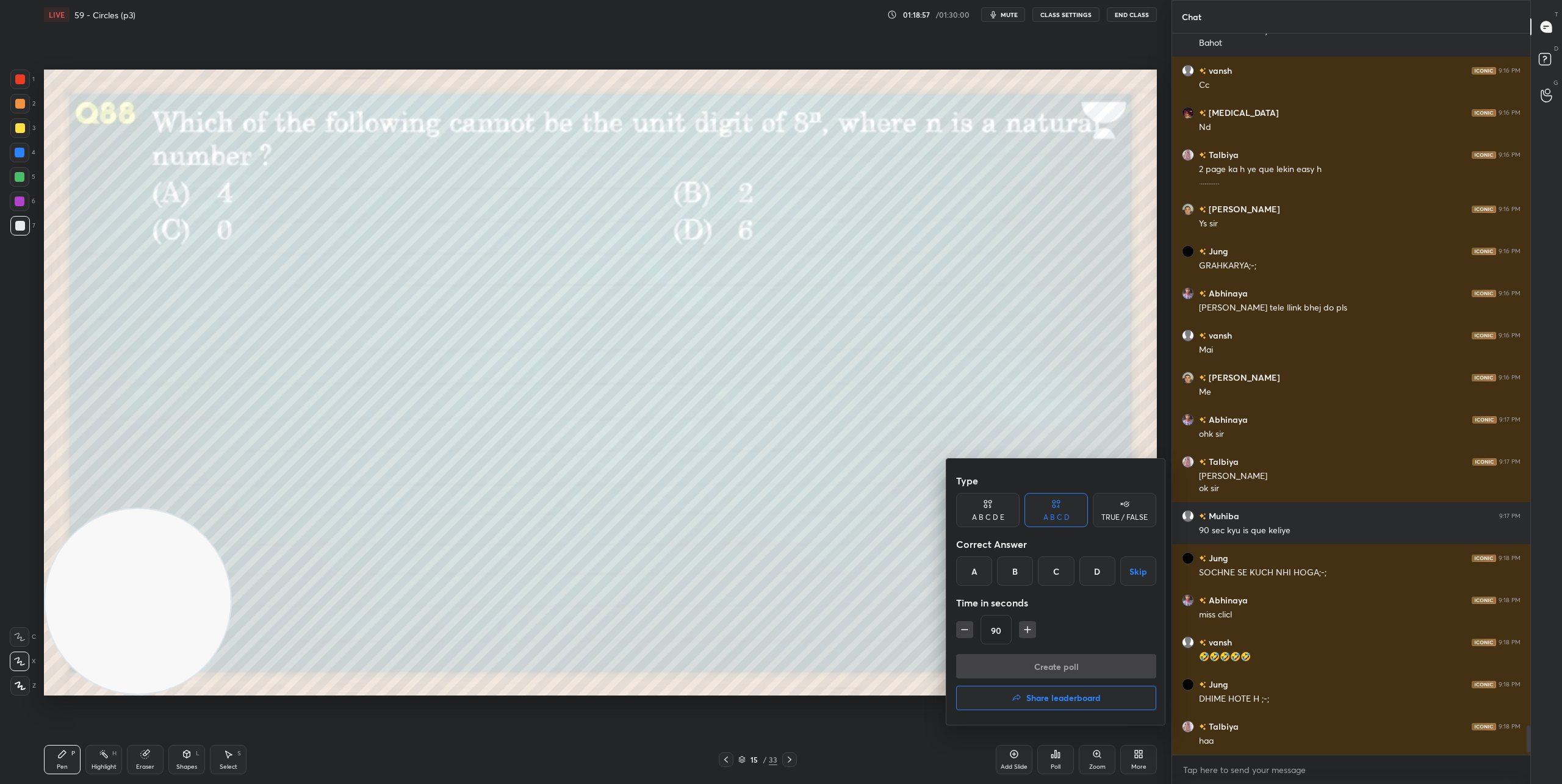
click at [1064, 580] on div "C" at bounding box center [1056, 571] width 36 height 29
click at [1068, 663] on button "Create poll" at bounding box center [1056, 665] width 200 height 24
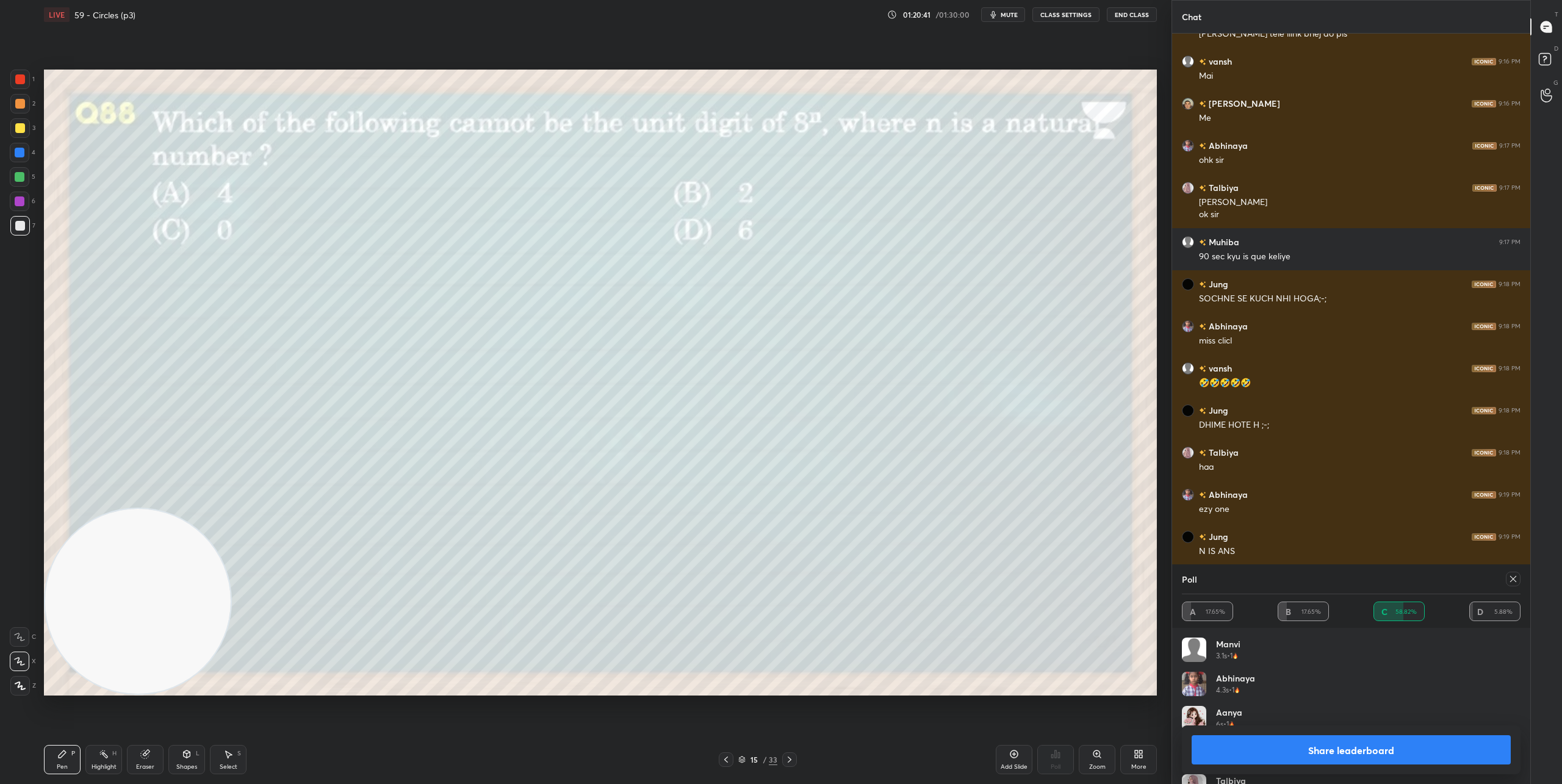
scroll to position [17540, 0]
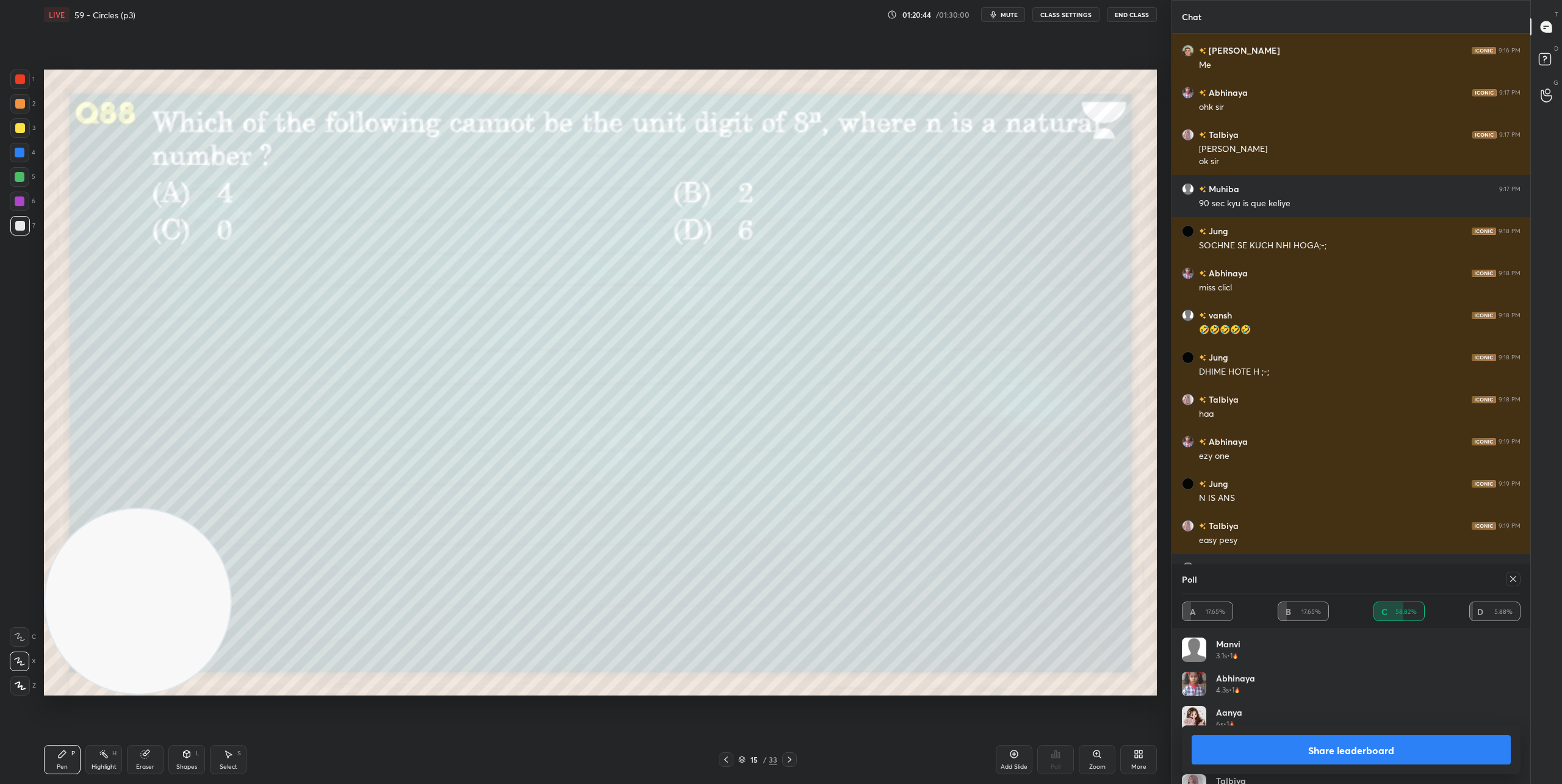
click at [795, 763] on div at bounding box center [789, 759] width 14 height 14
click at [1514, 581] on icon at bounding box center [1512, 578] width 10 height 10
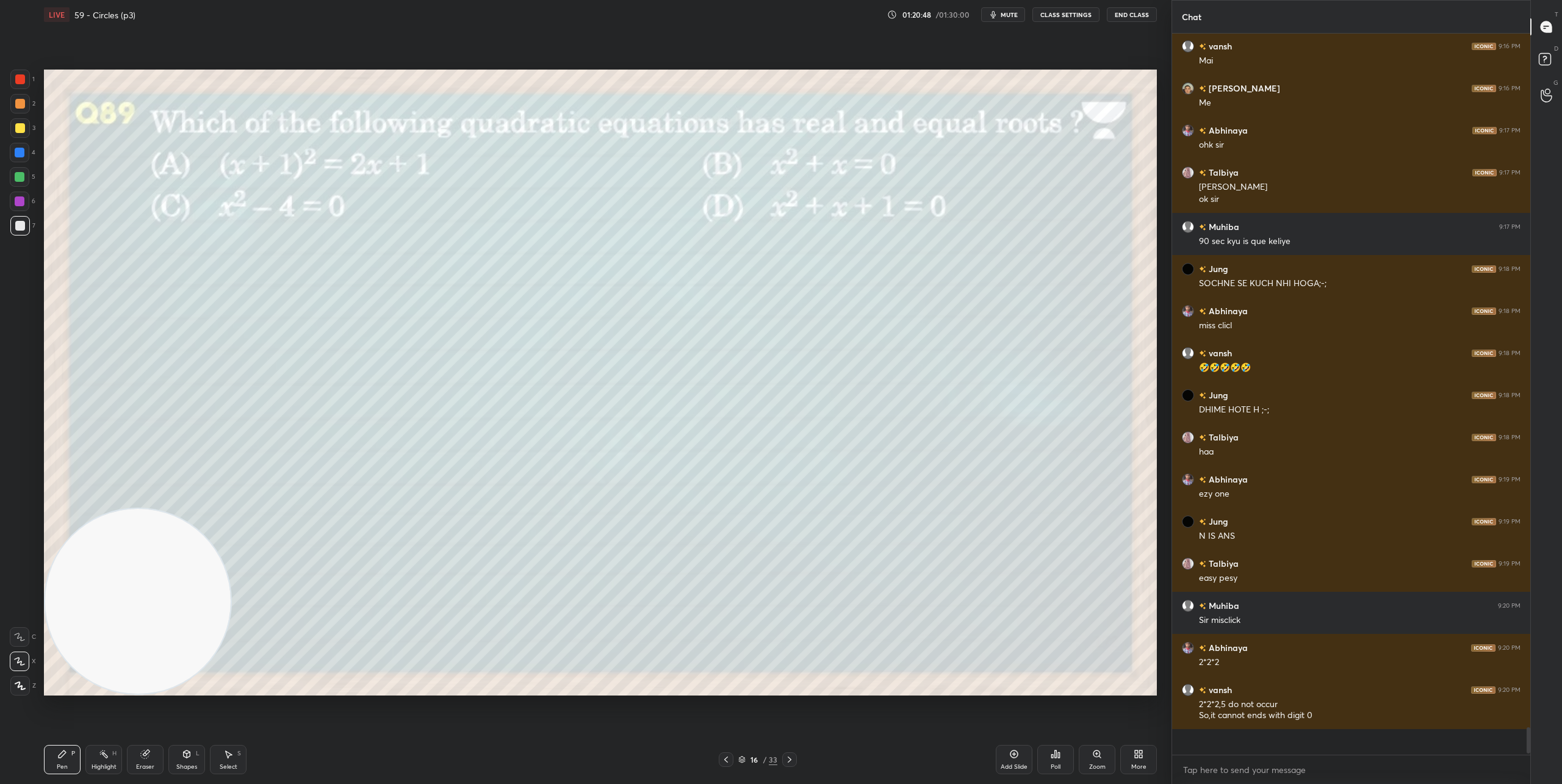
scroll to position [707, 354]
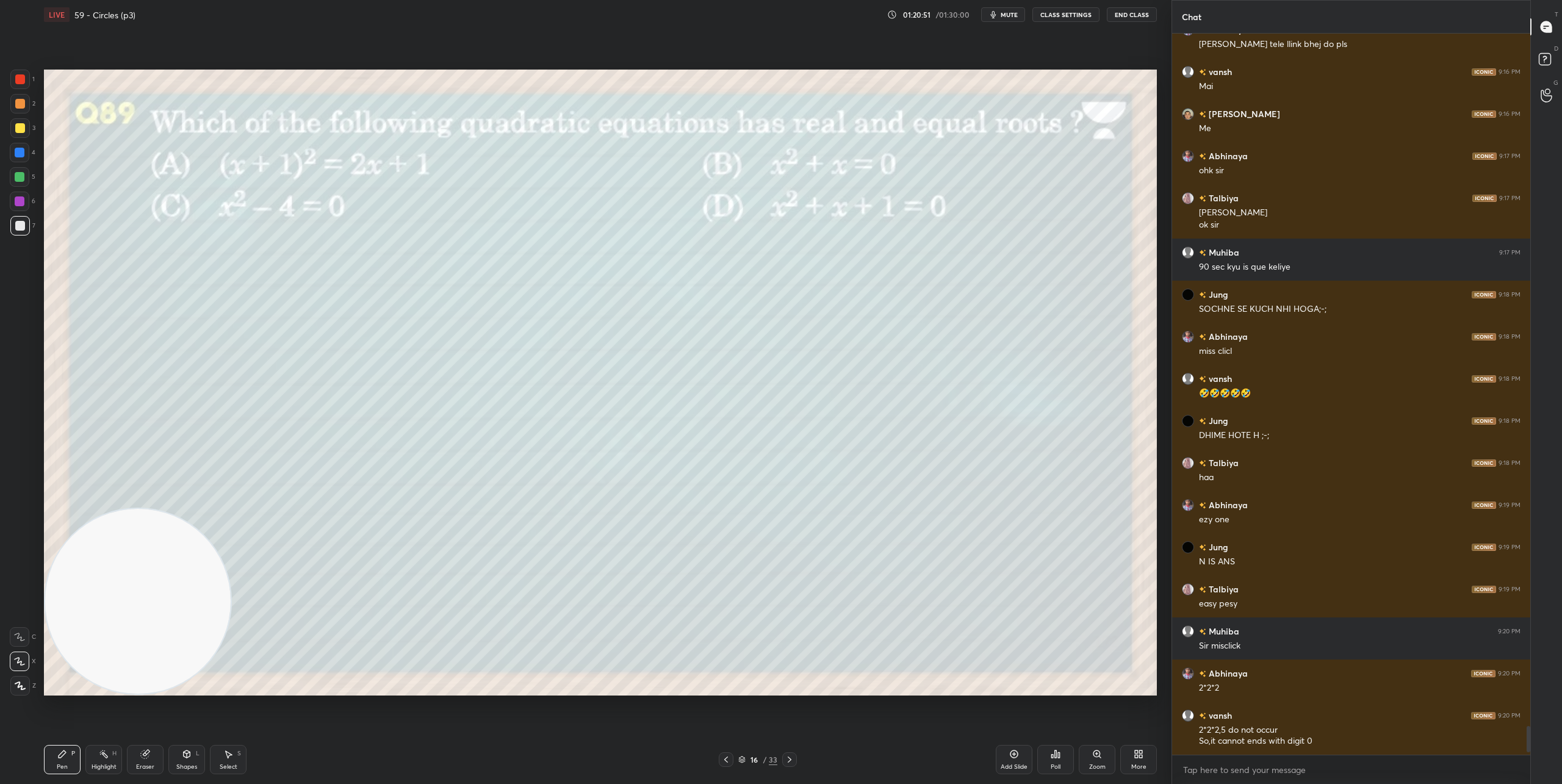
click at [1051, 760] on div "Poll" at bounding box center [1055, 759] width 36 height 29
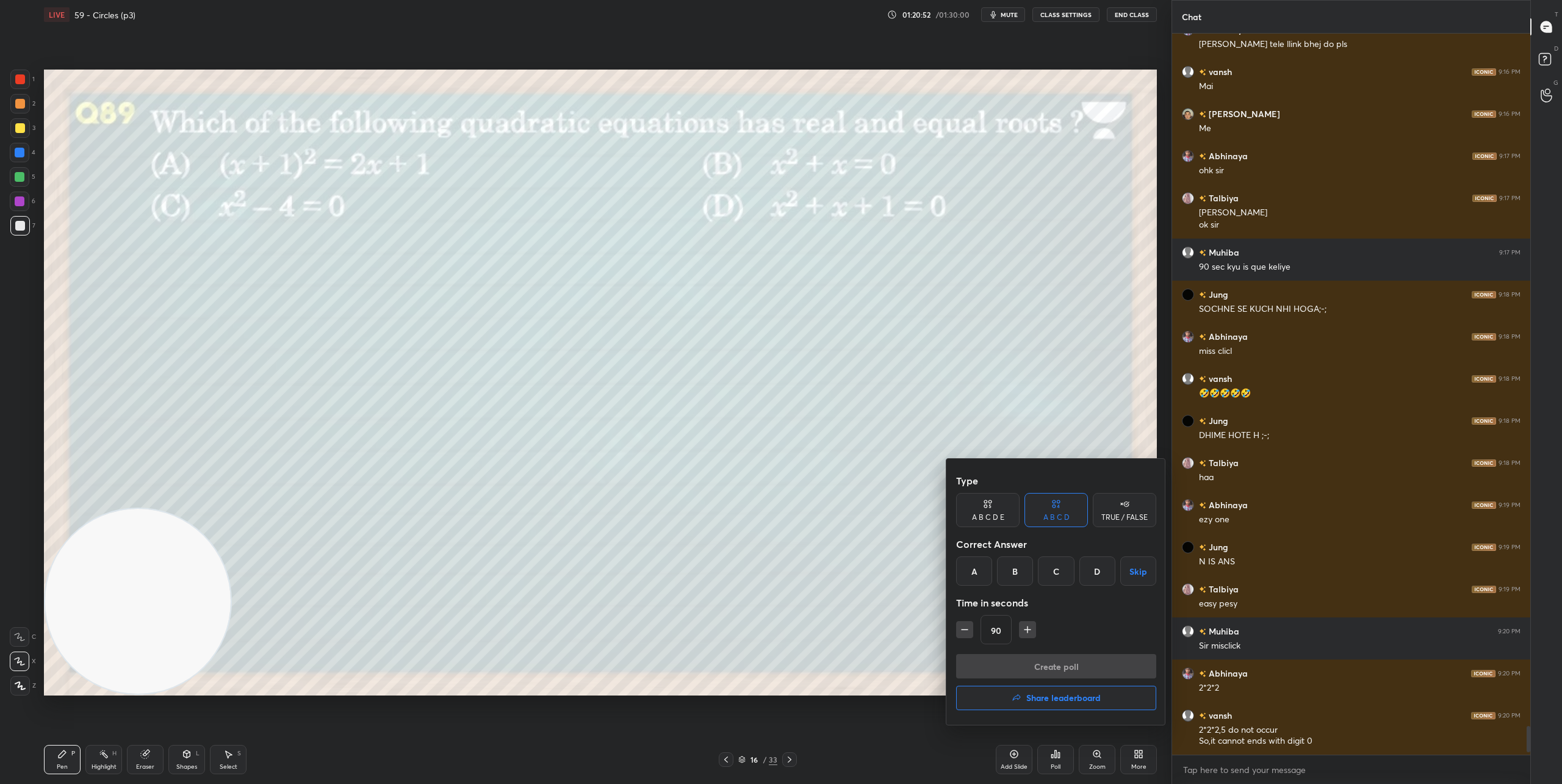
click at [976, 577] on div "A" at bounding box center [974, 571] width 36 height 29
click at [1010, 664] on button "Create poll" at bounding box center [1056, 665] width 200 height 24
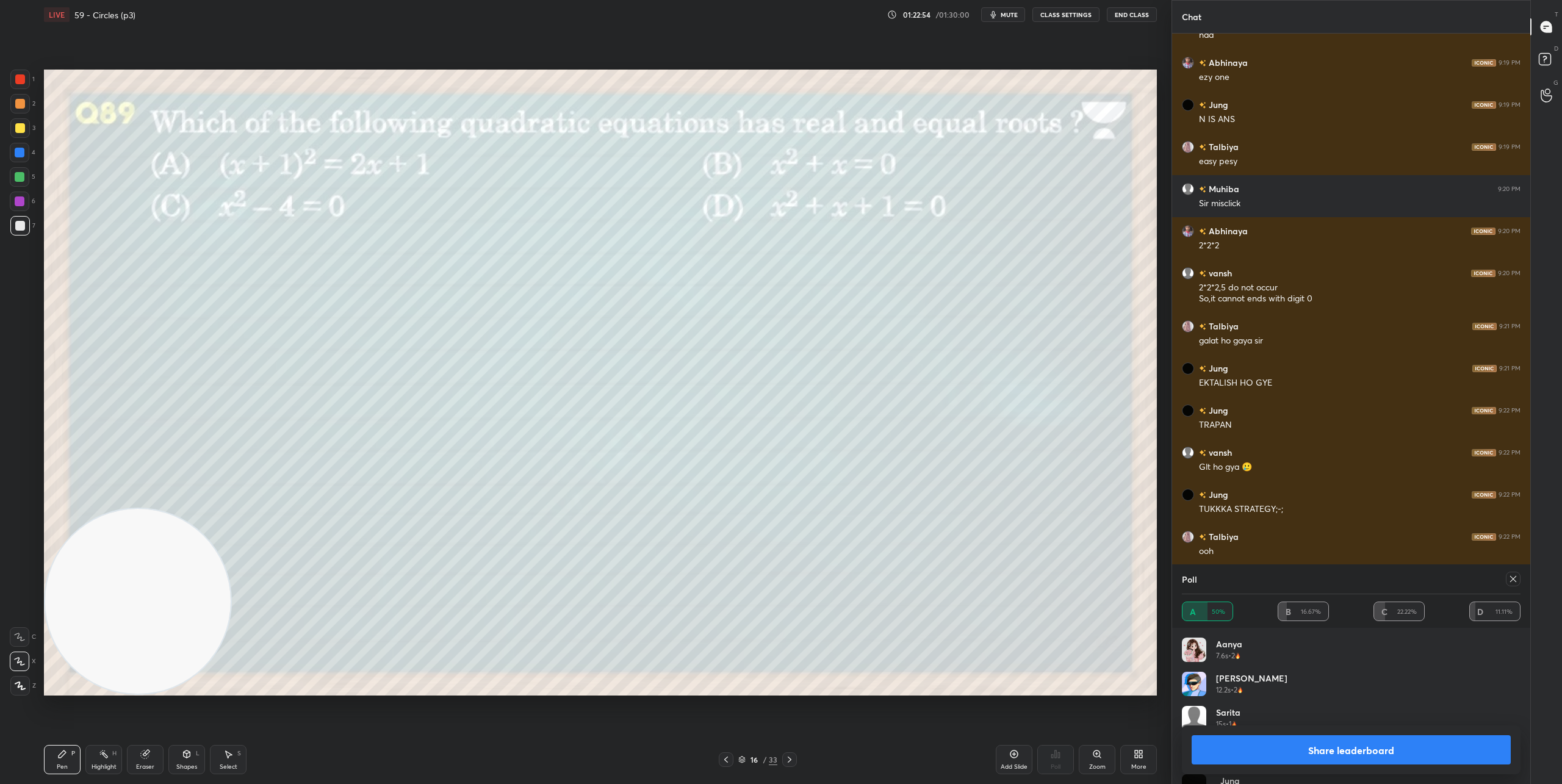
scroll to position [17961, 0]
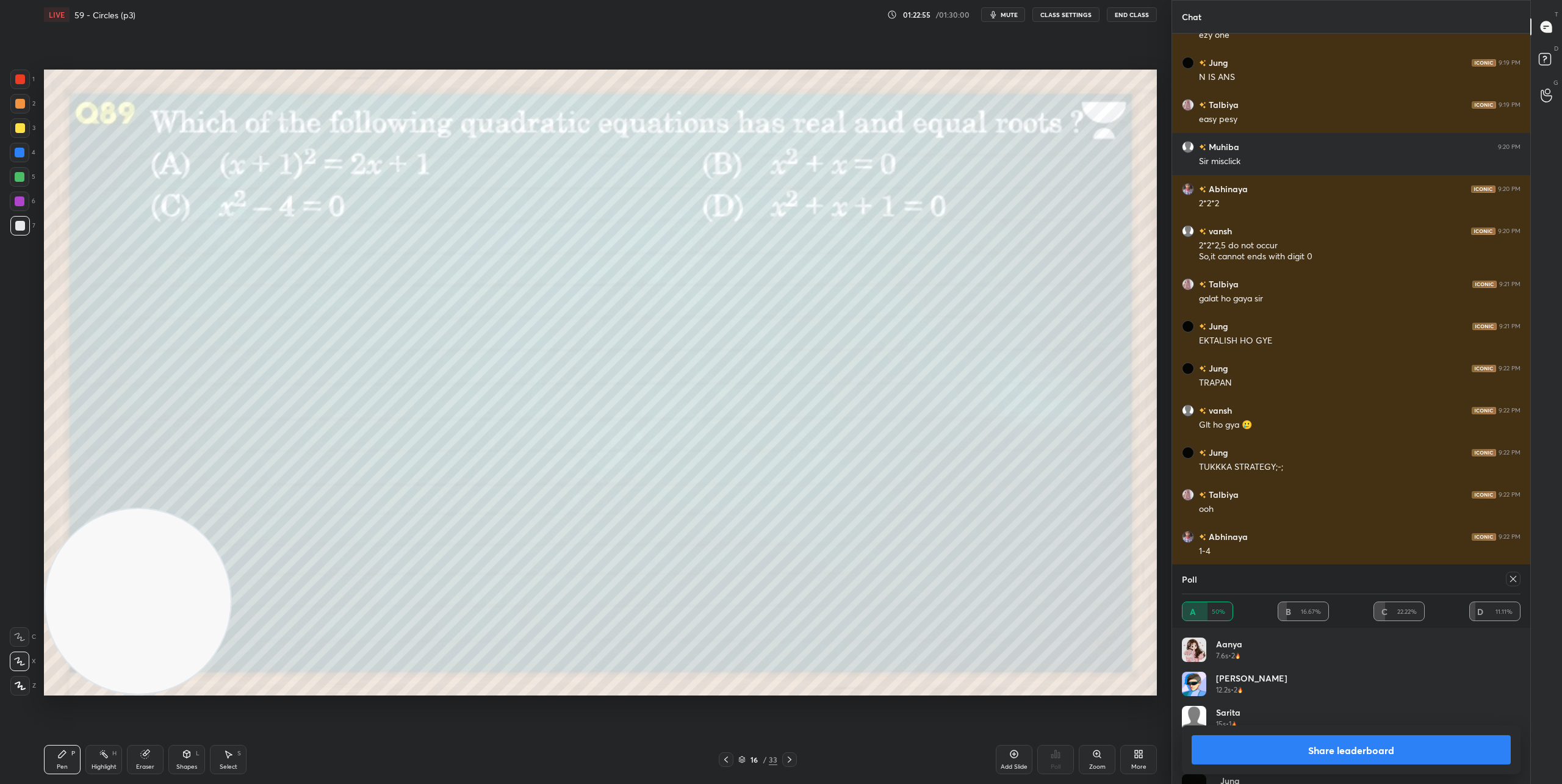
click at [1517, 580] on icon at bounding box center [1512, 578] width 10 height 10
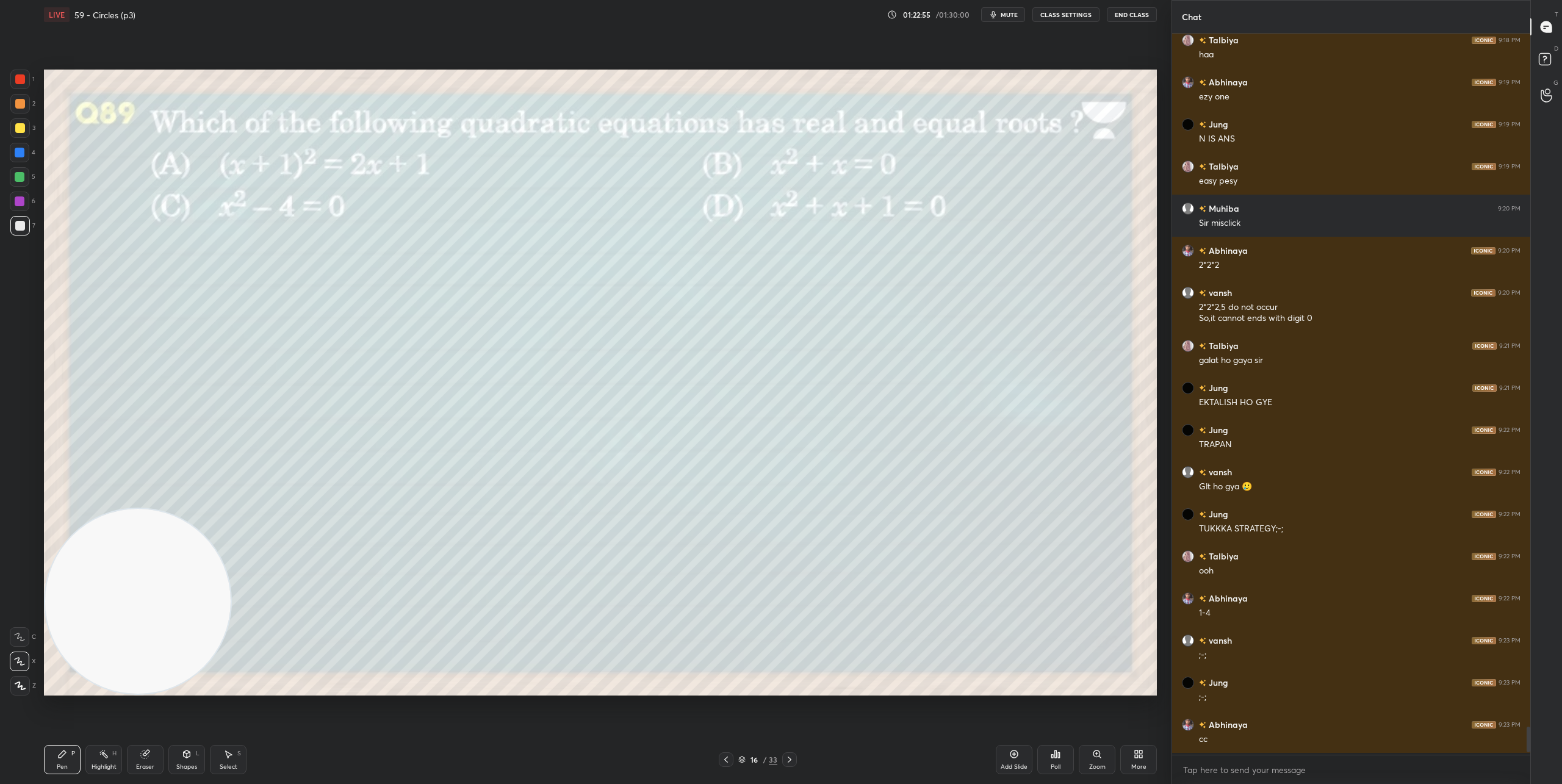
scroll to position [17898, 0]
click at [789, 764] on icon at bounding box center [789, 759] width 10 height 10
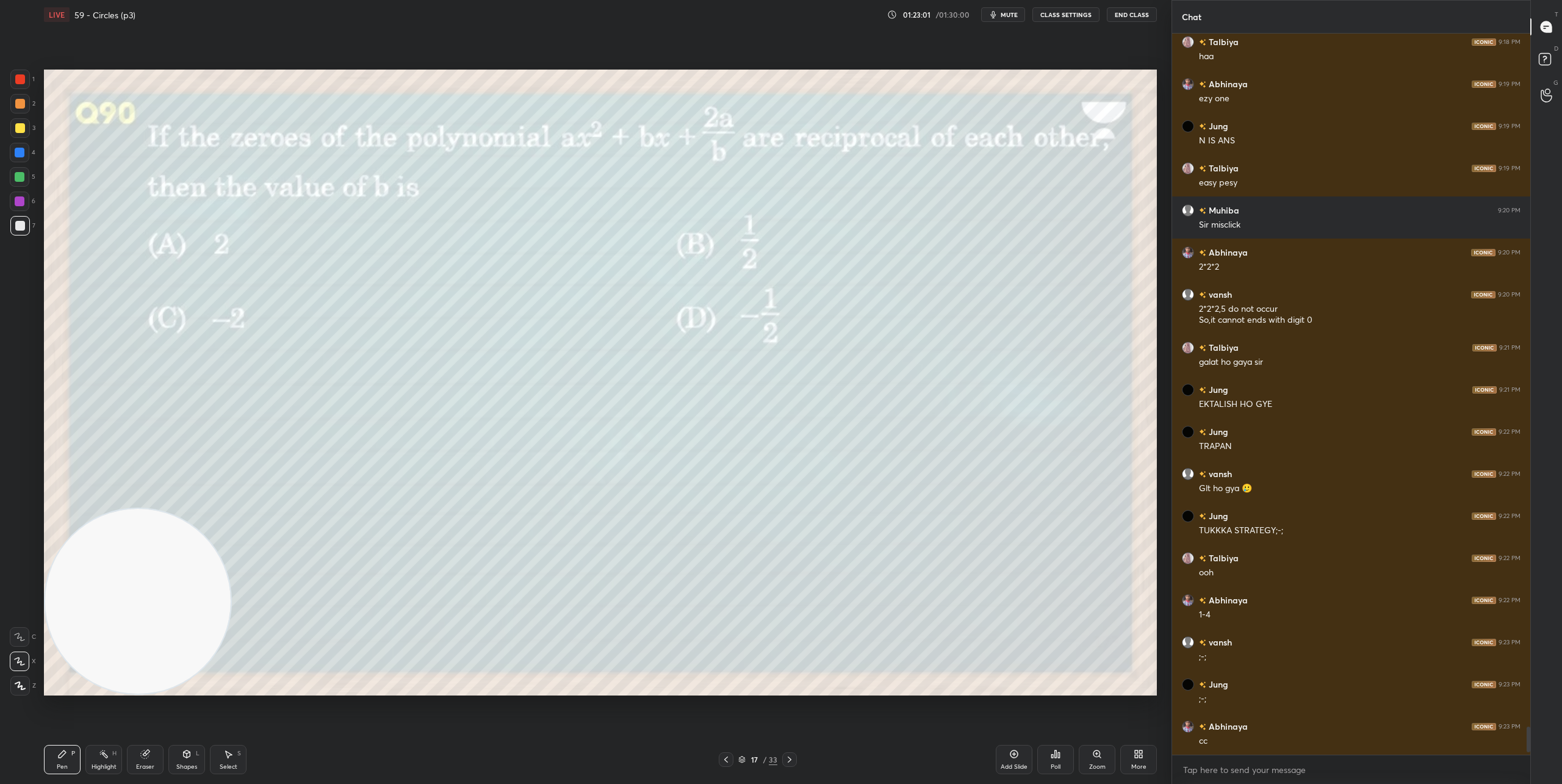
click at [1051, 753] on icon at bounding box center [1055, 754] width 10 height 10
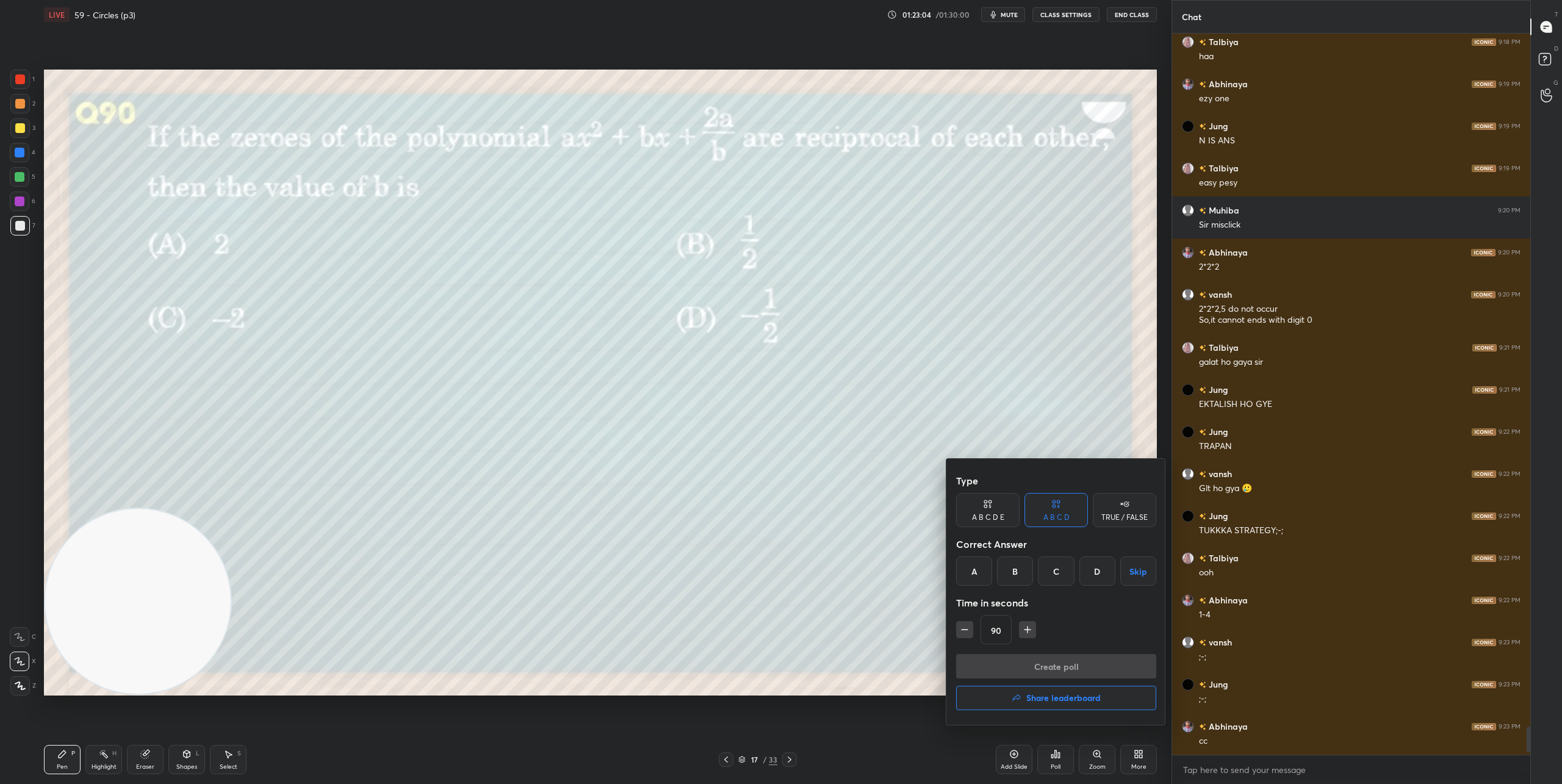
click at [971, 568] on div "A" at bounding box center [974, 571] width 36 height 29
click at [1017, 671] on button "Create poll" at bounding box center [1056, 665] width 200 height 24
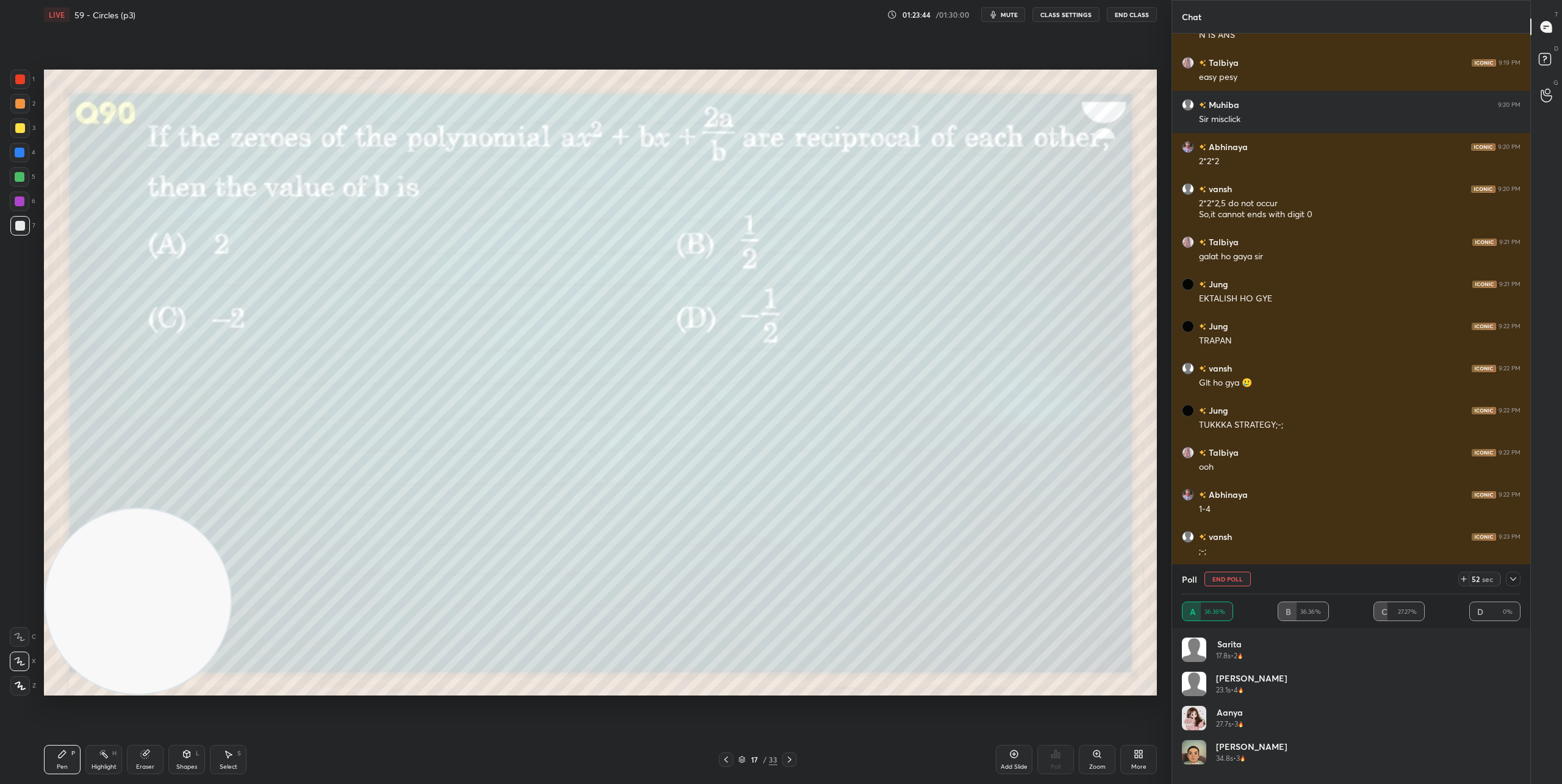
scroll to position [18015, 0]
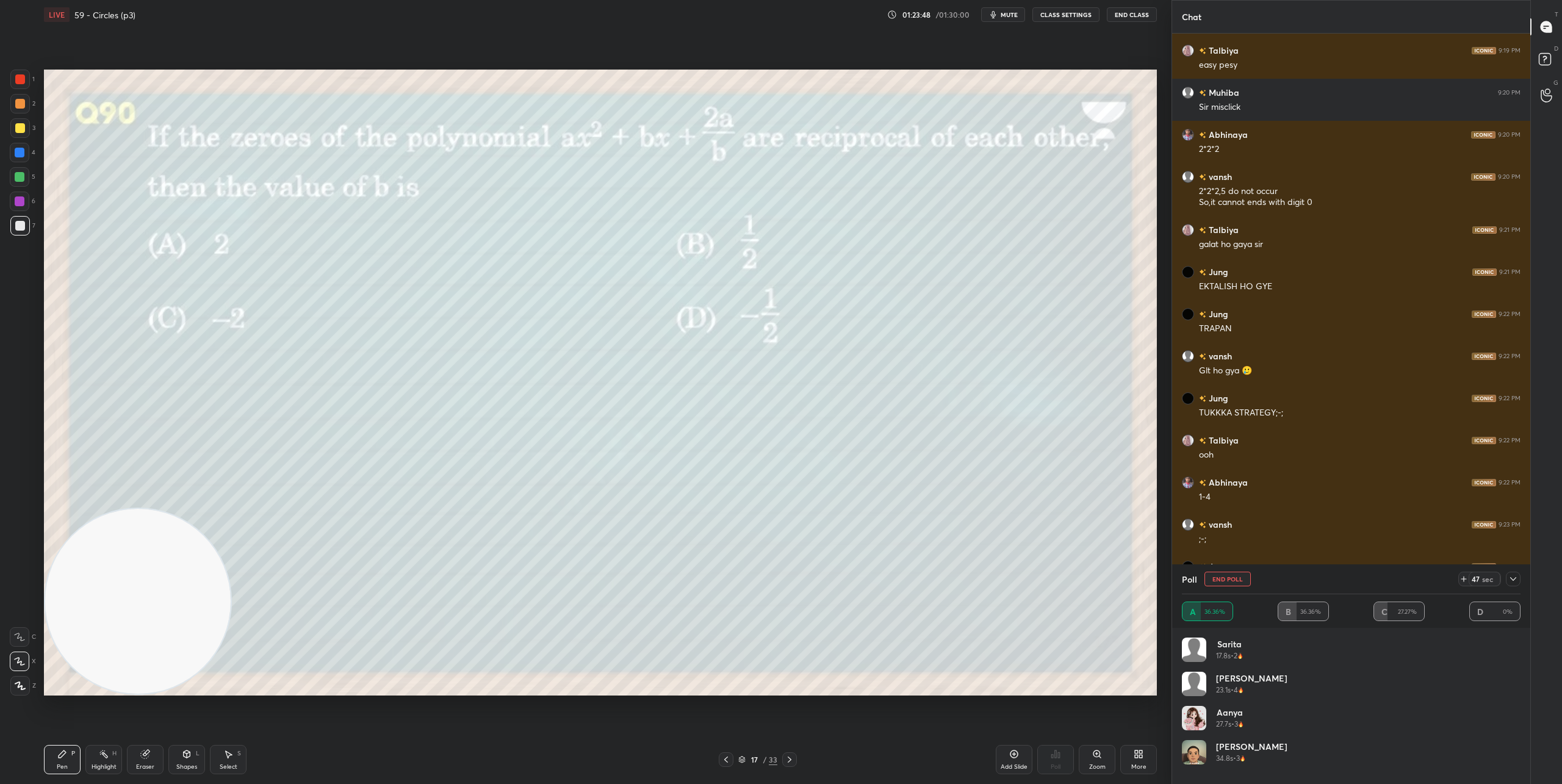
click at [1518, 579] on div at bounding box center [1513, 579] width 14 height 14
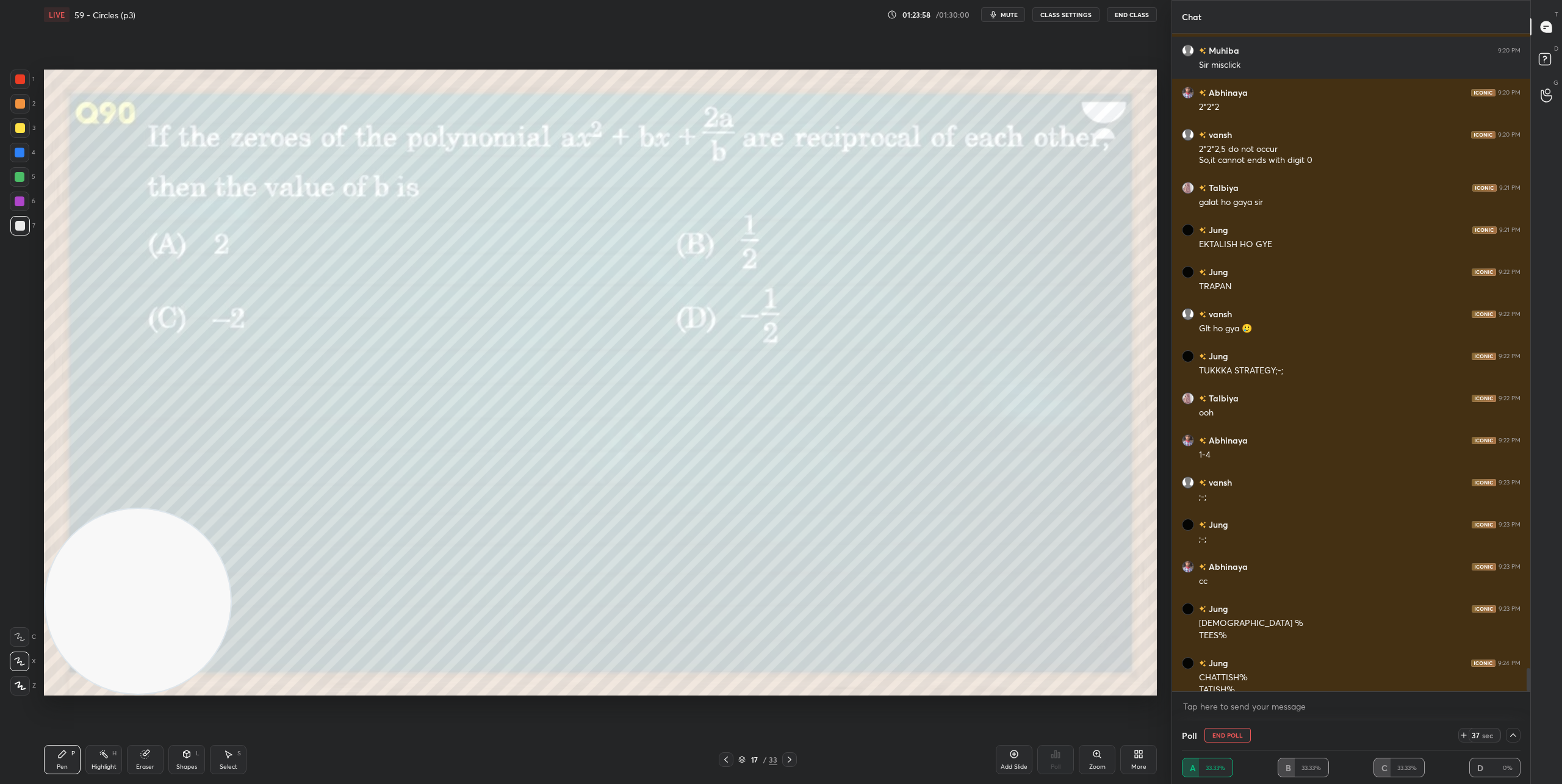
scroll to position [18069, 0]
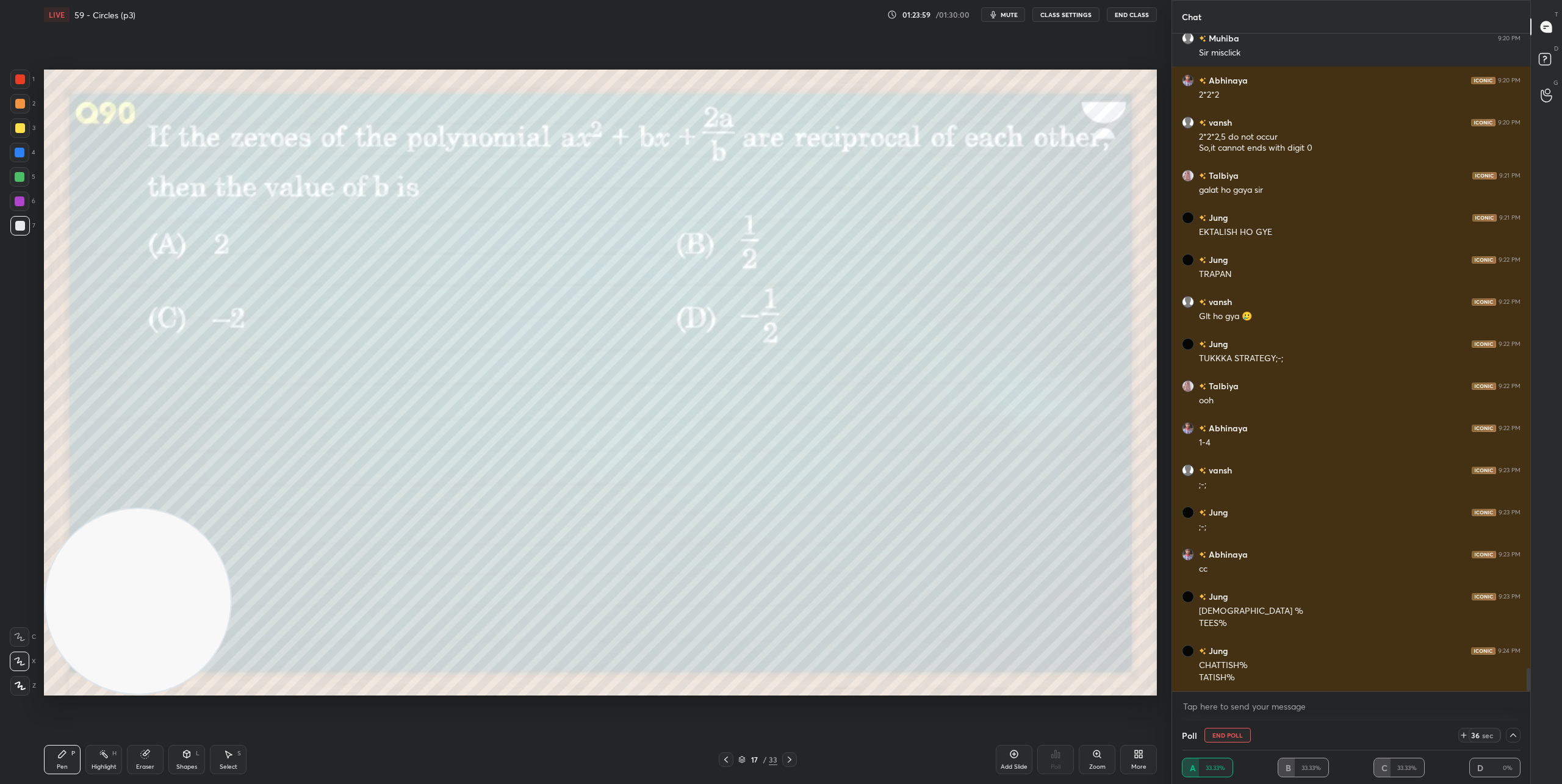
click at [1514, 736] on icon at bounding box center [1512, 734] width 10 height 10
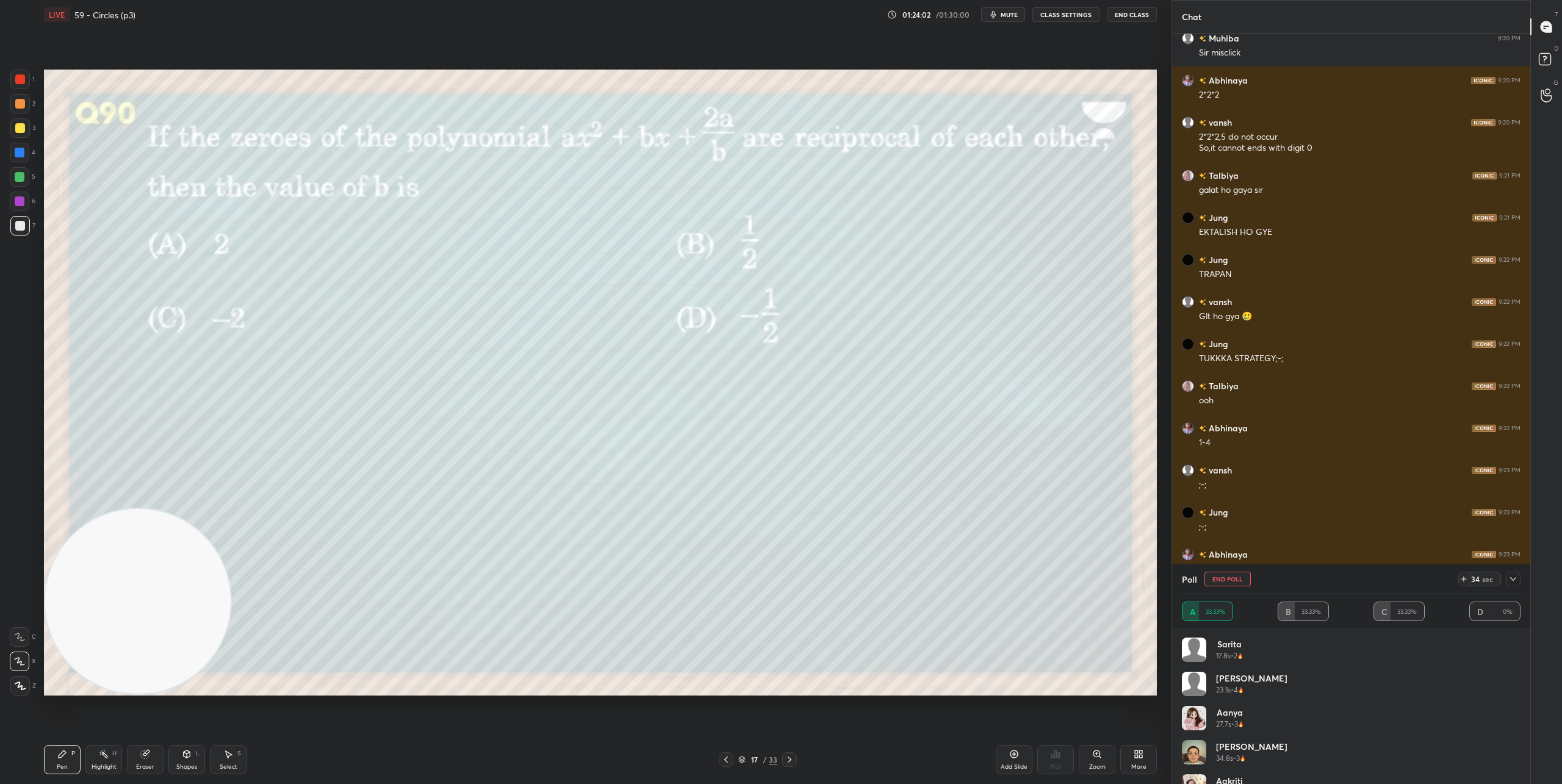
scroll to position [24, 0]
click at [1512, 577] on icon at bounding box center [1512, 578] width 10 height 10
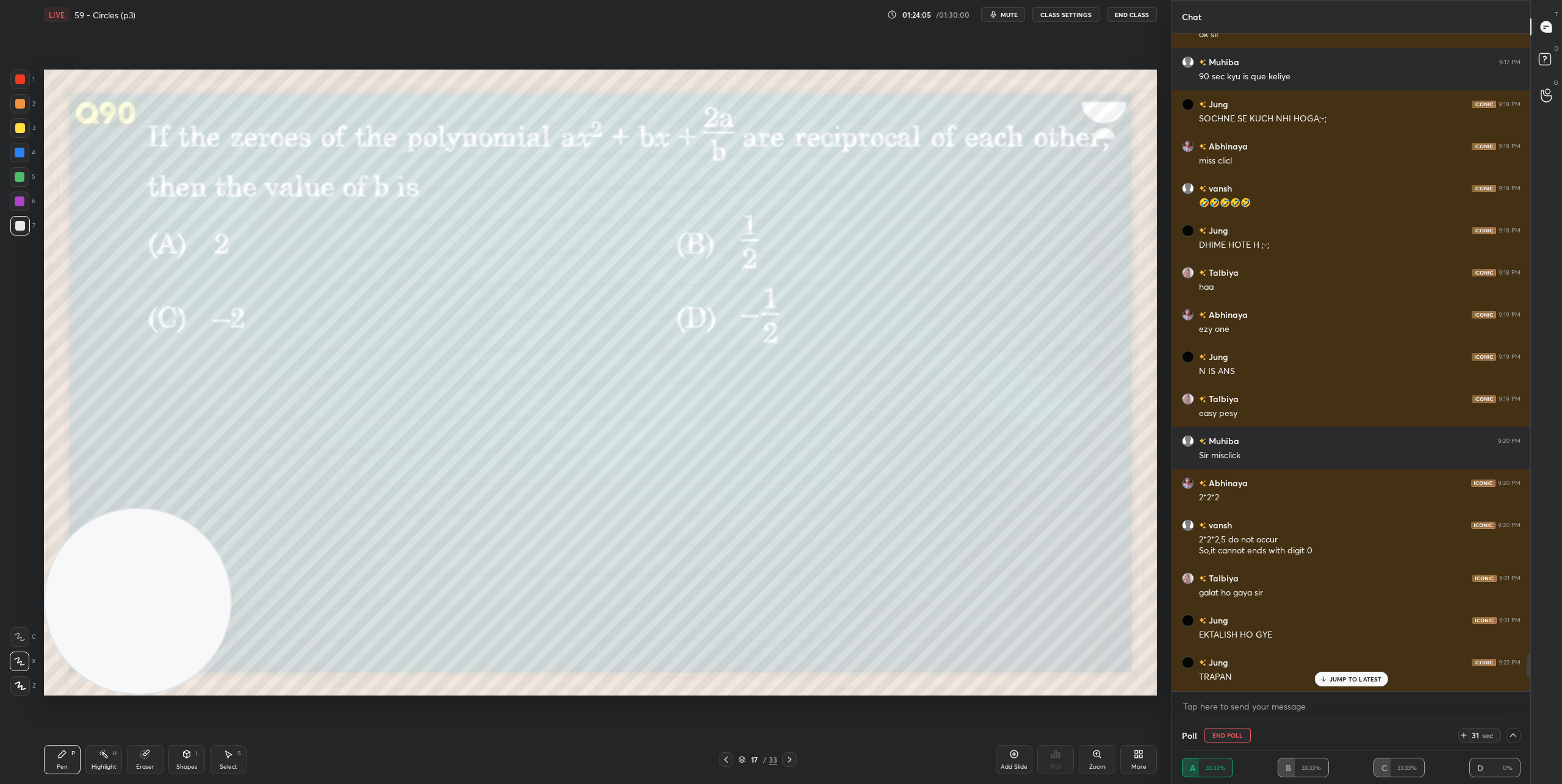
scroll to position [18069, 0]
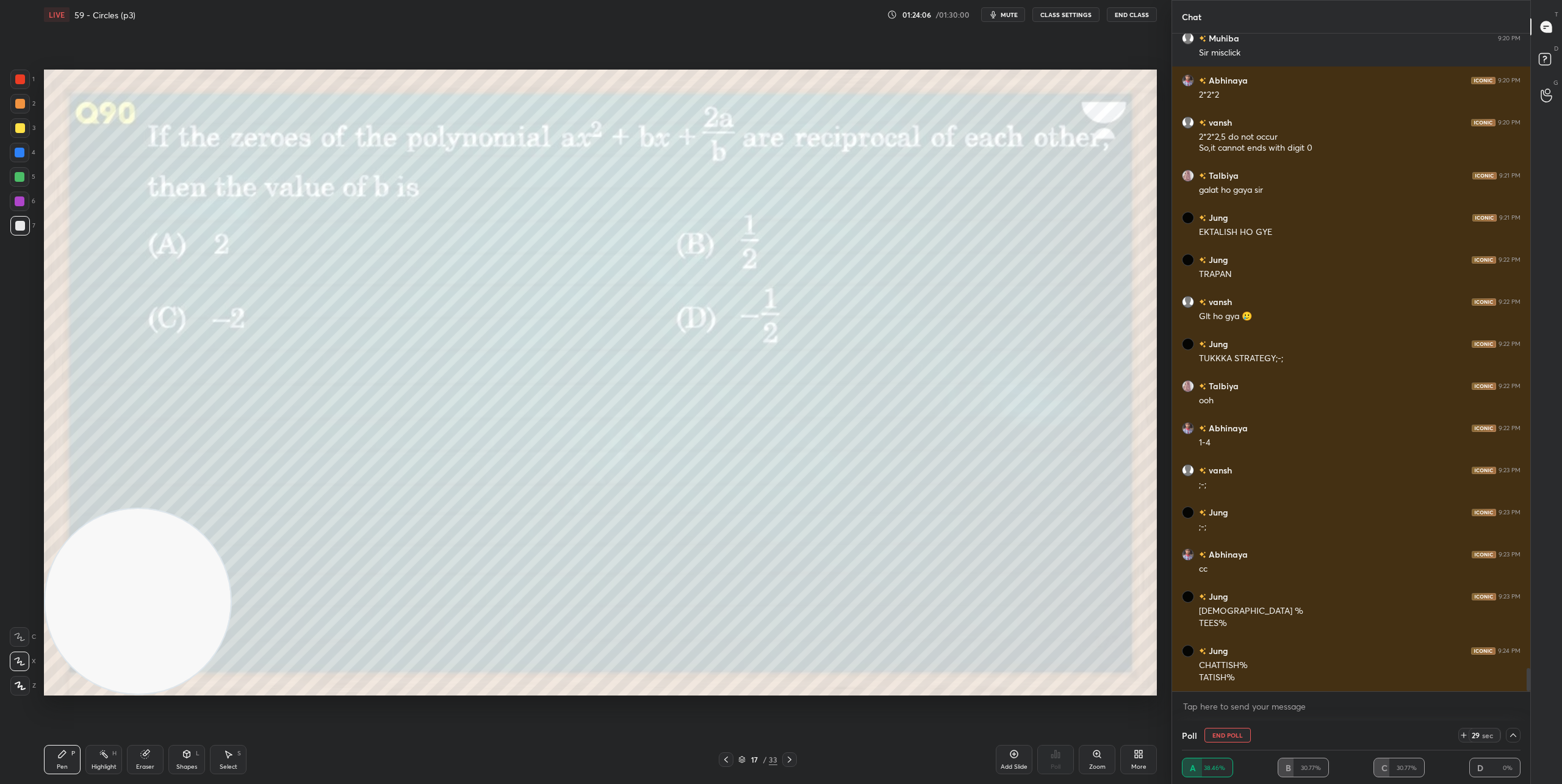
click at [1510, 732] on icon at bounding box center [1512, 734] width 10 height 10
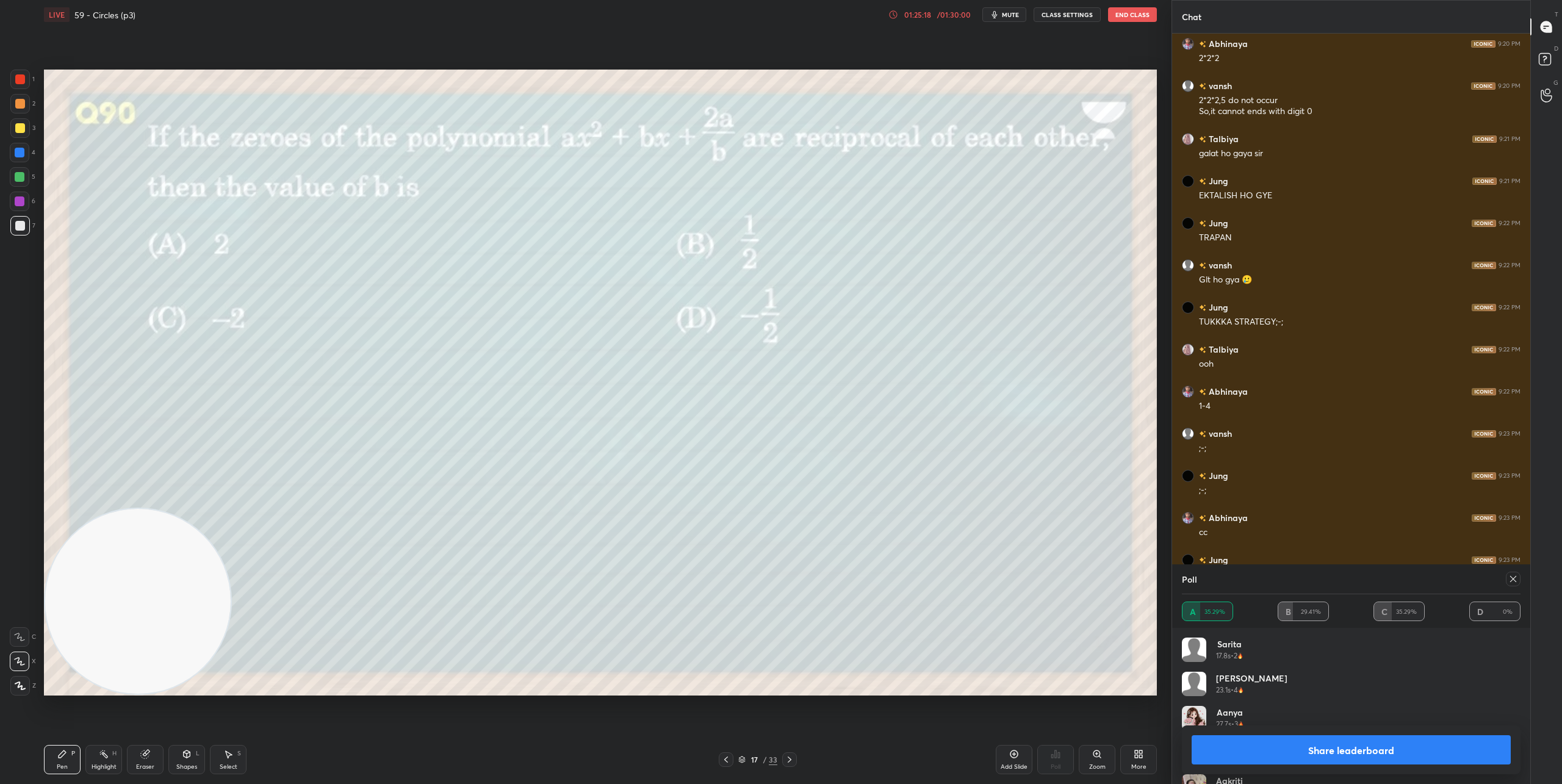
scroll to position [59, 0]
click at [791, 763] on icon at bounding box center [789, 759] width 10 height 10
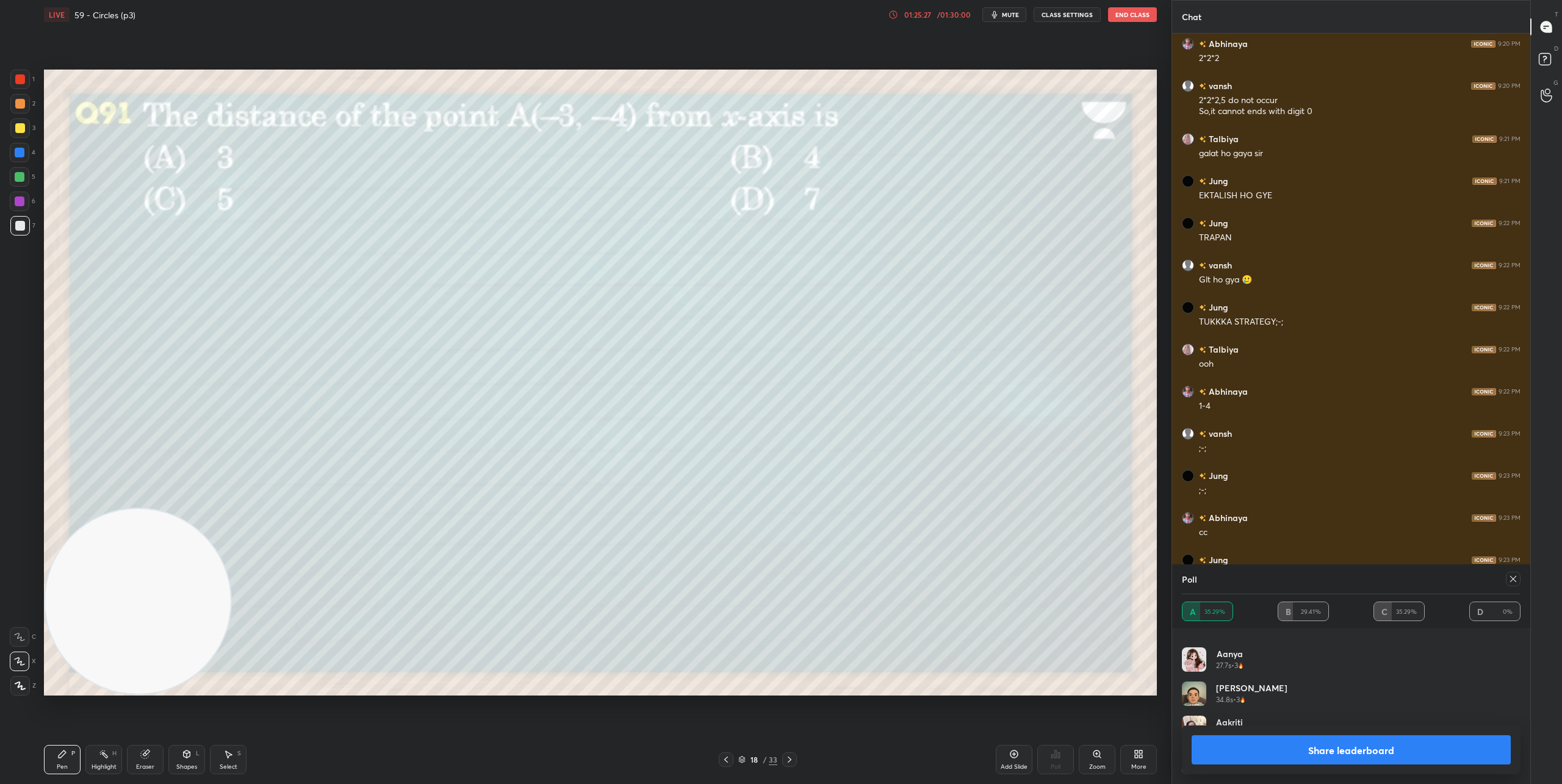
scroll to position [18148, 0]
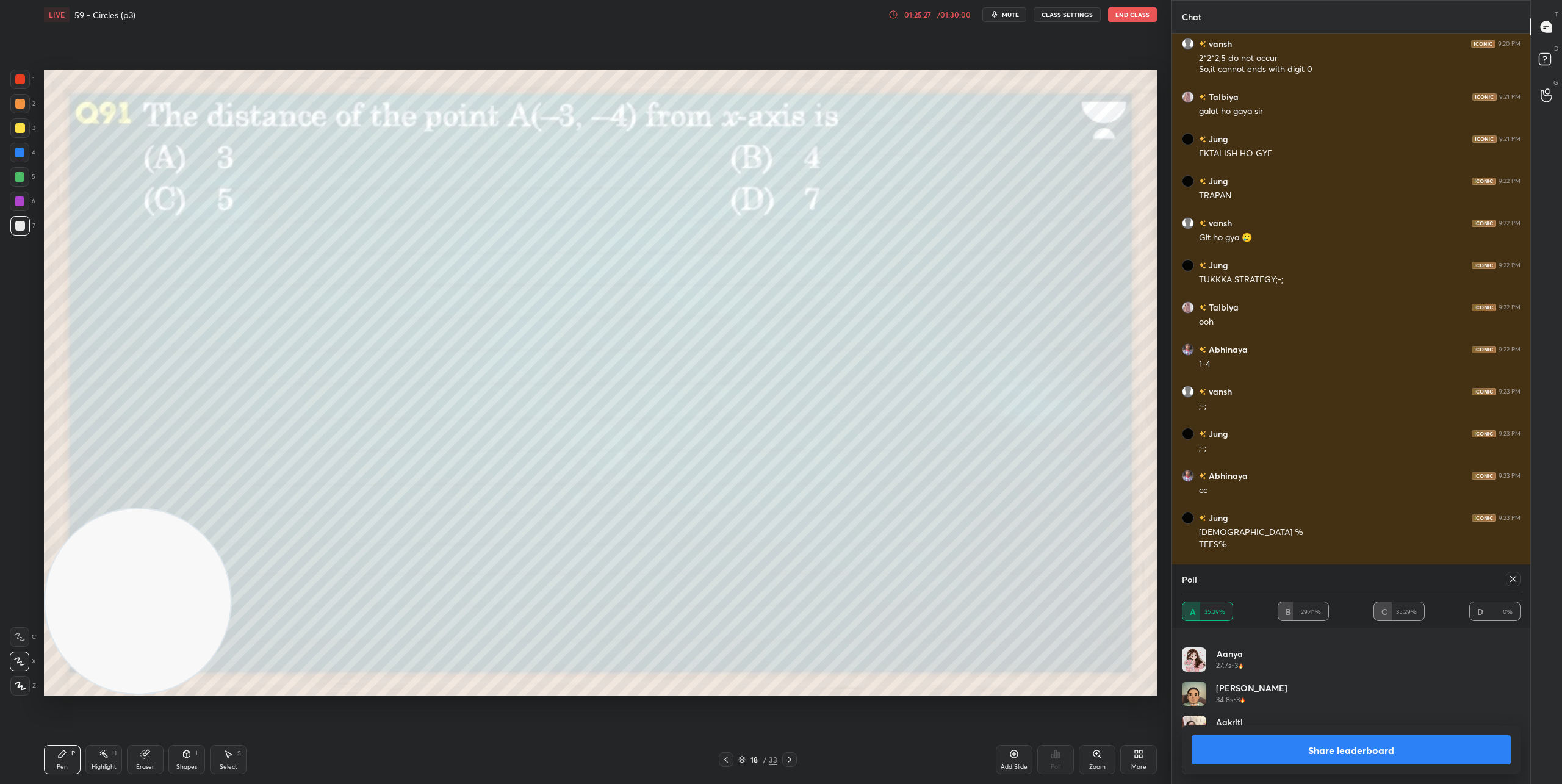
click at [1510, 578] on icon at bounding box center [1512, 578] width 10 height 10
type textarea "x"
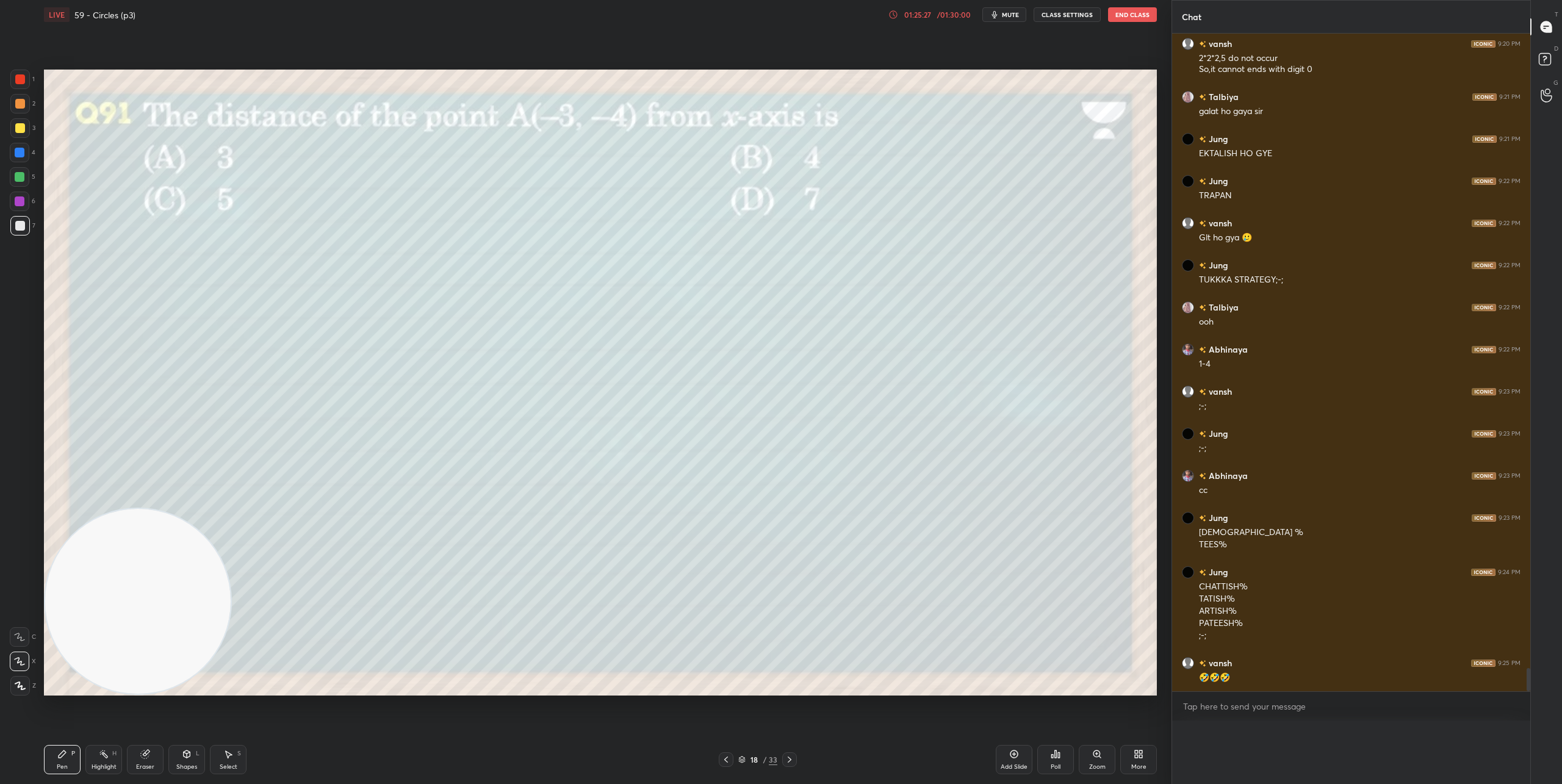
scroll to position [18128, 0]
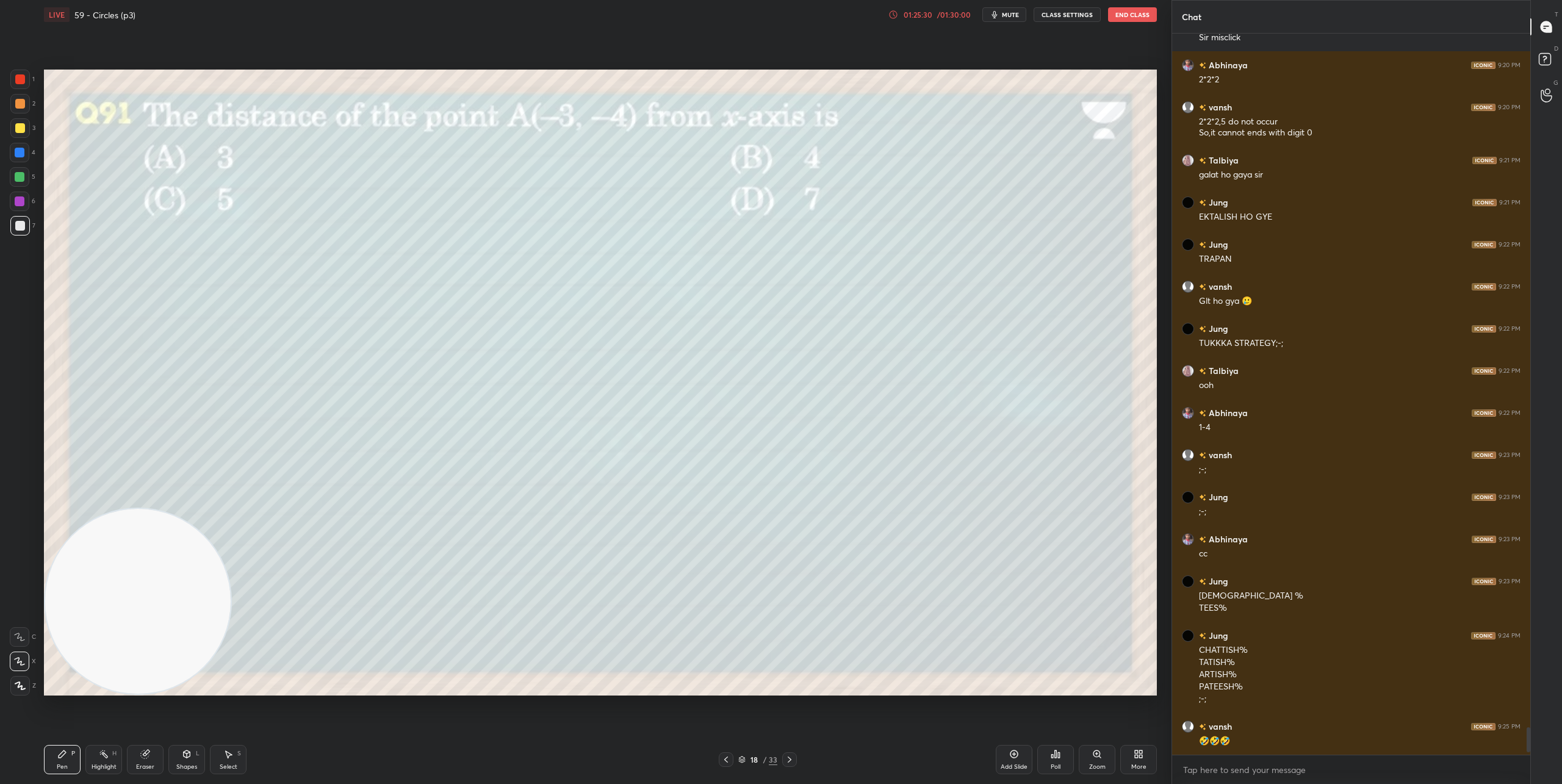
click at [1055, 765] on div "Poll" at bounding box center [1055, 766] width 10 height 6
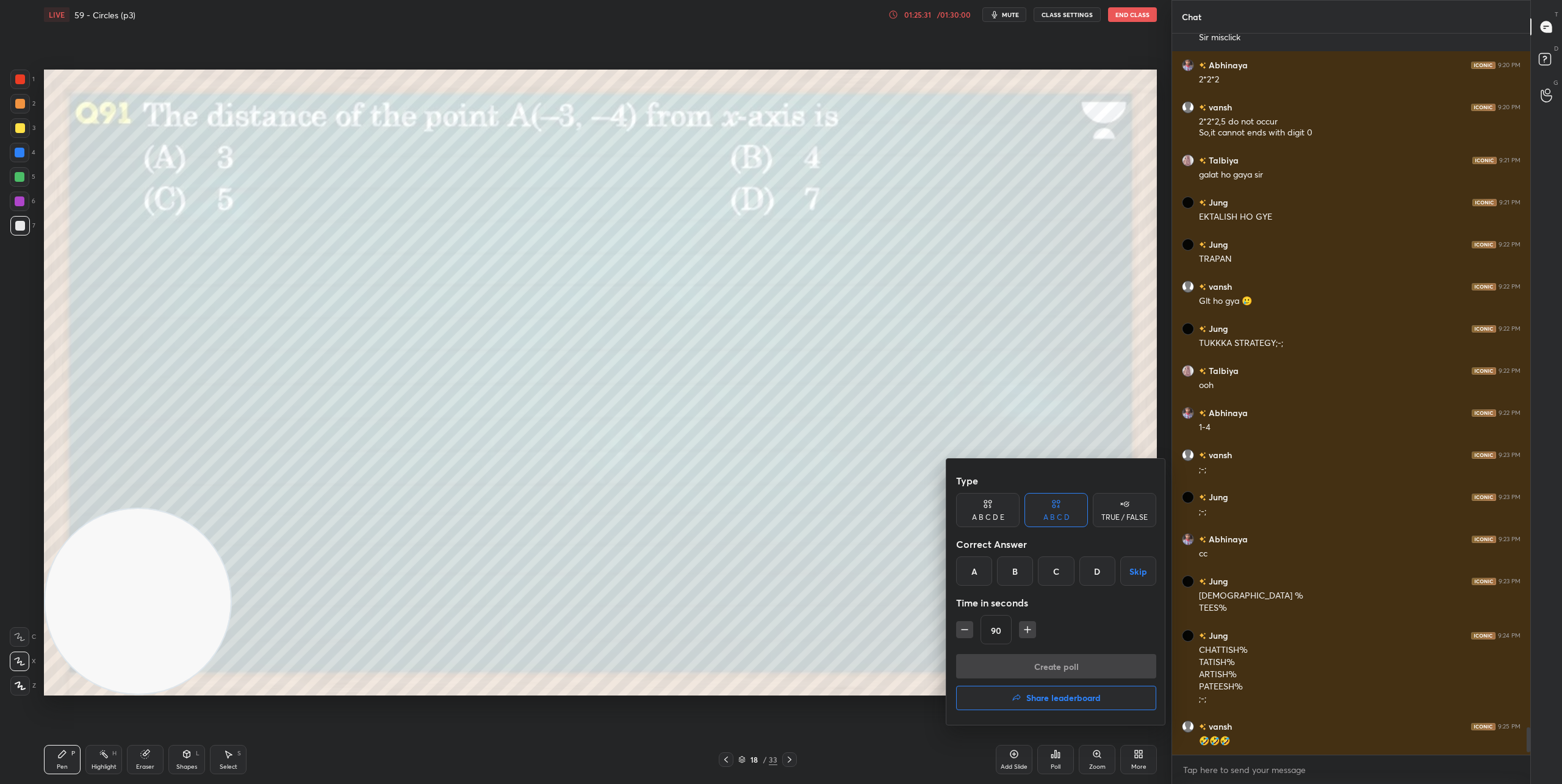
click at [958, 630] on icon "button" at bounding box center [964, 630] width 12 height 12
type input "60"
drag, startPoint x: 1023, startPoint y: 577, endPoint x: 1038, endPoint y: 625, distance: 50.3
click at [1023, 577] on div "B" at bounding box center [1015, 571] width 36 height 29
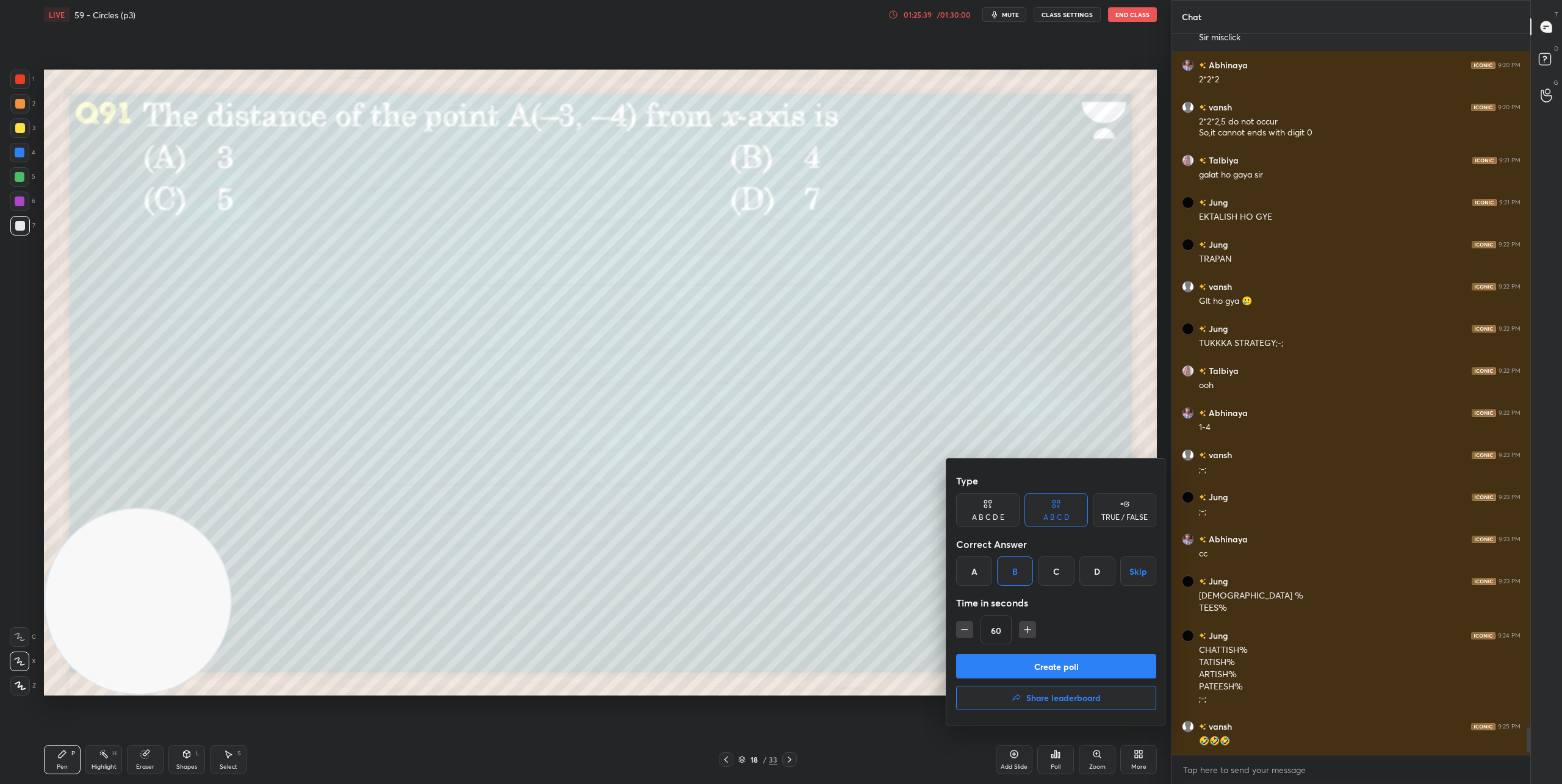
click at [1044, 663] on button "Create poll" at bounding box center [1056, 665] width 200 height 24
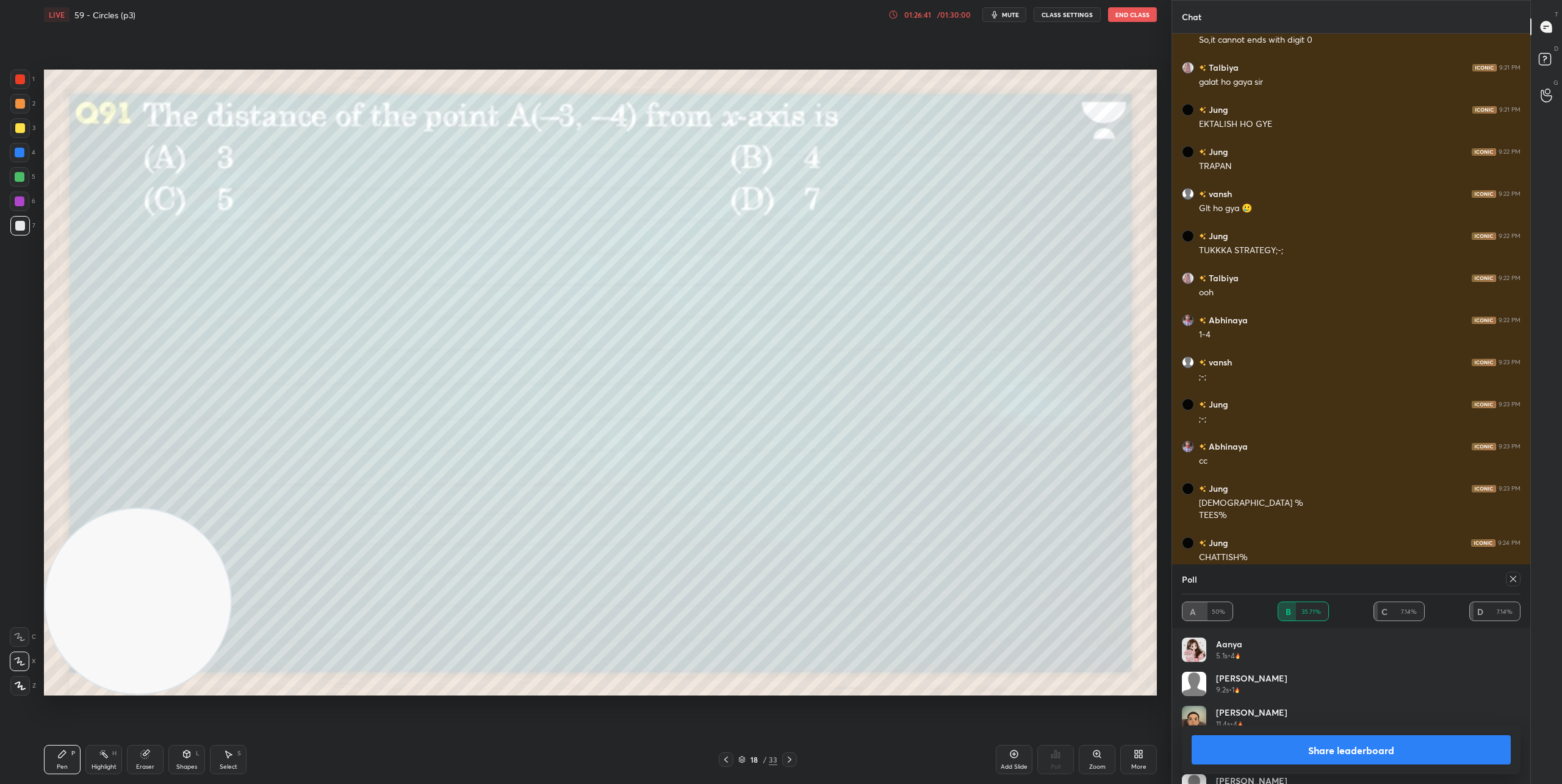
scroll to position [17093, 0]
click at [786, 756] on icon at bounding box center [789, 759] width 10 height 10
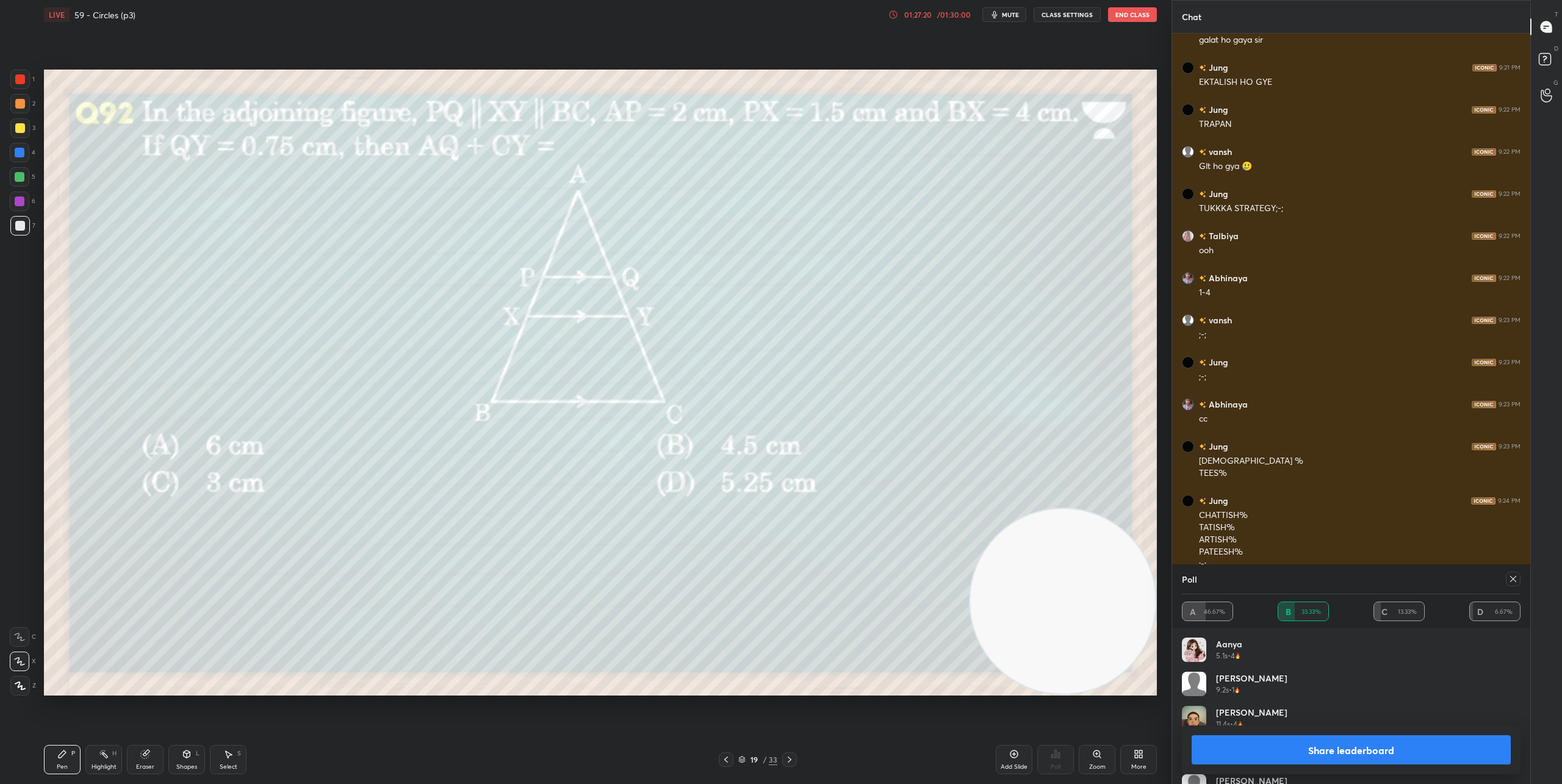
drag, startPoint x: 141, startPoint y: 642, endPoint x: 1183, endPoint y: 740, distance: 1046.6
click at [1183, 740] on div "1 2 3 4 5 6 7 C X Z C X Z E E Erase all H H LIVE 59 - Circles (p3) 01:27:20 / 0…" at bounding box center [781, 392] width 1562 height 784
click at [1508, 578] on icon at bounding box center [1512, 578] width 10 height 10
type textarea "x"
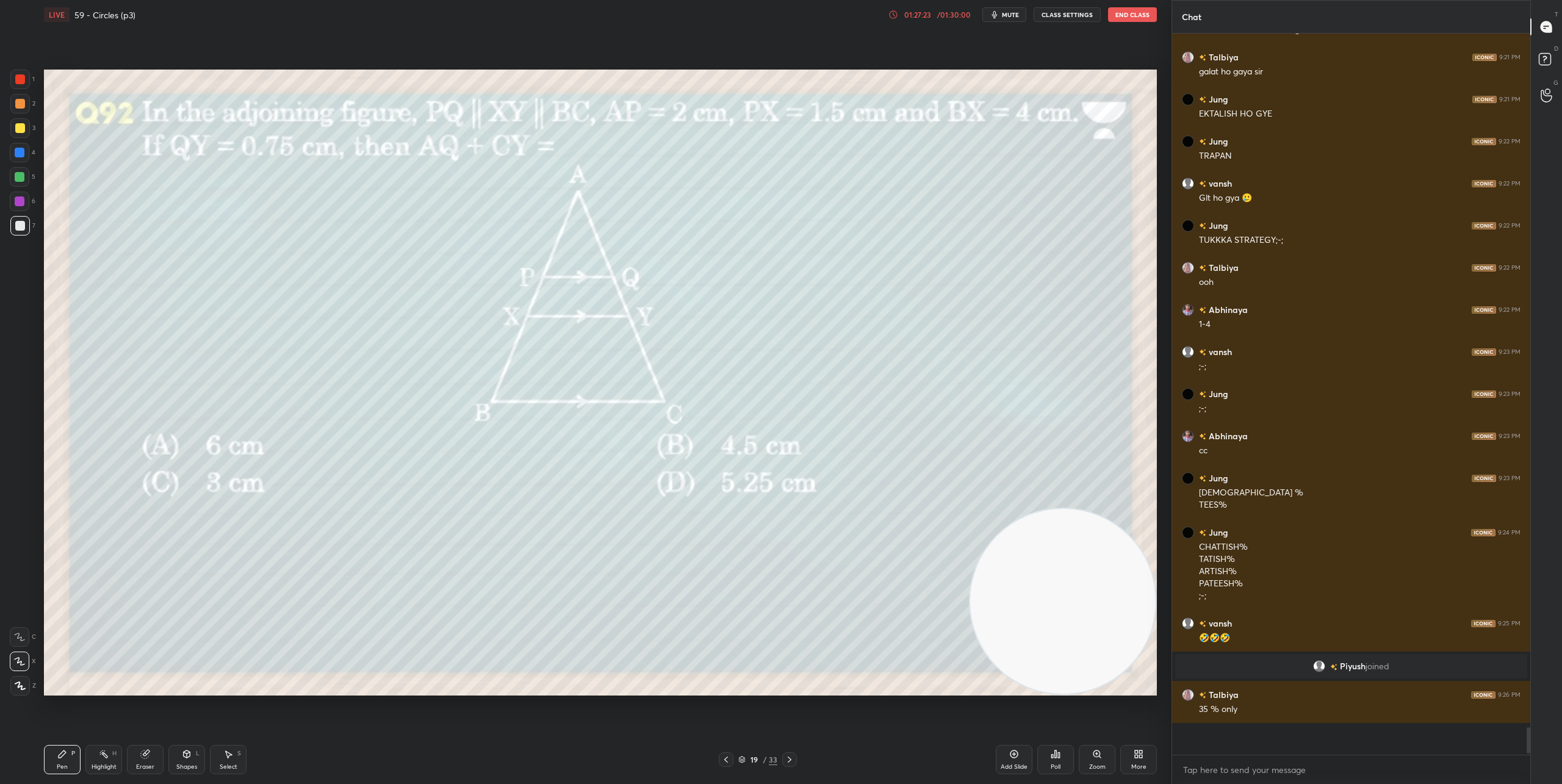
scroll to position [702, 354]
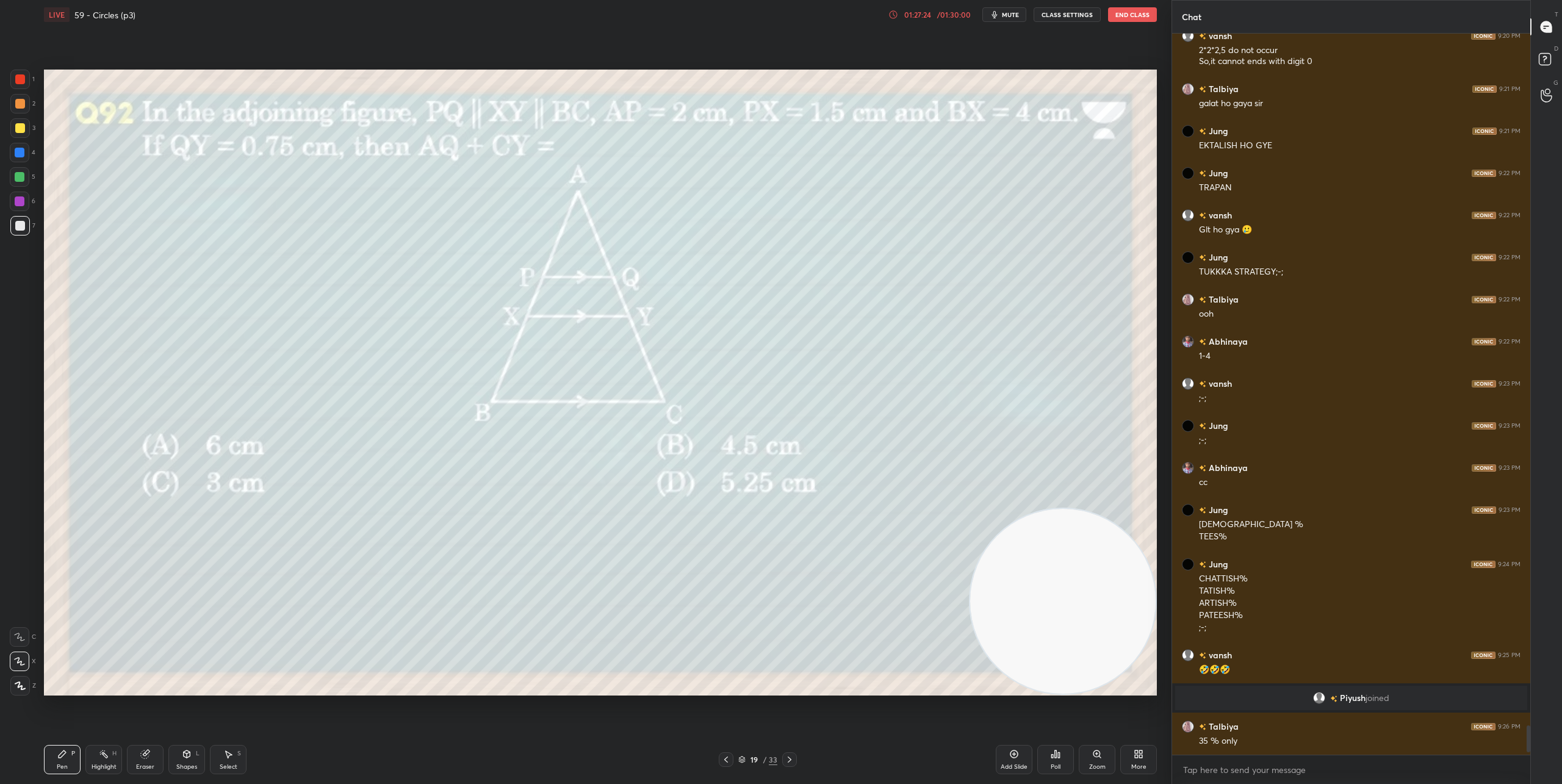
click at [1048, 759] on div "Poll" at bounding box center [1055, 759] width 36 height 29
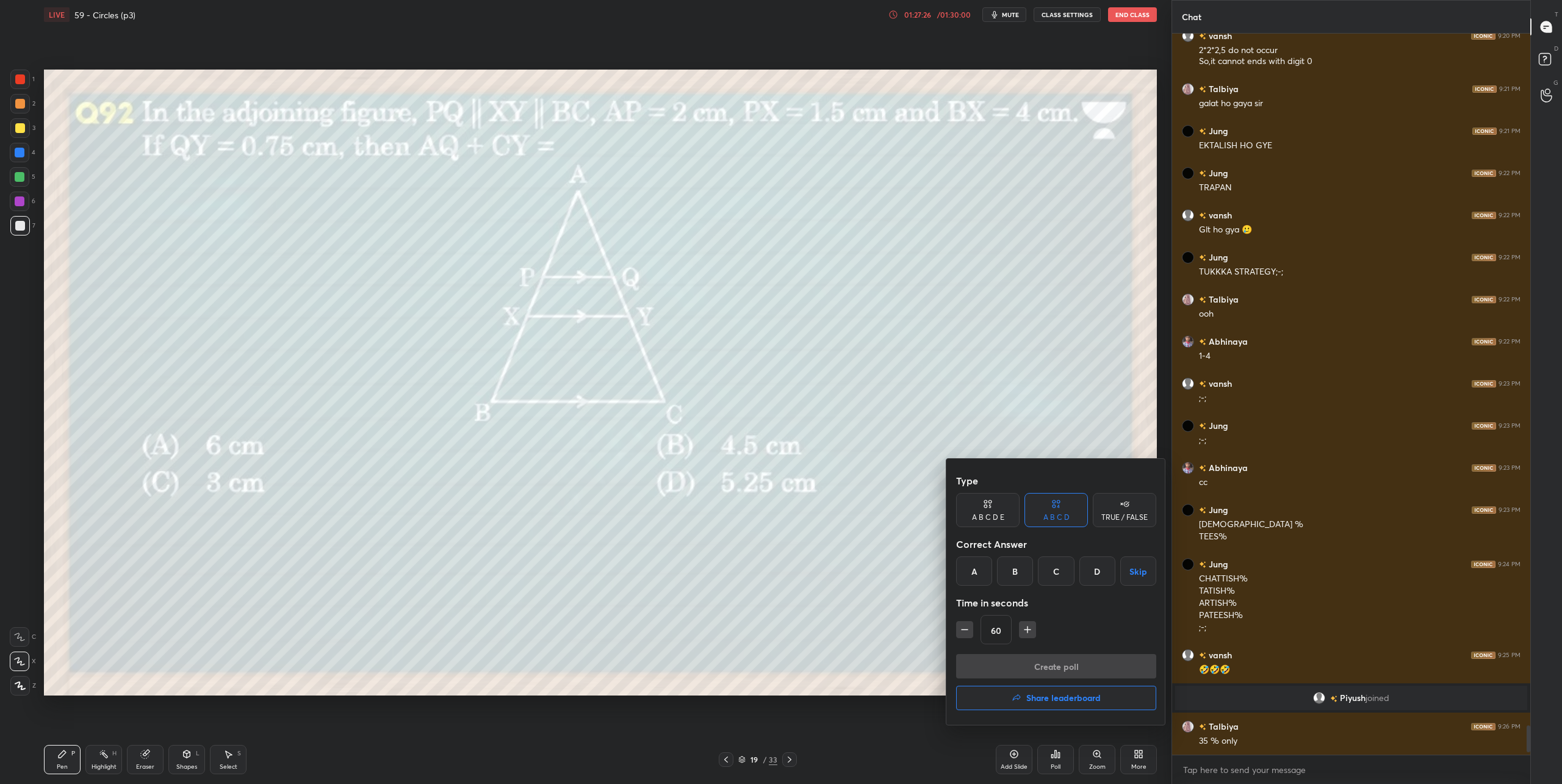
click at [1025, 627] on icon "button" at bounding box center [1027, 630] width 12 height 12
click at [1025, 627] on button "button" at bounding box center [1033, 629] width 17 height 17
type input "120"
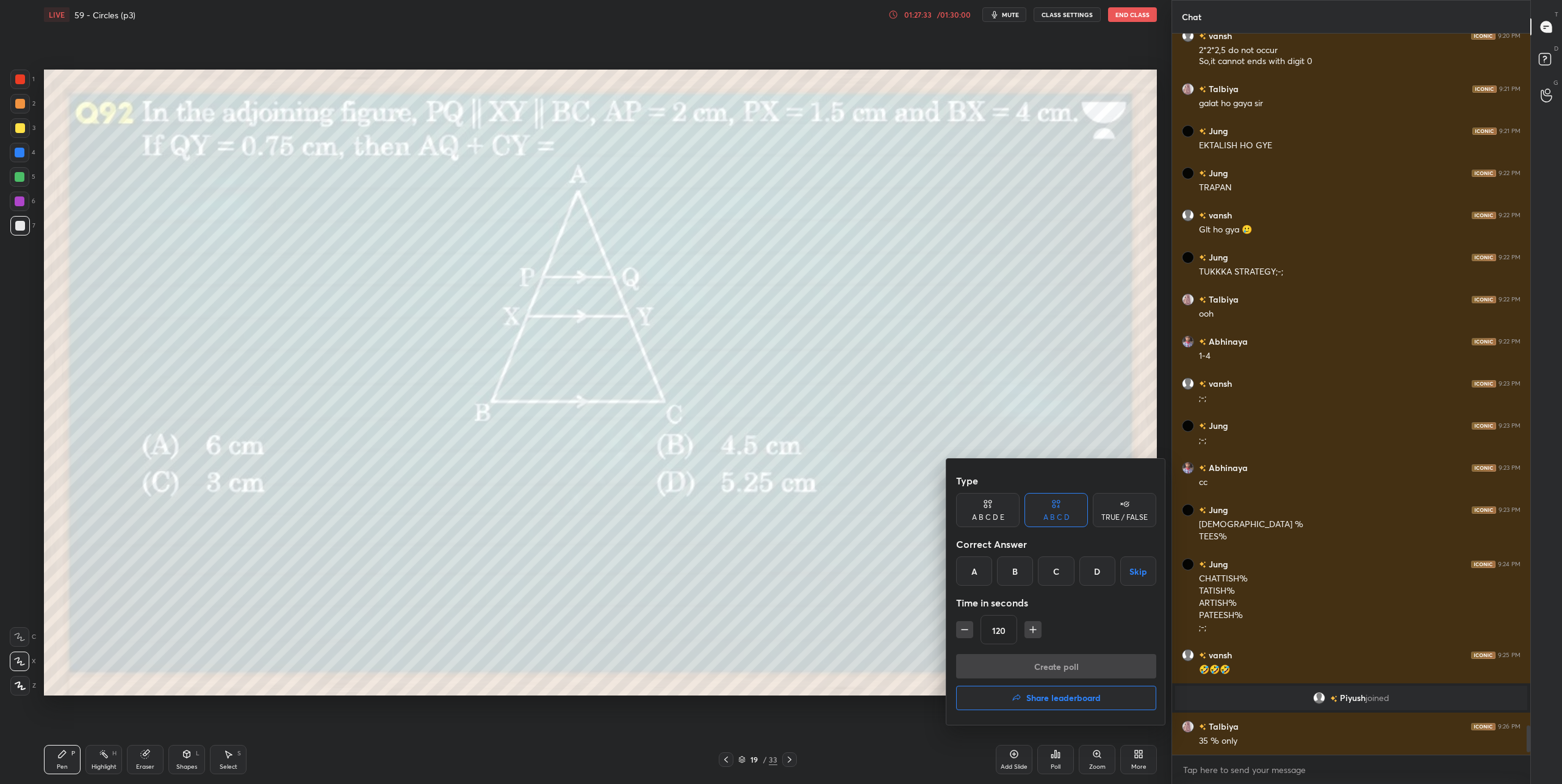
click at [1053, 575] on div "C" at bounding box center [1056, 571] width 36 height 29
click at [1067, 665] on button "Create poll" at bounding box center [1056, 665] width 200 height 24
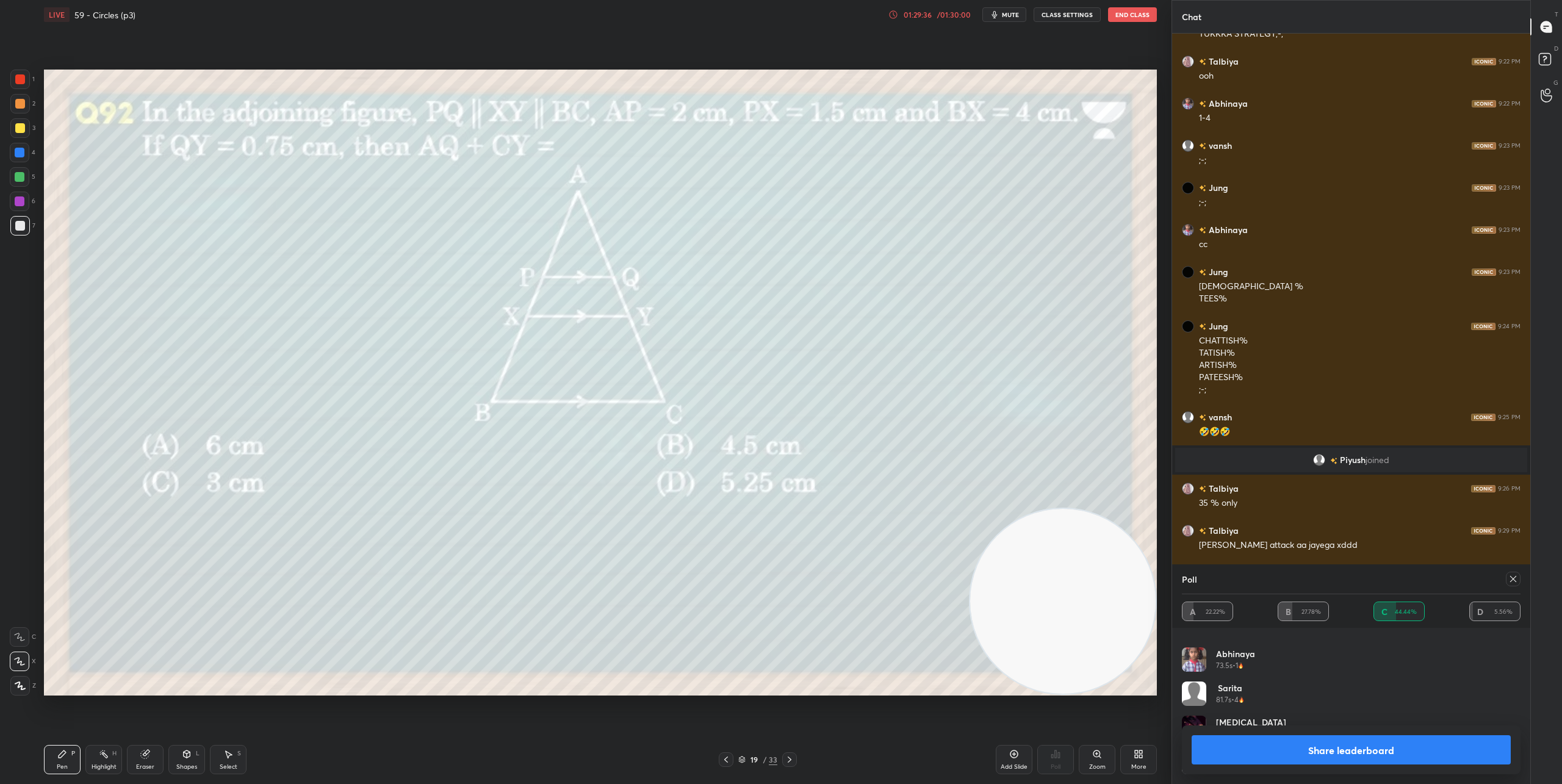
scroll to position [17261, 0]
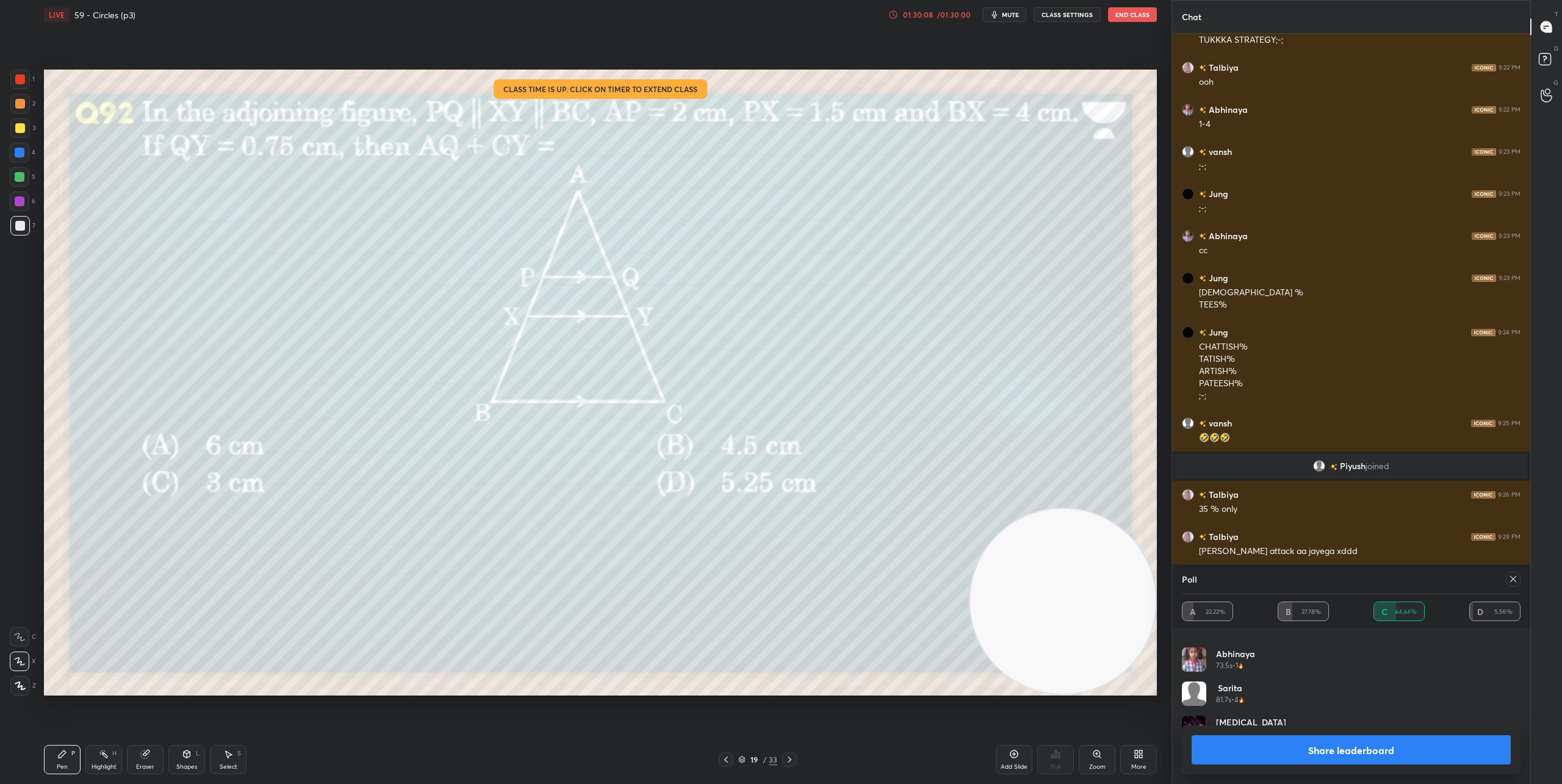
click at [1381, 740] on button "Share leaderboard" at bounding box center [1351, 749] width 319 height 29
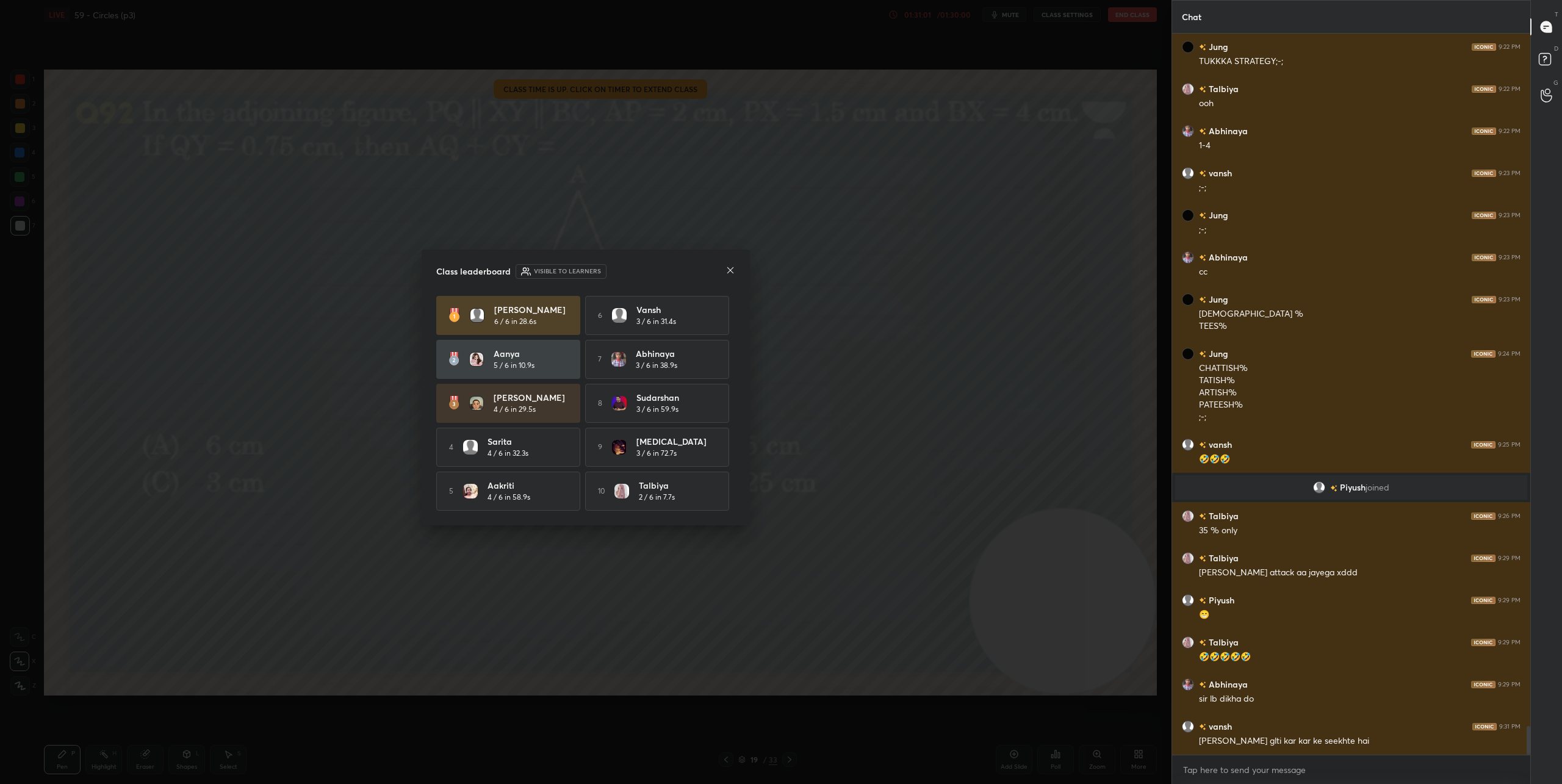
scroll to position [17282, 0]
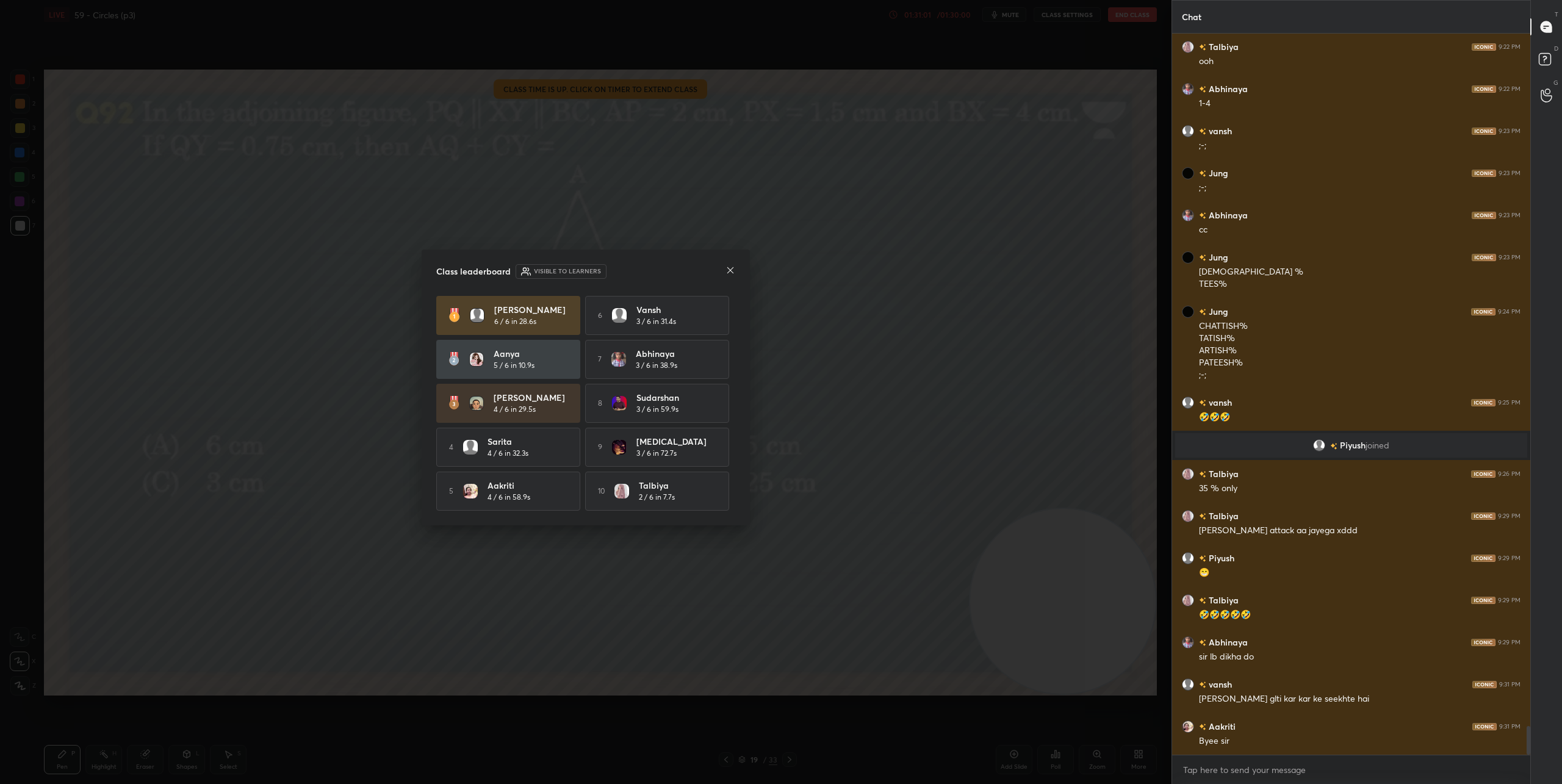
click at [732, 271] on icon at bounding box center [730, 270] width 10 height 10
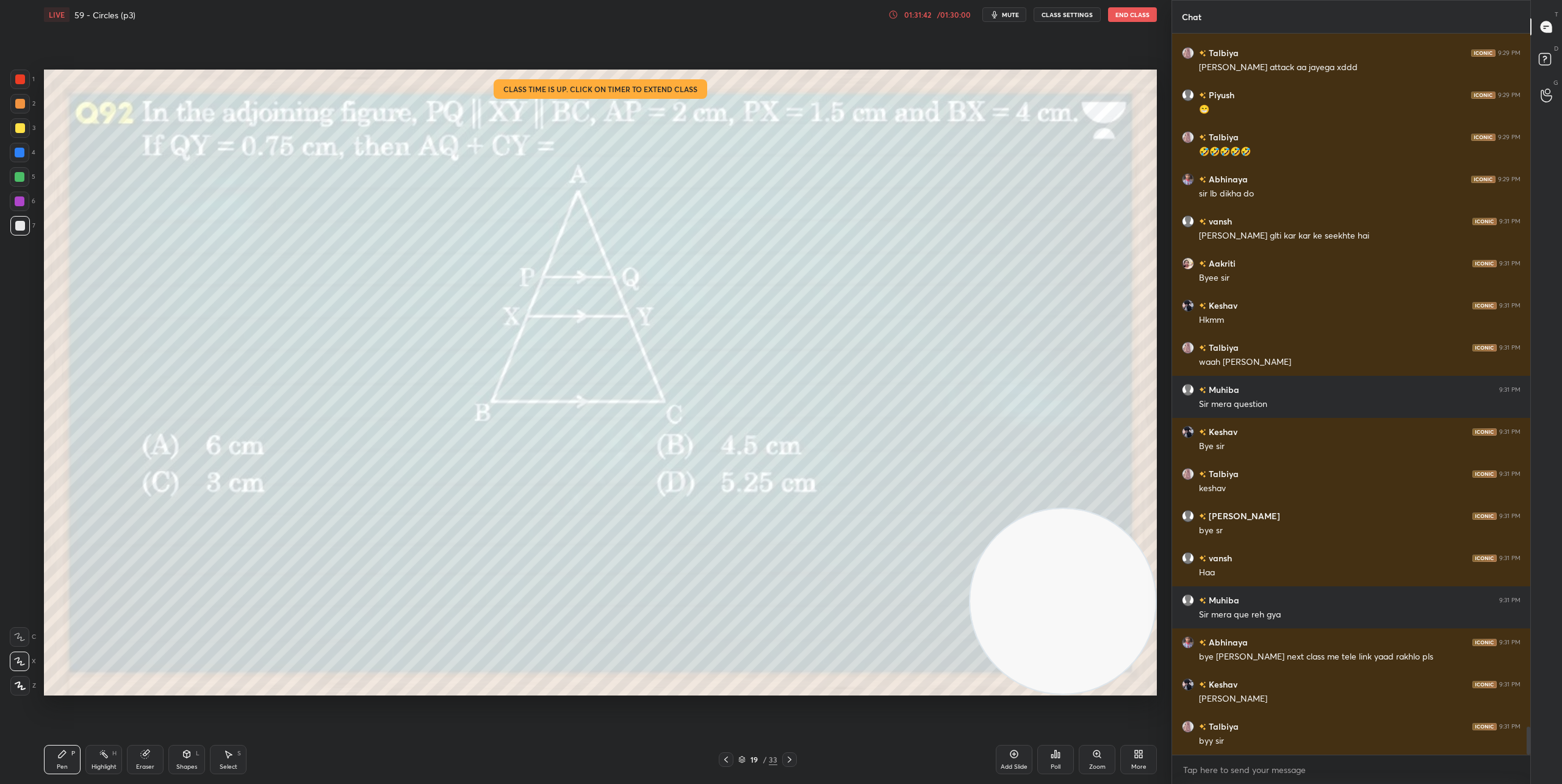
scroll to position [17787, 0]
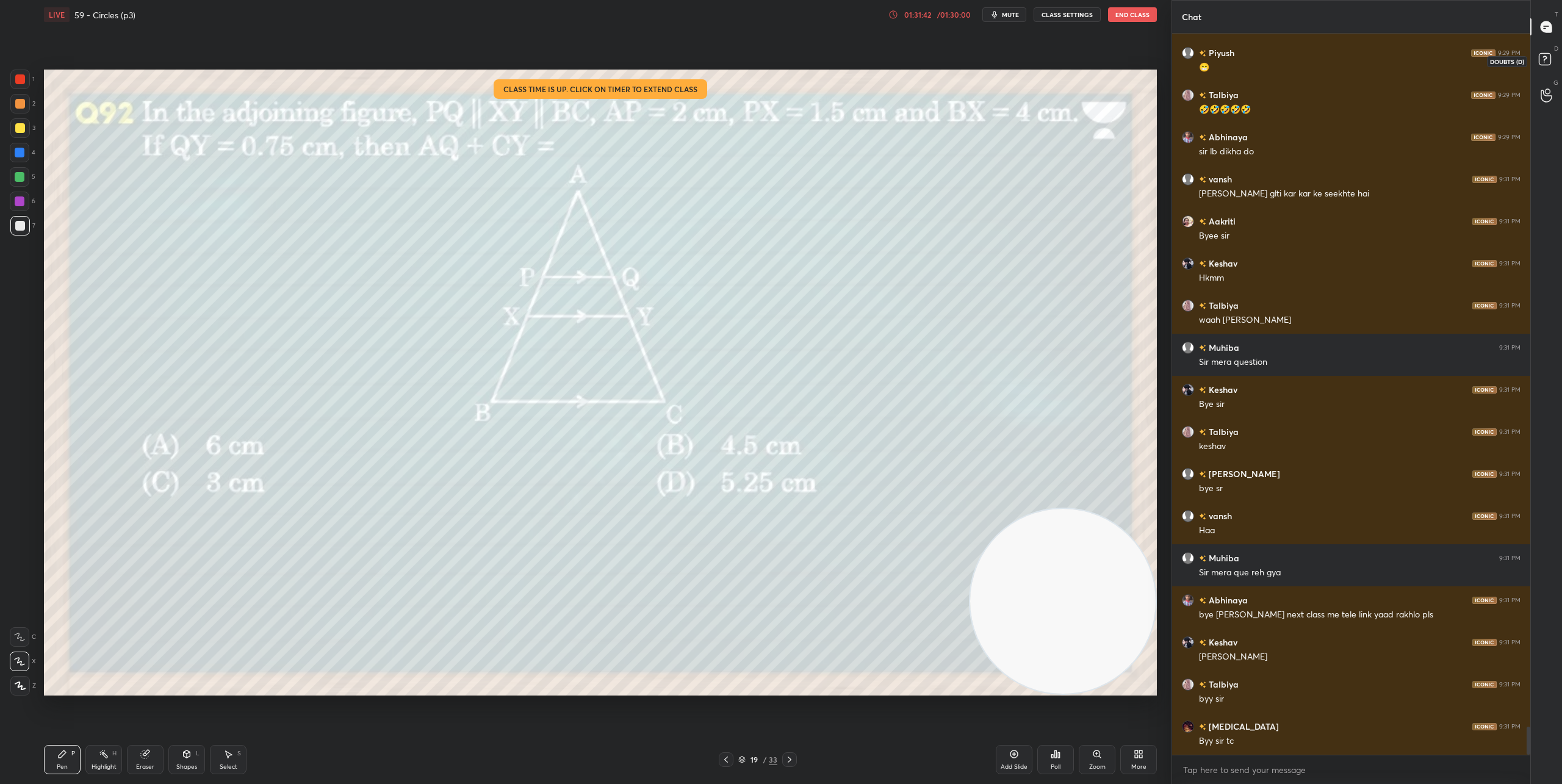
click at [1550, 60] on icon at bounding box center [1546, 60] width 22 height 22
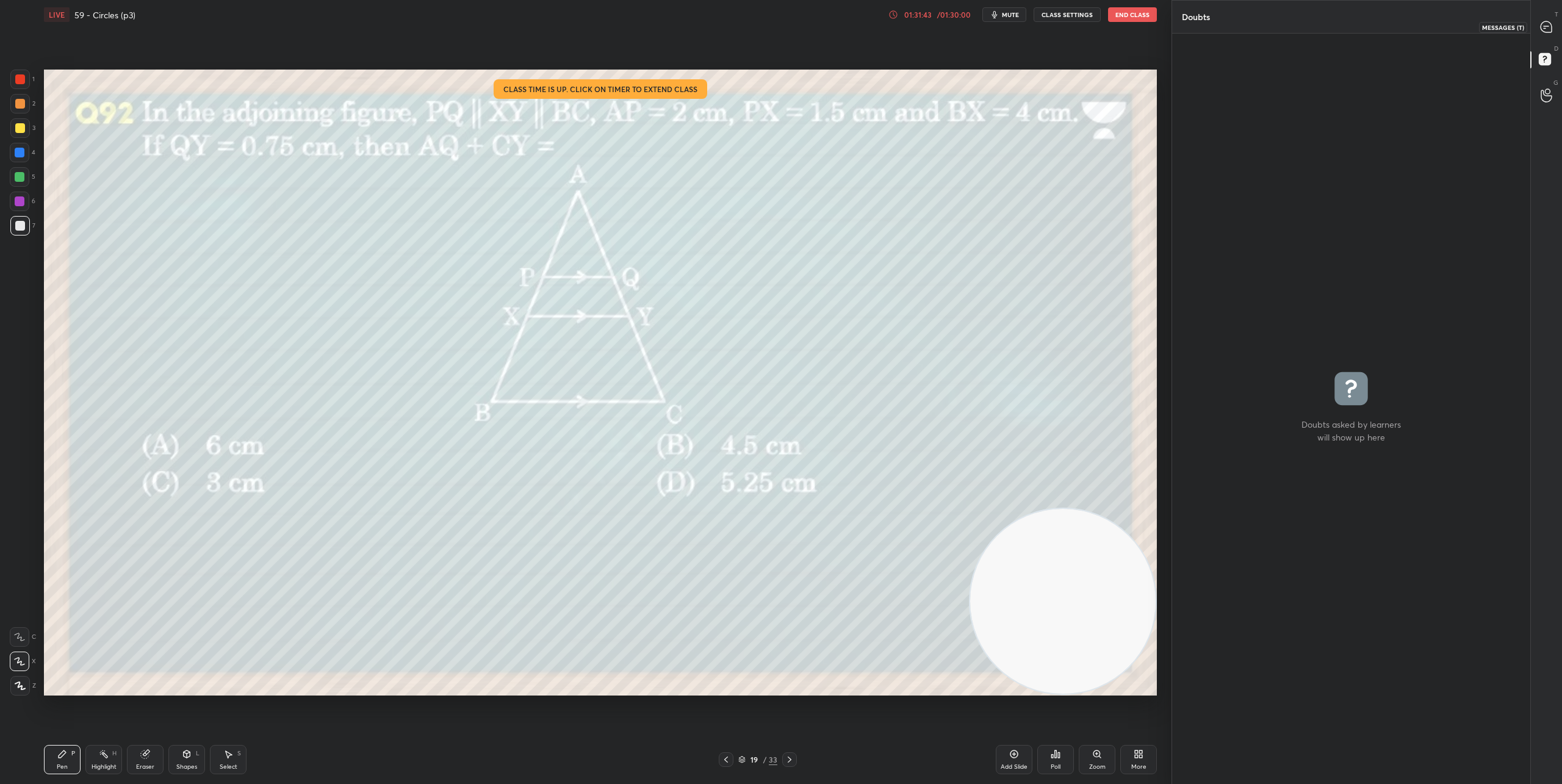
click at [1549, 30] on icon at bounding box center [1546, 27] width 11 height 11
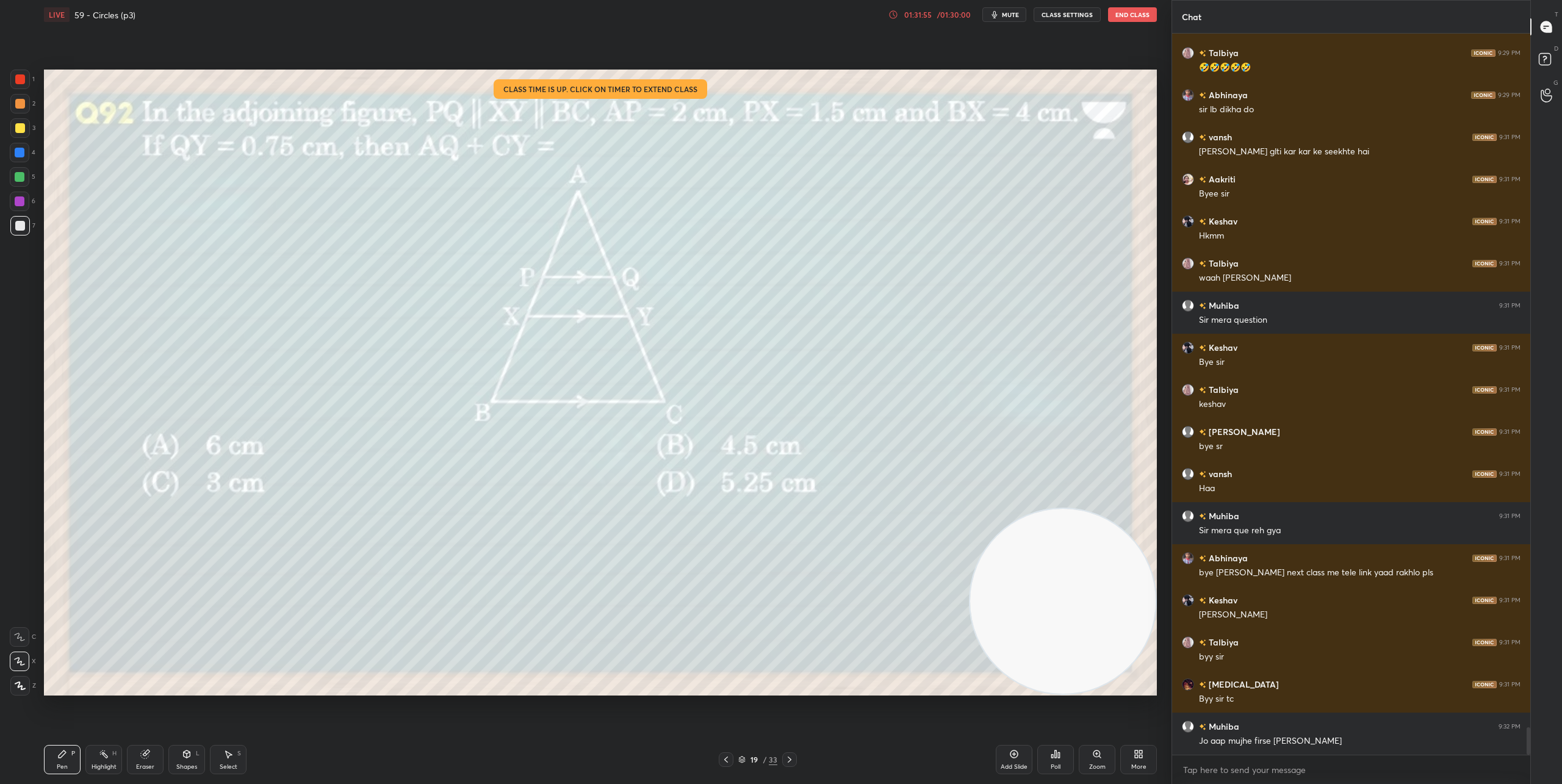
scroll to position [18261, 0]
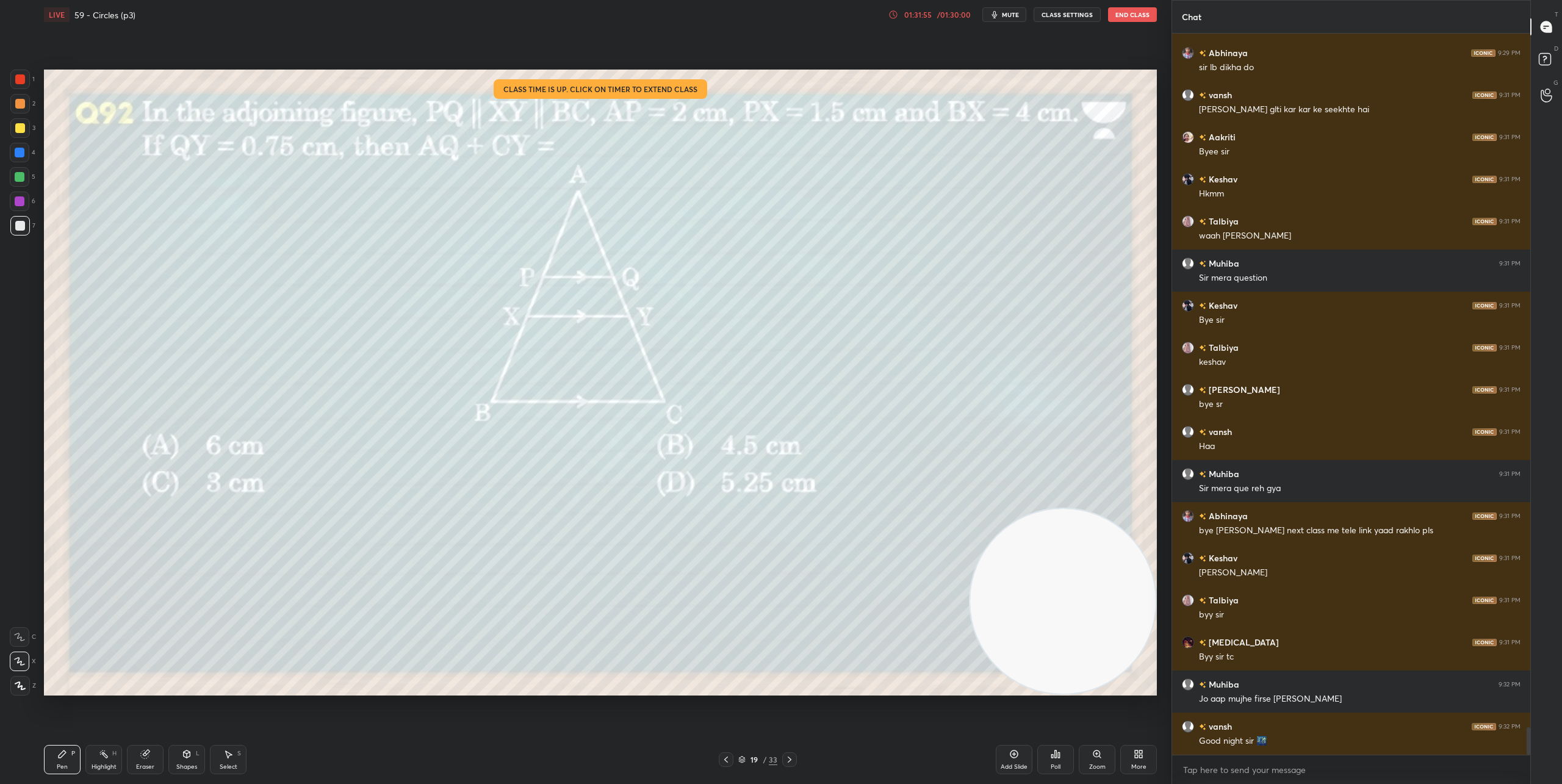
click at [722, 756] on icon at bounding box center [725, 759] width 10 height 10
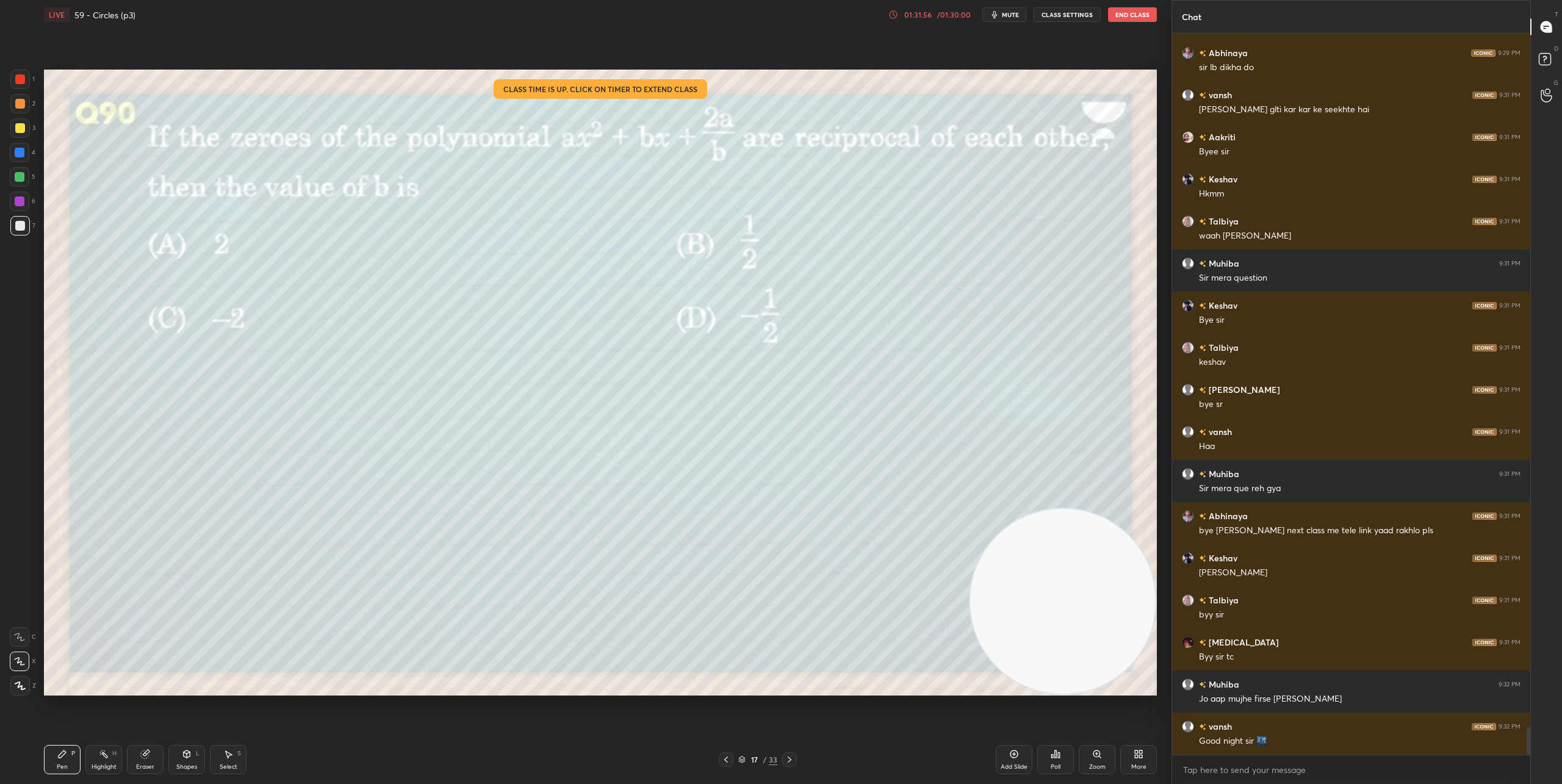
click at [722, 756] on icon at bounding box center [725, 759] width 10 height 10
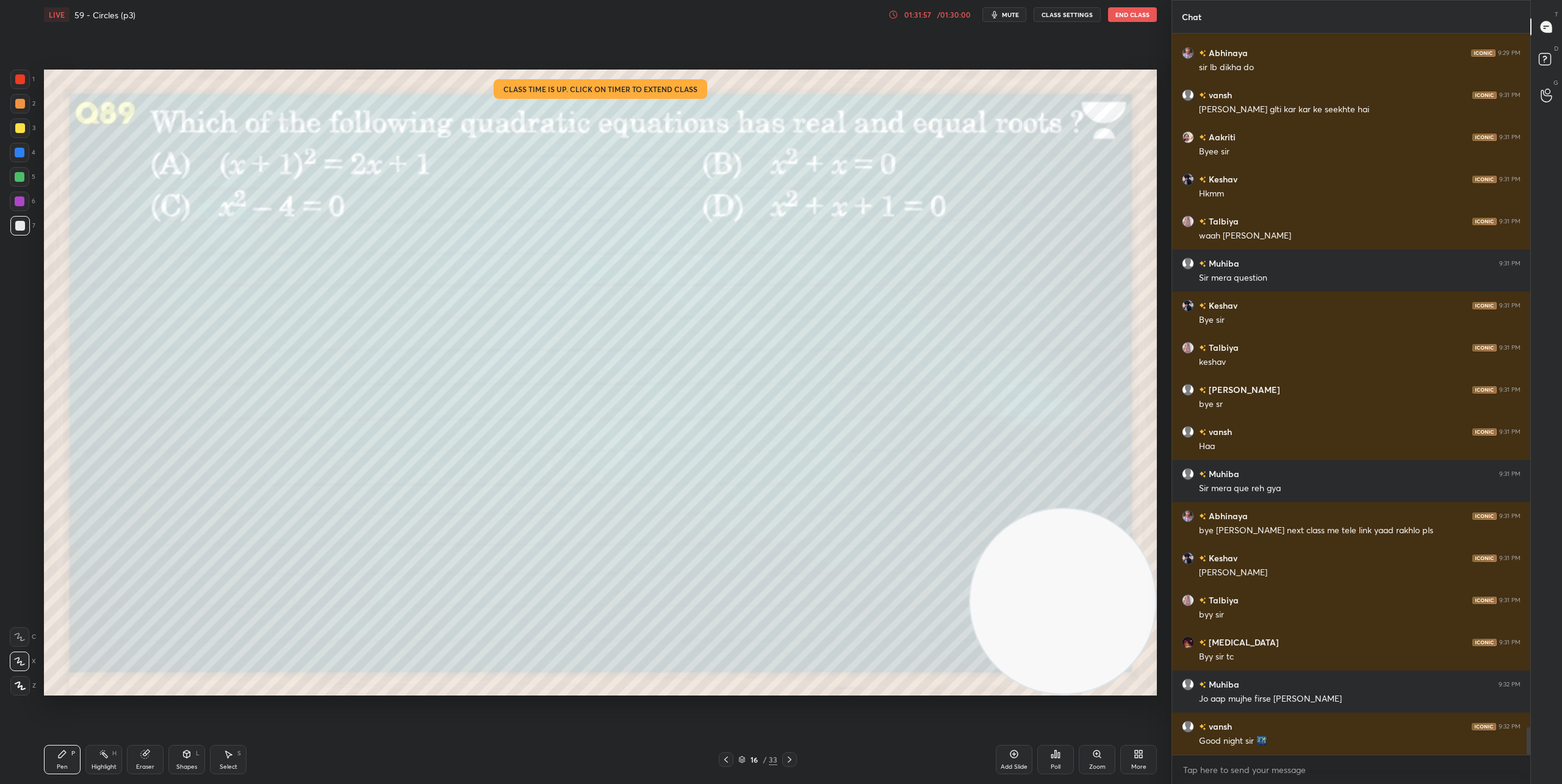
click at [722, 756] on icon at bounding box center [725, 759] width 10 height 10
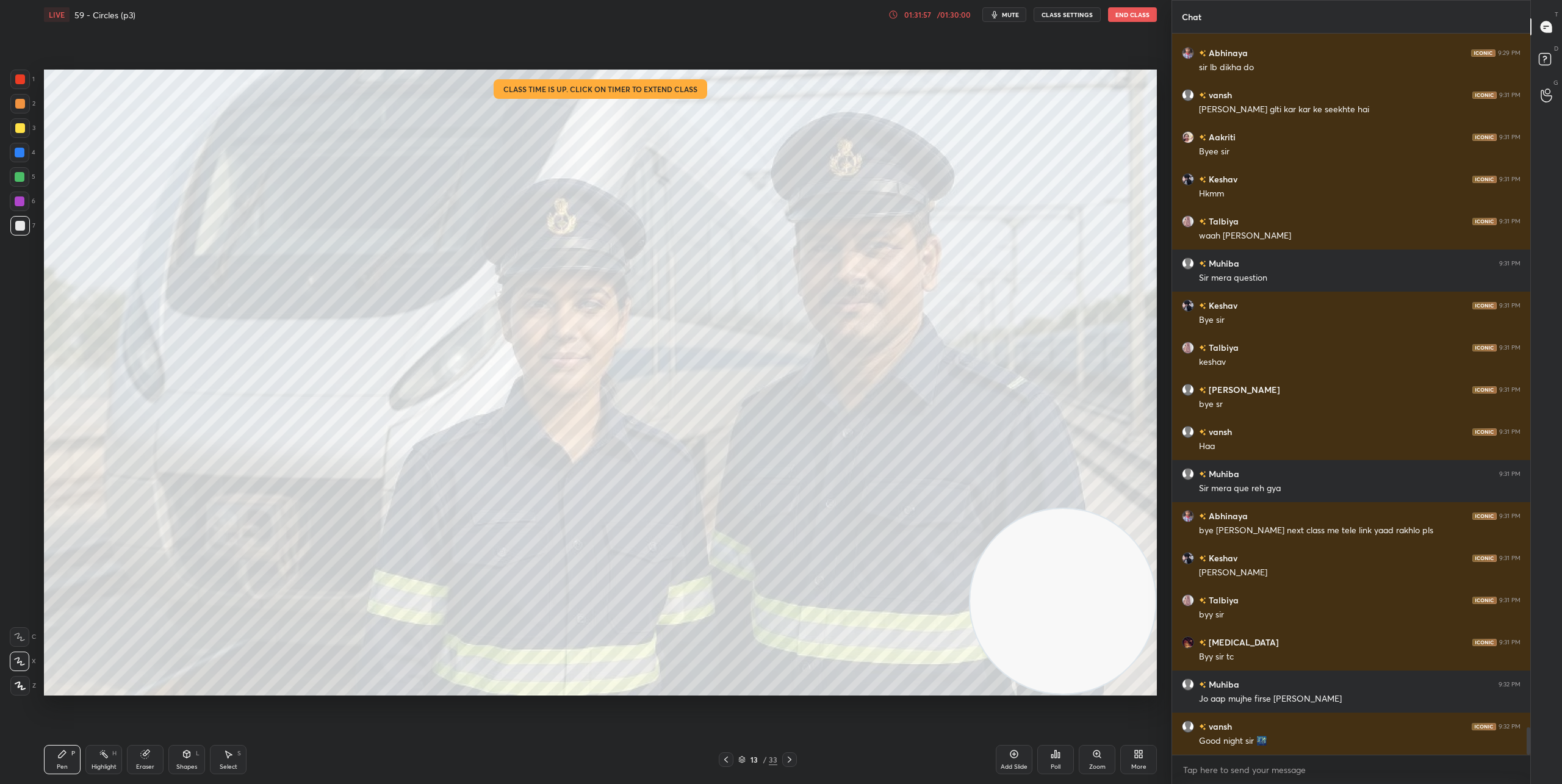
click at [722, 756] on icon at bounding box center [725, 759] width 10 height 10
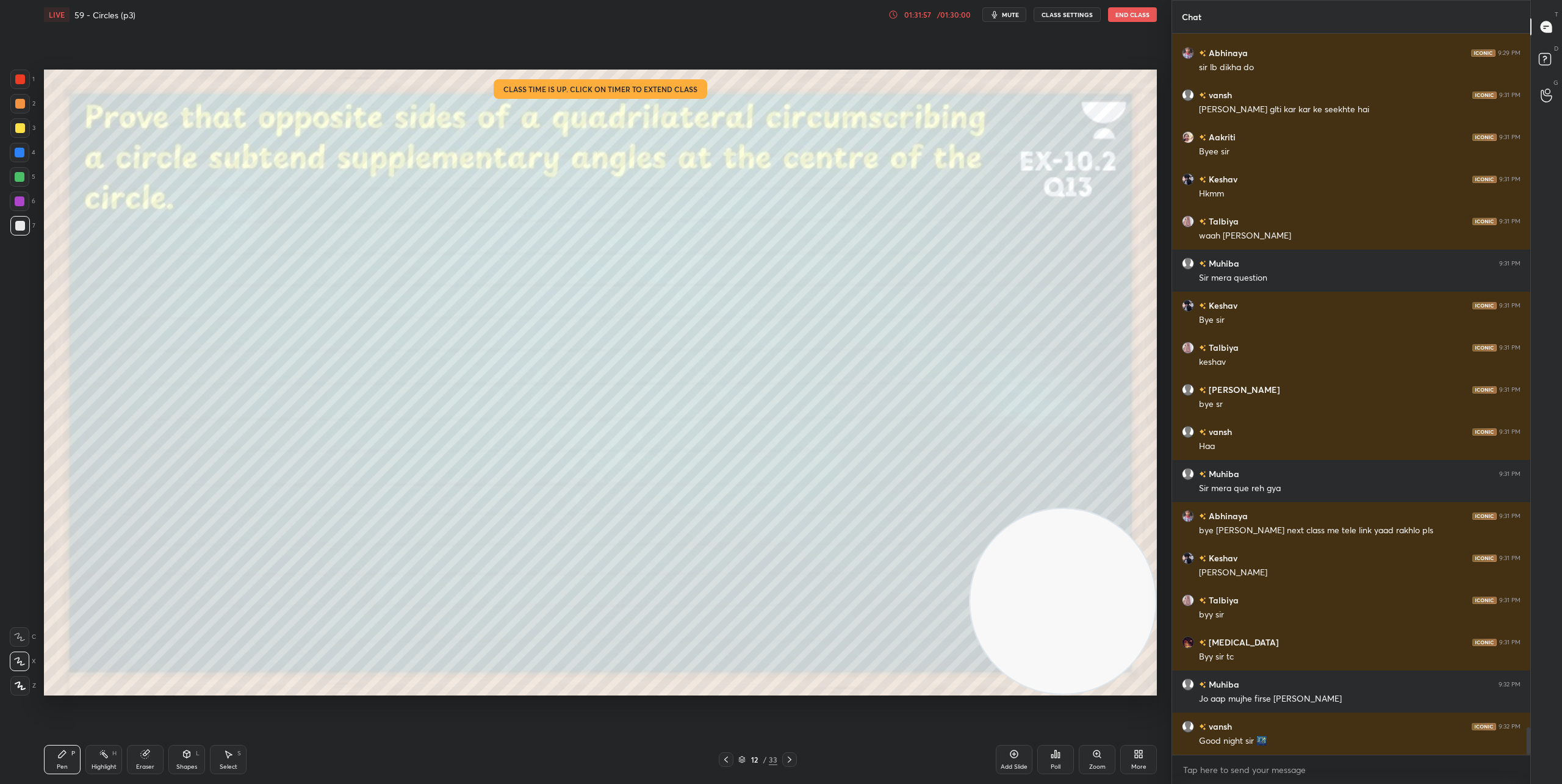
click at [722, 756] on icon at bounding box center [725, 759] width 10 height 10
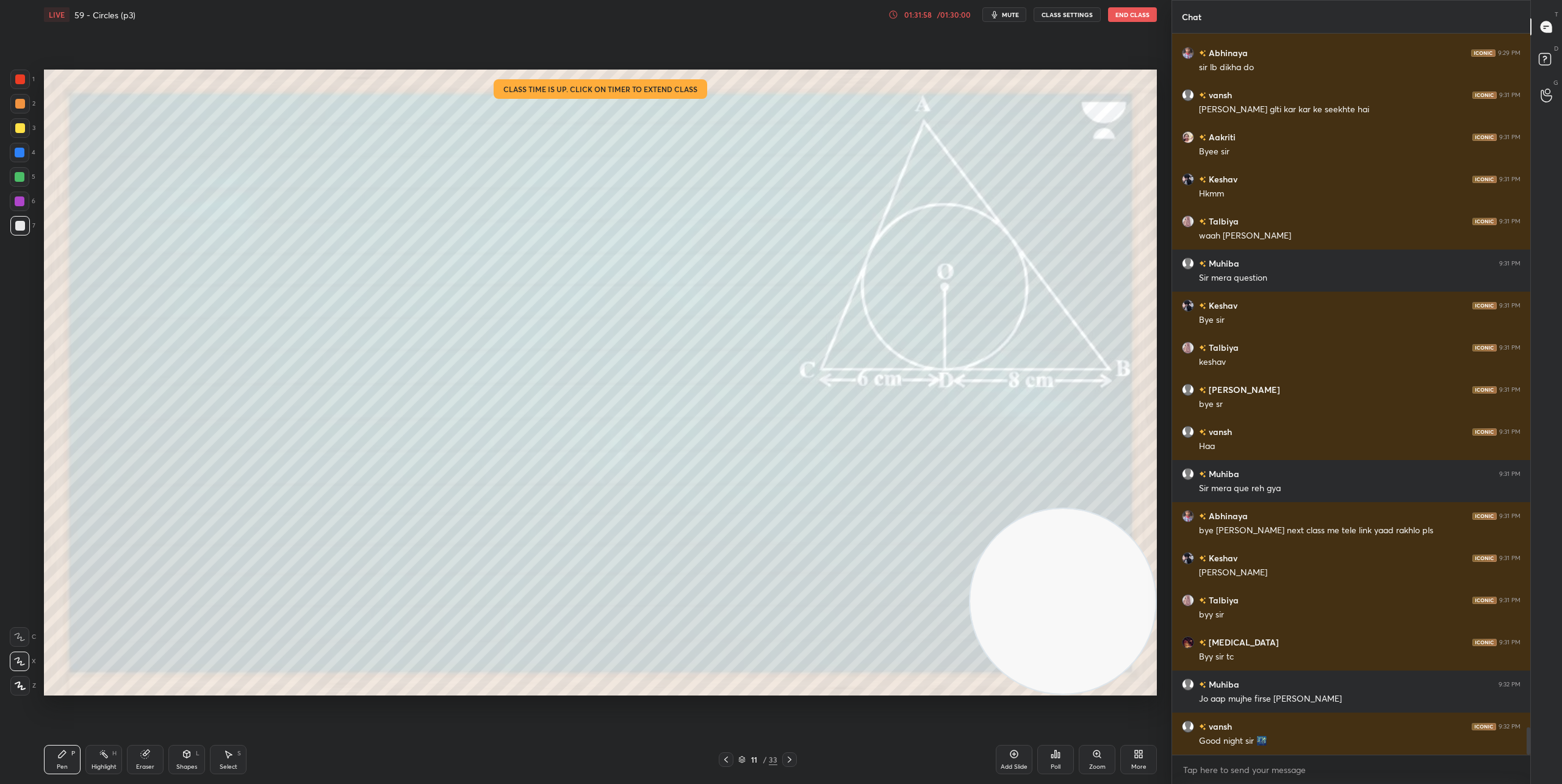
click at [722, 756] on icon at bounding box center [725, 759] width 10 height 10
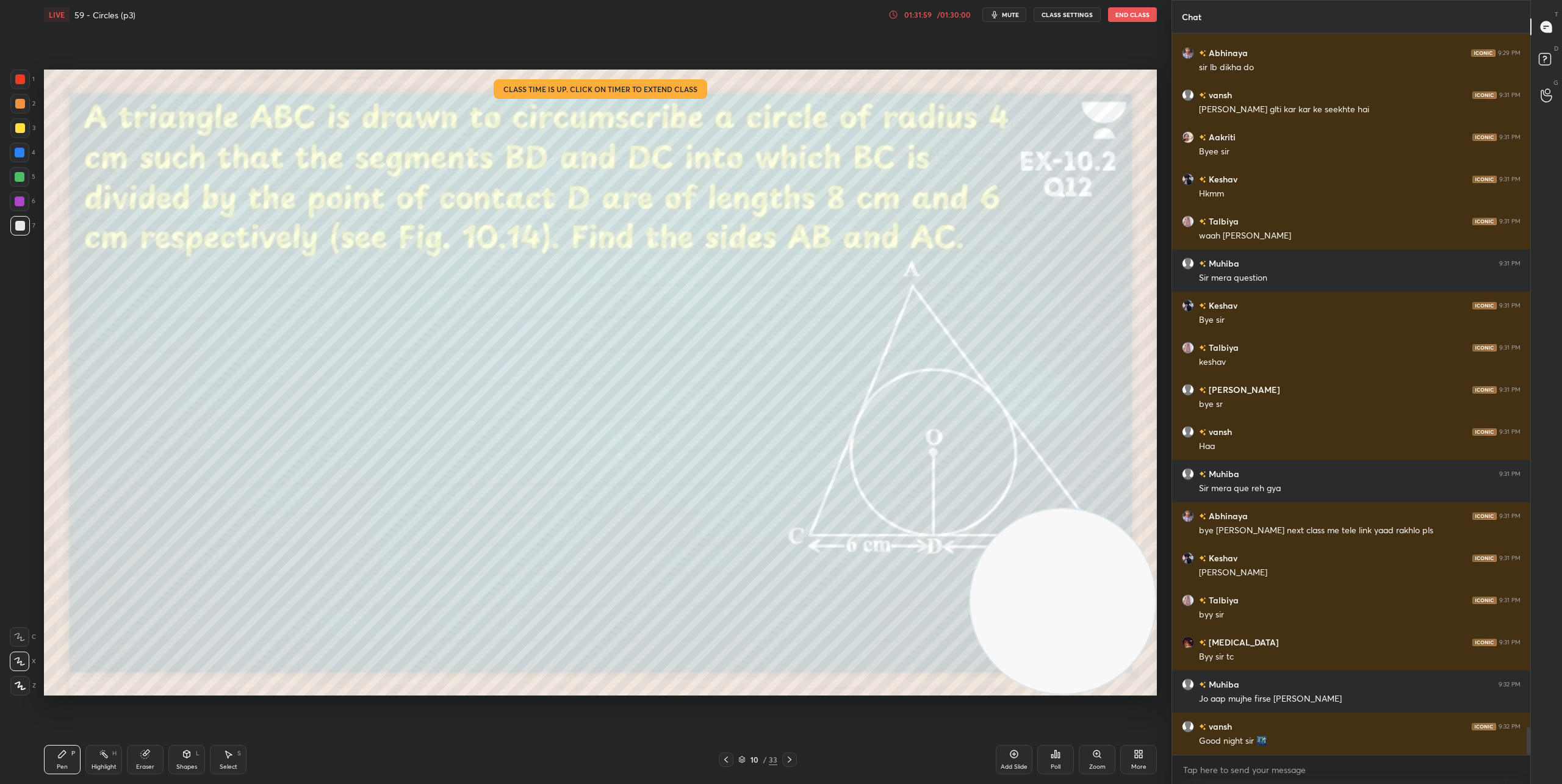
click at [722, 756] on icon at bounding box center [725, 759] width 10 height 10
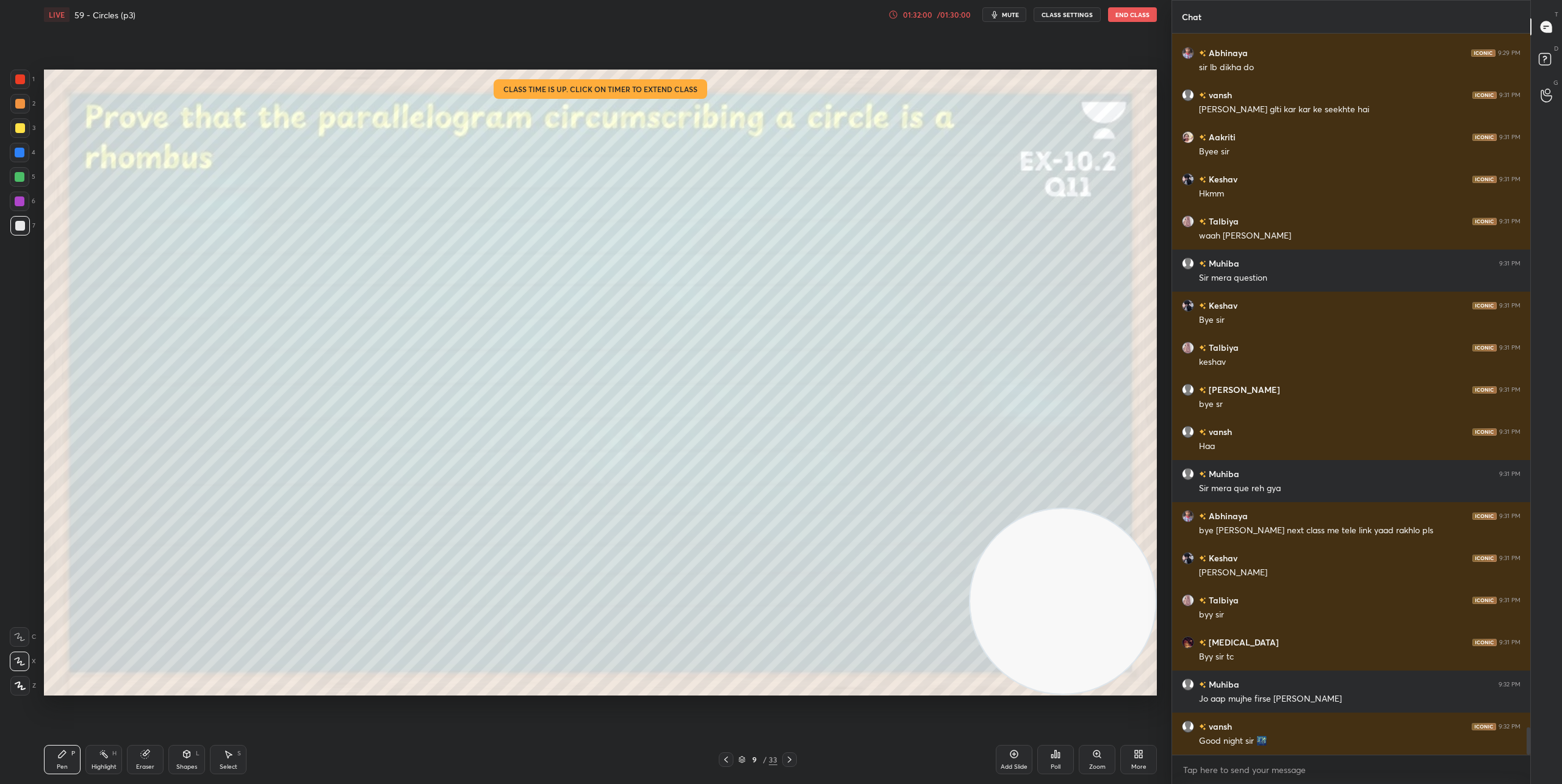
click at [722, 756] on icon at bounding box center [725, 759] width 10 height 10
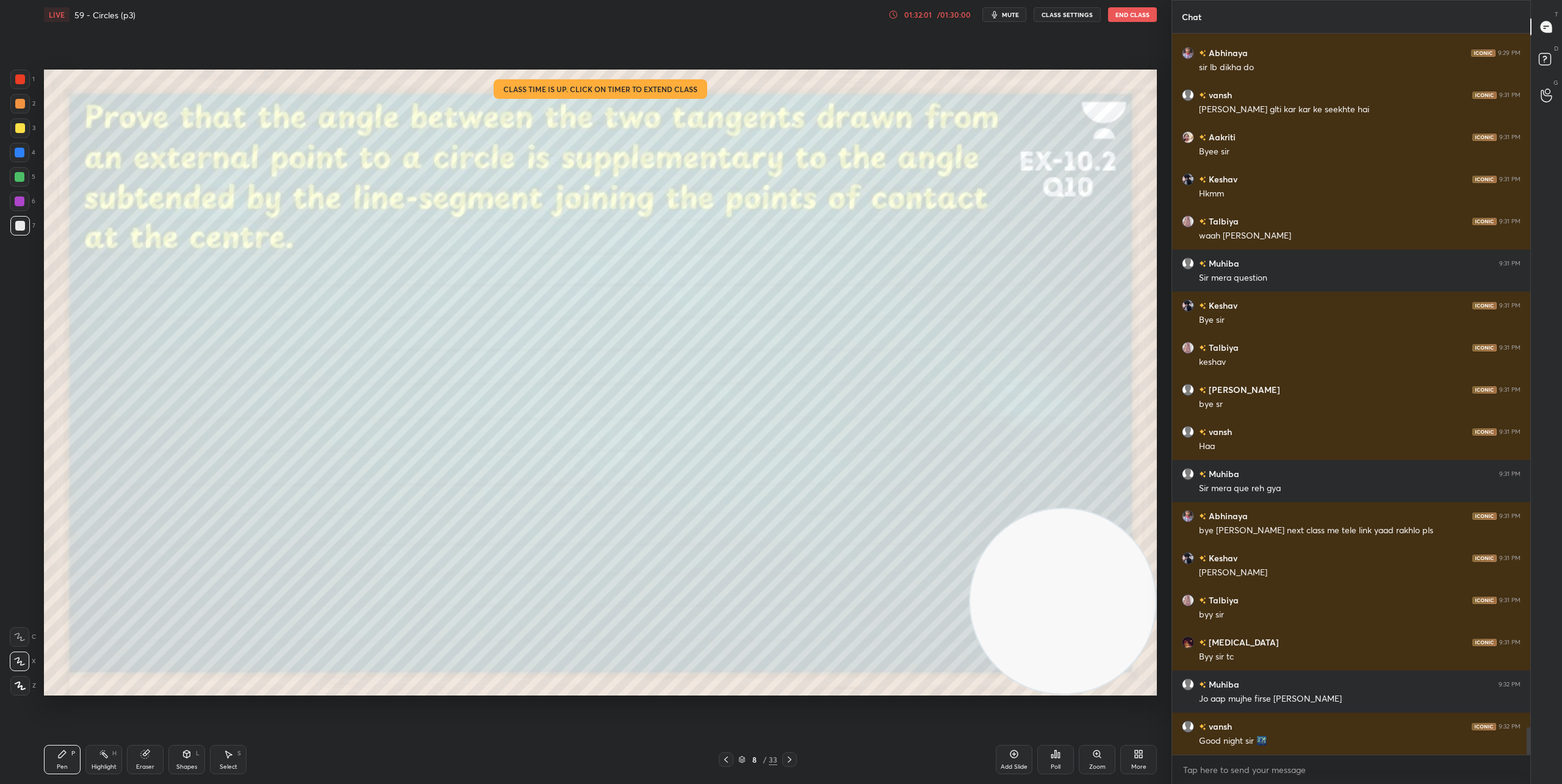
scroll to position [18303, 0]
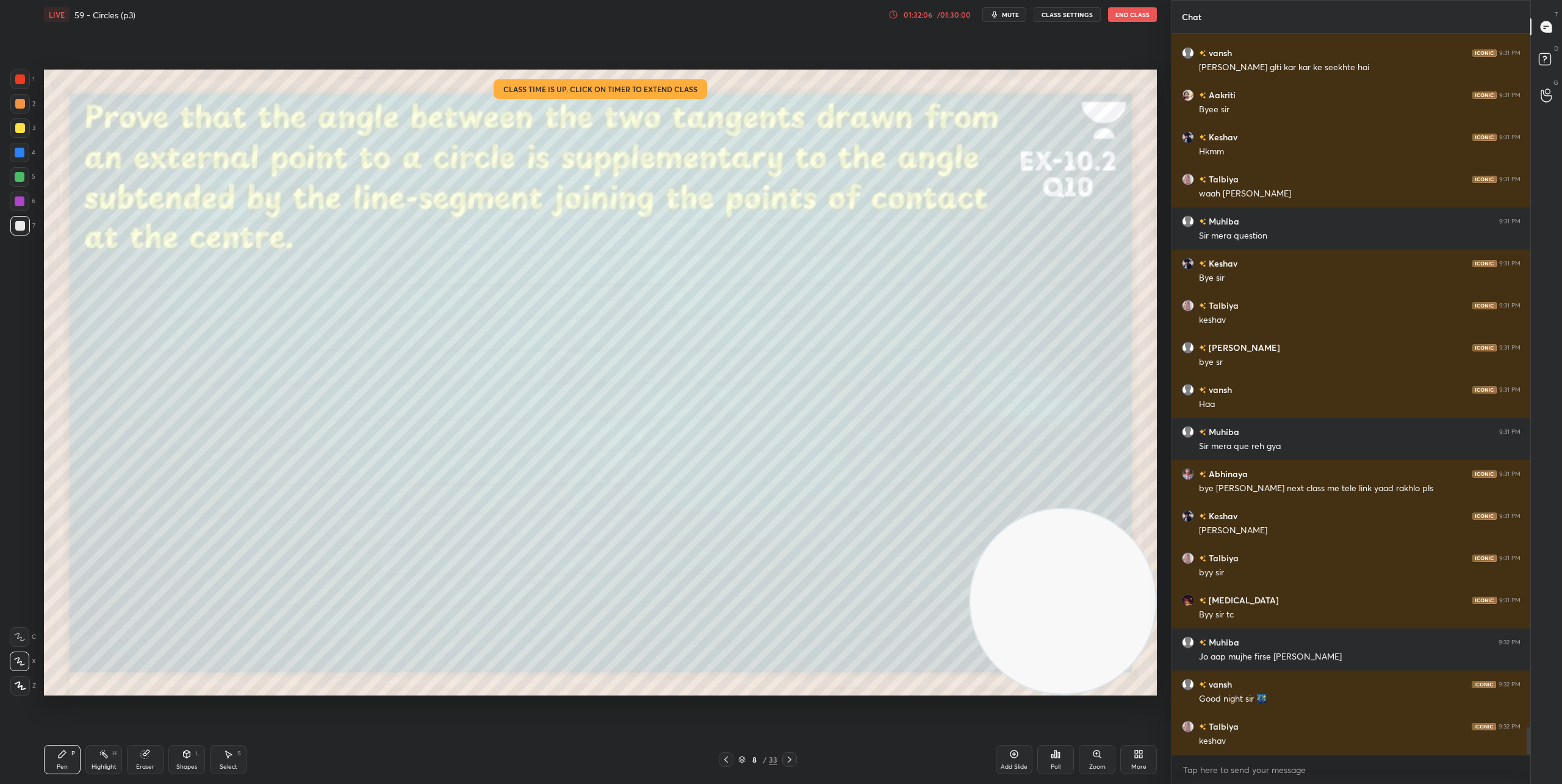
click at [722, 756] on icon at bounding box center [725, 759] width 10 height 10
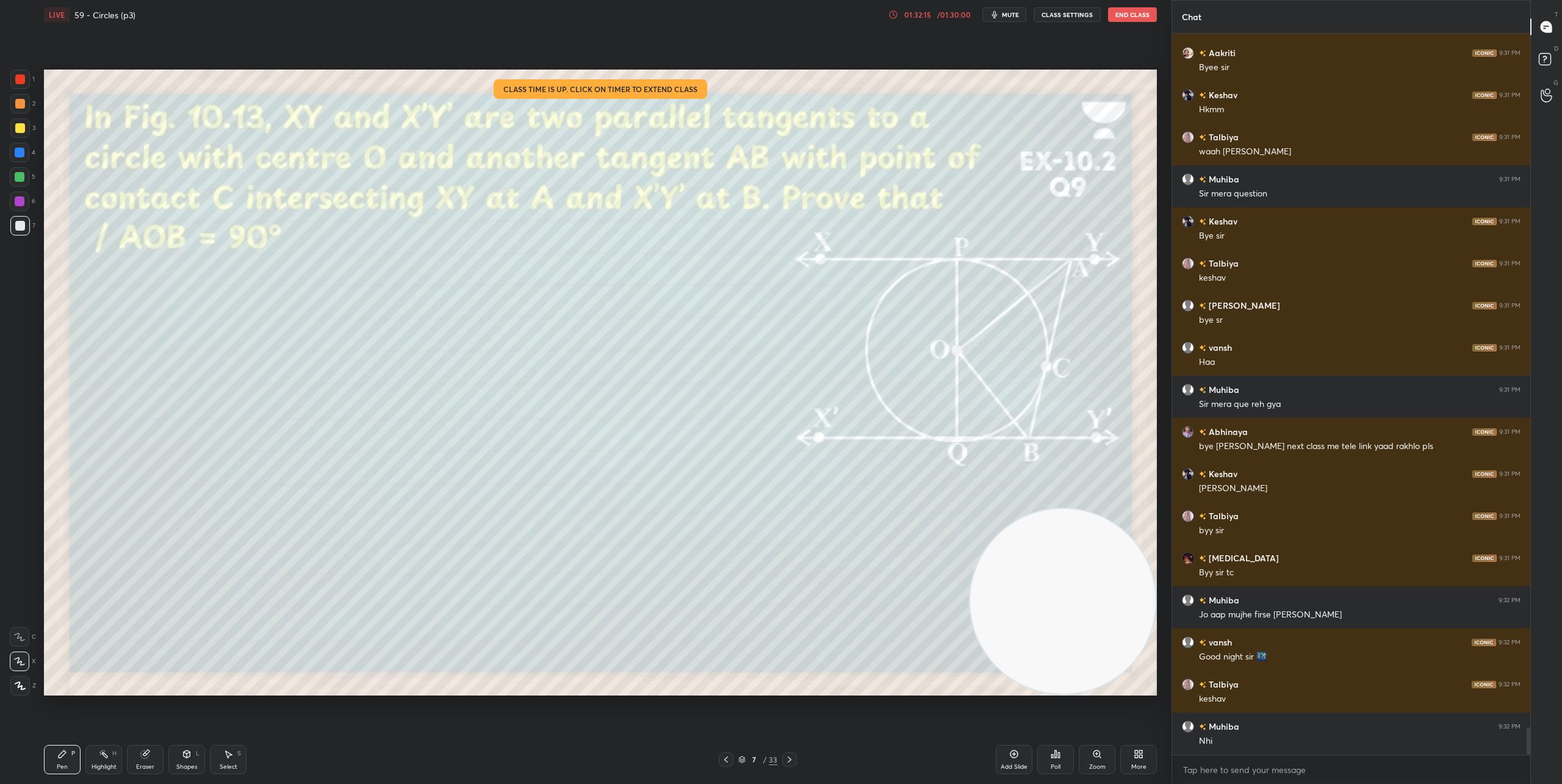
click at [722, 756] on icon at bounding box center [725, 759] width 10 height 10
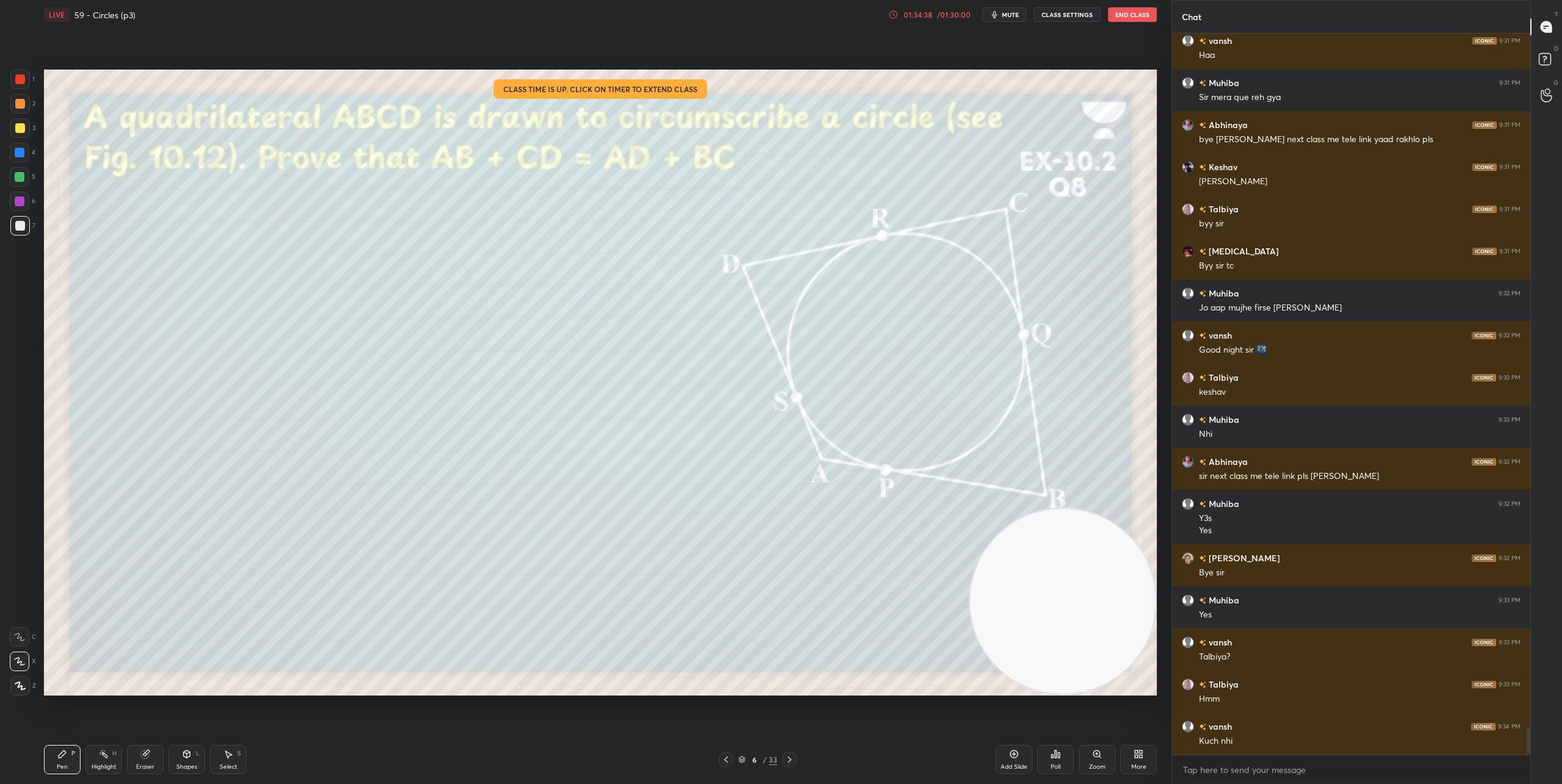
scroll to position [18694, 0]
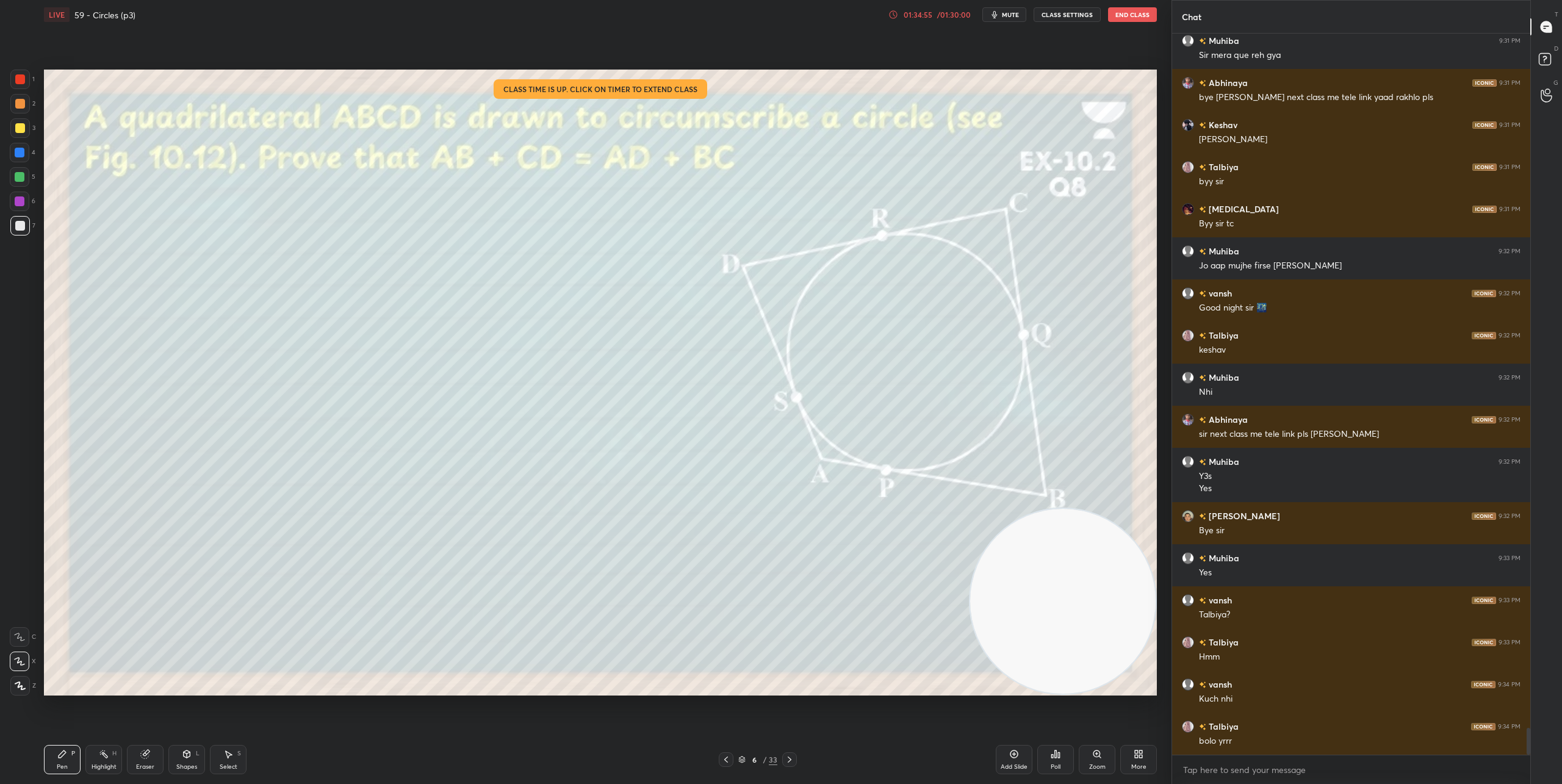
click at [971, 514] on div "Setting up your live class Class time is up. Click on timer to extend class Pol…" at bounding box center [599, 382] width 1113 height 626
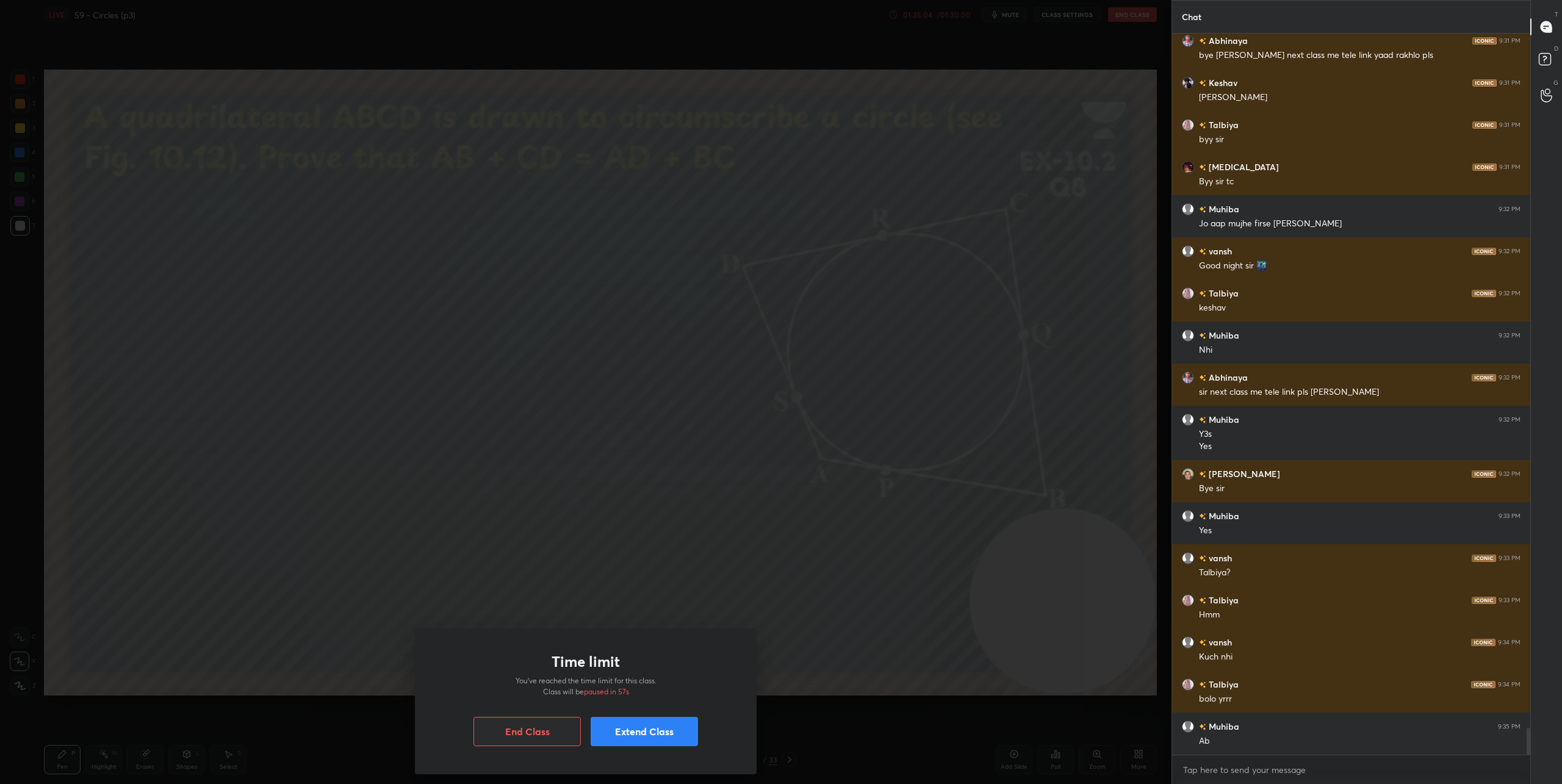
drag, startPoint x: 635, startPoint y: 727, endPoint x: 637, endPoint y: 720, distance: 7.3
click at [635, 726] on button "Extend Class" at bounding box center [644, 731] width 107 height 29
drag, startPoint x: 521, startPoint y: 688, endPoint x: 608, endPoint y: 603, distance: 121.6
click at [523, 687] on div "10 mins" at bounding box center [509, 693] width 67 height 20
click at [670, 731] on button "Continue" at bounding box center [644, 740] width 107 height 29
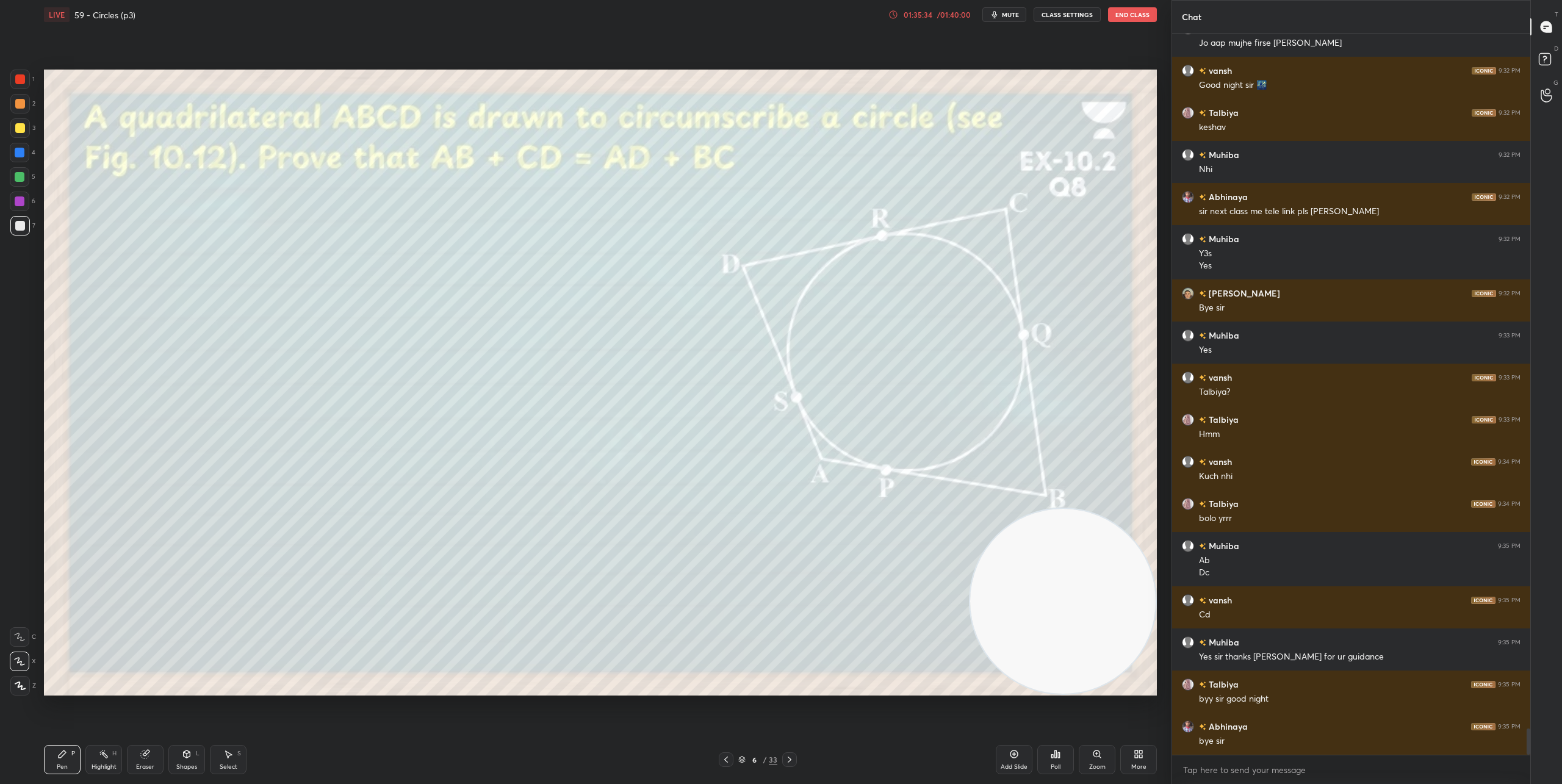
scroll to position [18959, 0]
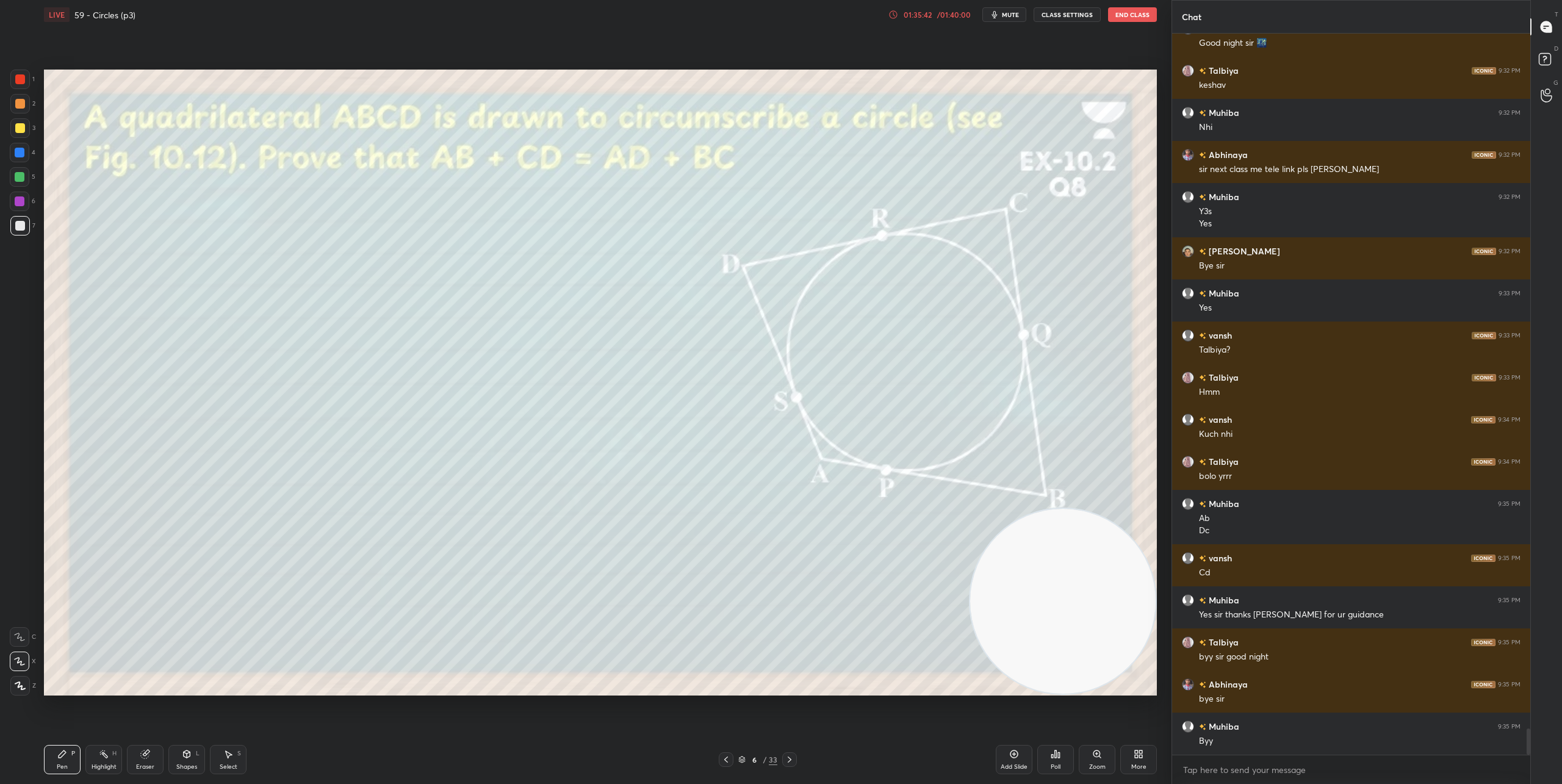
click at [1154, 19] on button "End Class" at bounding box center [1132, 14] width 49 height 14
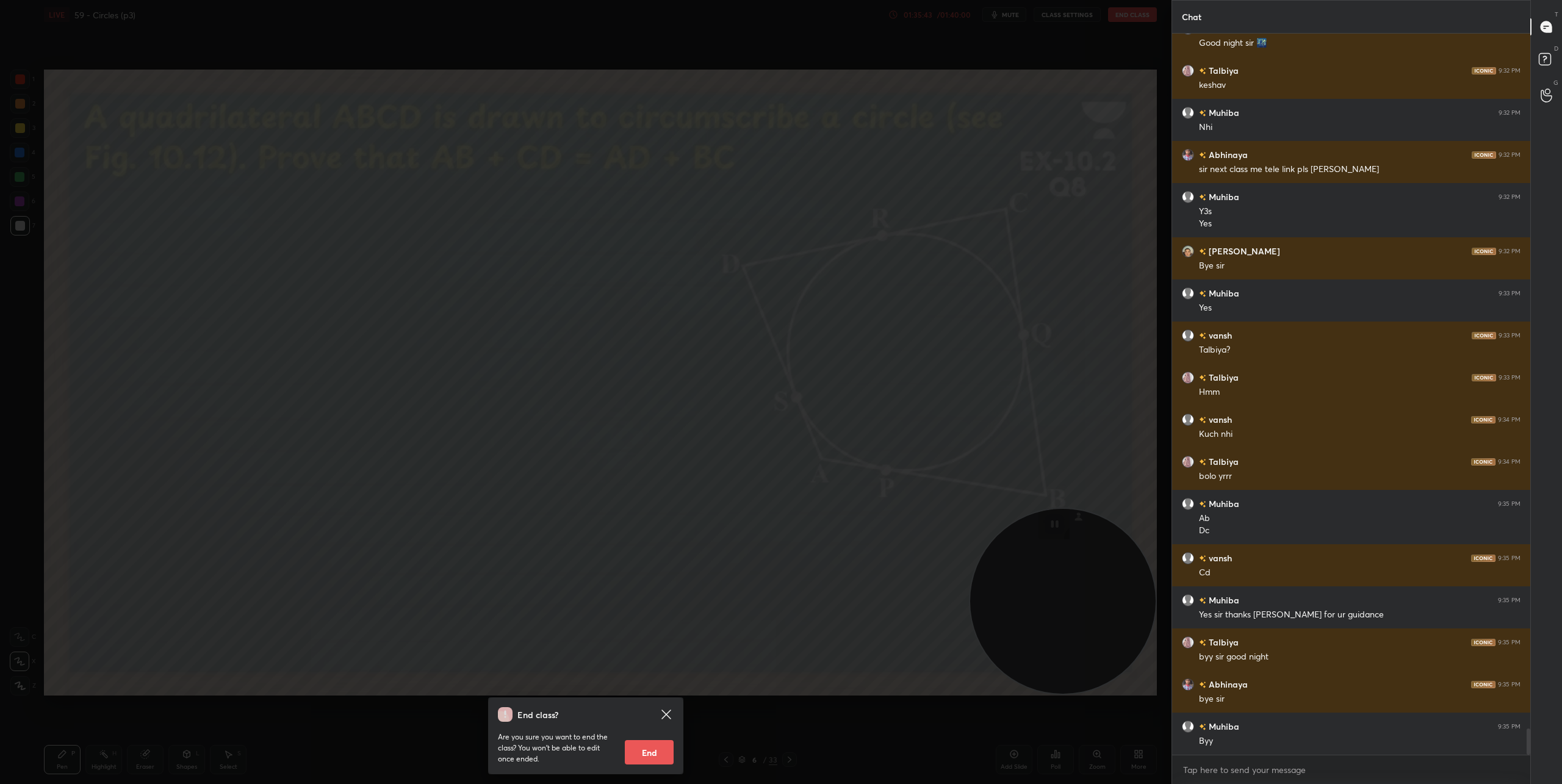
scroll to position [19001, 0]
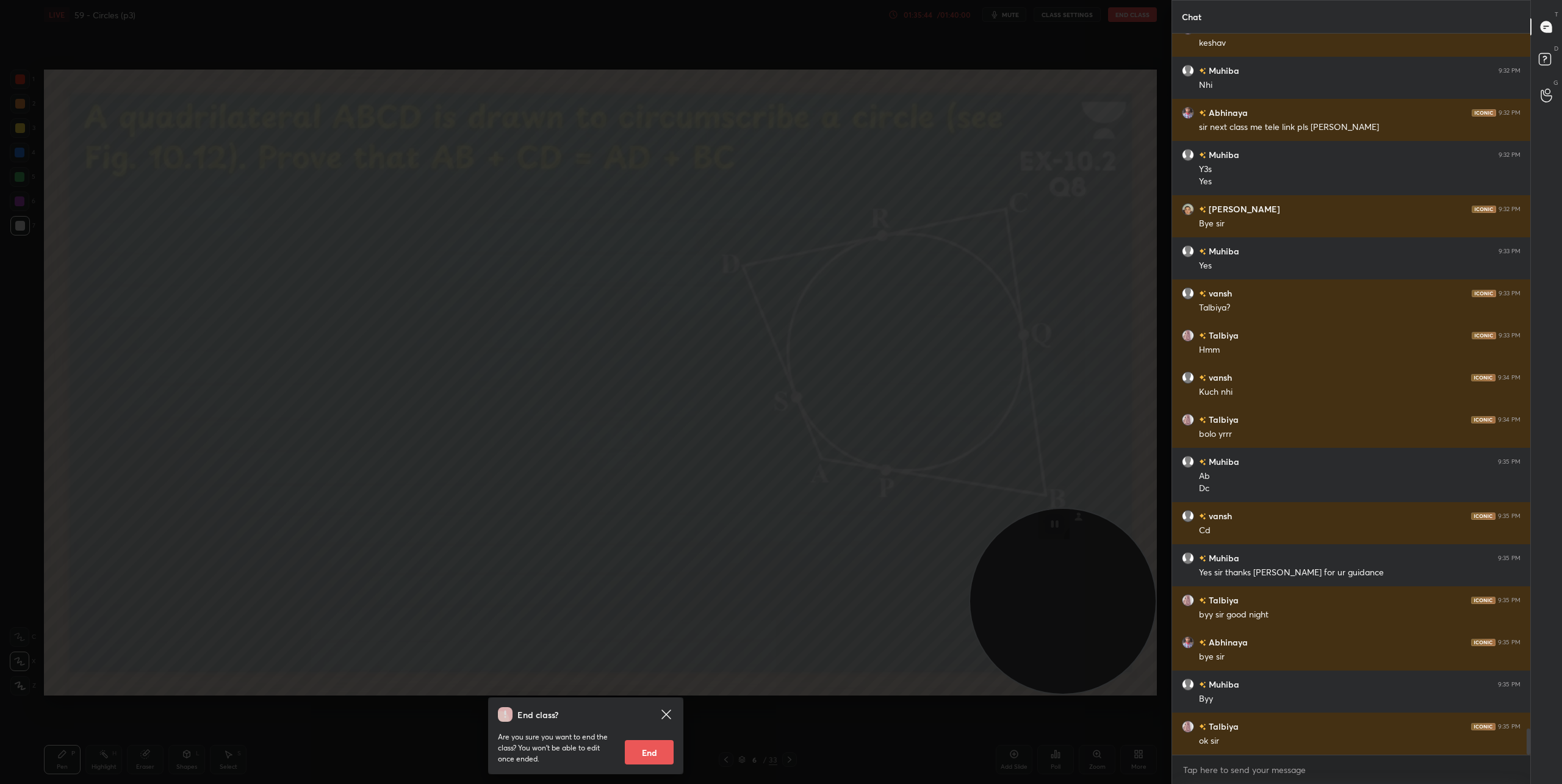
click at [656, 749] on button "End" at bounding box center [649, 751] width 49 height 24
click at [656, 749] on div "End class? Are you sure you want to end the class? You won’t be able to edit on…" at bounding box center [585, 392] width 1171 height 784
type textarea "x"
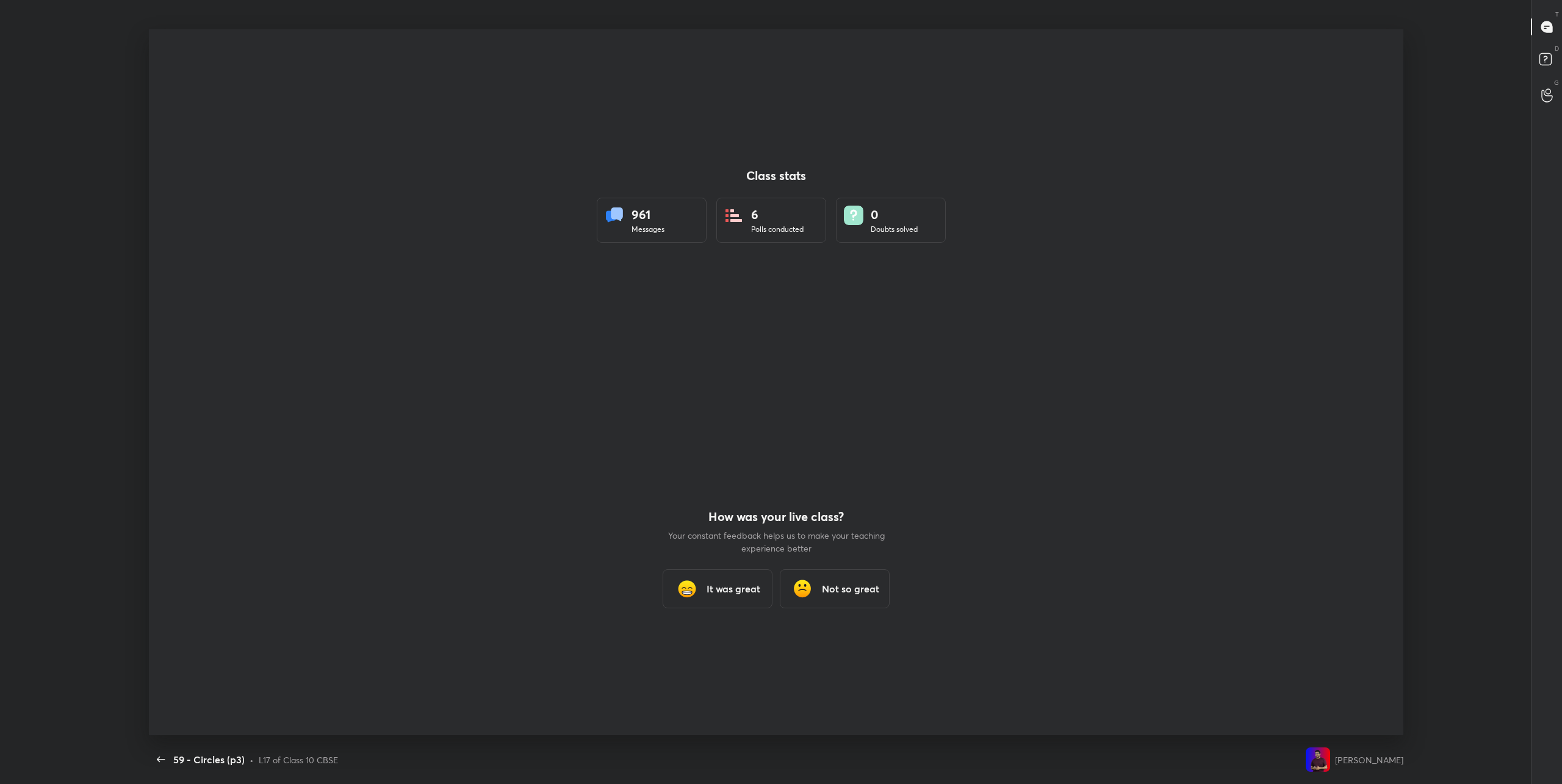
scroll to position [706, 1552]
click at [734, 596] on div "It was great" at bounding box center [718, 589] width 110 height 39
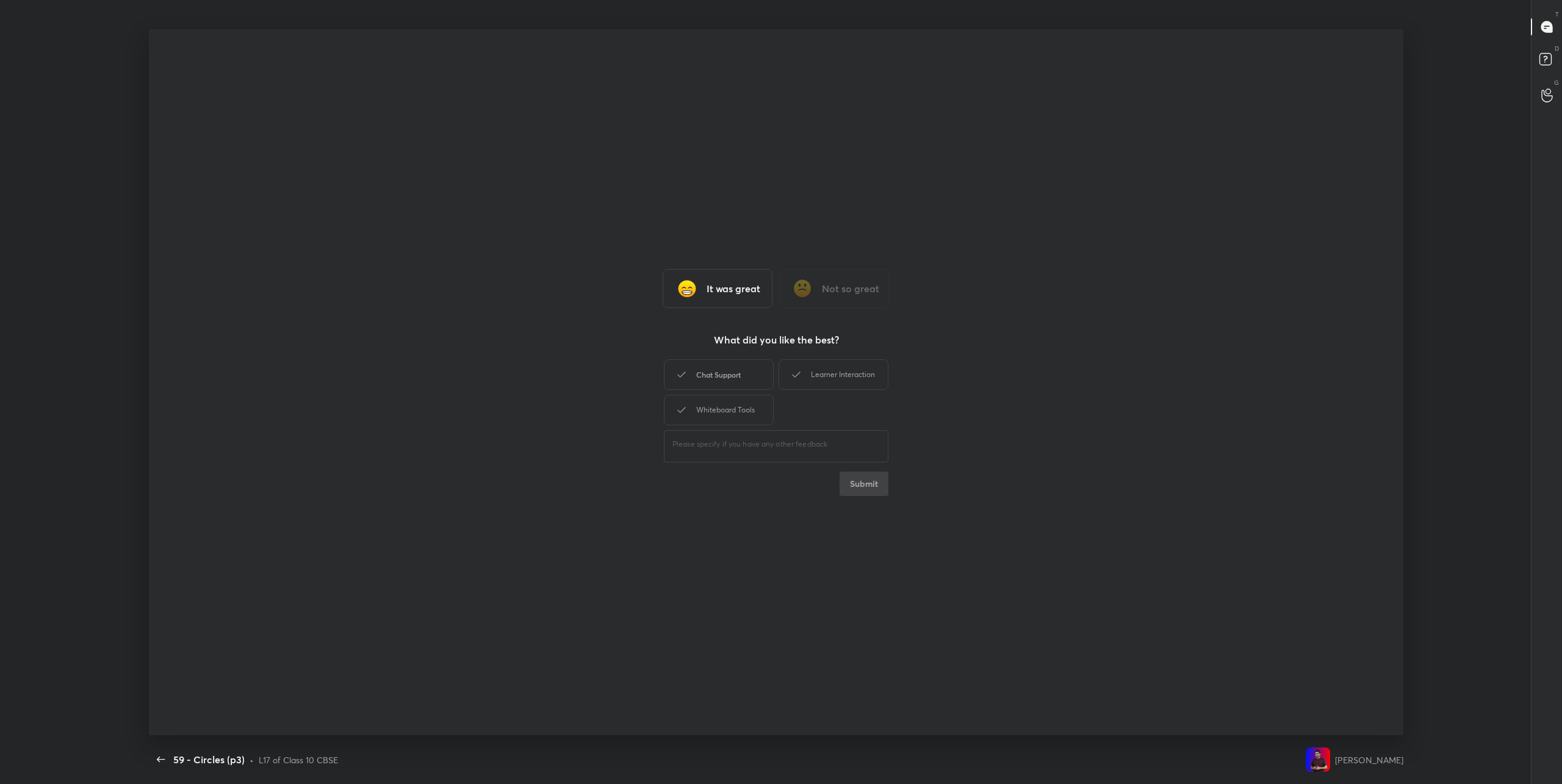
click at [729, 366] on div "Chat Support" at bounding box center [718, 375] width 110 height 30
click at [805, 367] on div "Learner Interaction" at bounding box center [834, 375] width 110 height 30
click at [743, 406] on div "Whiteboard Tools" at bounding box center [718, 410] width 110 height 30
click at [860, 482] on button "Submit" at bounding box center [863, 483] width 49 height 24
click at [159, 758] on icon "button" at bounding box center [161, 759] width 14 height 14
